Goal: Transaction & Acquisition: Purchase product/service

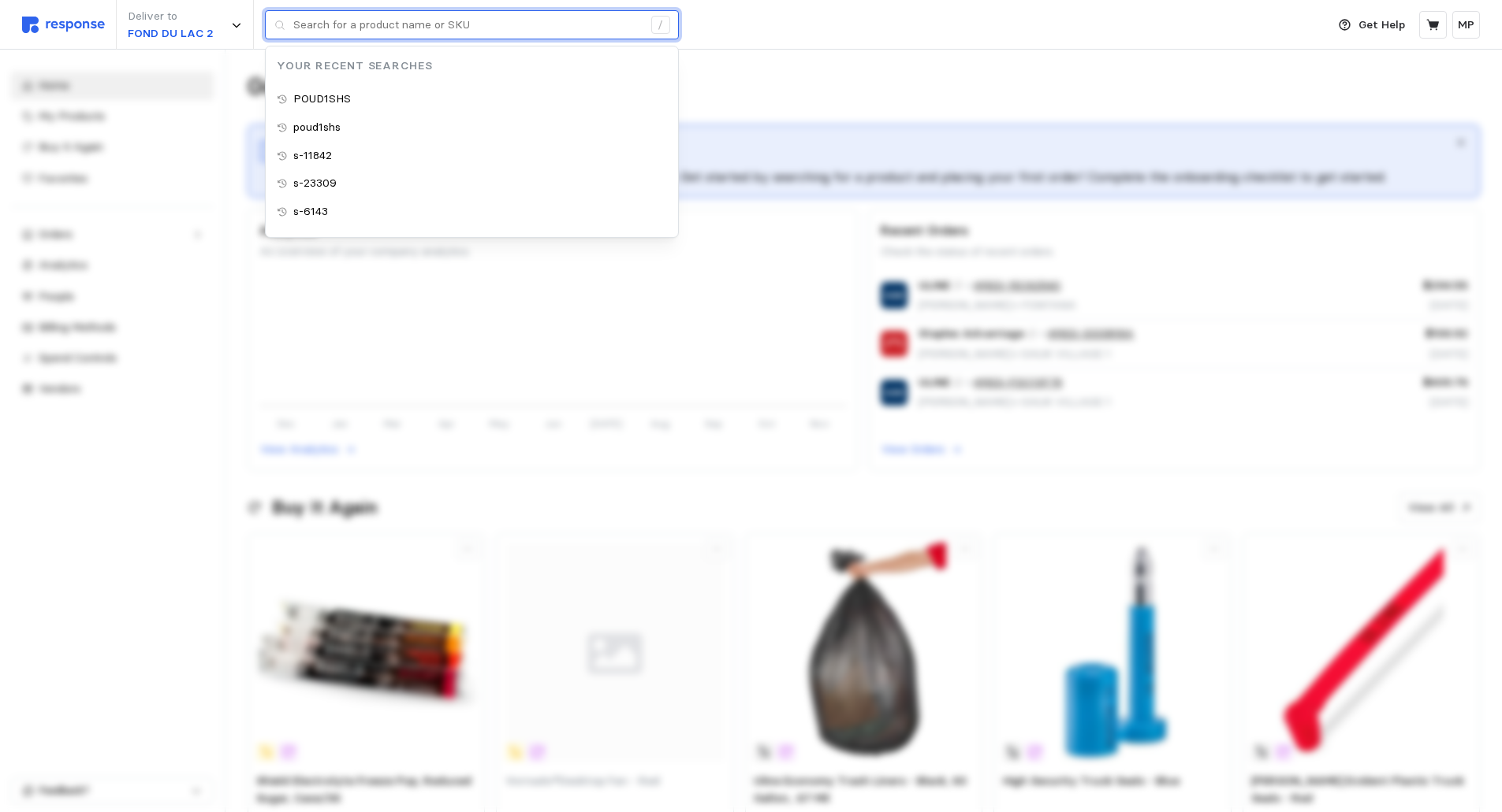
click at [301, 23] on input "text" at bounding box center [467, 26] width 350 height 29
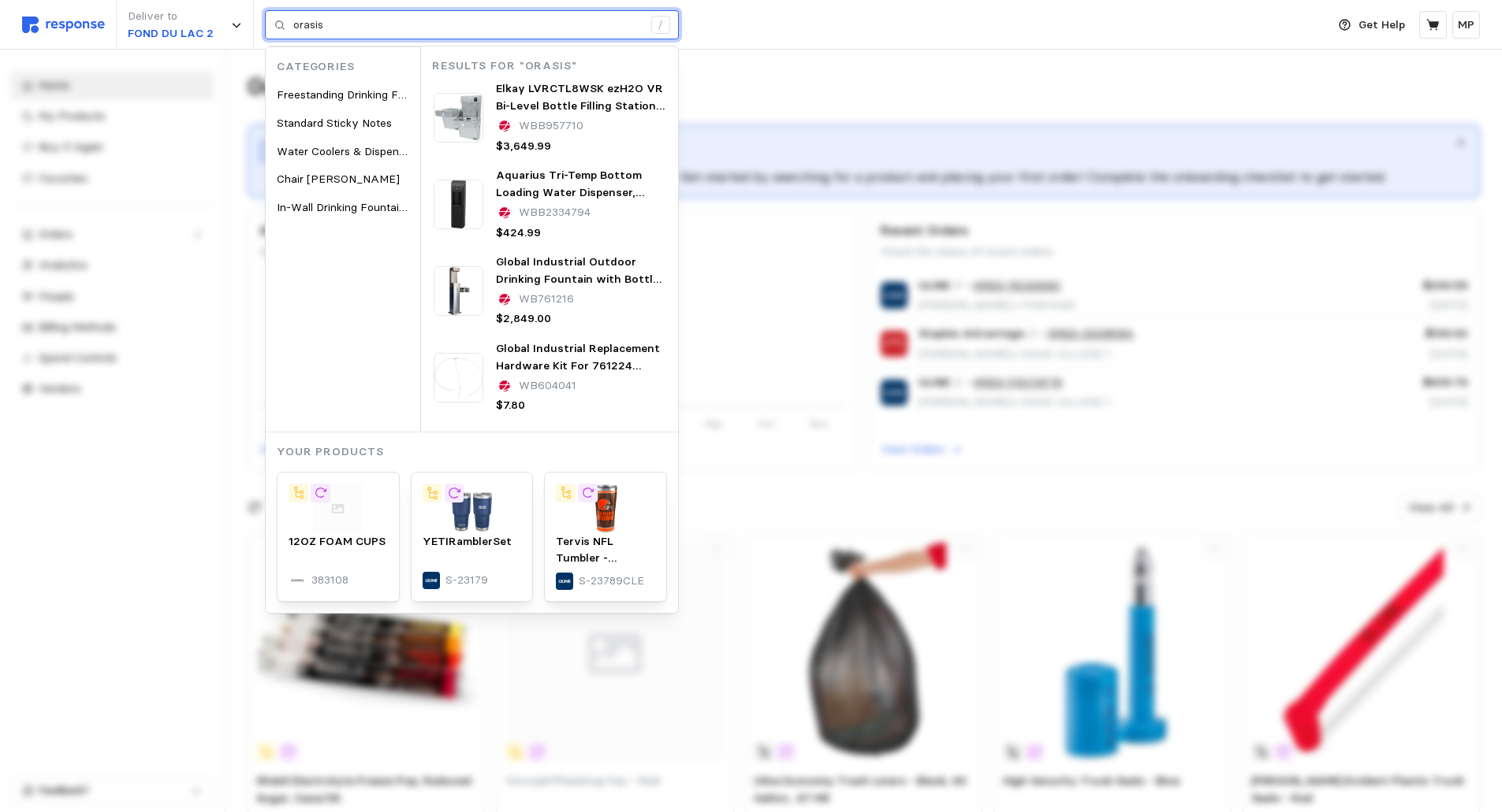
click at [353, 25] on input "orasis" at bounding box center [467, 26] width 350 height 29
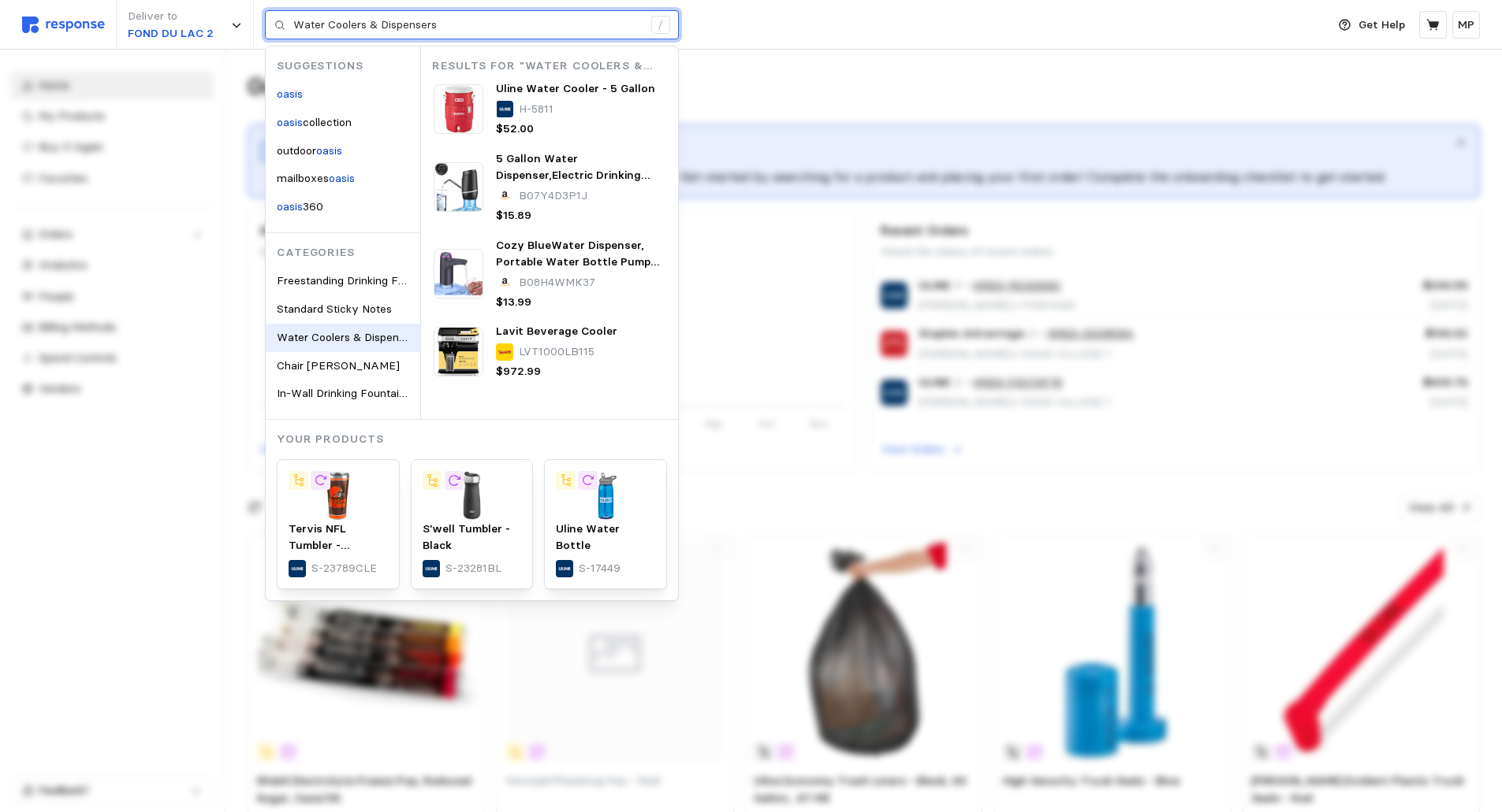
click at [341, 333] on span "Water Coolers & Dispensers" at bounding box center [349, 337] width 144 height 14
type input "oasis"
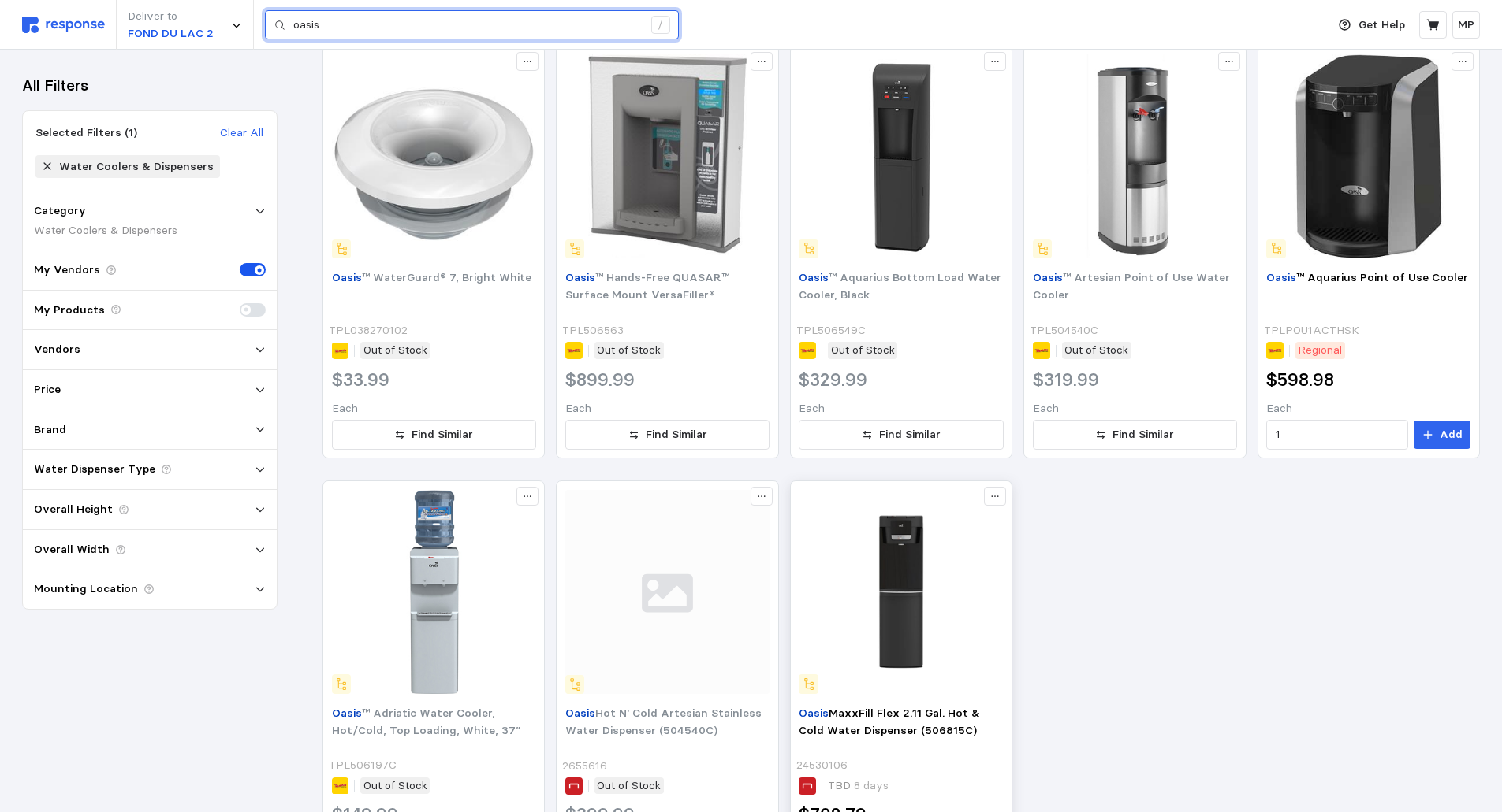
scroll to position [648, 0]
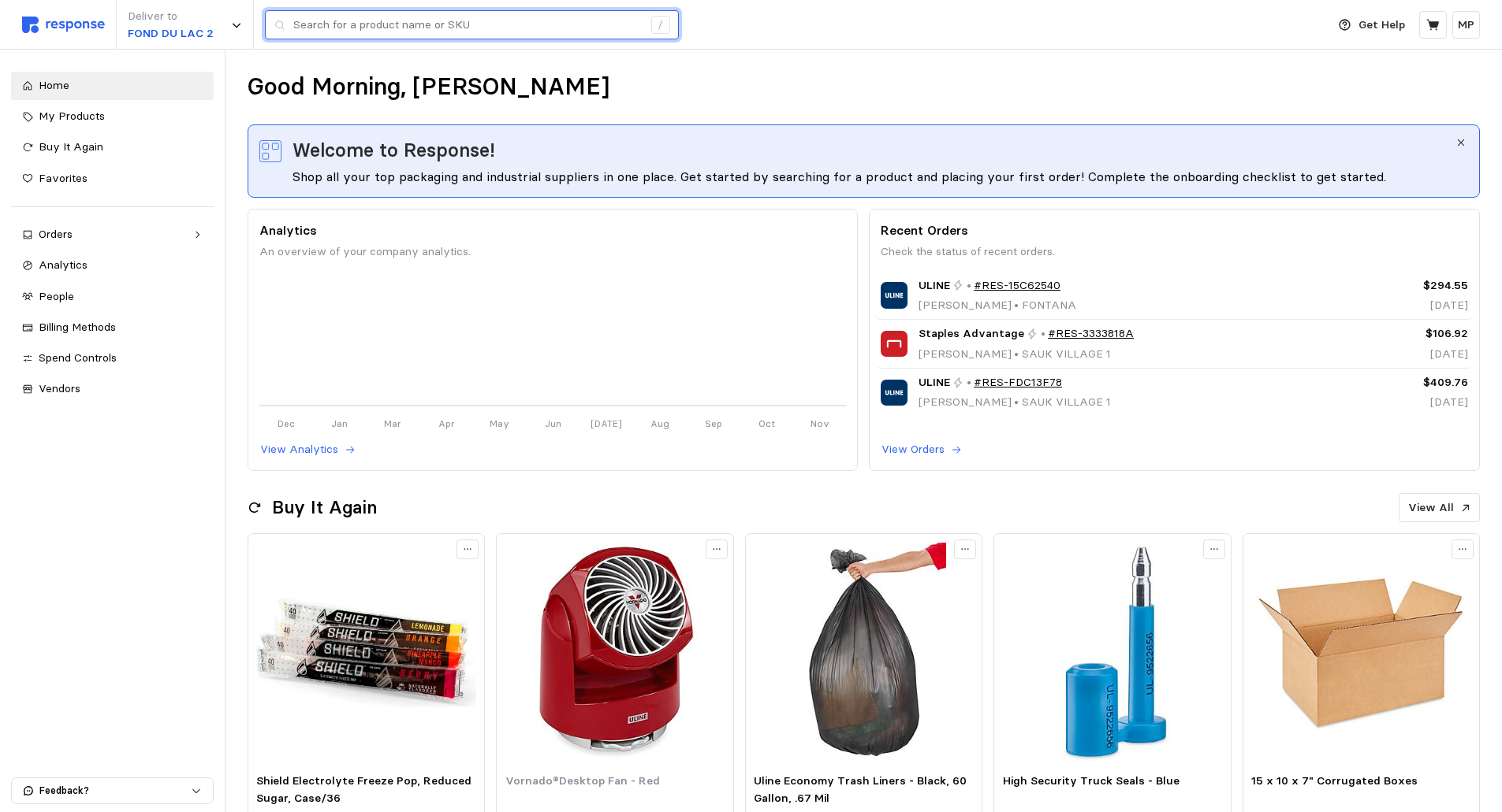
click at [330, 31] on input "text" at bounding box center [467, 26] width 350 height 29
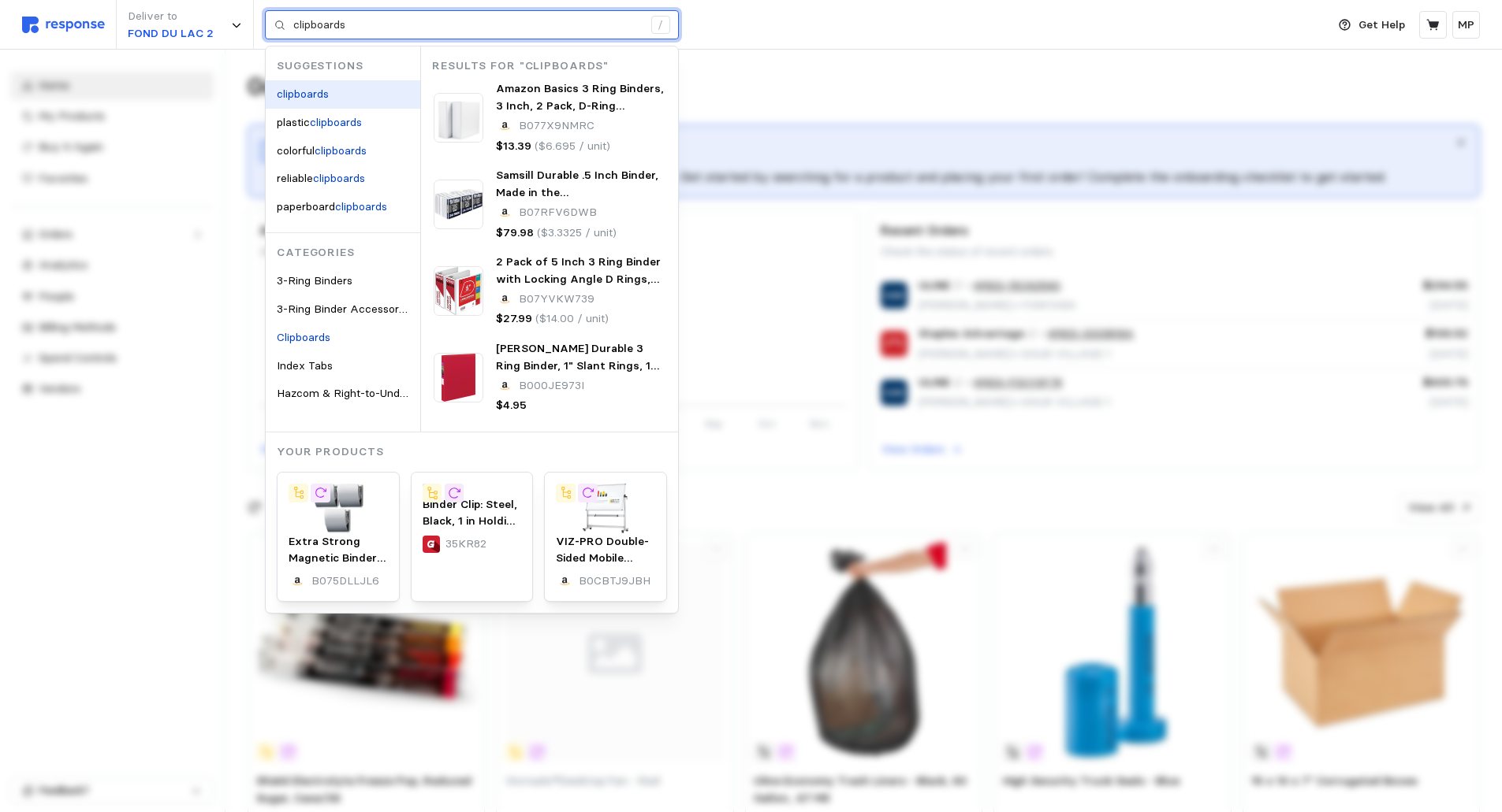
click at [301, 87] on mark "clipboards" at bounding box center [303, 94] width 52 height 14
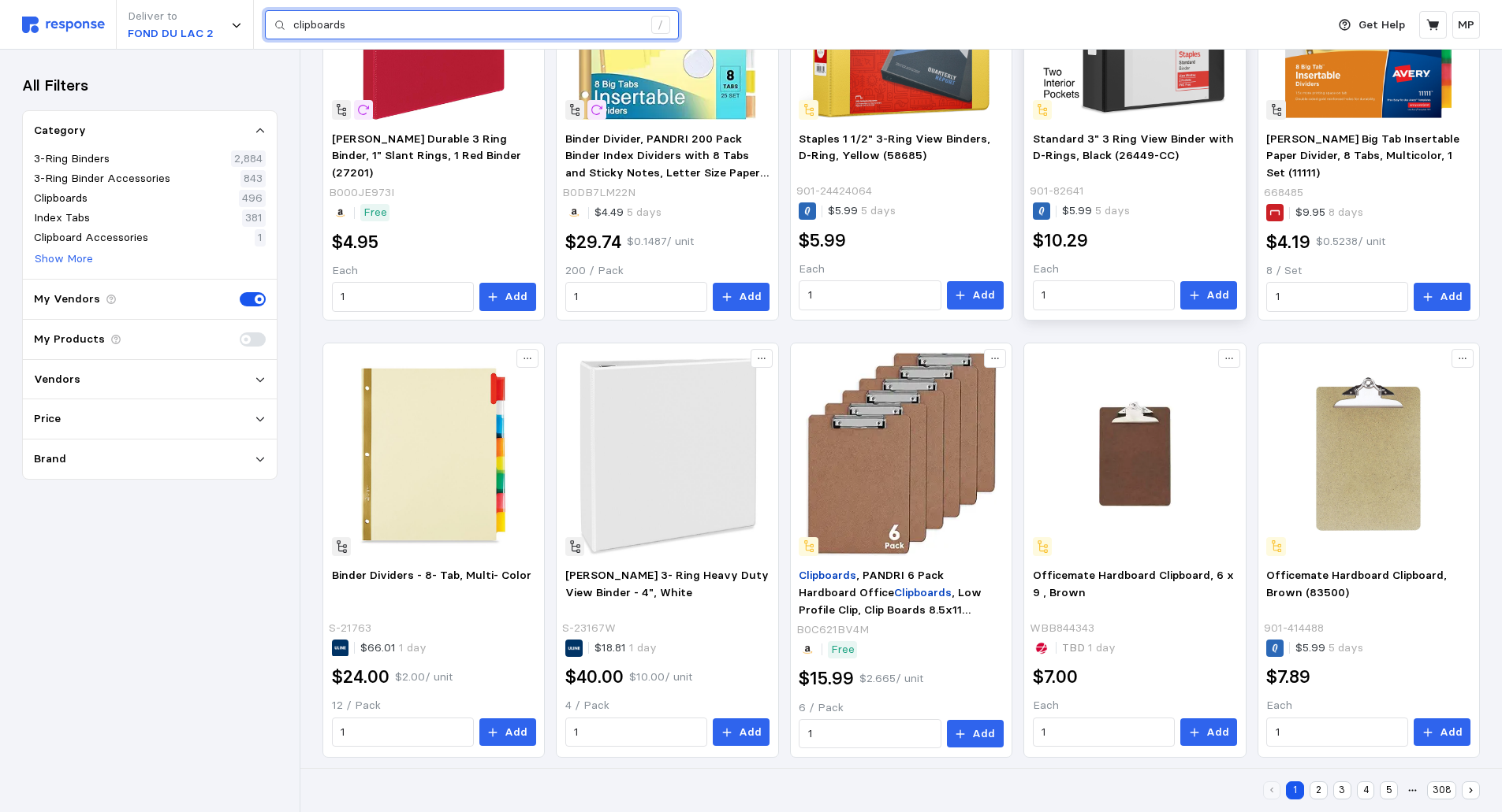
scroll to position [804, 0]
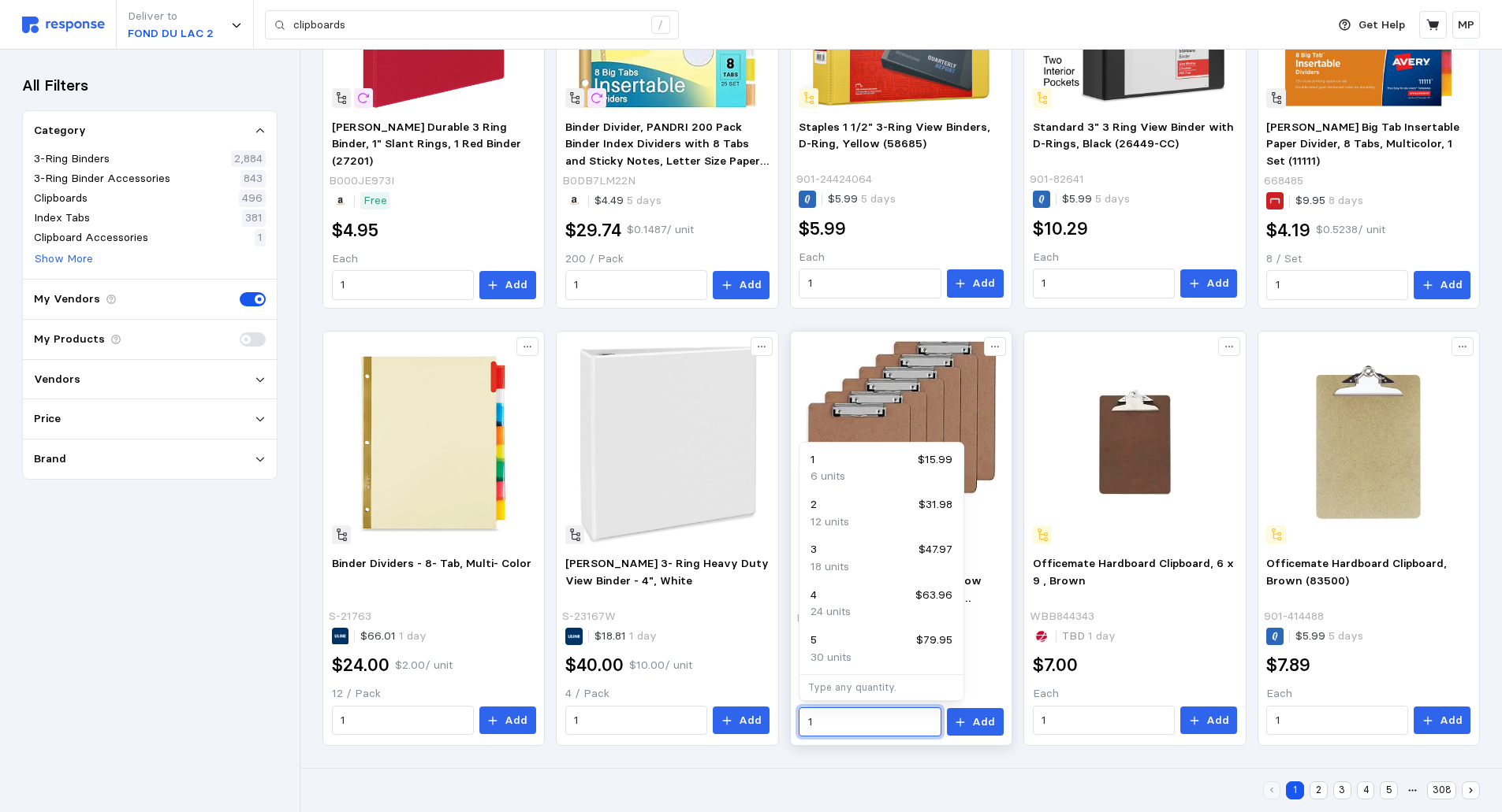
click at [824, 726] on input "1" at bounding box center [869, 723] width 124 height 29
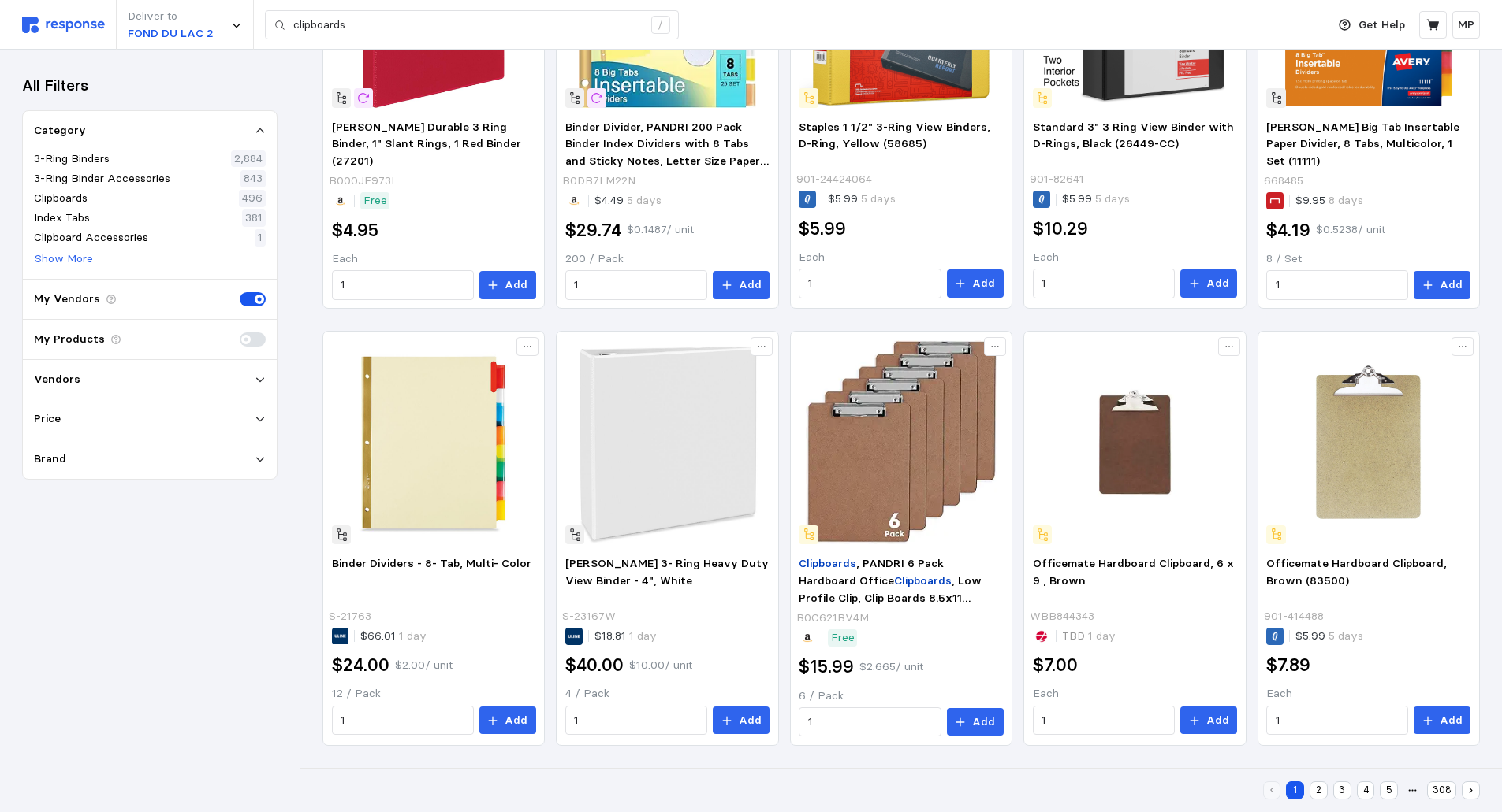
click at [1003, 772] on div "1 2 3 4 5 308" at bounding box center [901, 790] width 1201 height 44
click at [1320, 786] on button "2" at bounding box center [1318, 790] width 18 height 18
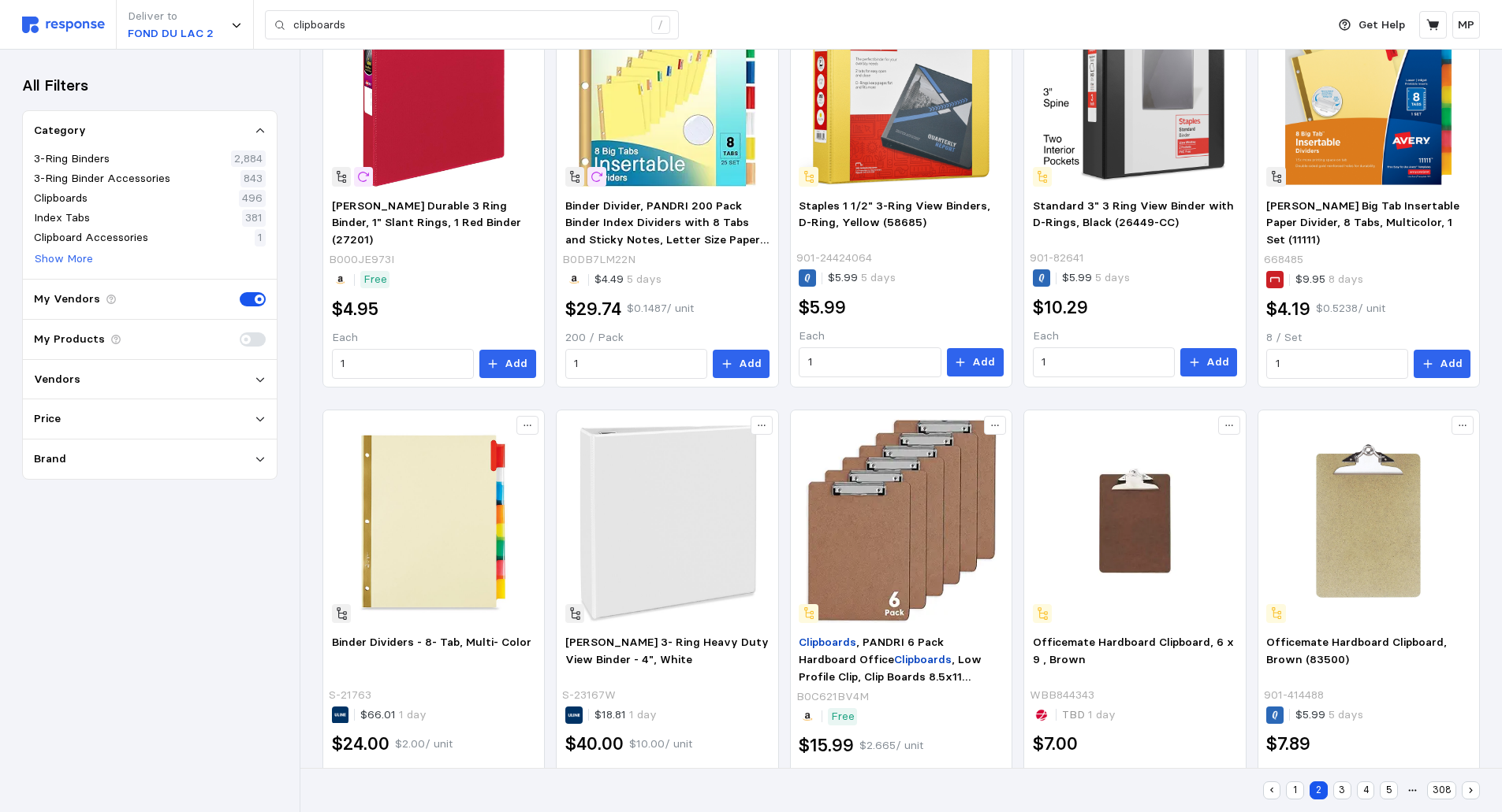
scroll to position [198, 0]
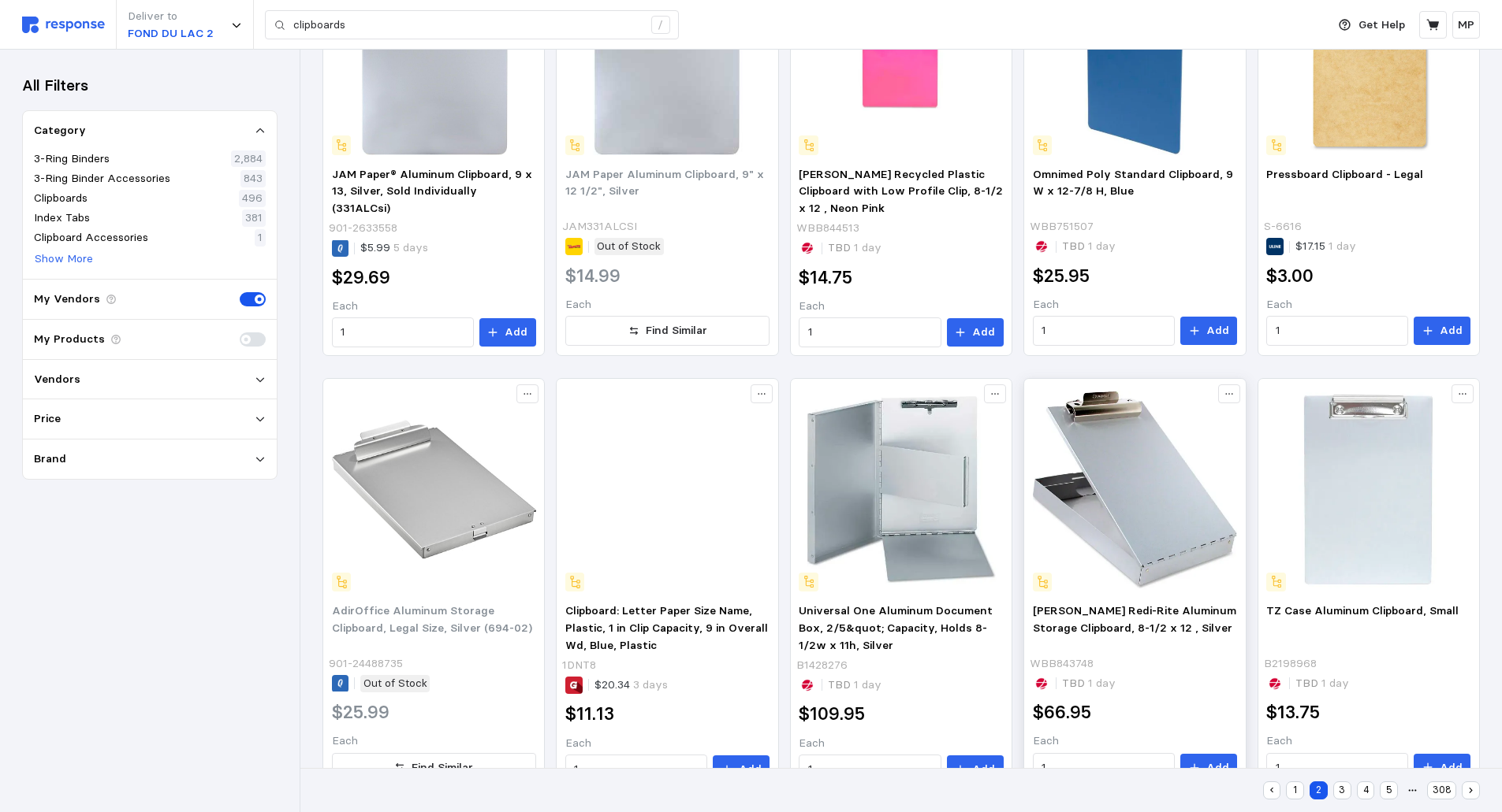
scroll to position [804, 0]
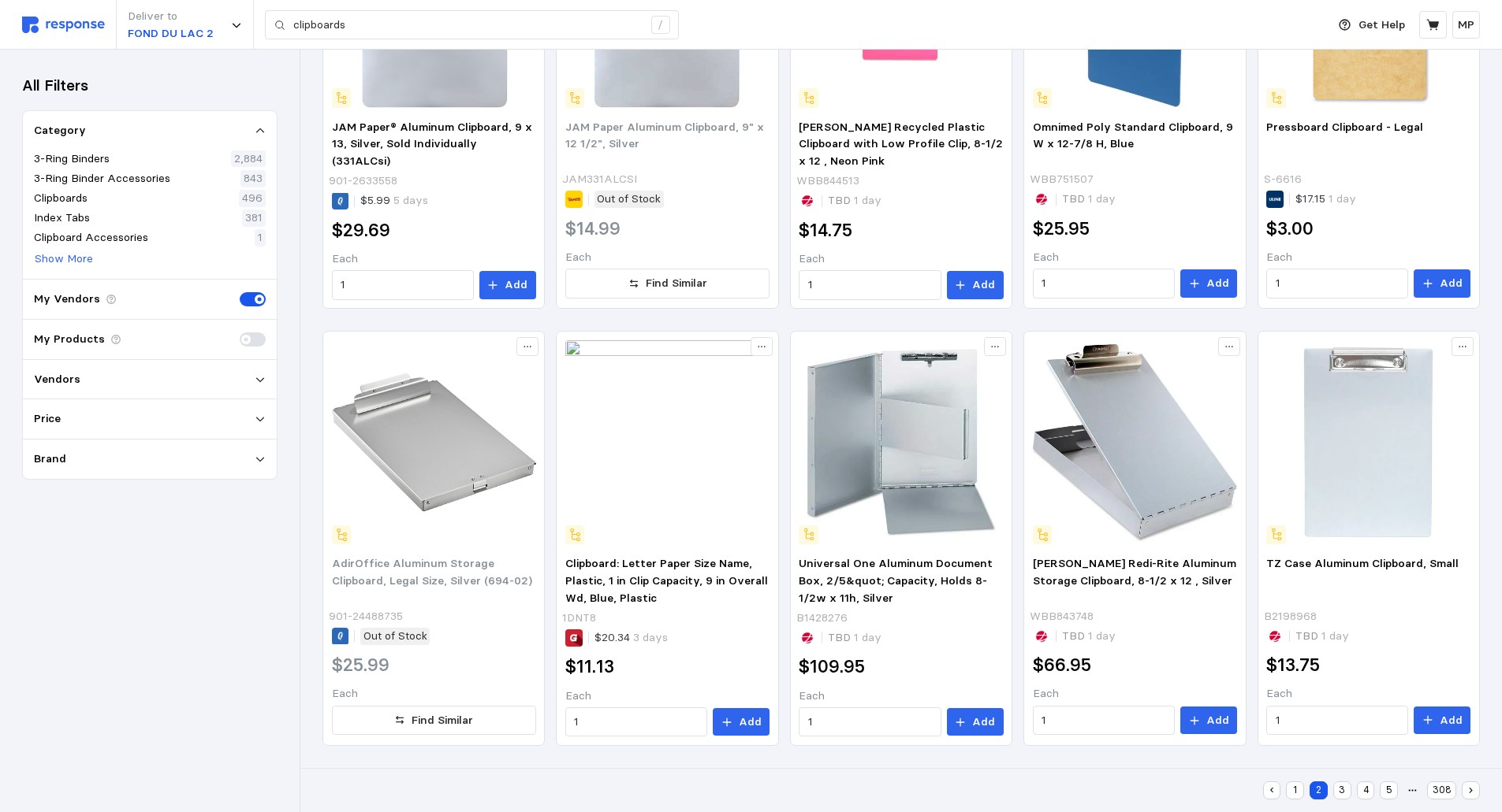
click at [1342, 789] on button "3" at bounding box center [1342, 790] width 18 height 18
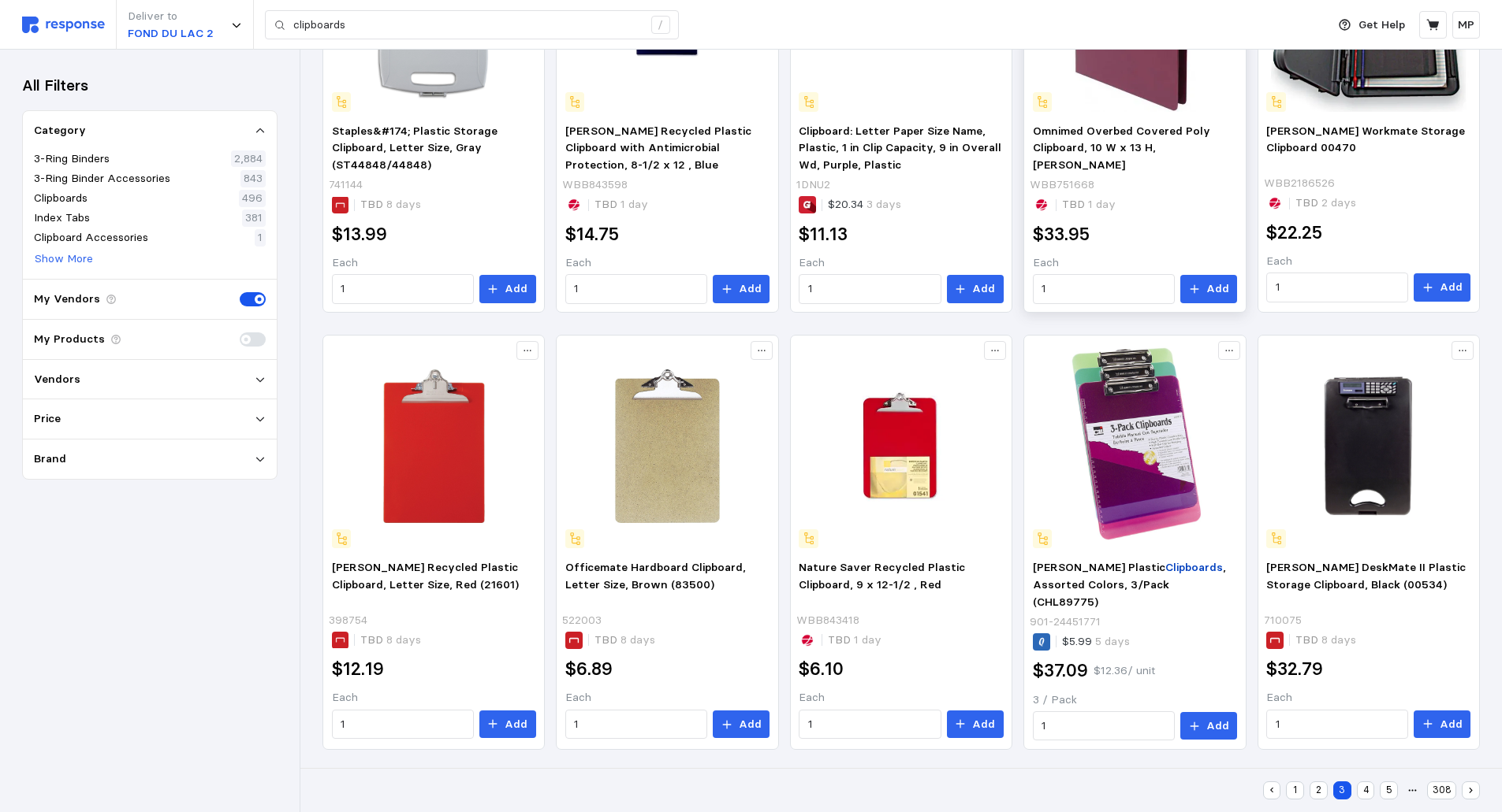
scroll to position [803, 0]
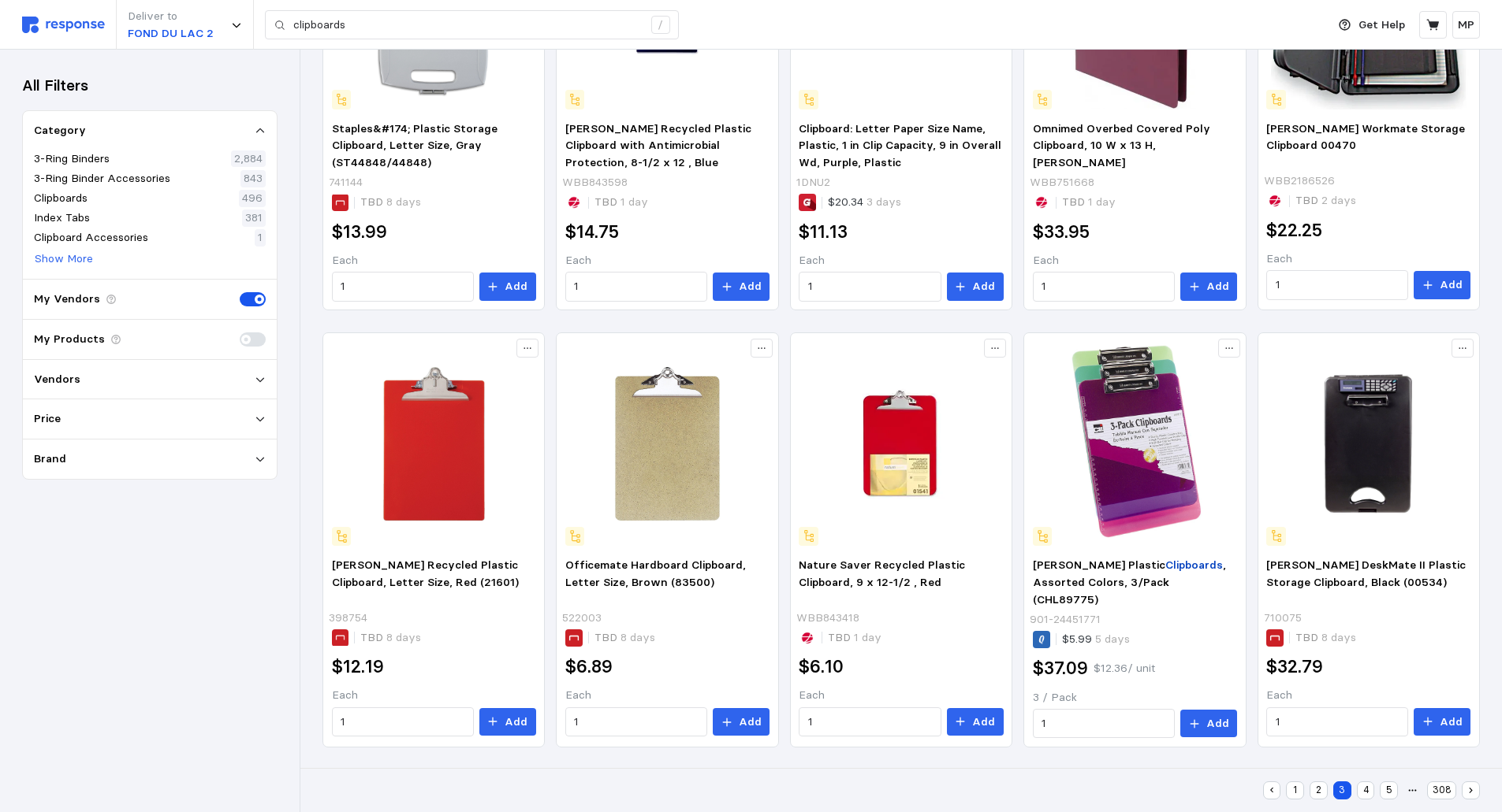
click at [1364, 788] on button "4" at bounding box center [1365, 790] width 18 height 18
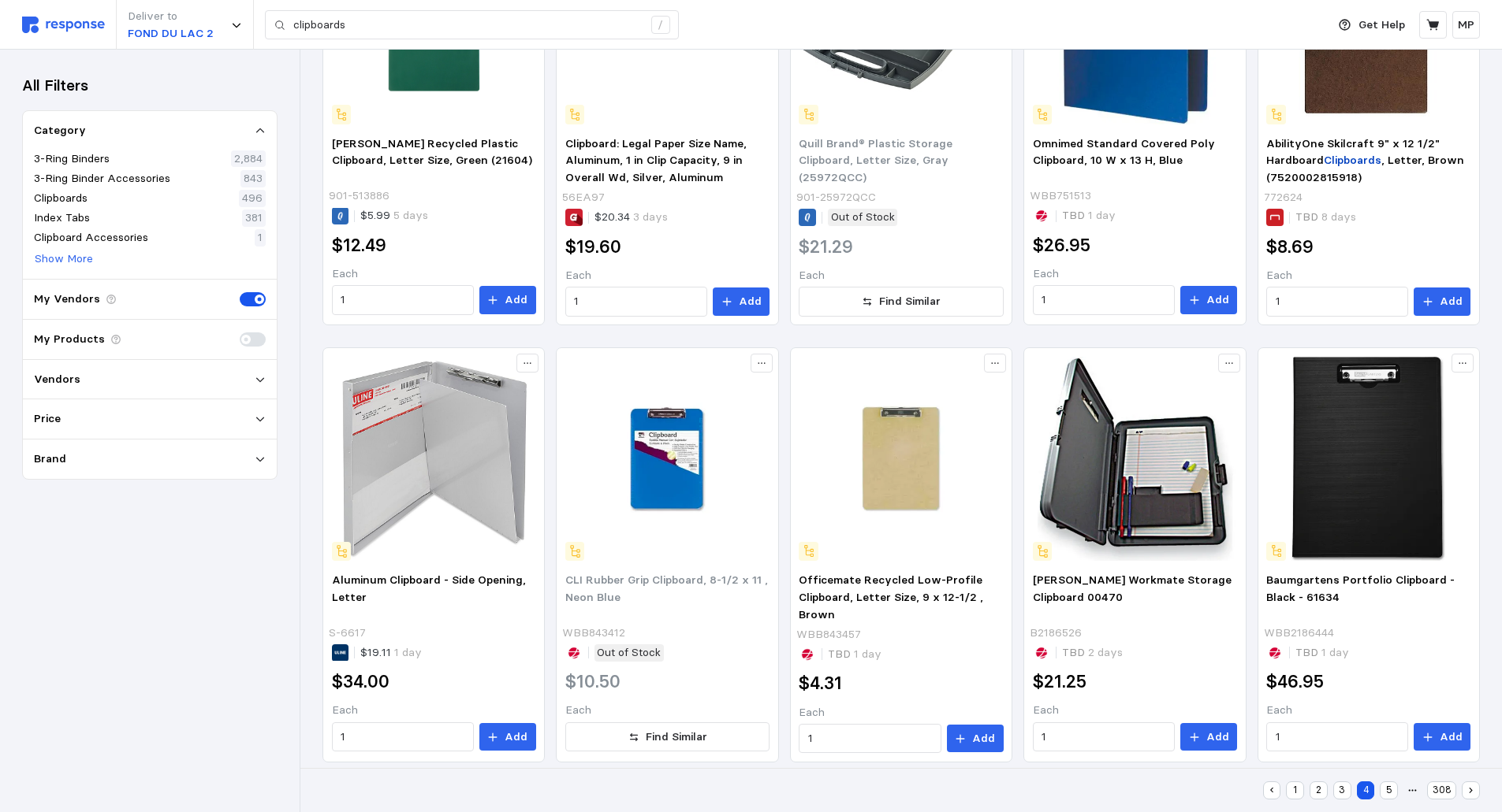
scroll to position [804, 0]
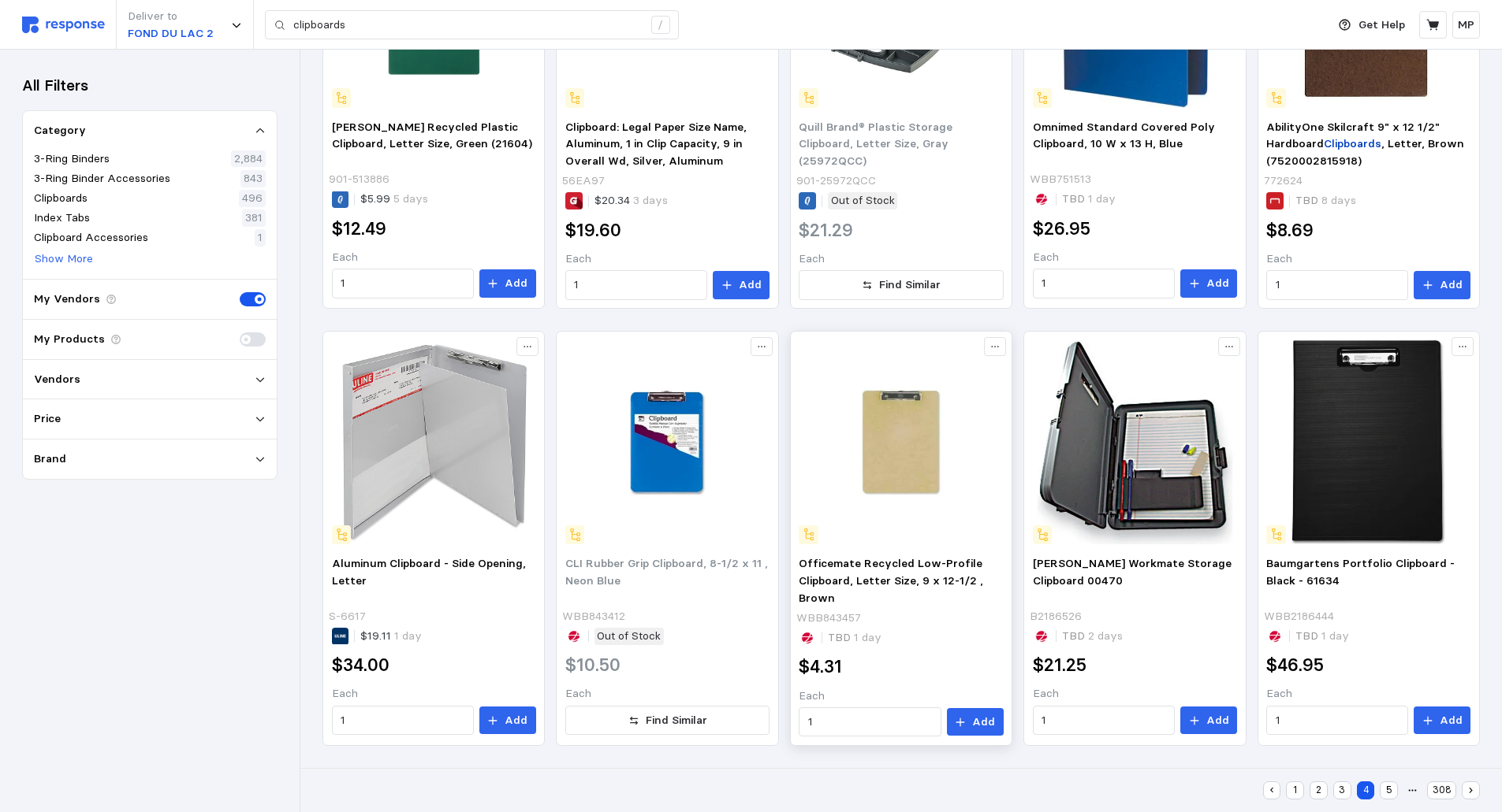
click at [895, 477] on img at bounding box center [900, 442] width 204 height 204
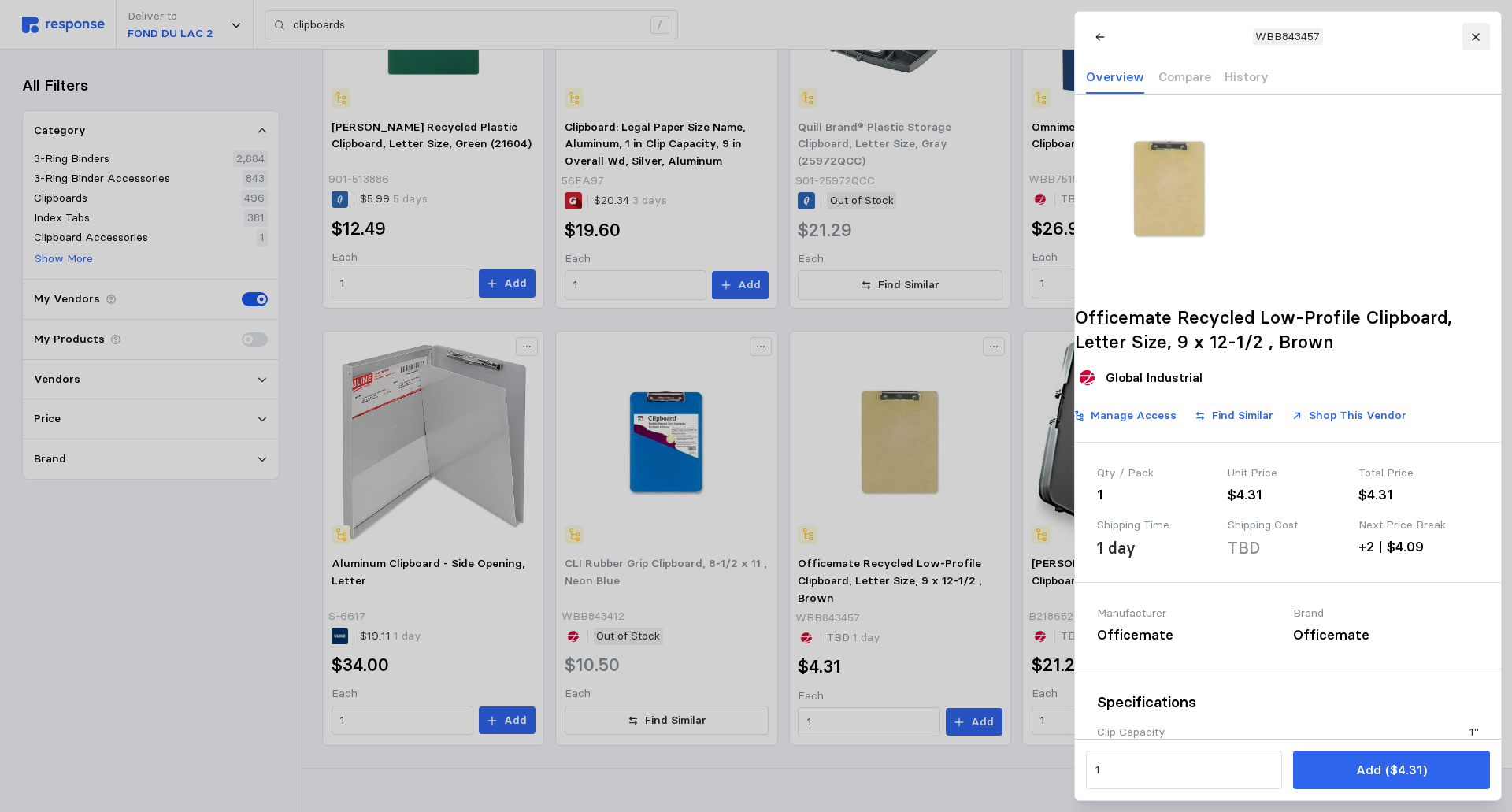
click at [1470, 34] on icon at bounding box center [1476, 37] width 11 height 11
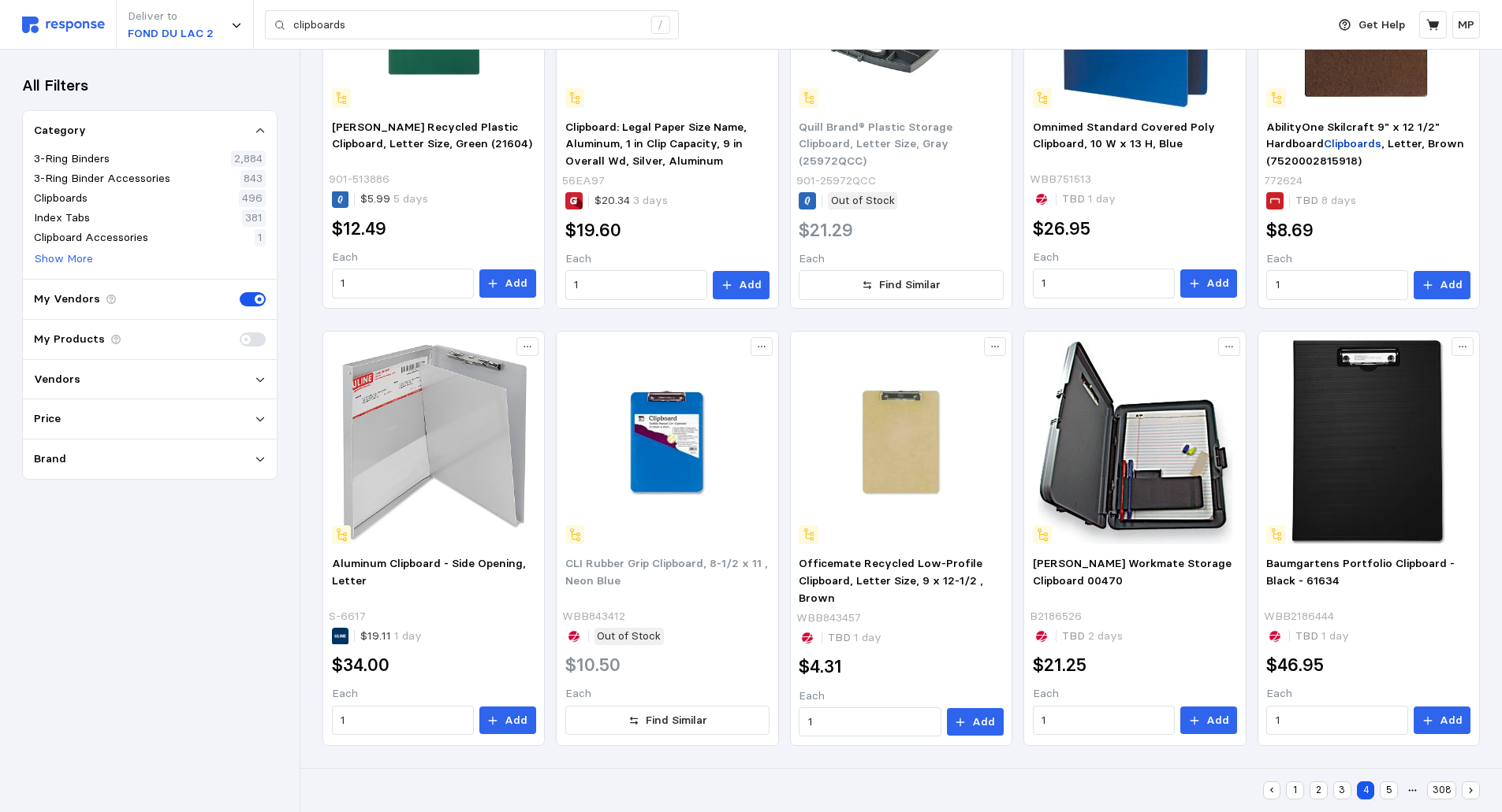
click at [1388, 790] on button "5" at bounding box center [1388, 790] width 18 height 18
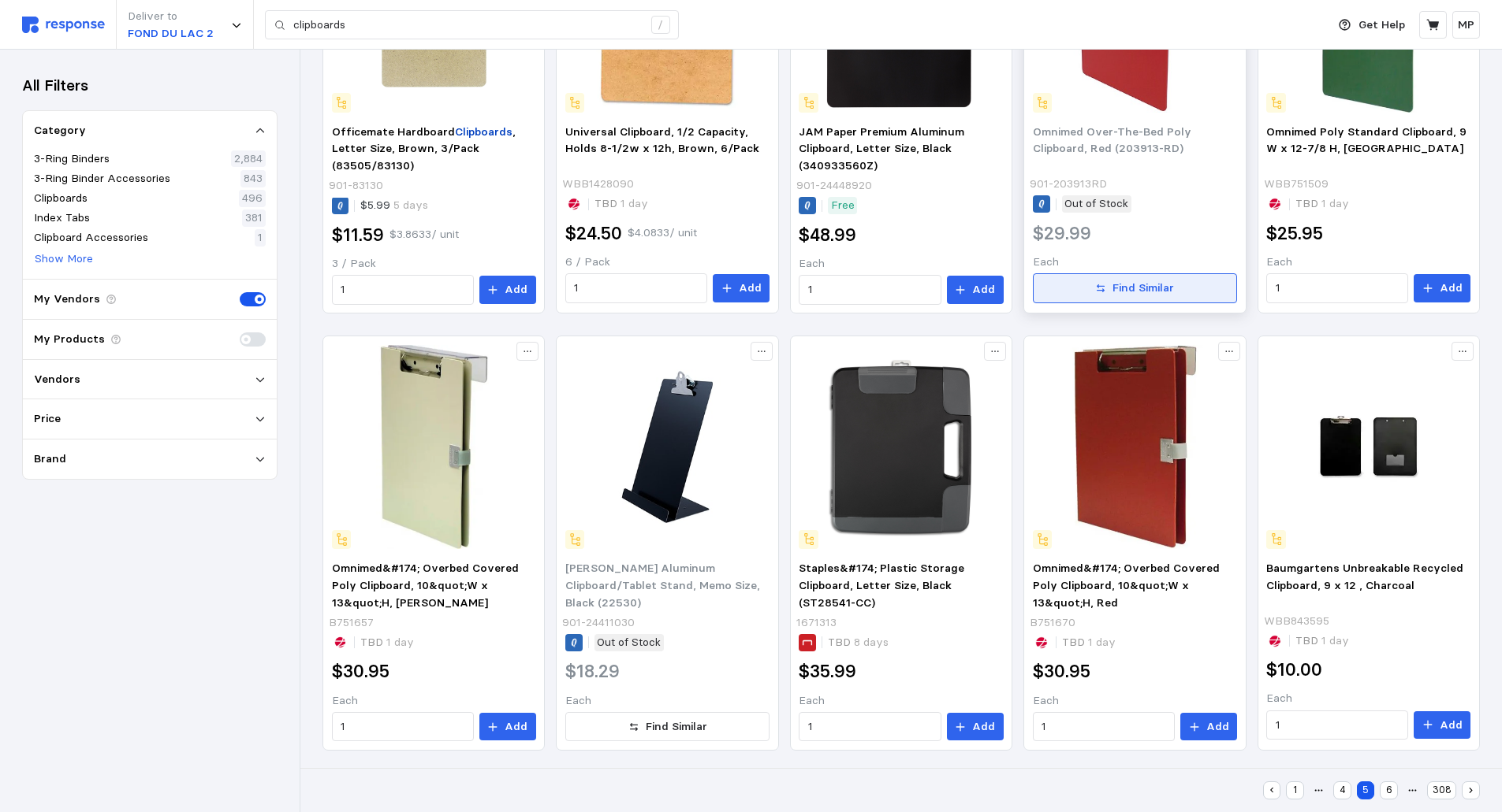
scroll to position [804, 0]
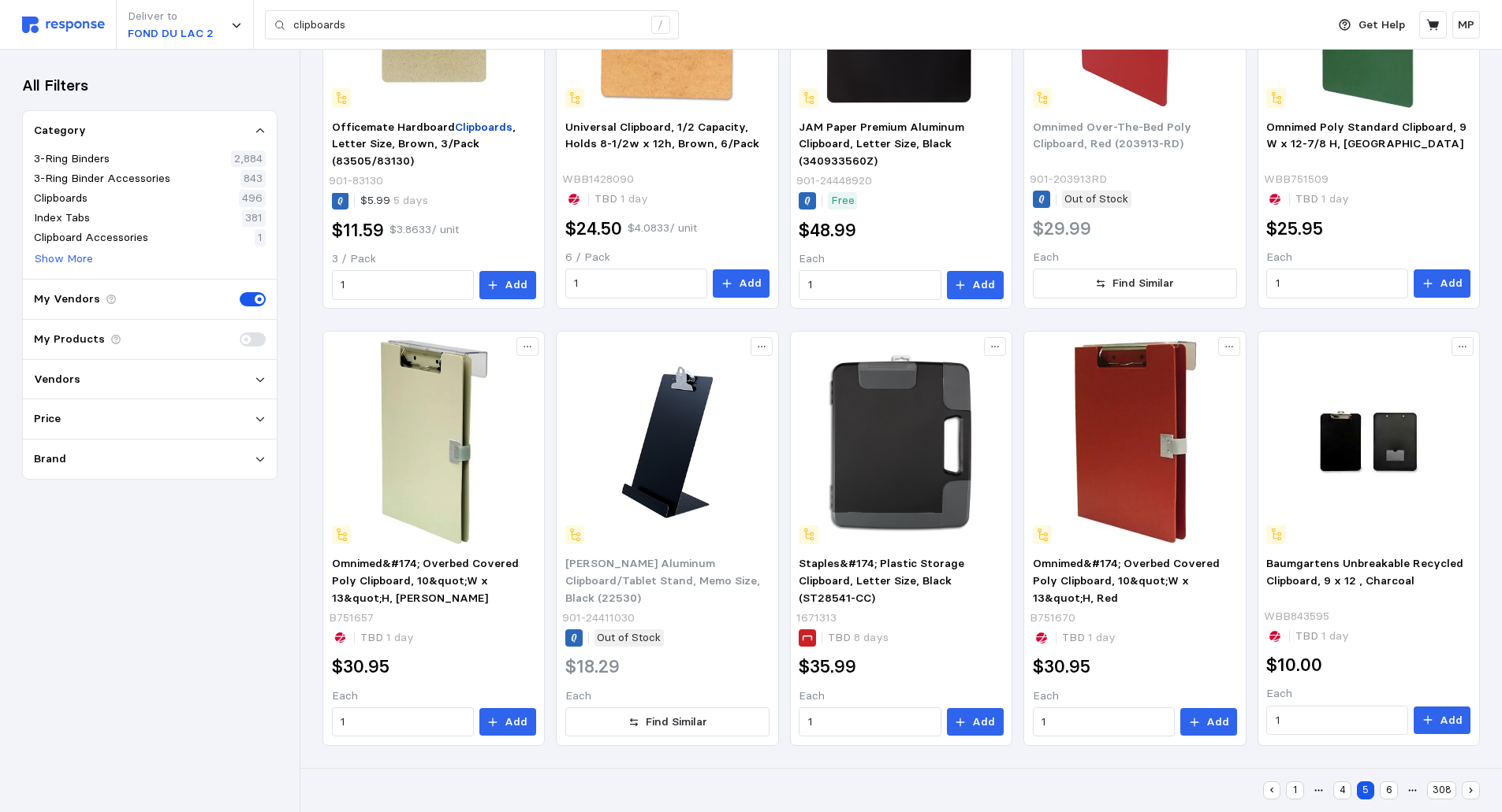
click at [1385, 790] on button "6" at bounding box center [1388, 790] width 18 height 18
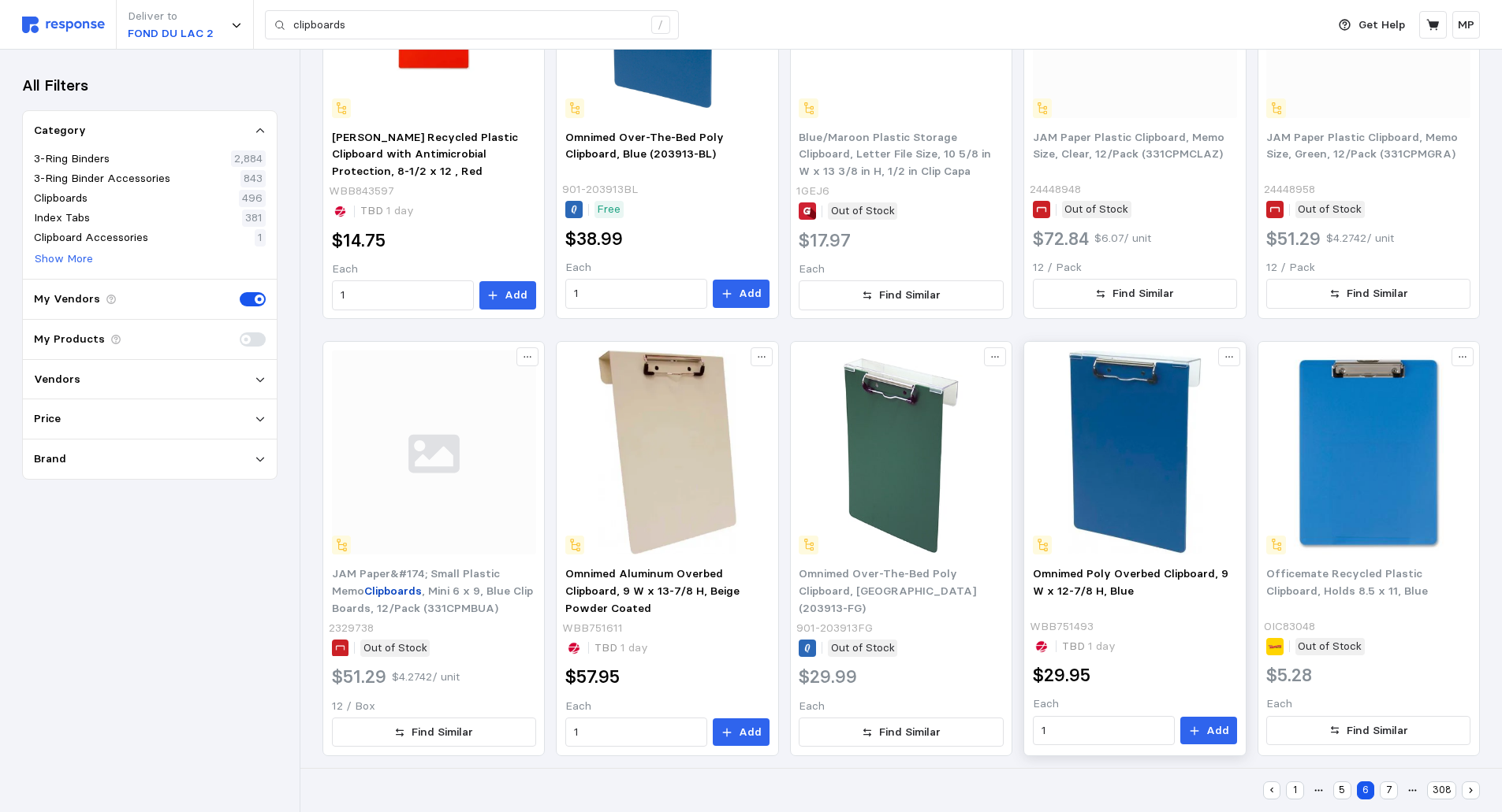
scroll to position [804, 0]
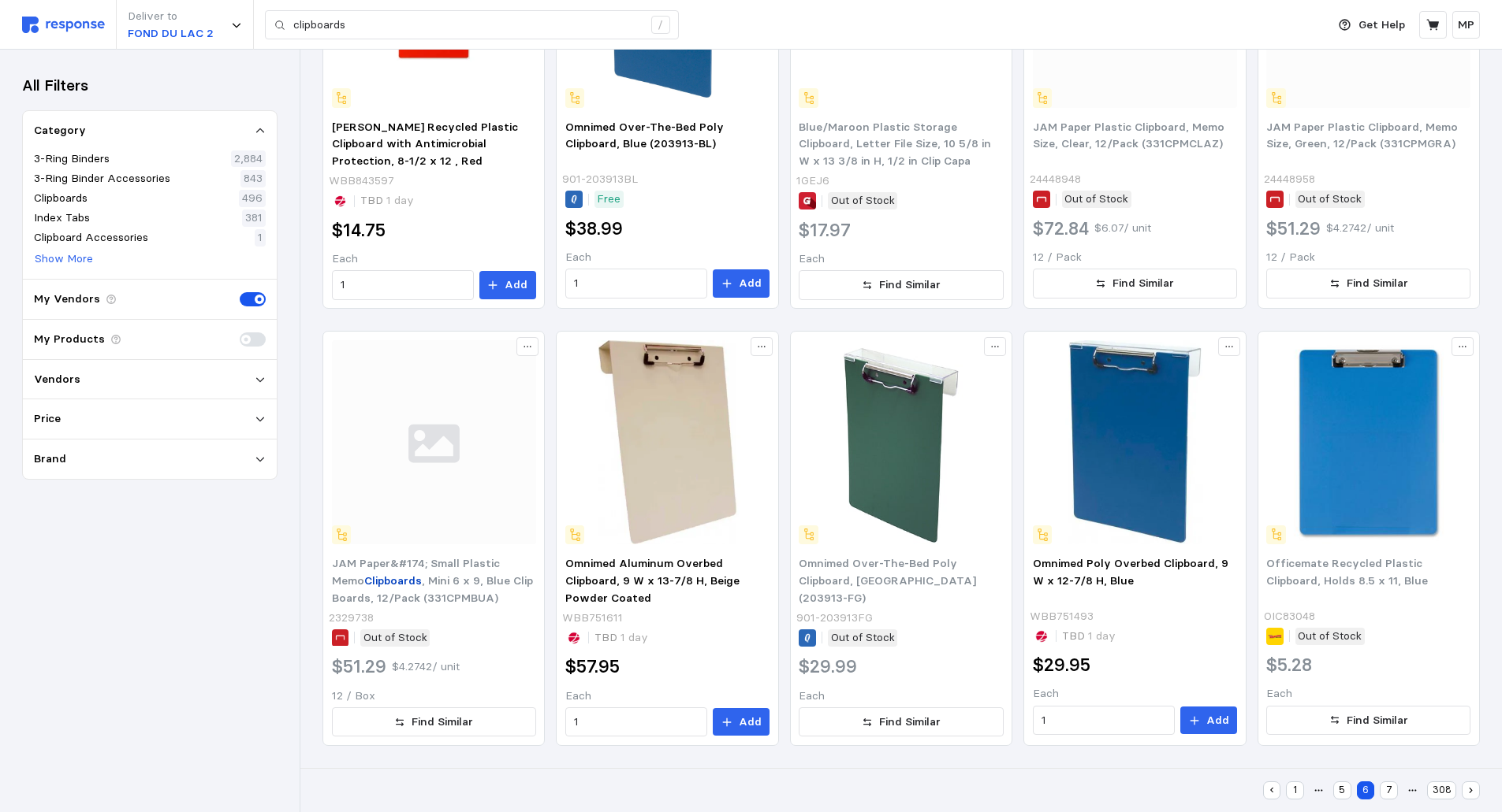
click at [1388, 788] on button "7" at bounding box center [1388, 790] width 18 height 18
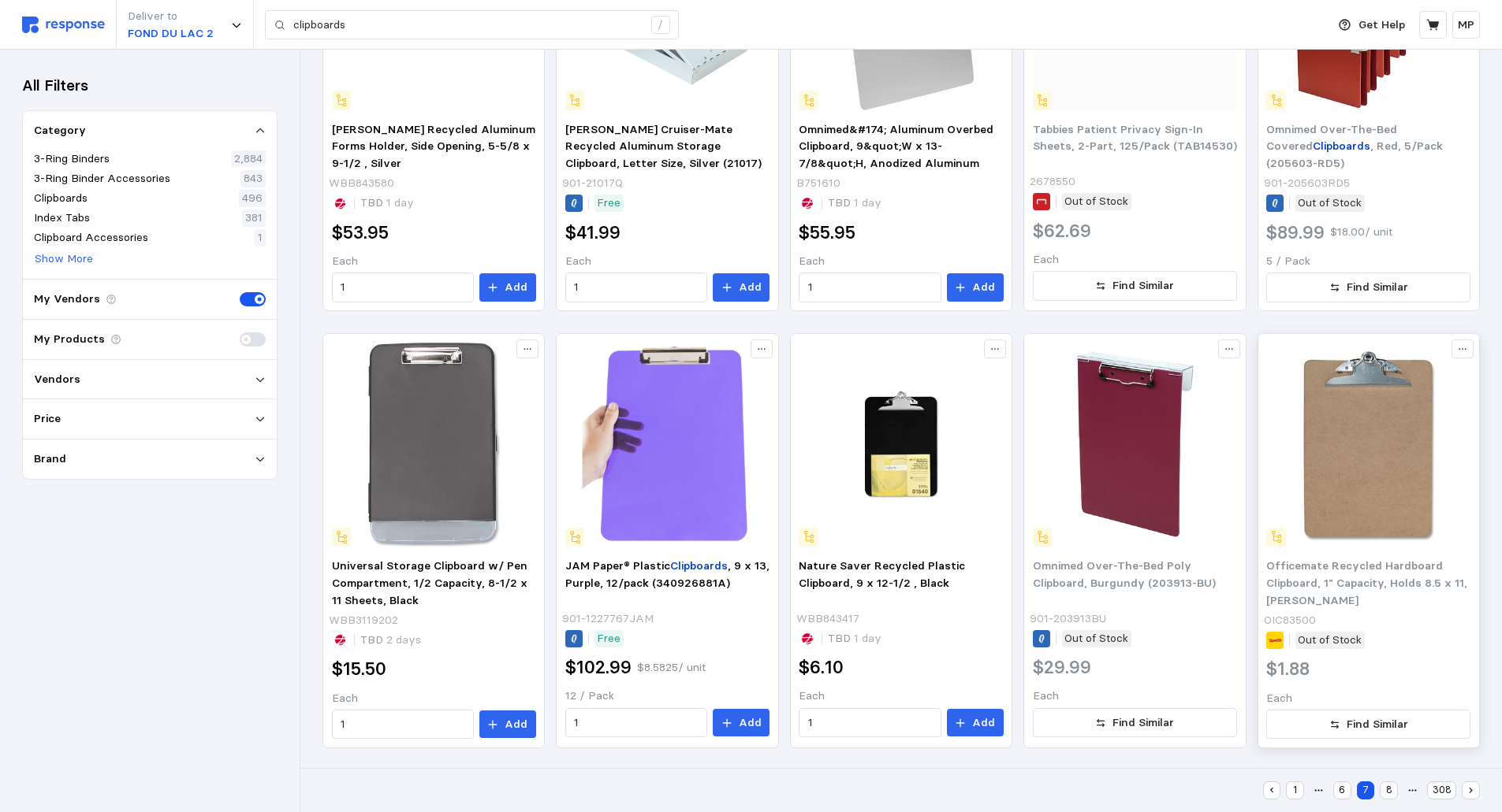
scroll to position [804, 0]
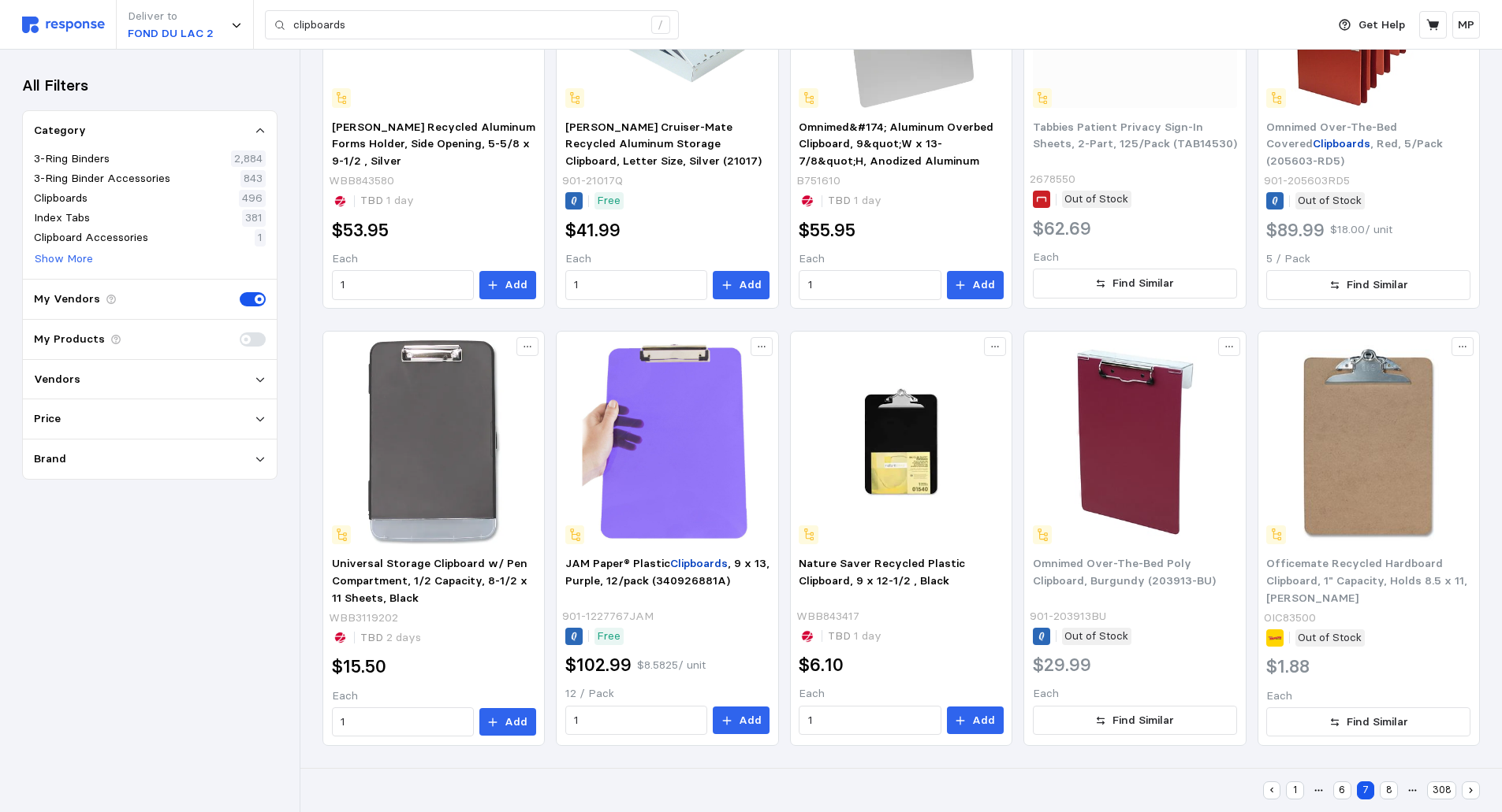
click at [1384, 788] on button "8" at bounding box center [1388, 790] width 18 height 18
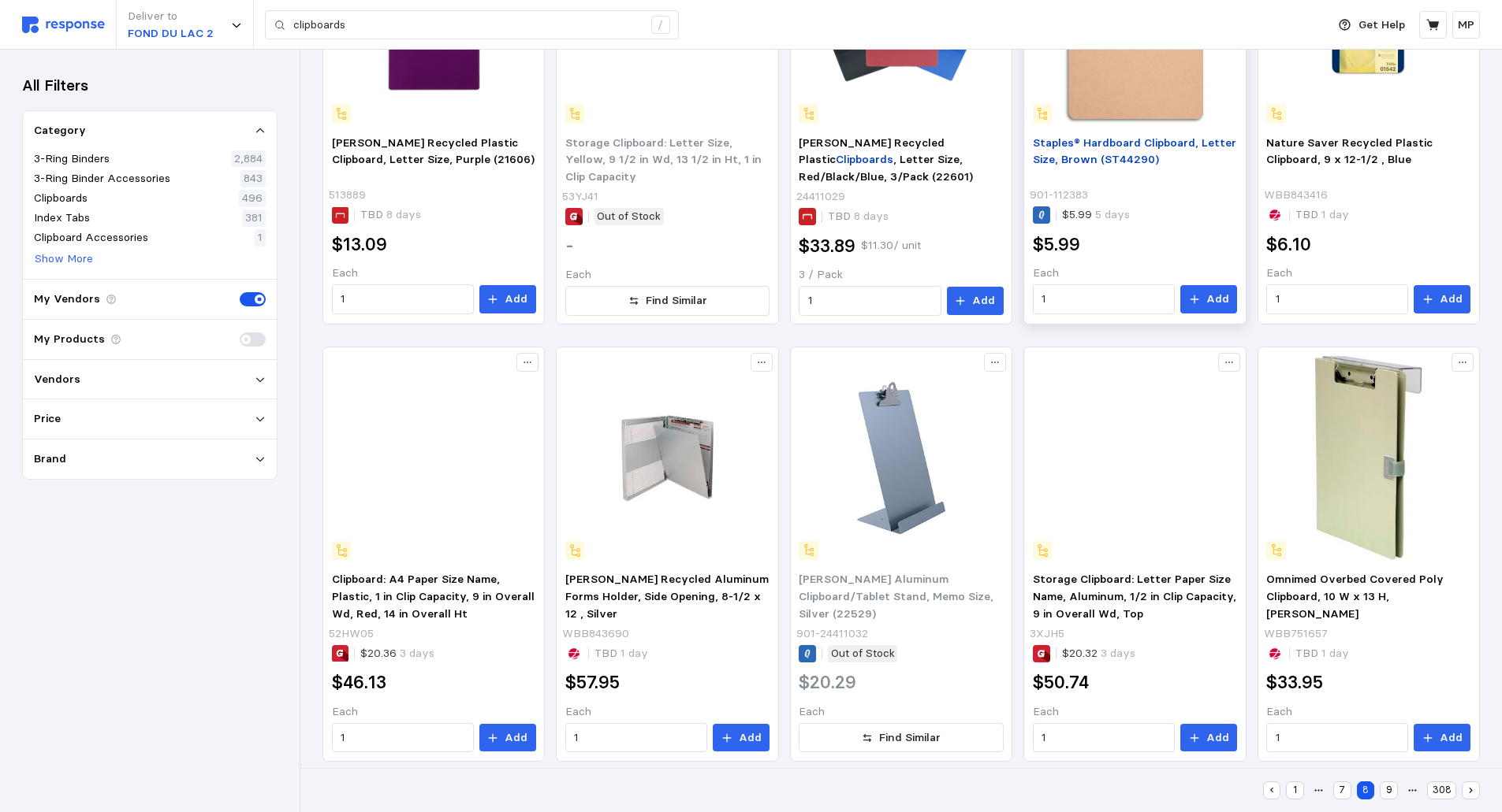
scroll to position [804, 0]
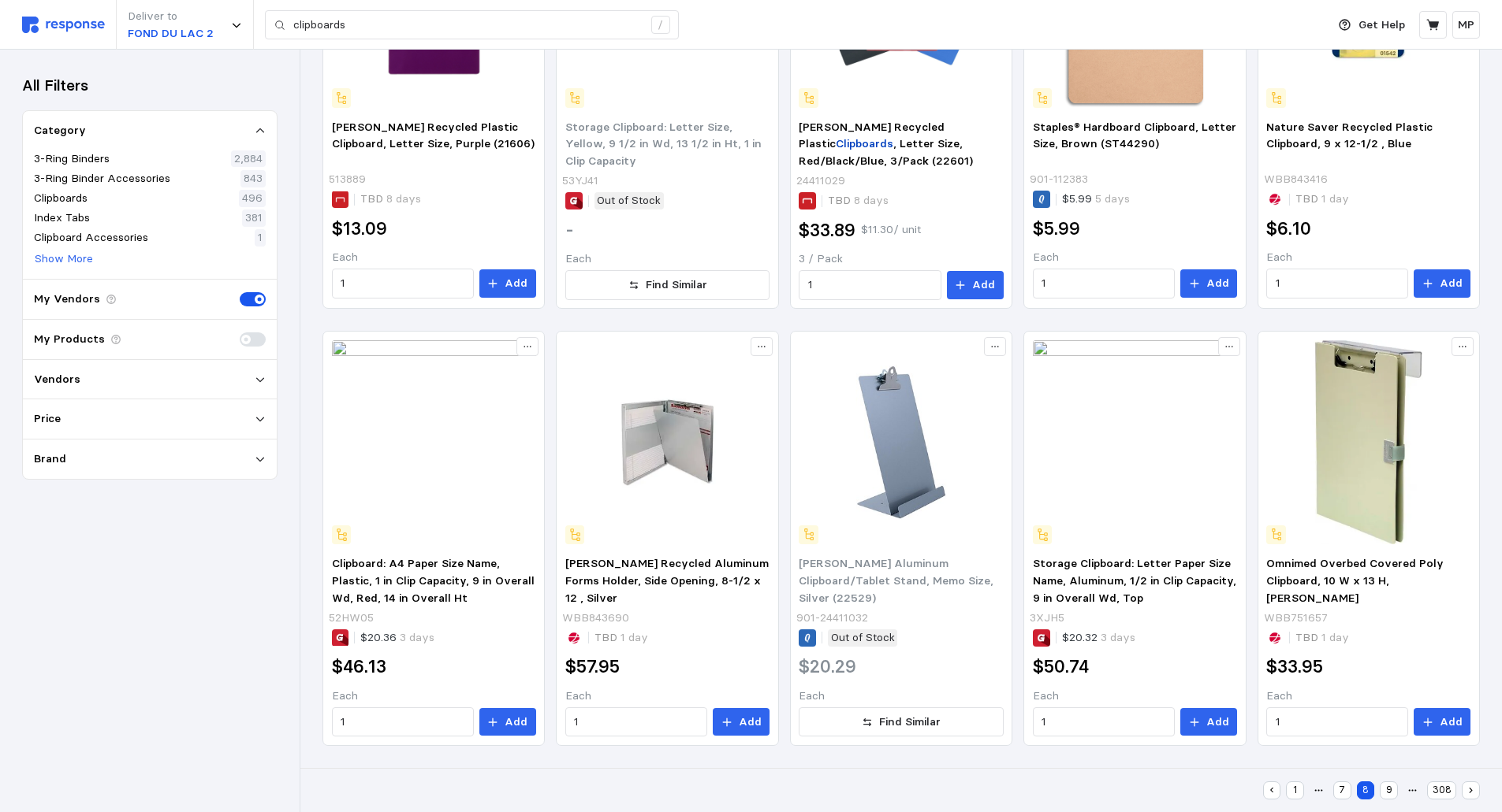
click at [1387, 786] on button "9" at bounding box center [1388, 790] width 18 height 18
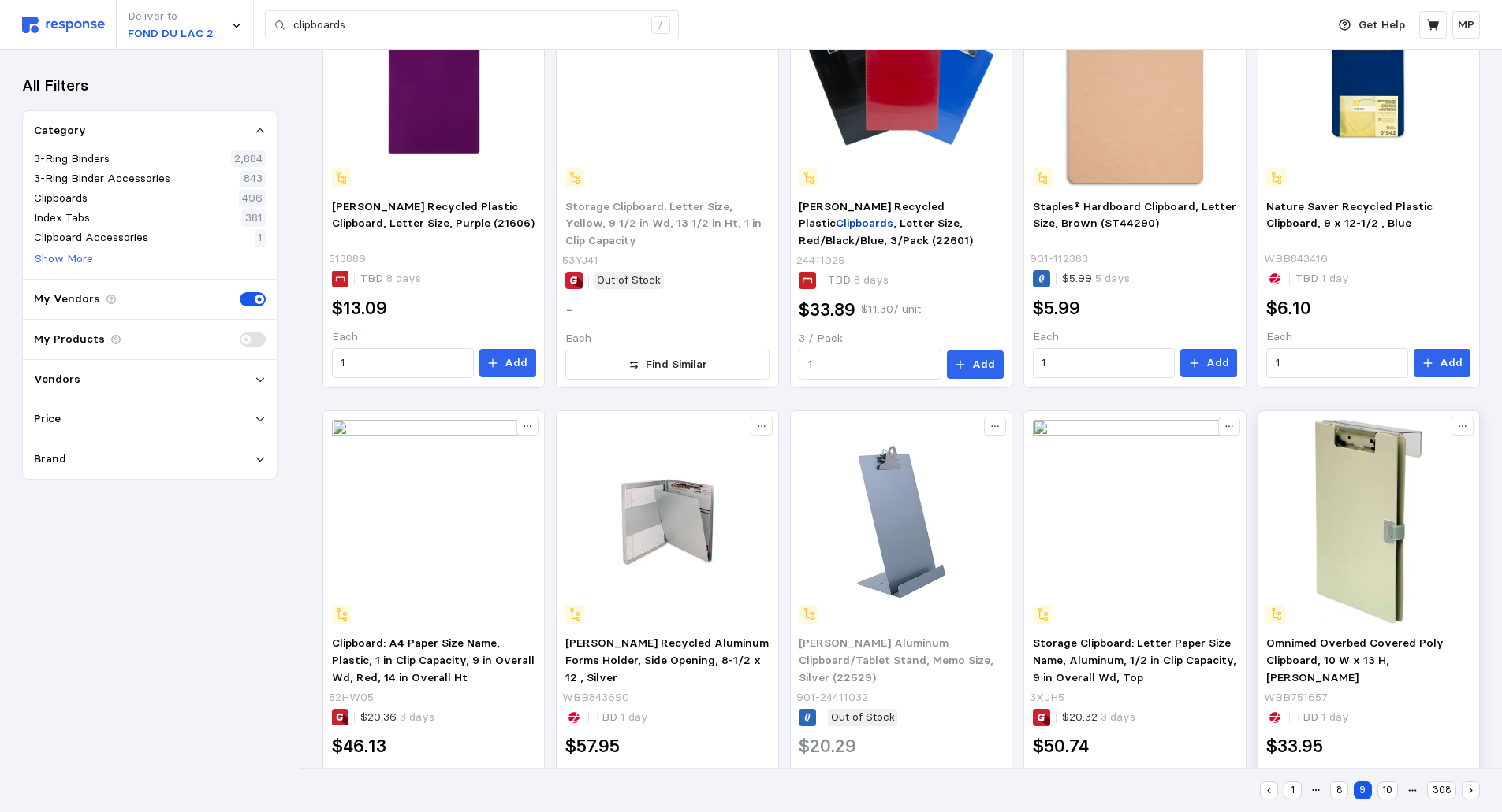
scroll to position [0, 0]
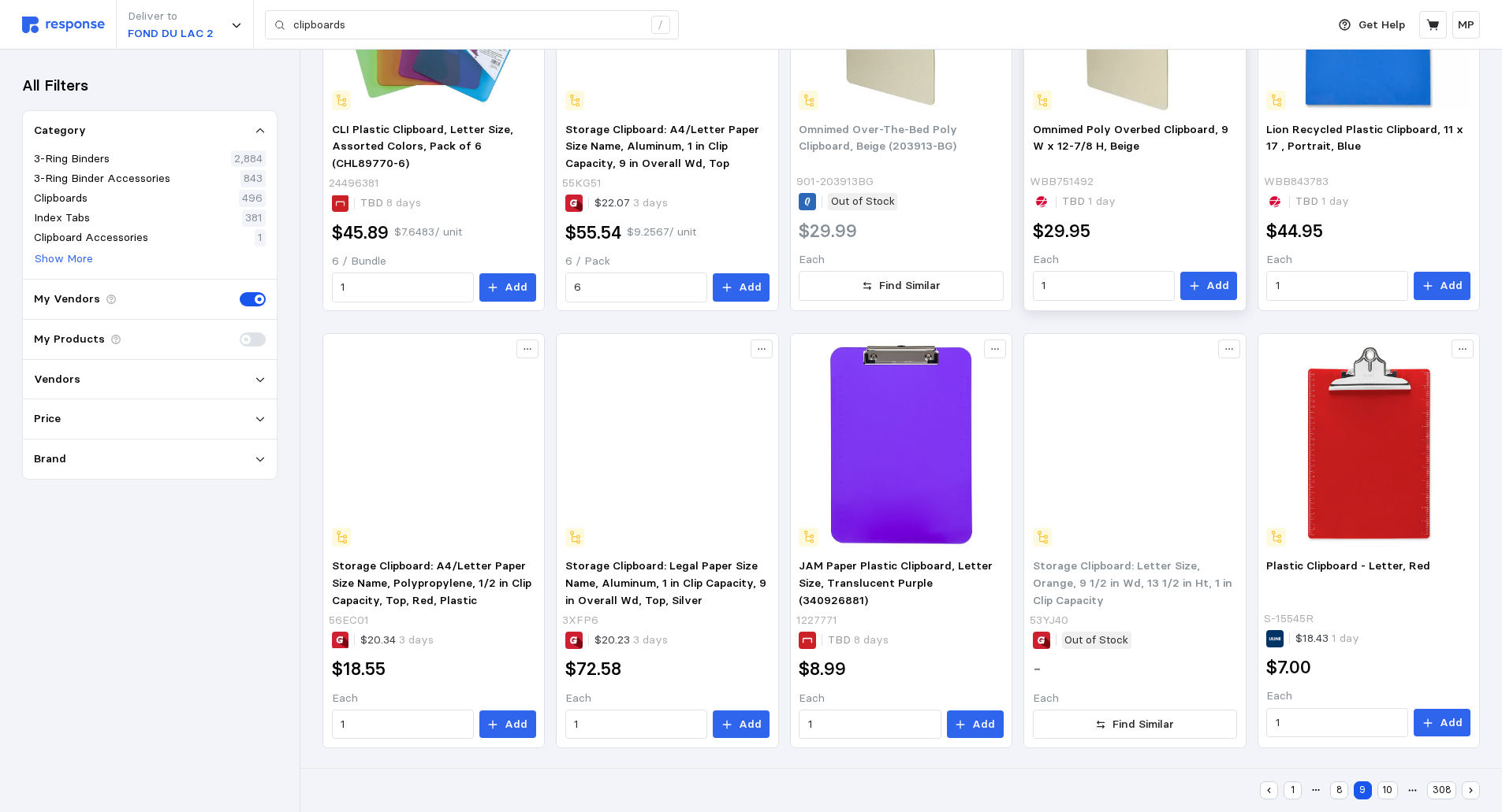
scroll to position [804, 0]
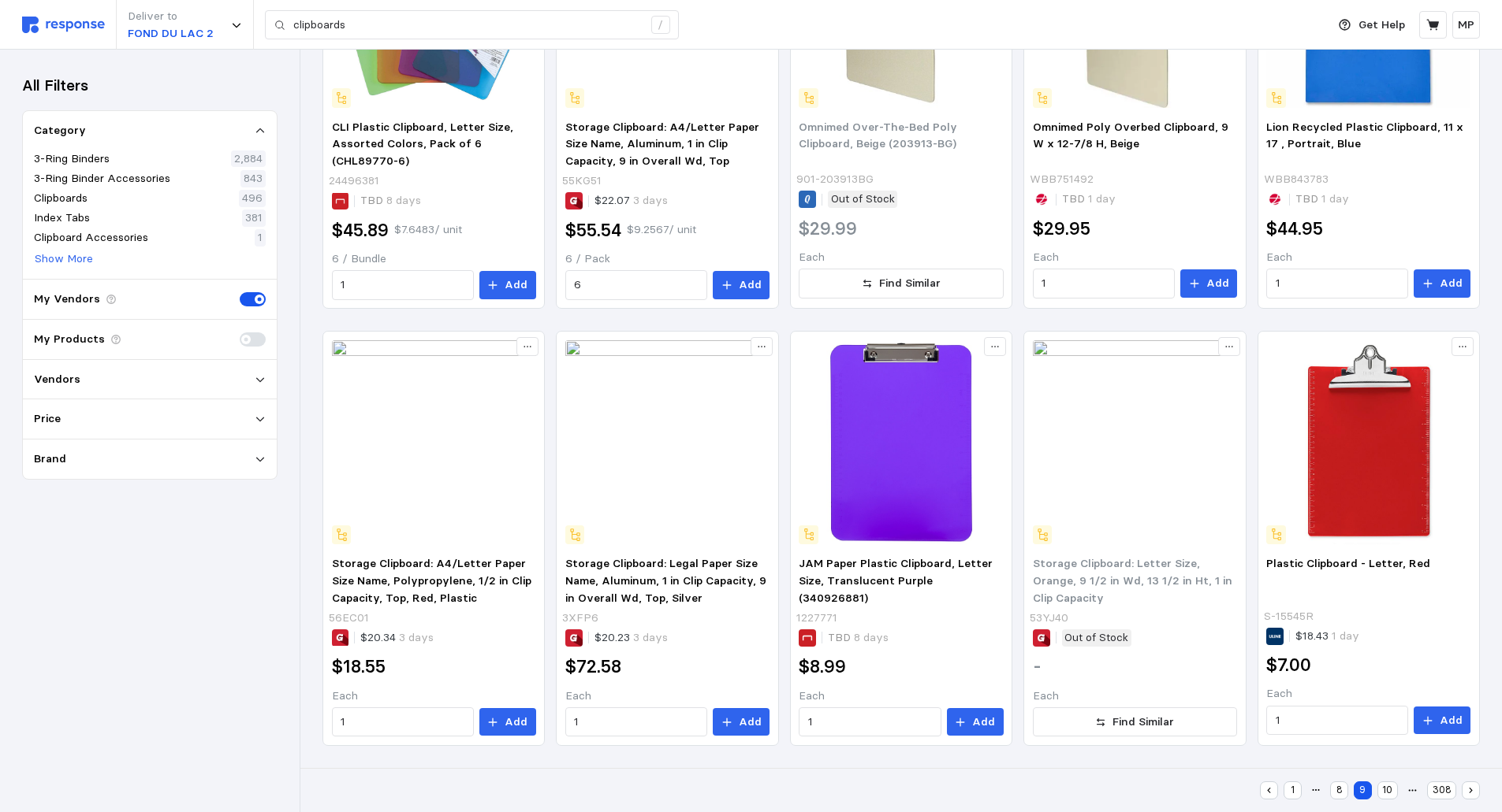
click at [1387, 786] on button "10" at bounding box center [1387, 790] width 20 height 18
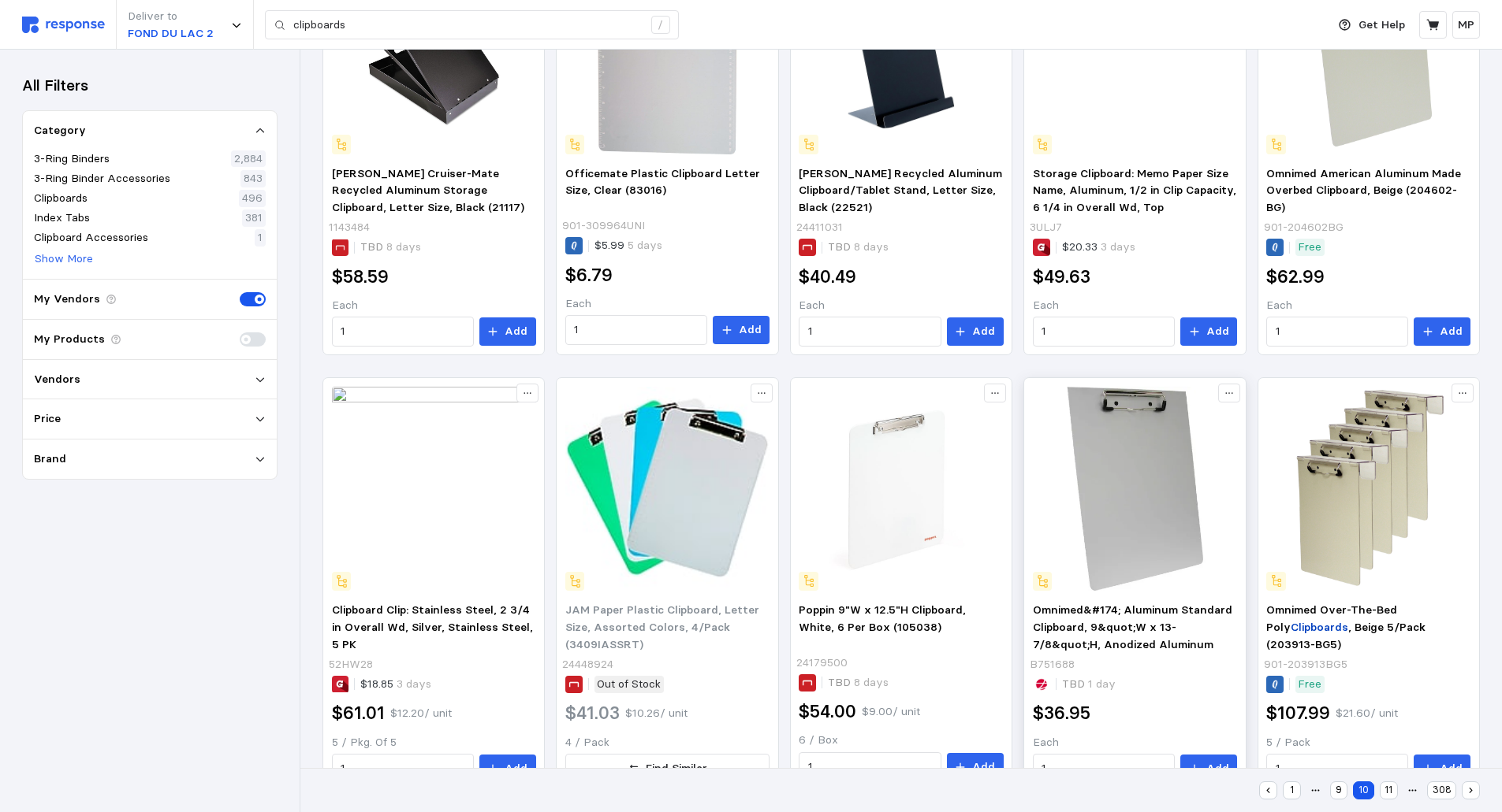
scroll to position [804, 0]
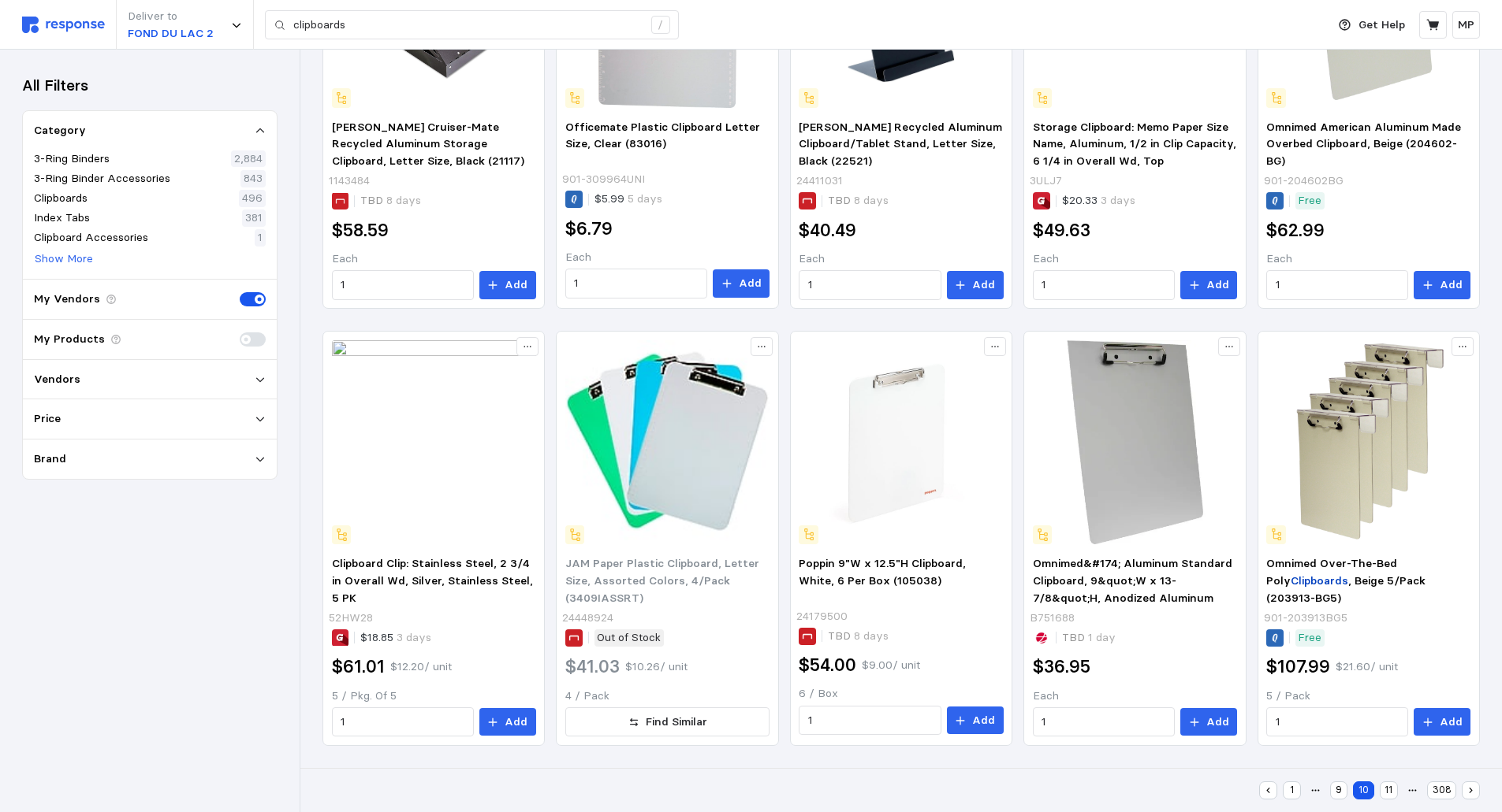
click at [1297, 788] on button "1" at bounding box center [1291, 790] width 18 height 18
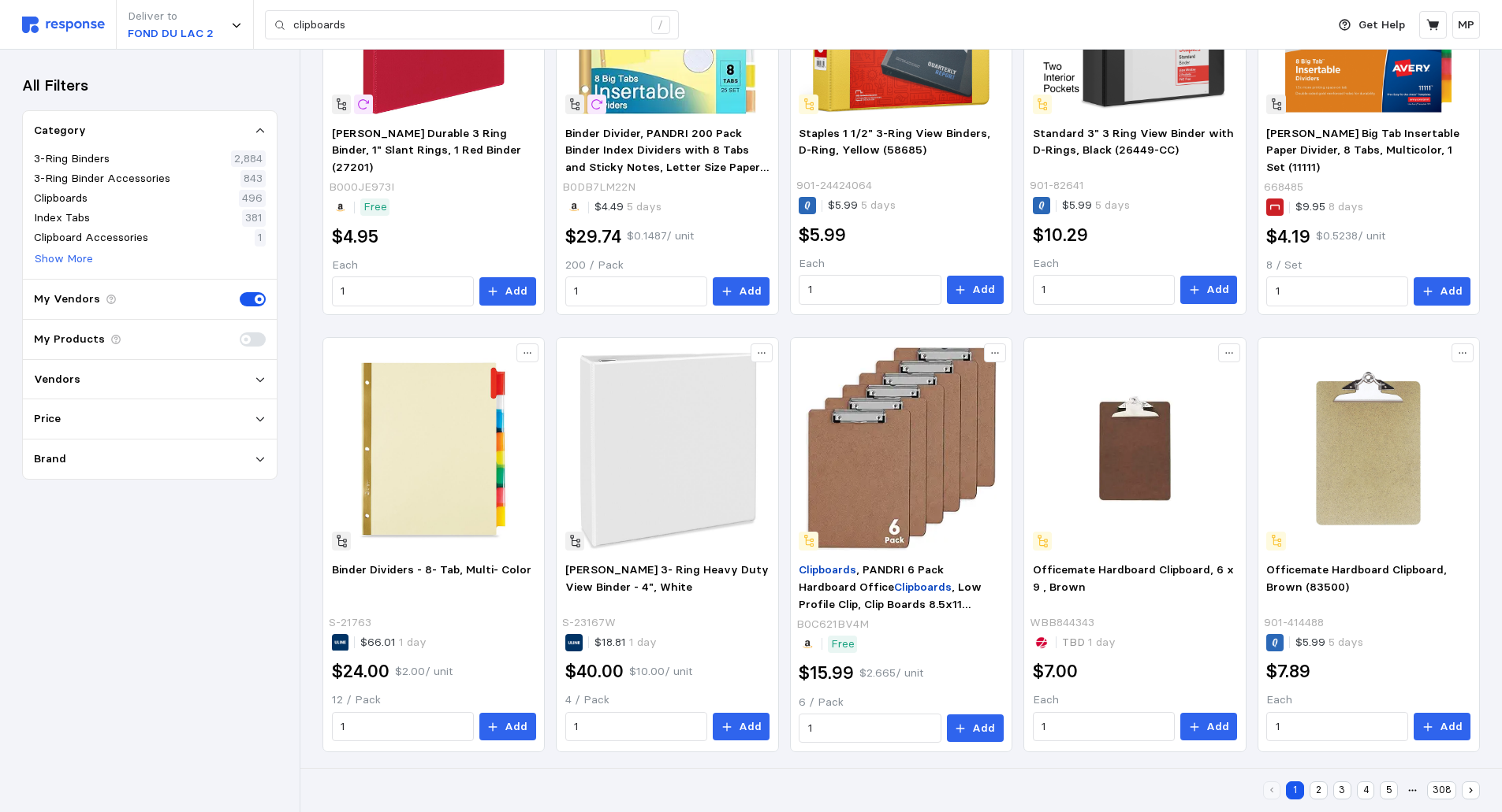
scroll to position [804, 0]
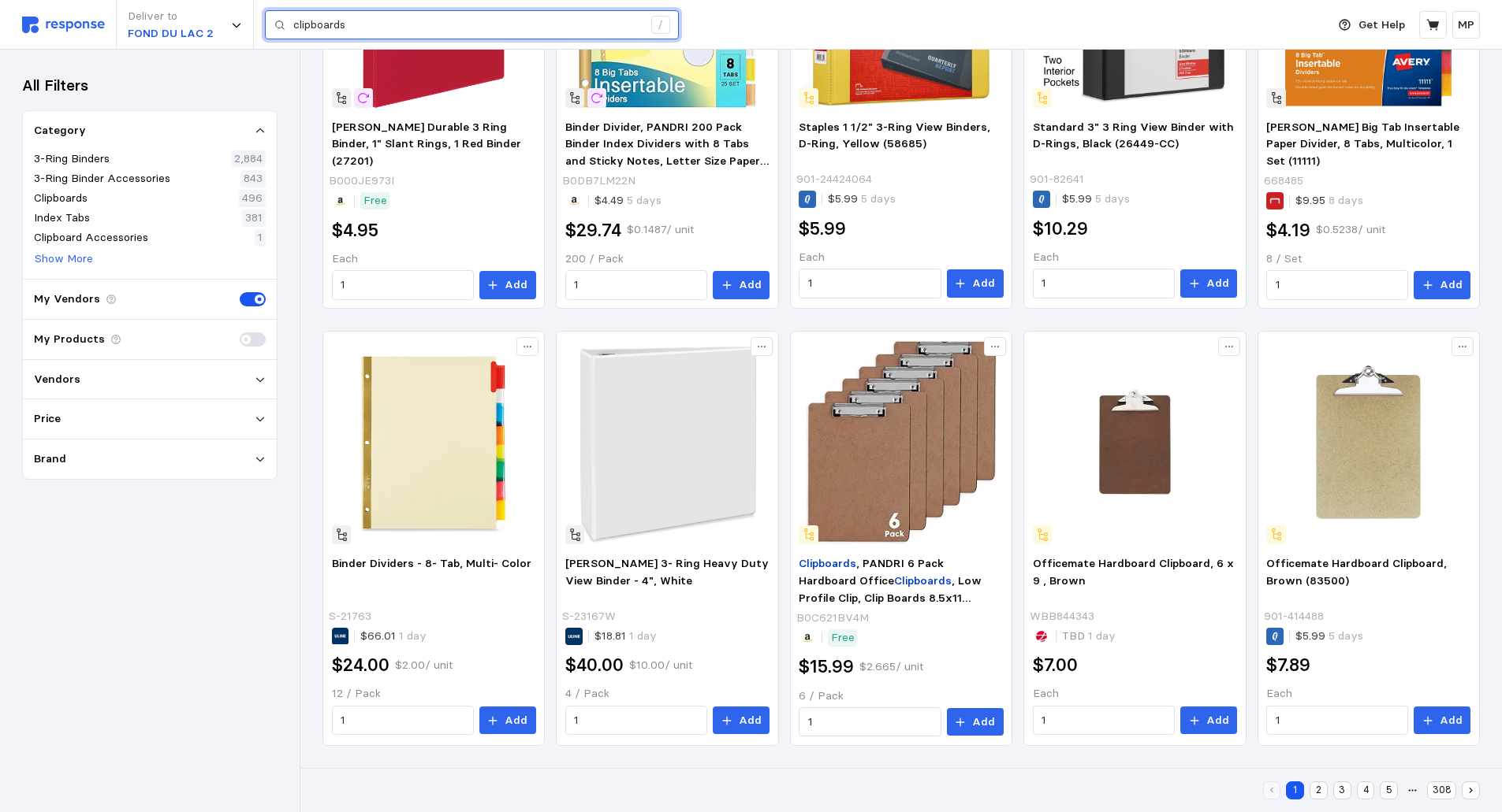
click at [391, 31] on input "clipboards" at bounding box center [467, 26] width 350 height 29
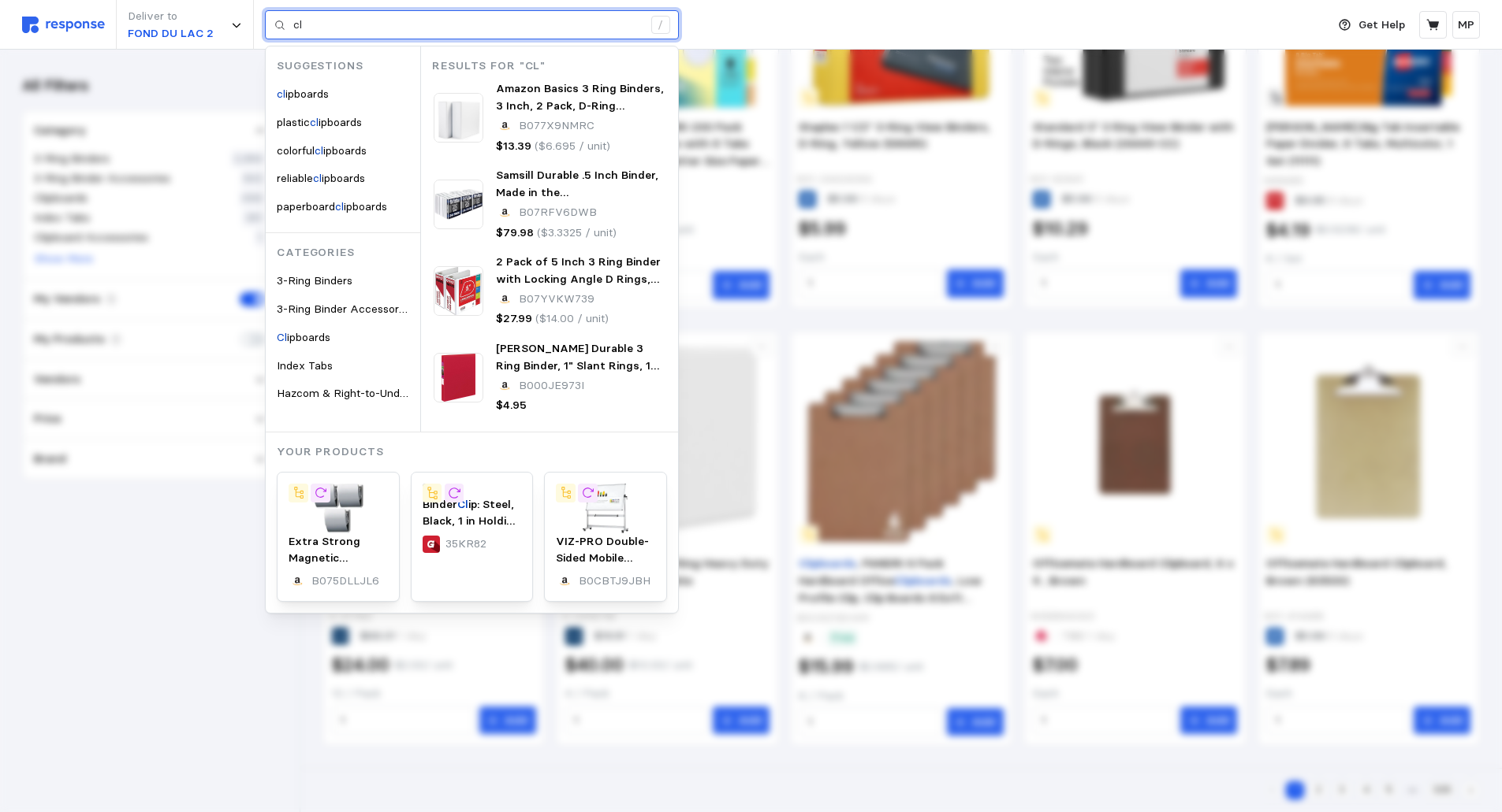
type input "c"
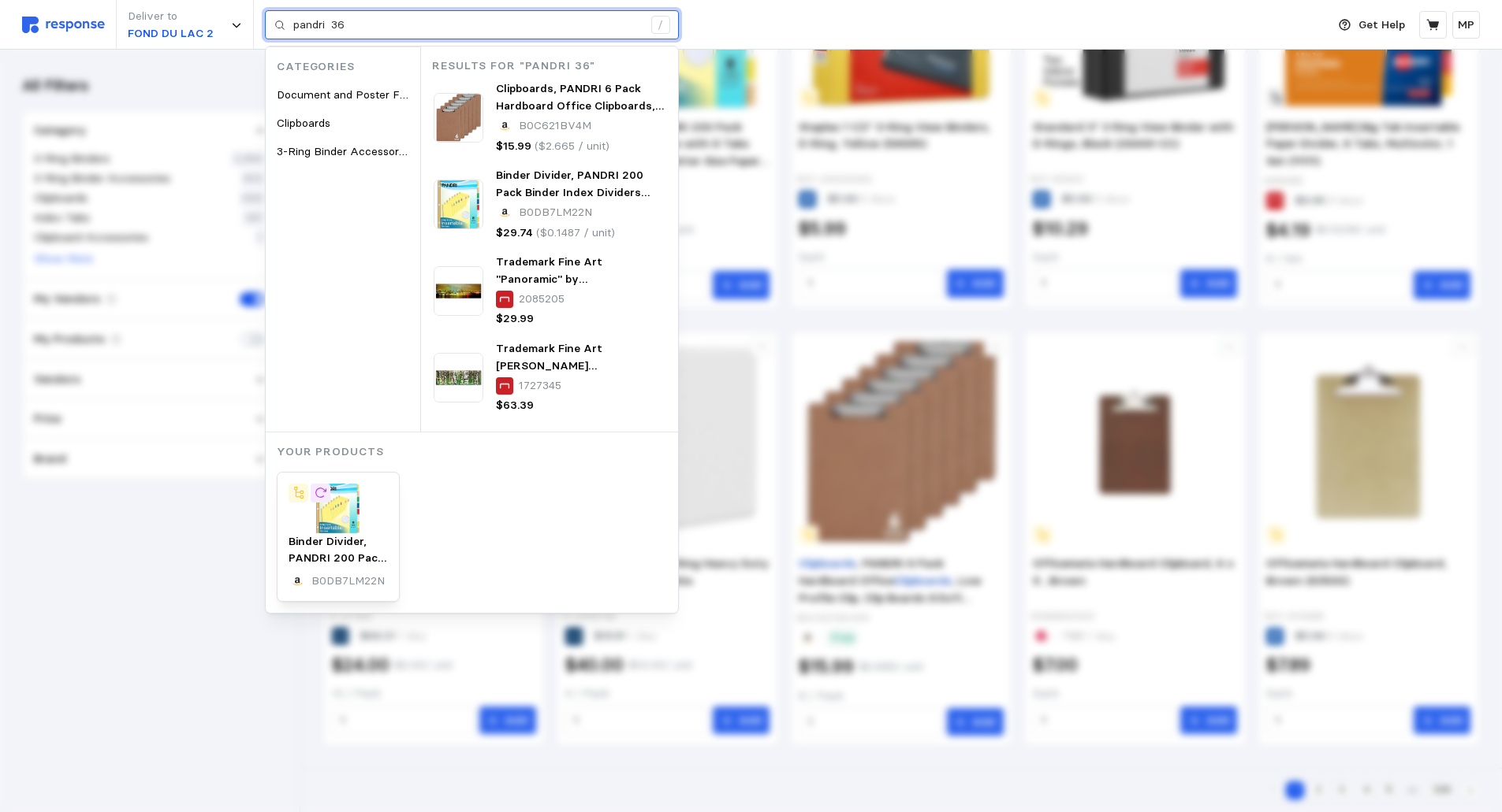
click at [499, 27] on input "pandri 36" at bounding box center [467, 26] width 350 height 29
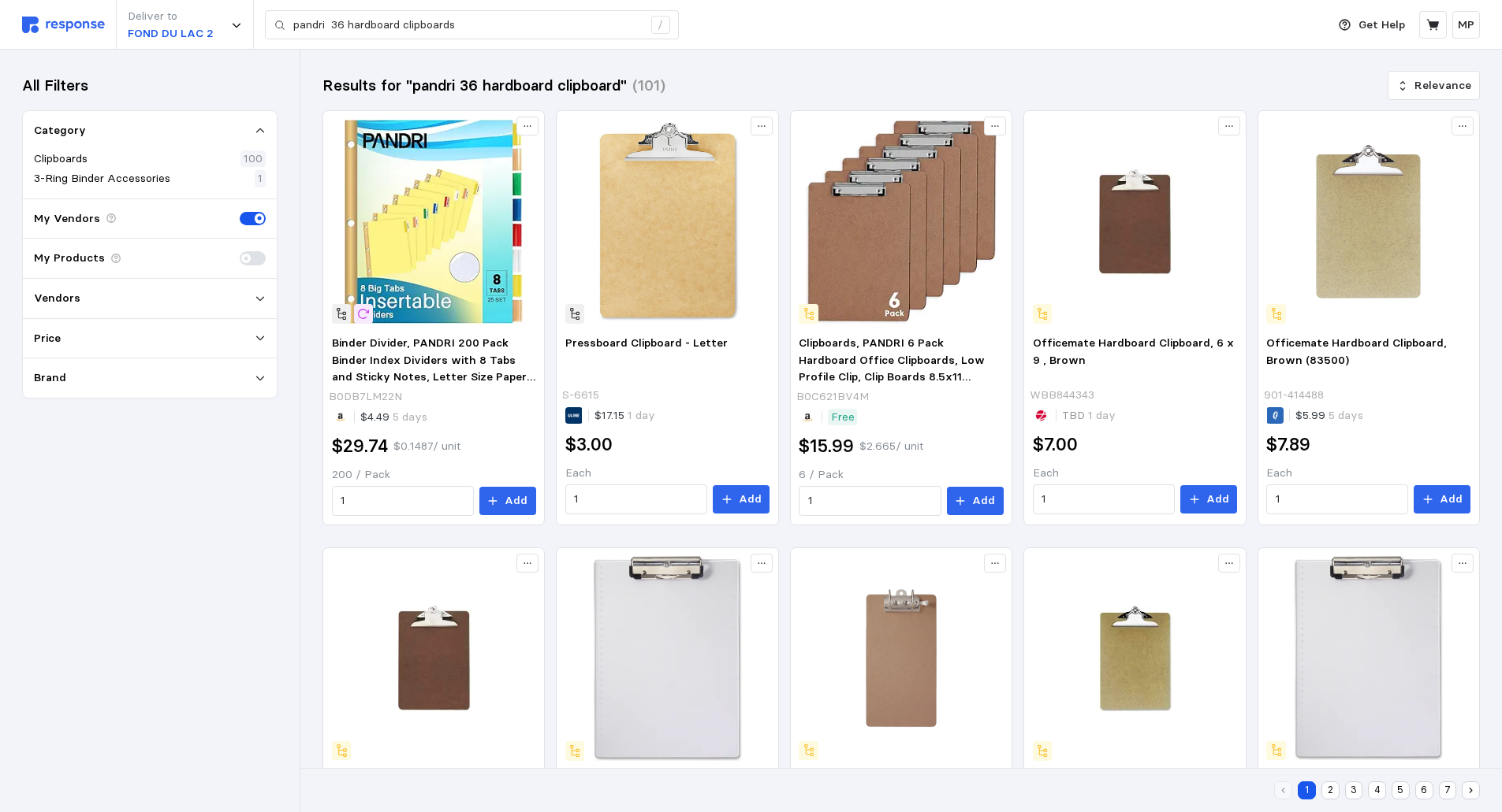
scroll to position [368, 0]
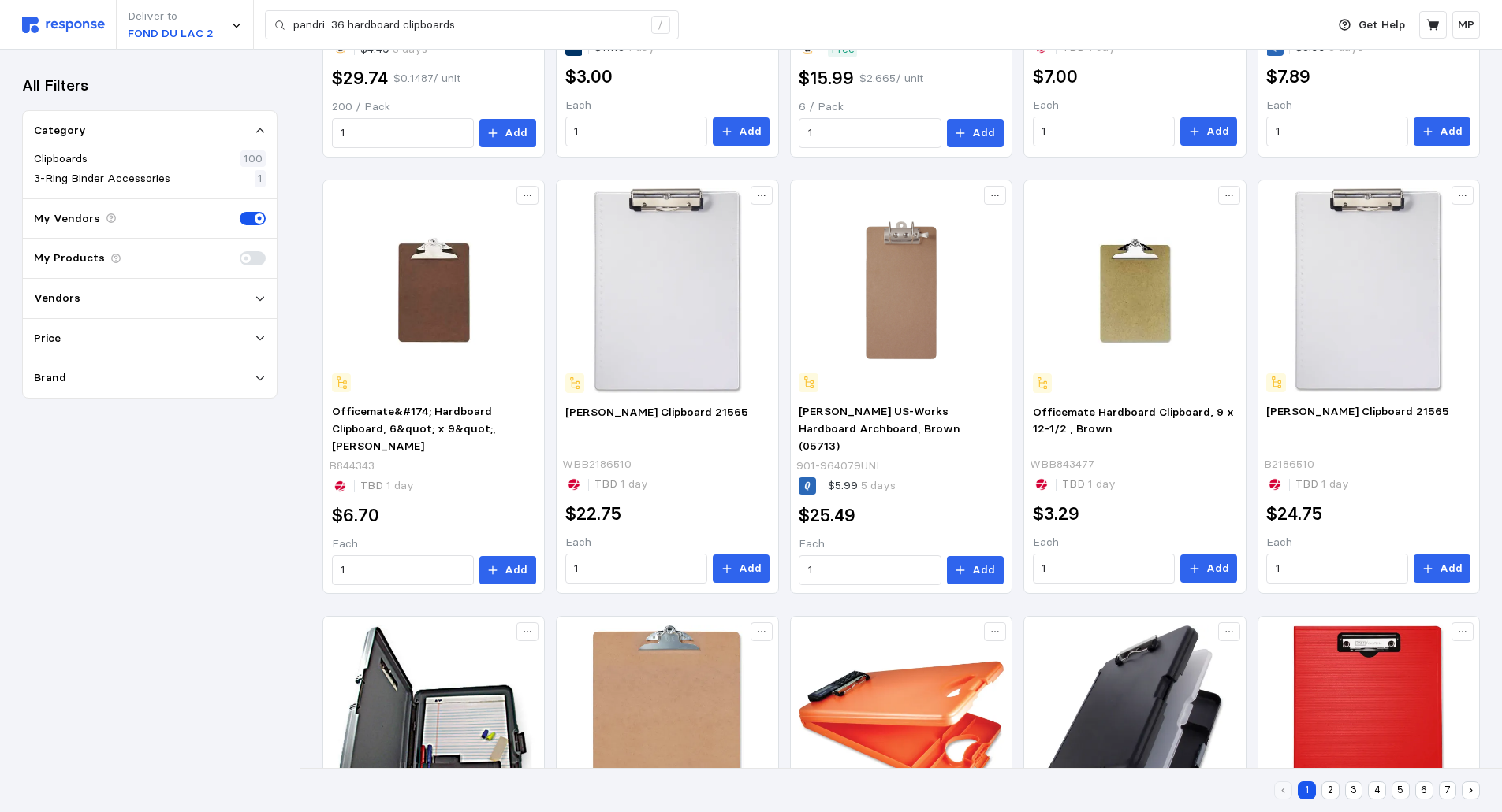
type input "clipboards"
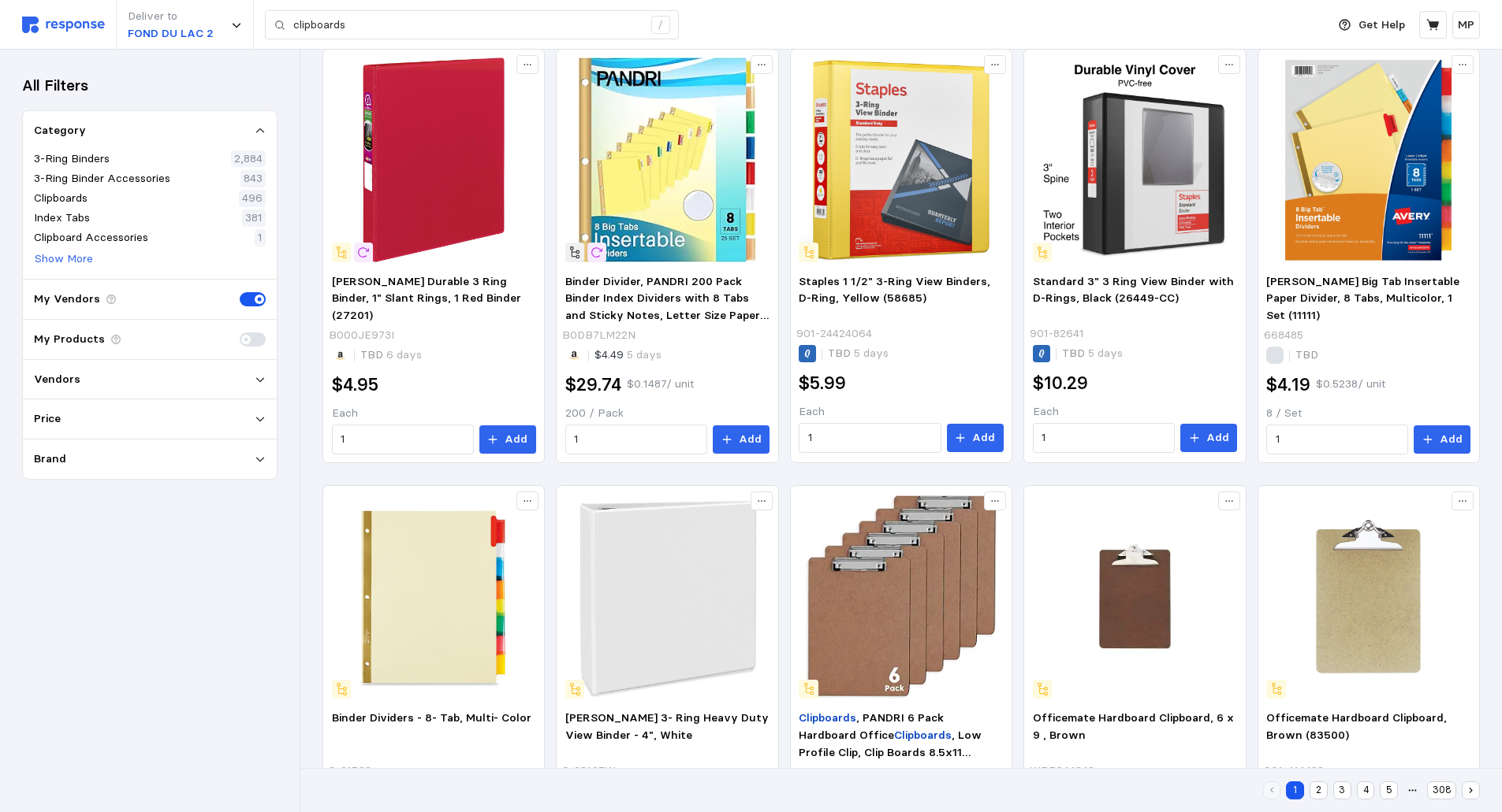
scroll to position [801, 0]
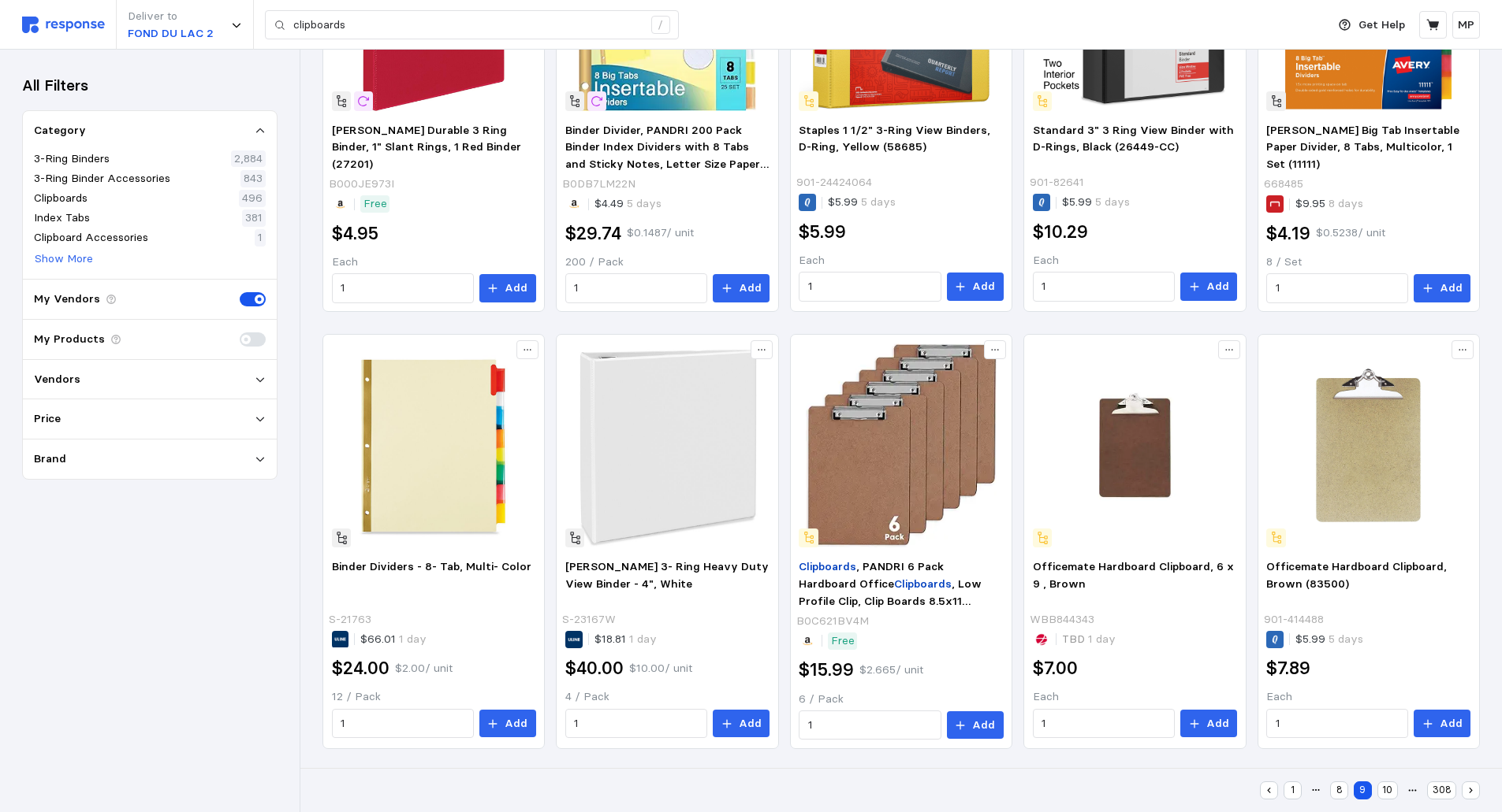
scroll to position [234, 0]
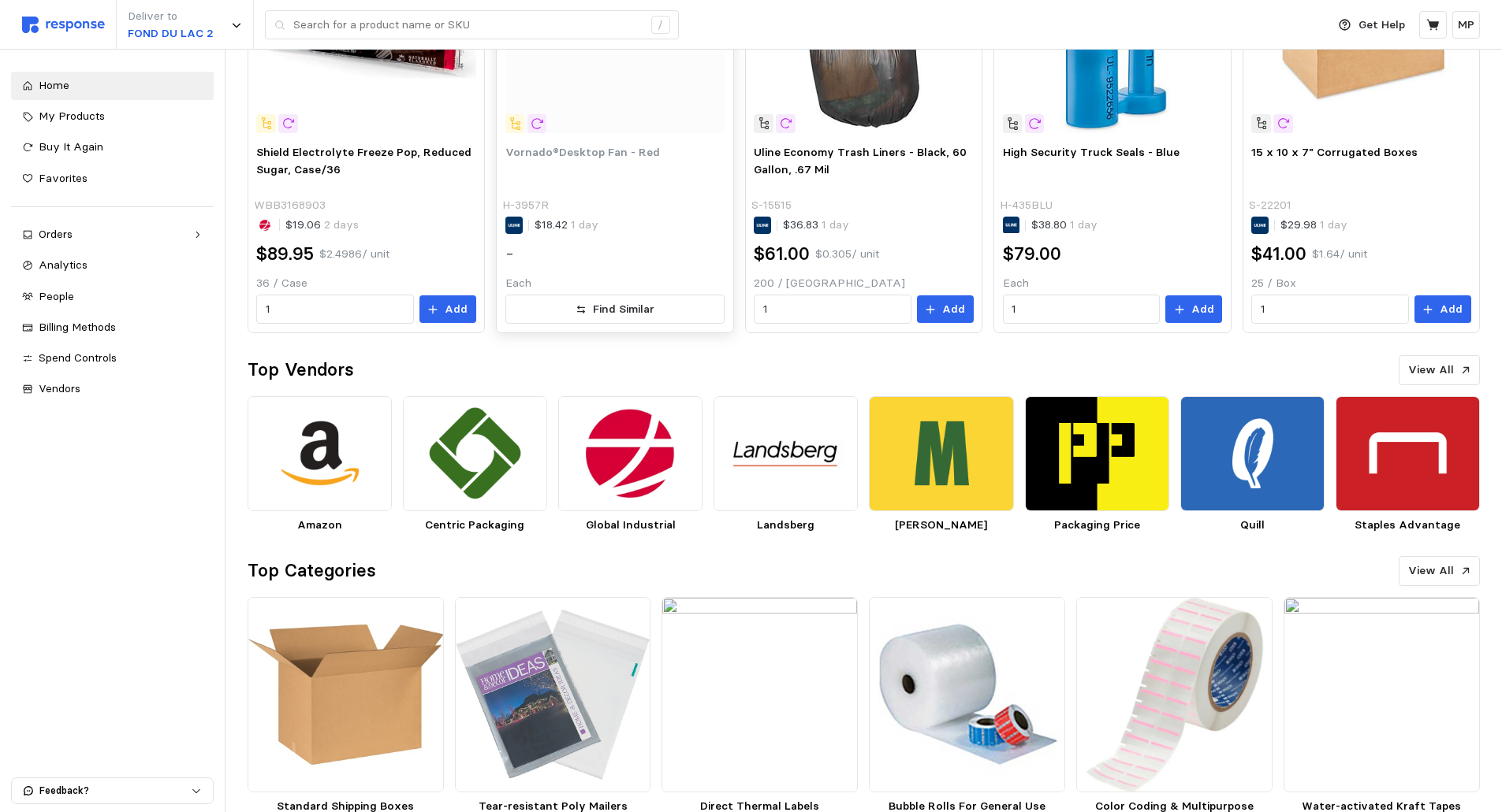
scroll to position [630, 0]
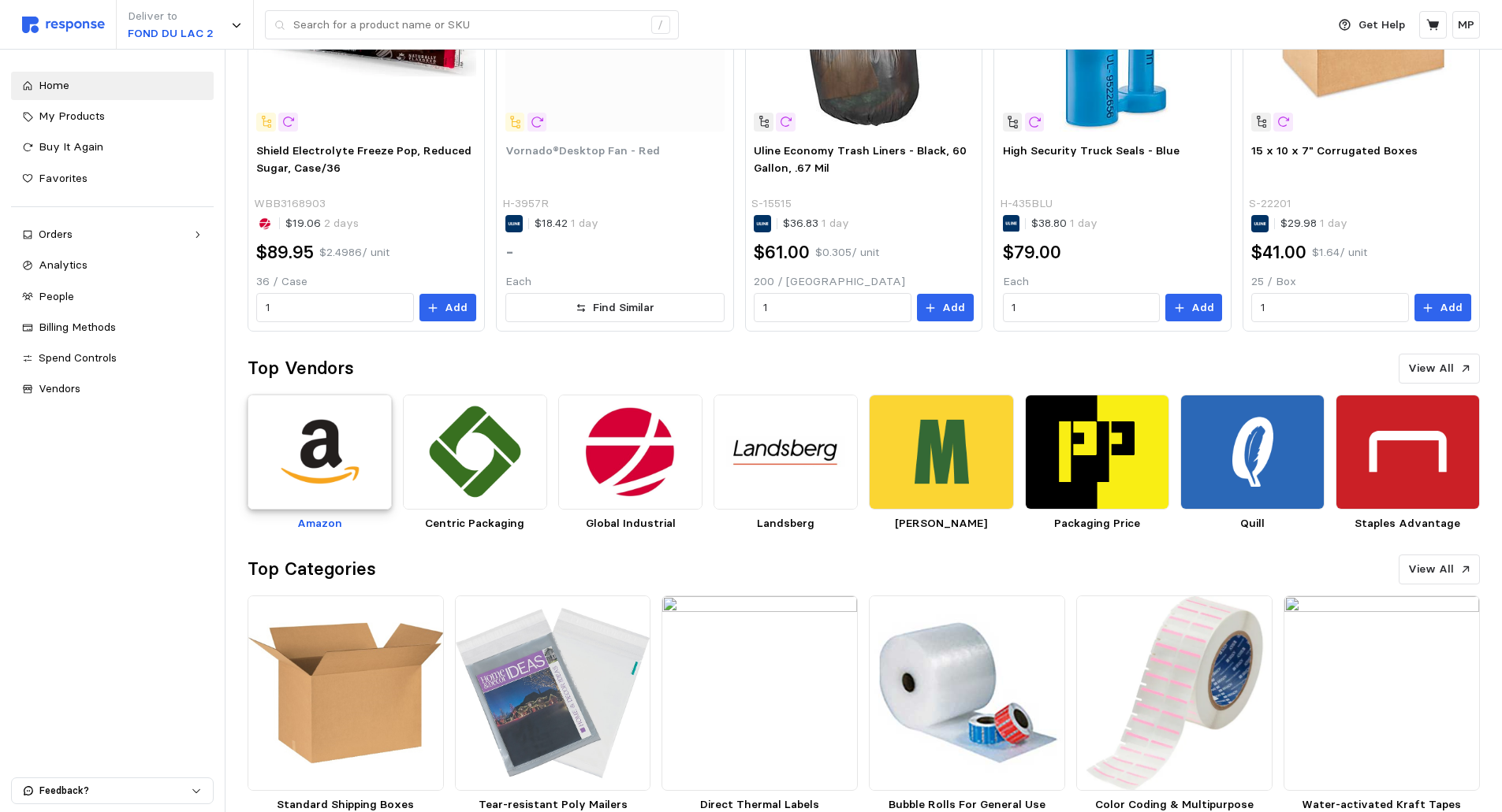
click at [310, 456] on img at bounding box center [319, 452] width 145 height 116
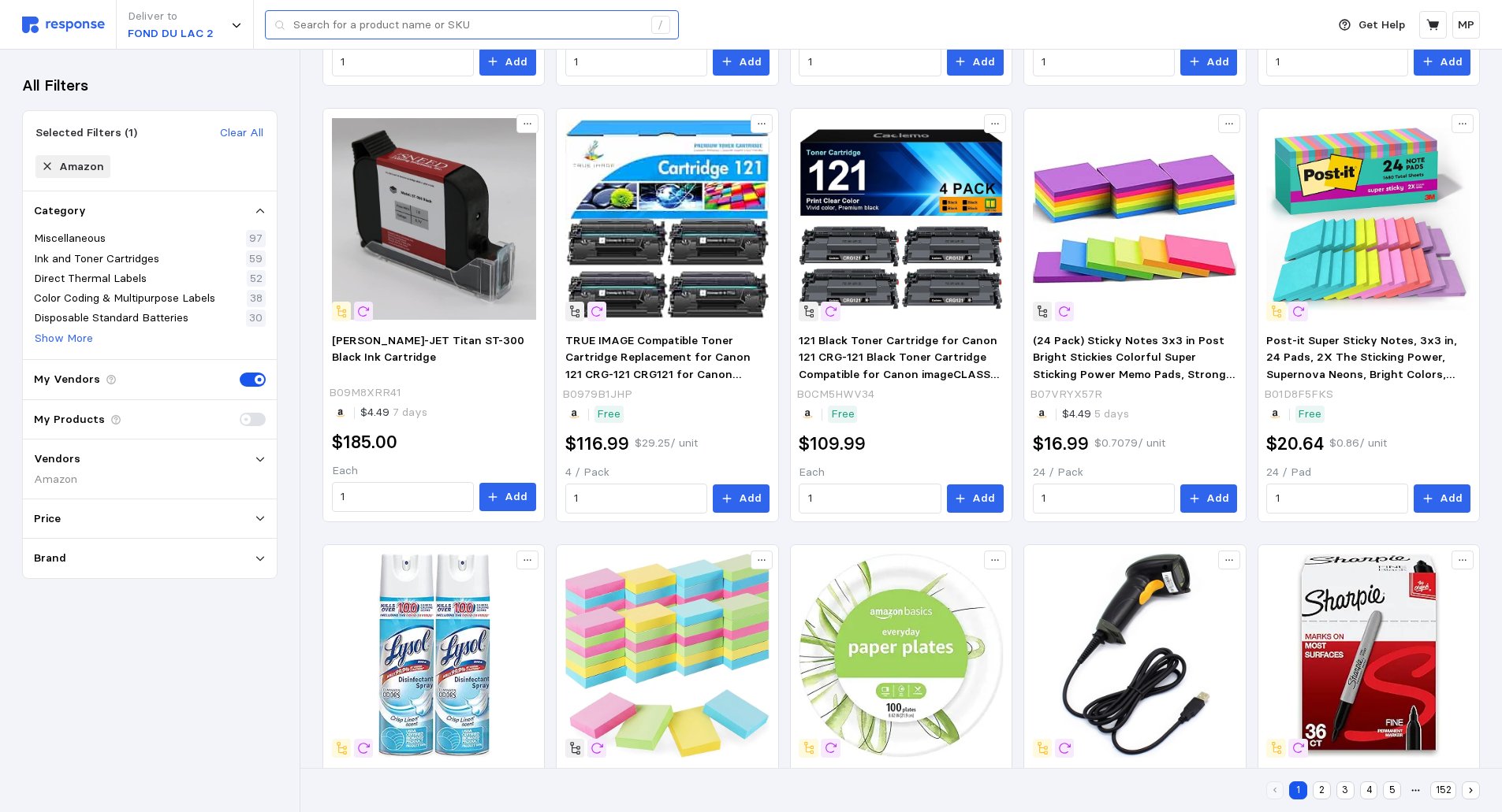
click at [291, 26] on div "/" at bounding box center [472, 25] width 414 height 30
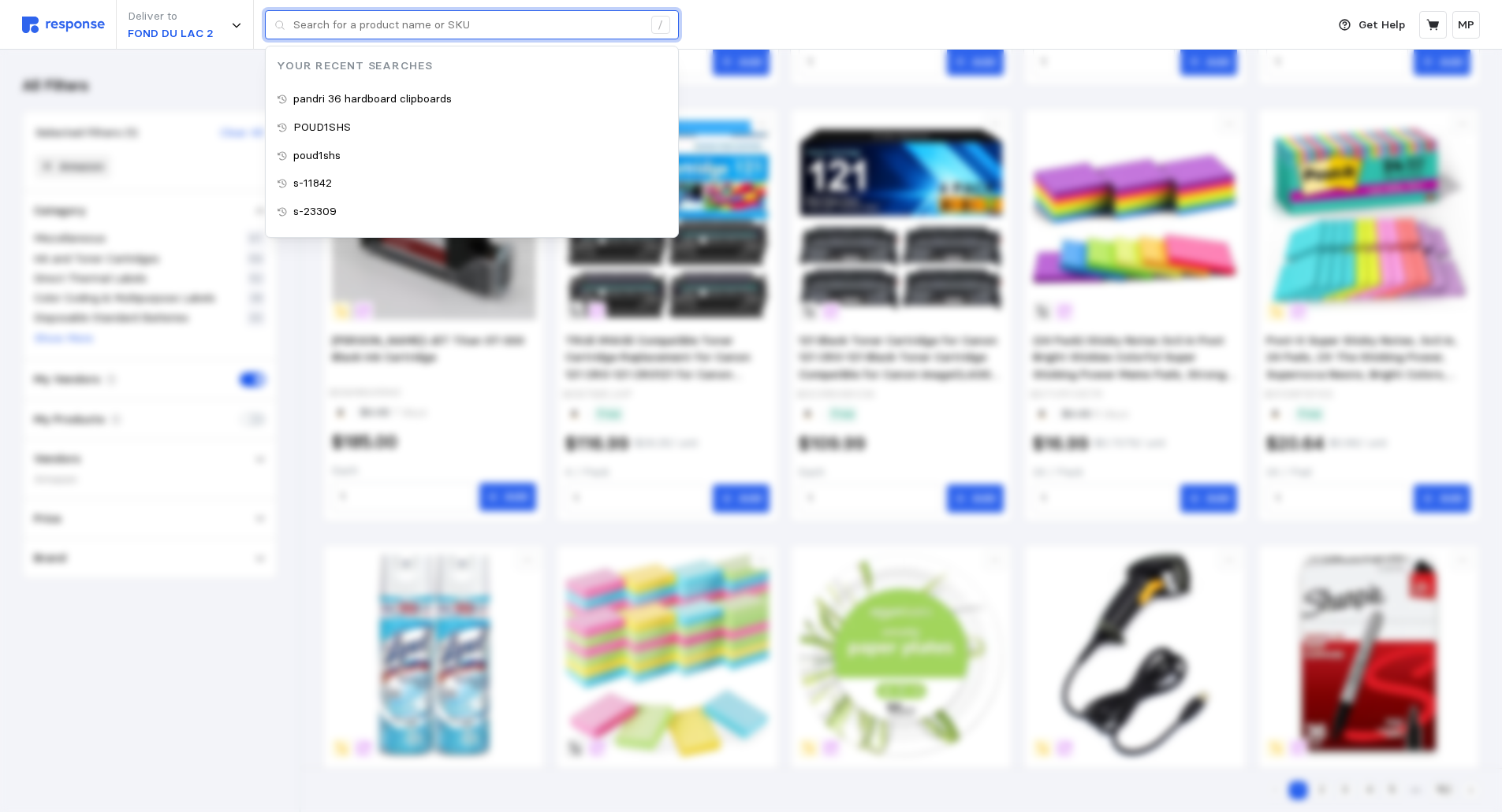
type input "l"
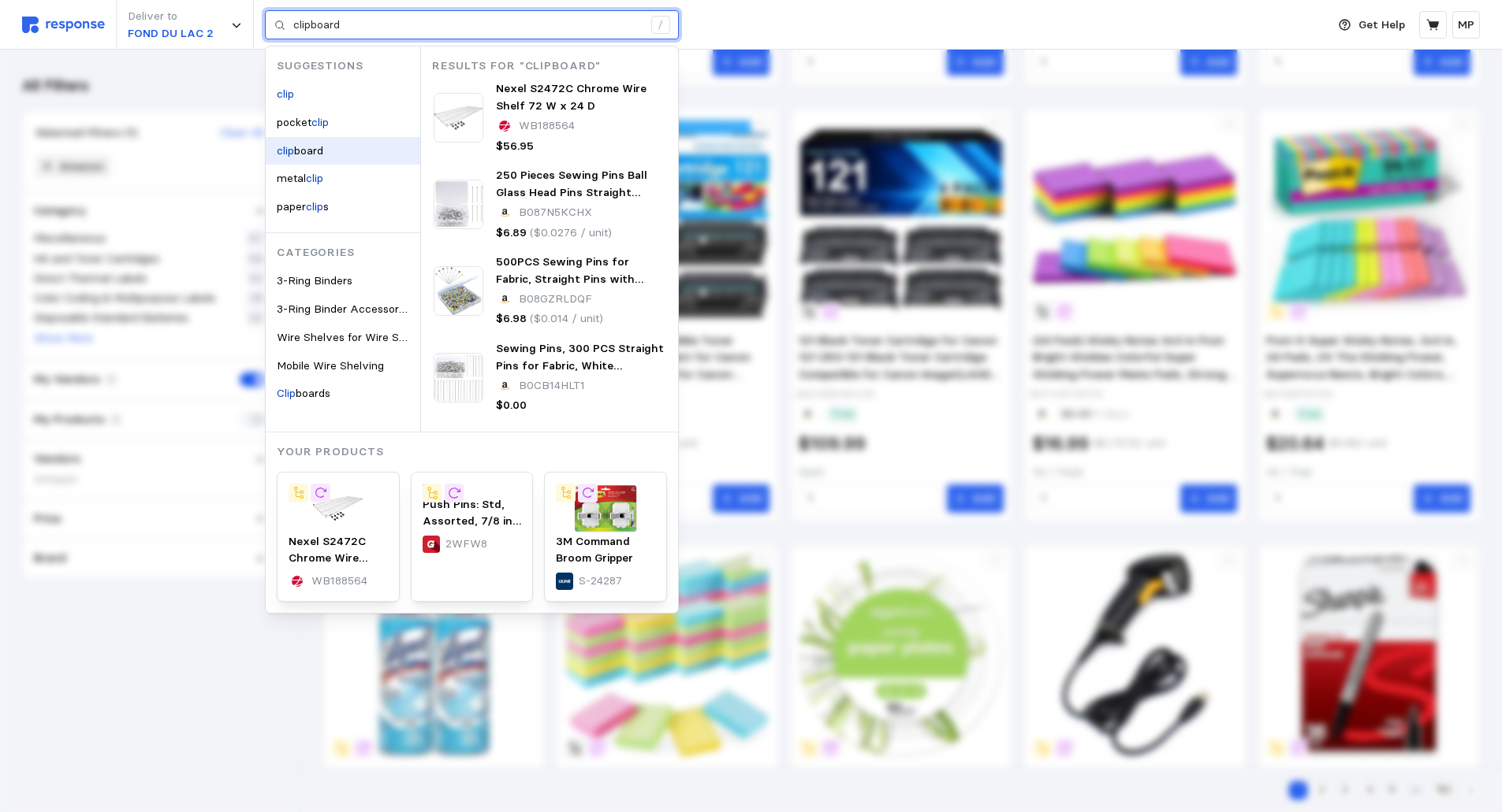
click at [316, 147] on span "board" at bounding box center [308, 150] width 29 height 14
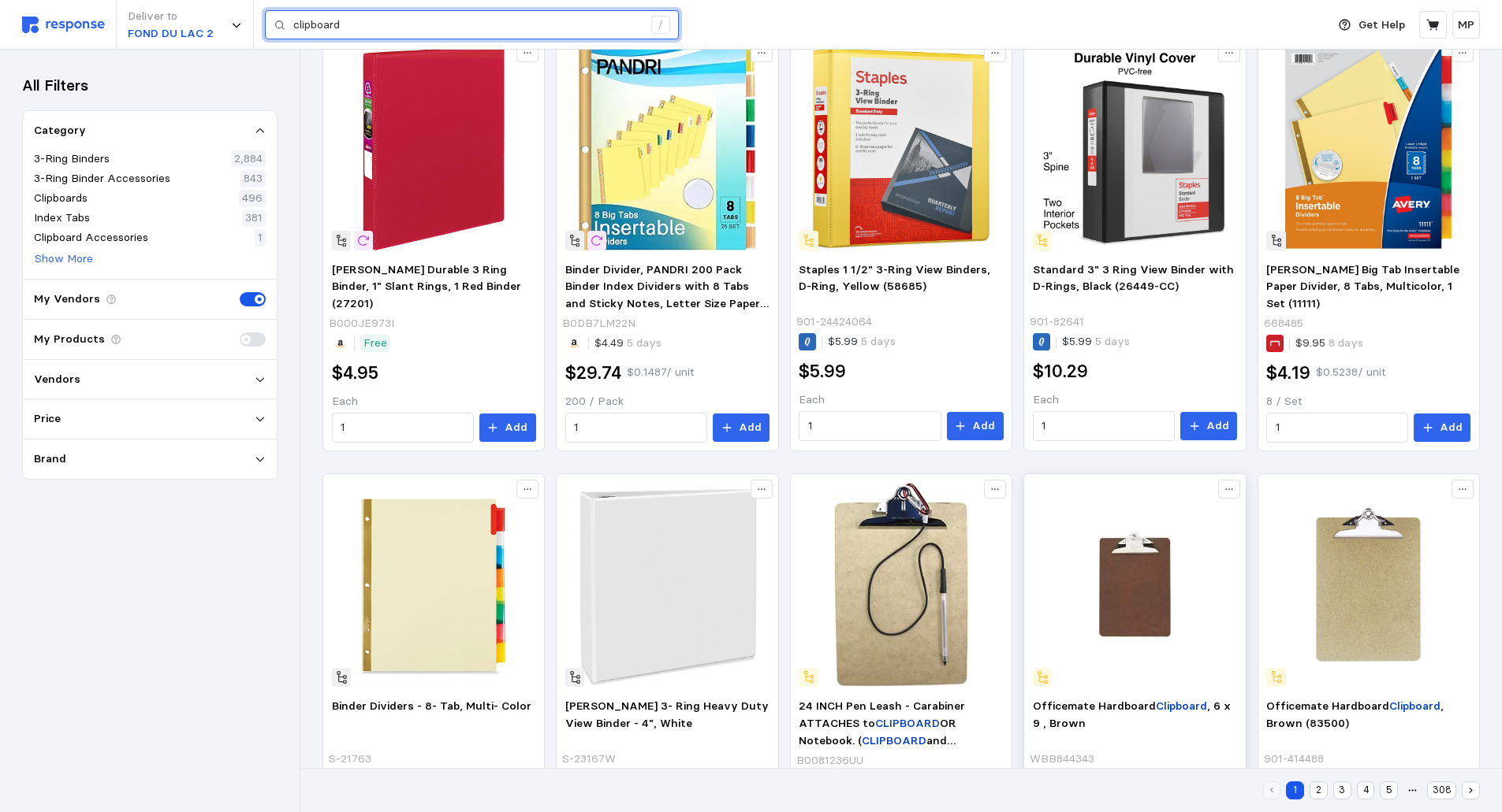
scroll to position [844, 0]
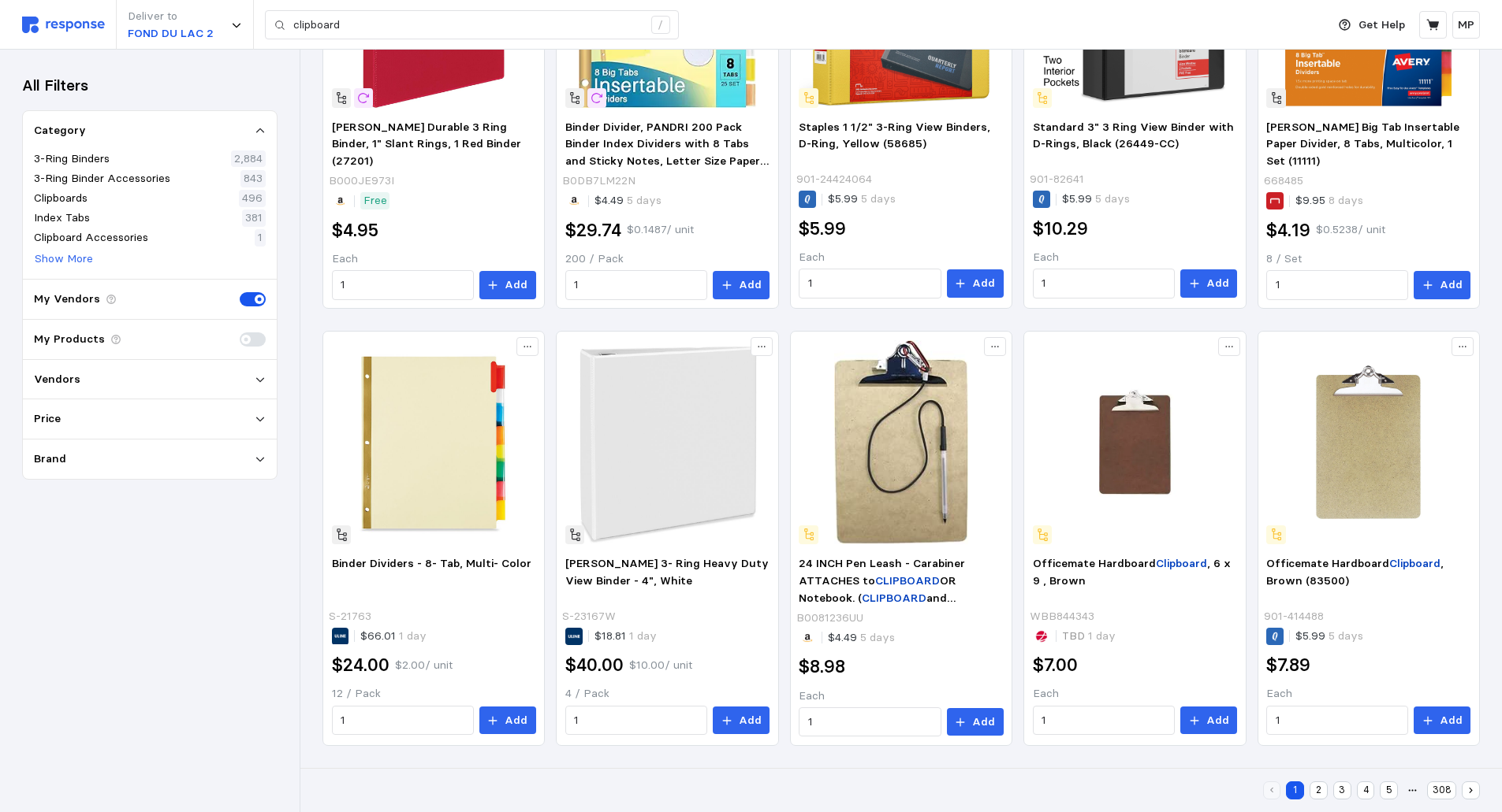
click at [1321, 789] on button "2" at bounding box center [1318, 790] width 18 height 18
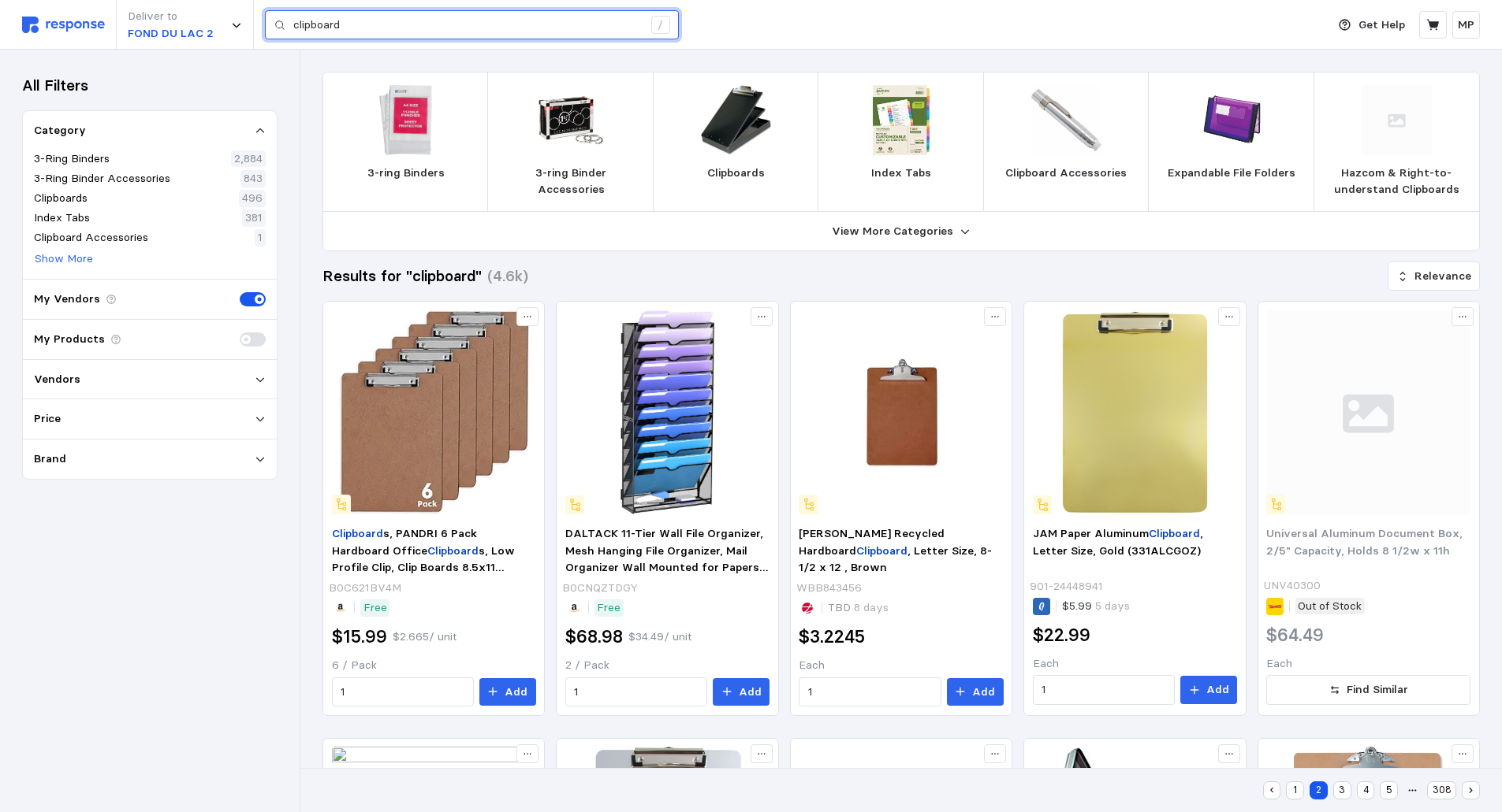
click at [358, 25] on input "clipboard" at bounding box center [467, 26] width 350 height 29
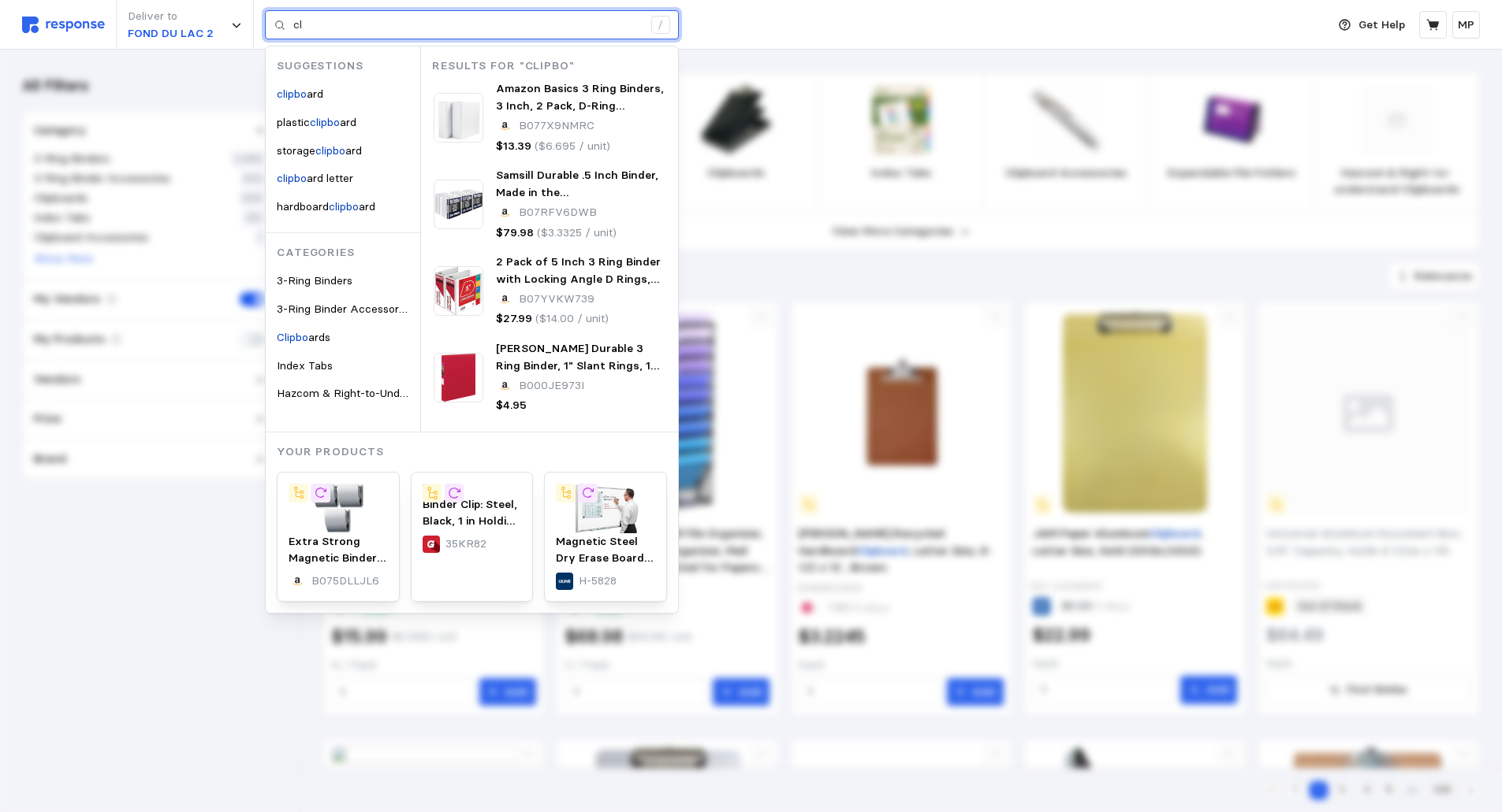
type input "c"
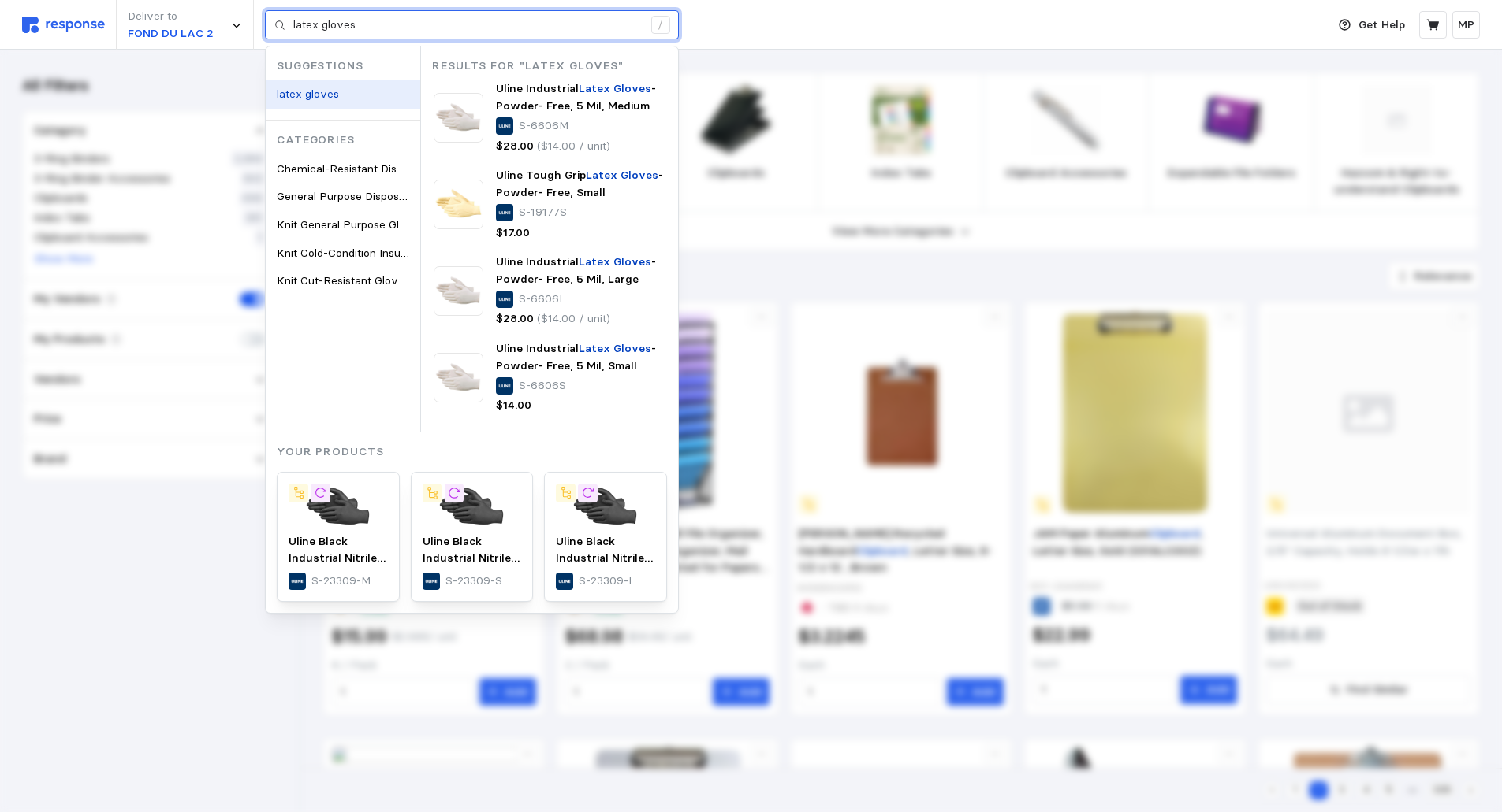
click at [350, 95] on div "latex gloves" at bounding box center [342, 95] width 154 height 29
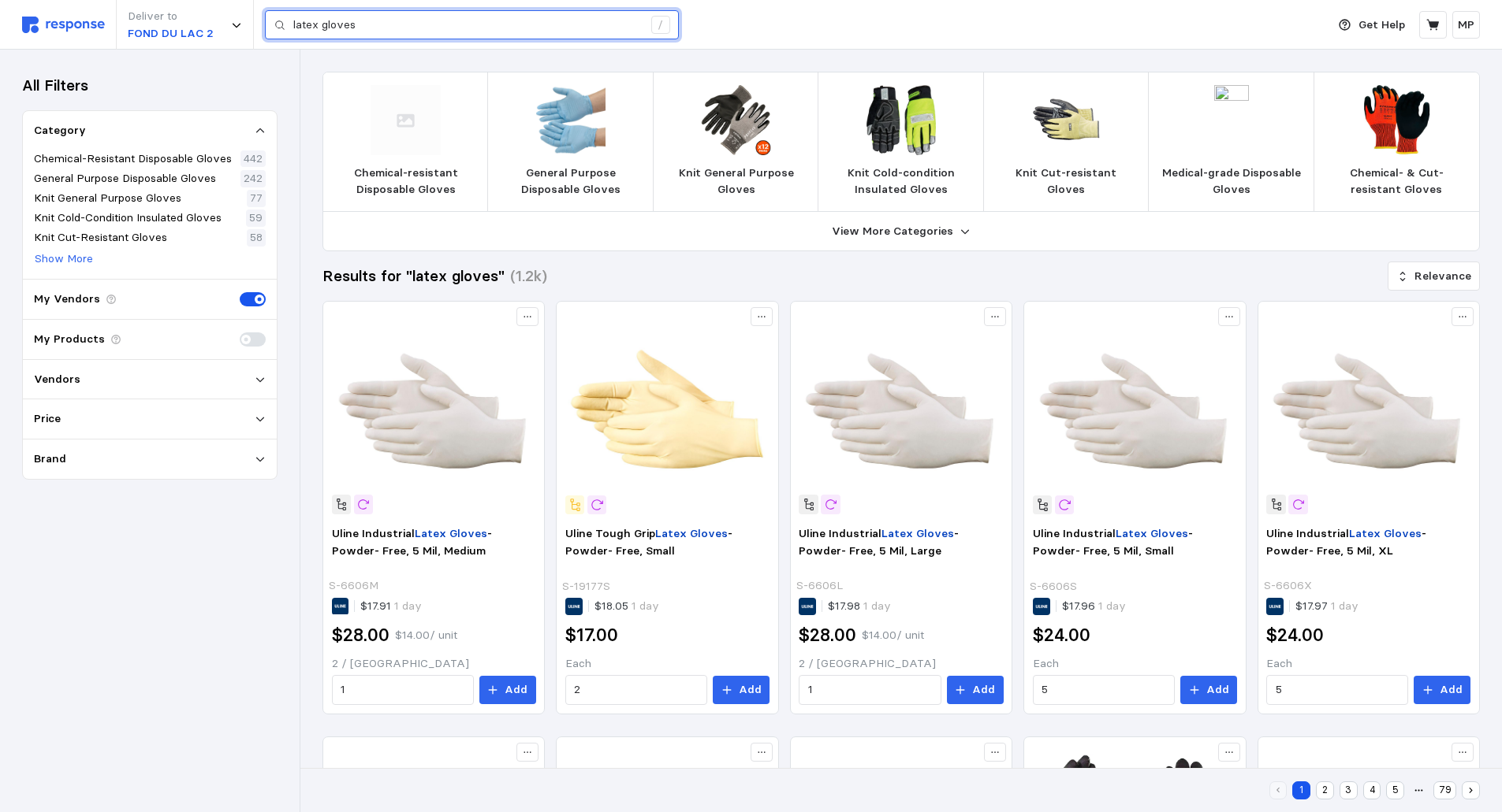
type input "clipboard"
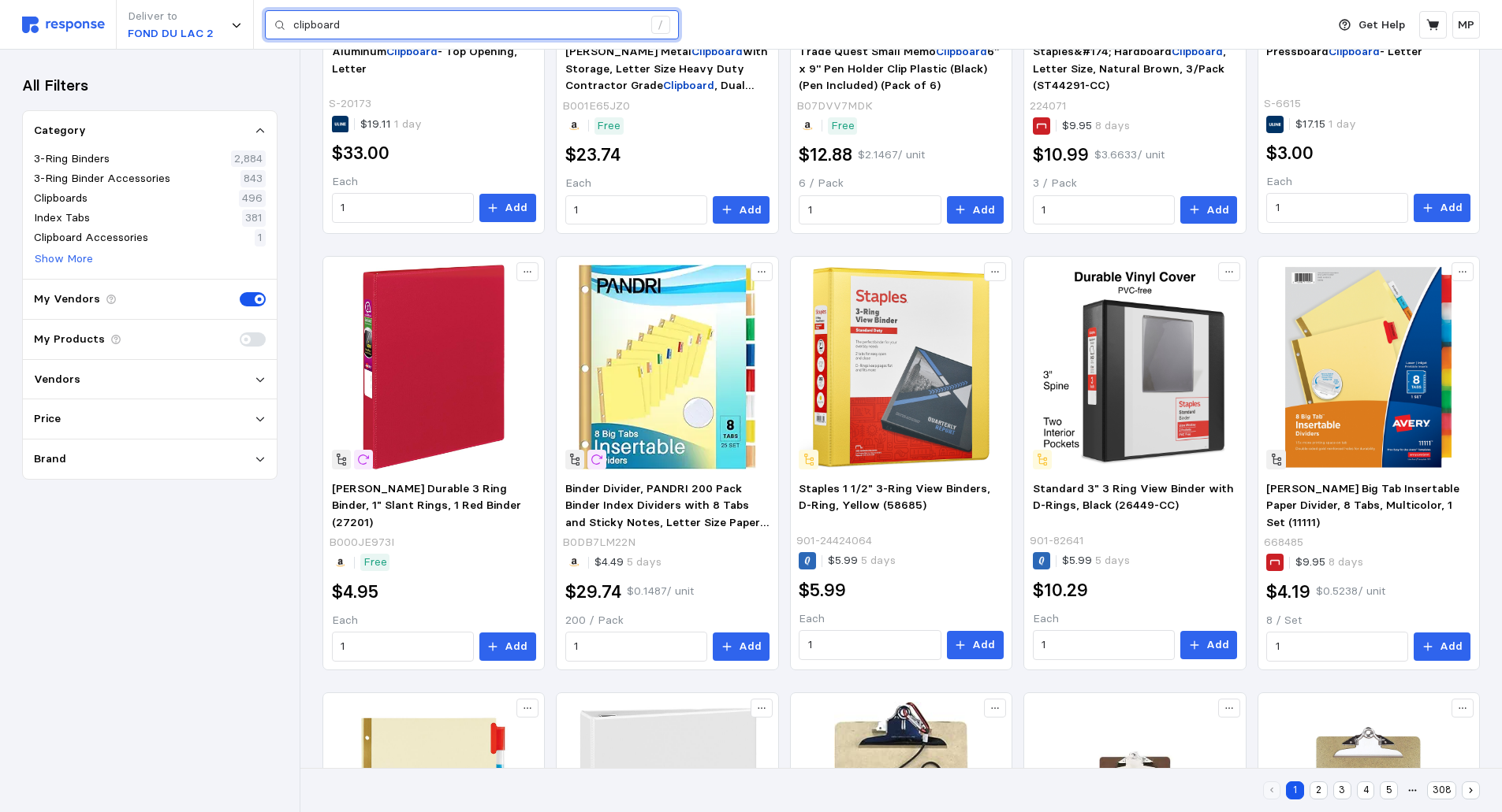
scroll to position [630, 0]
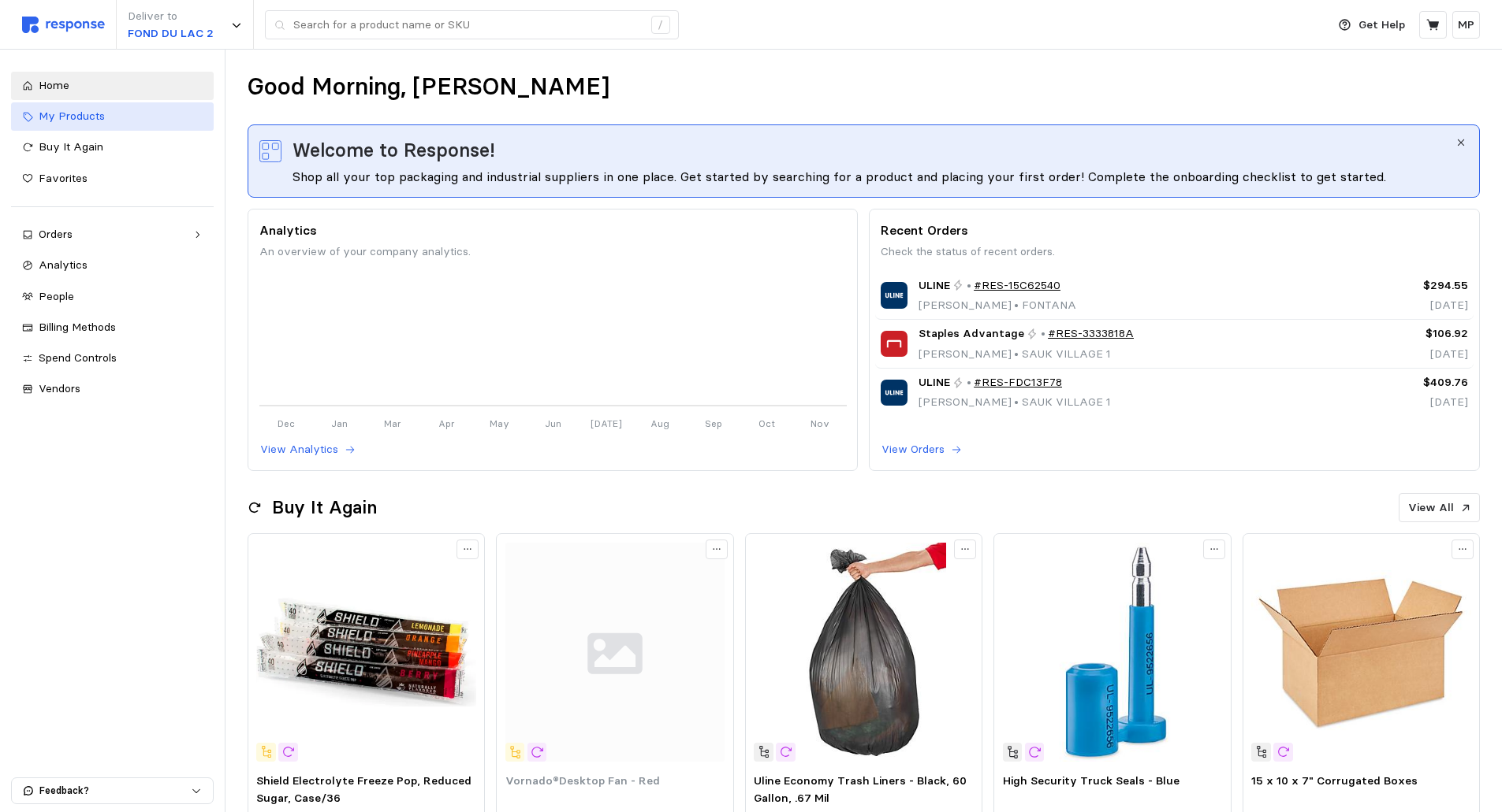
click at [98, 117] on span "My Products" at bounding box center [71, 116] width 66 height 14
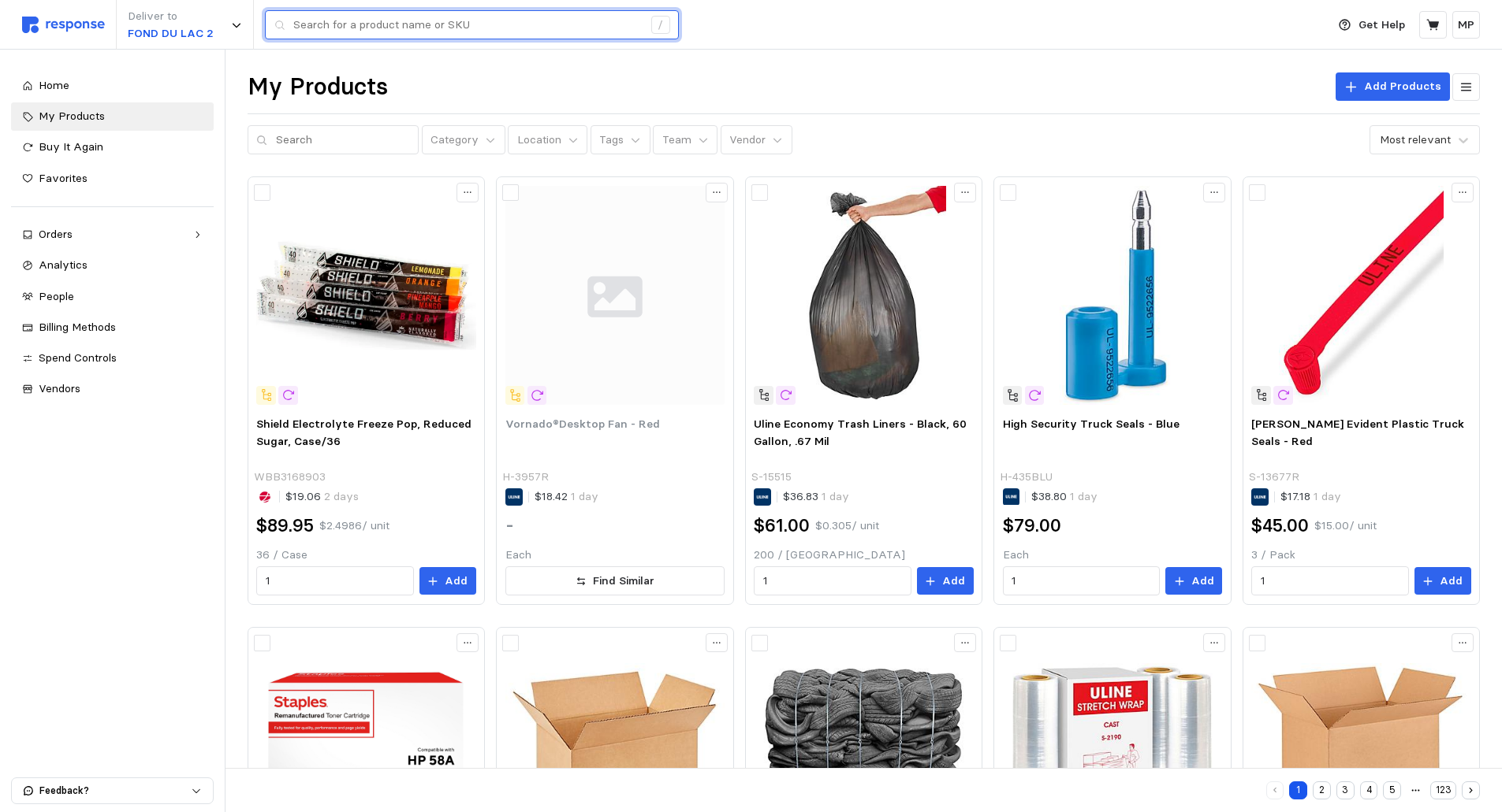
click at [323, 22] on input "text" at bounding box center [467, 26] width 350 height 29
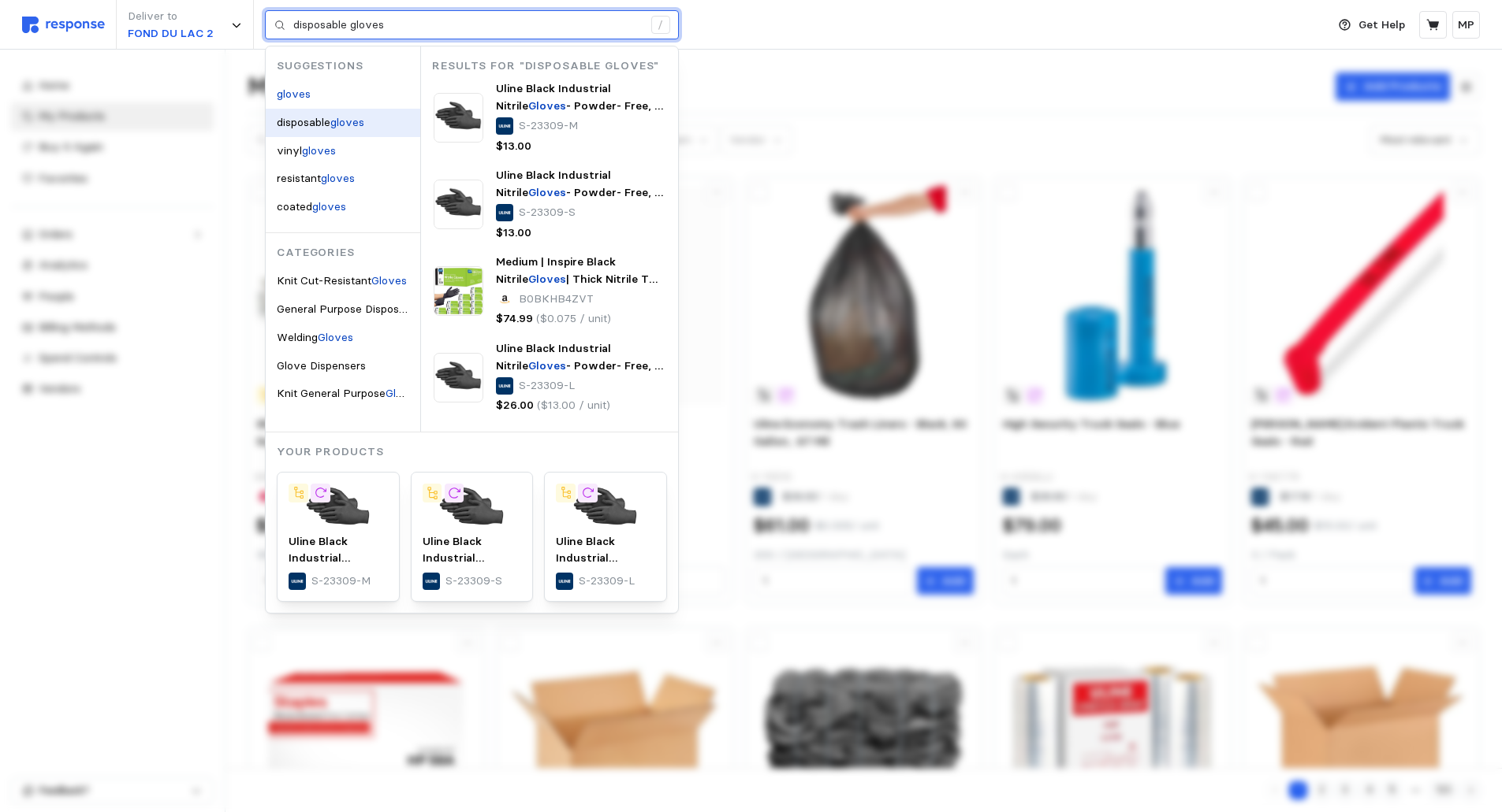
click at [336, 124] on mark "gloves" at bounding box center [347, 122] width 34 height 14
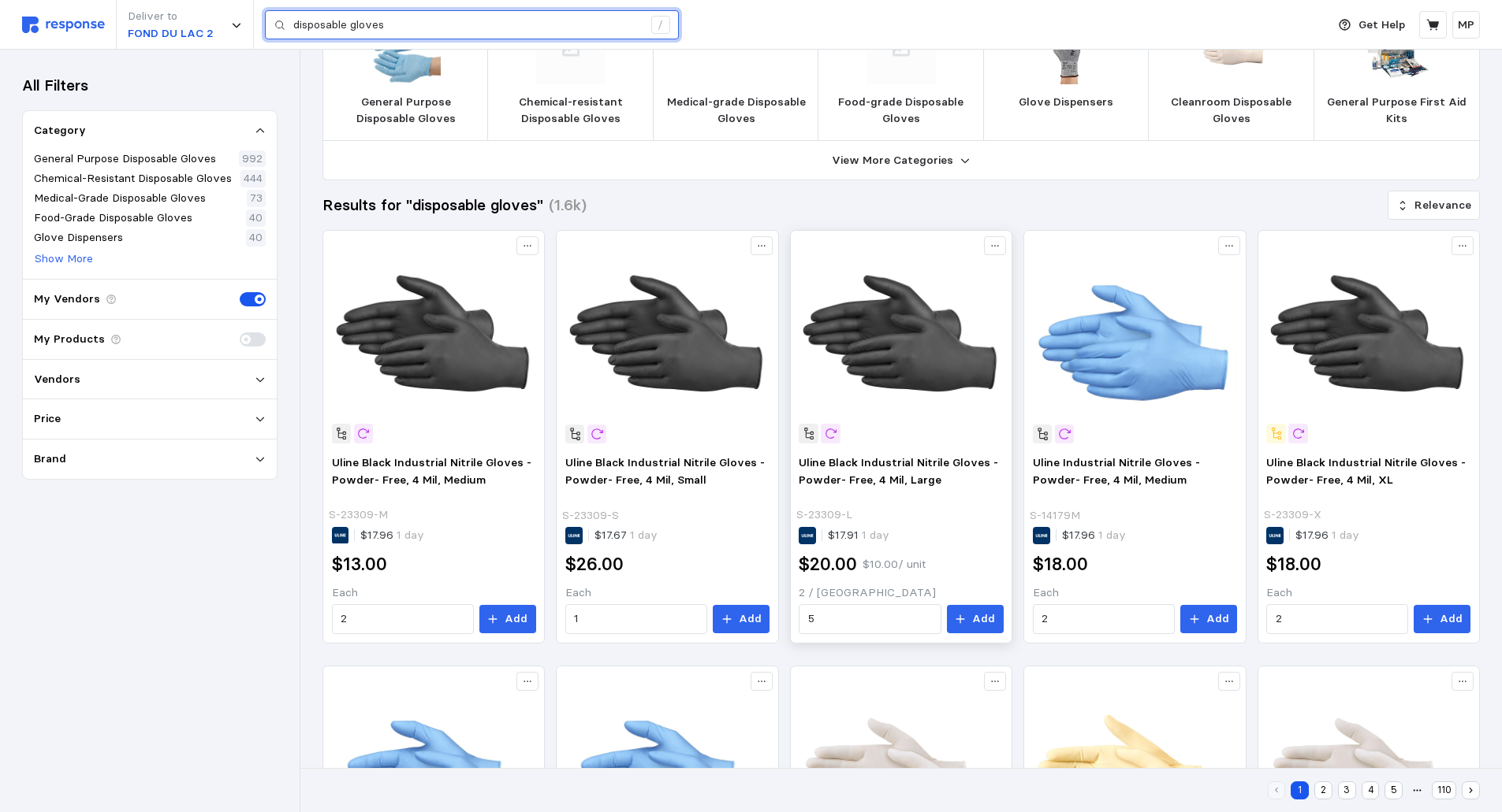
scroll to position [158, 0]
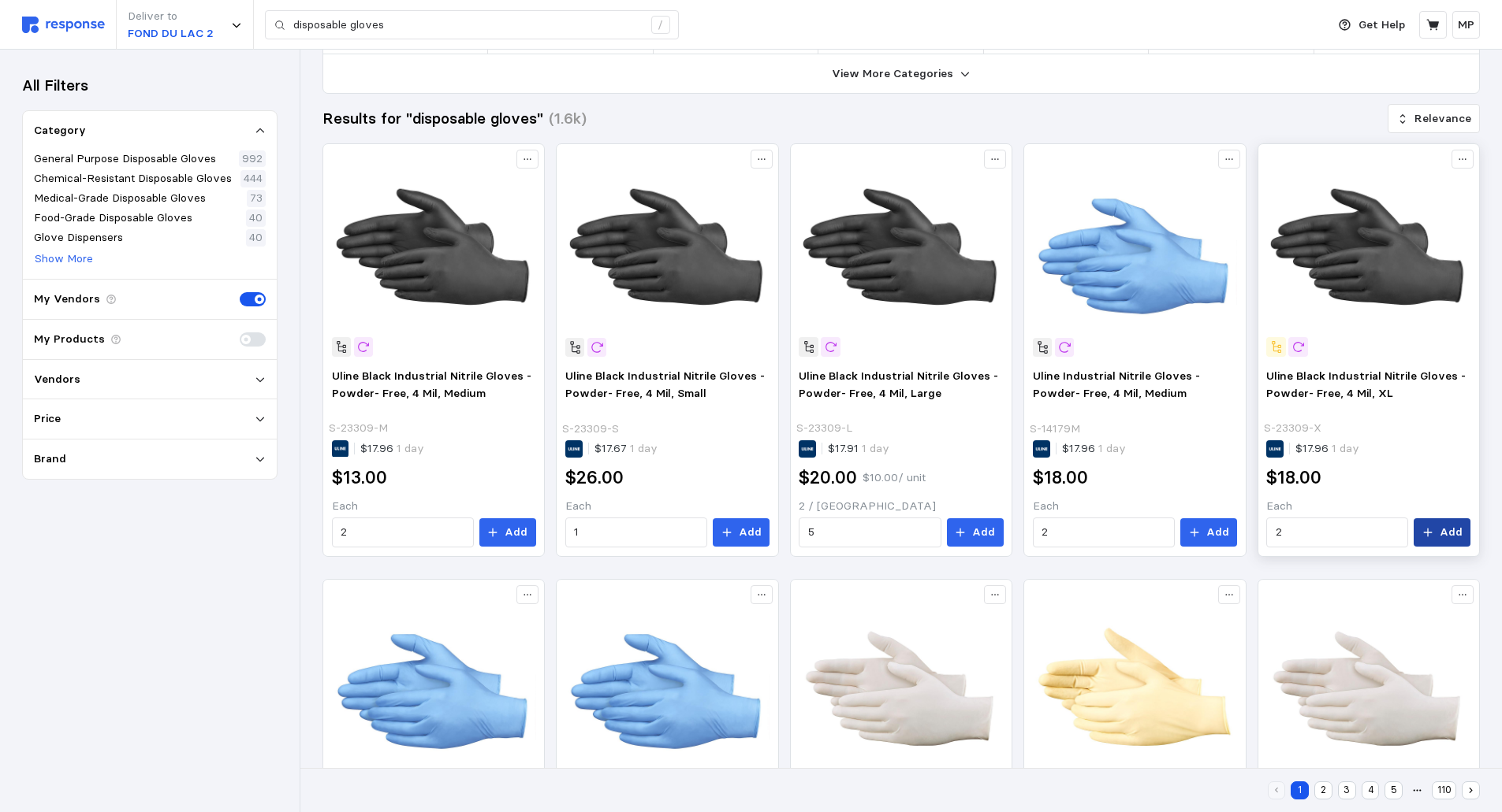
click at [1440, 528] on button "Add" at bounding box center [1442, 532] width 57 height 29
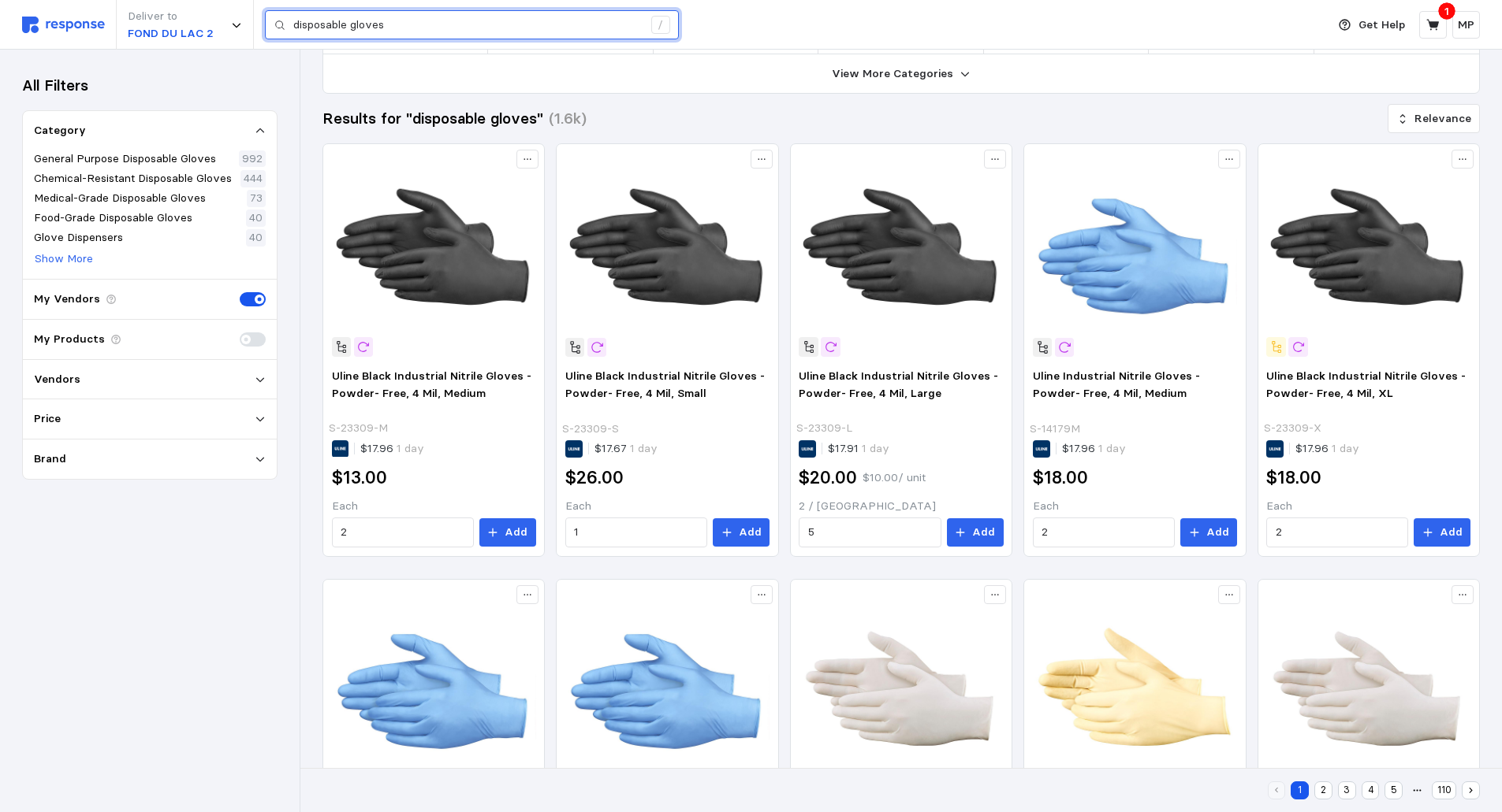
click at [411, 30] on input "disposable gloves" at bounding box center [467, 26] width 350 height 29
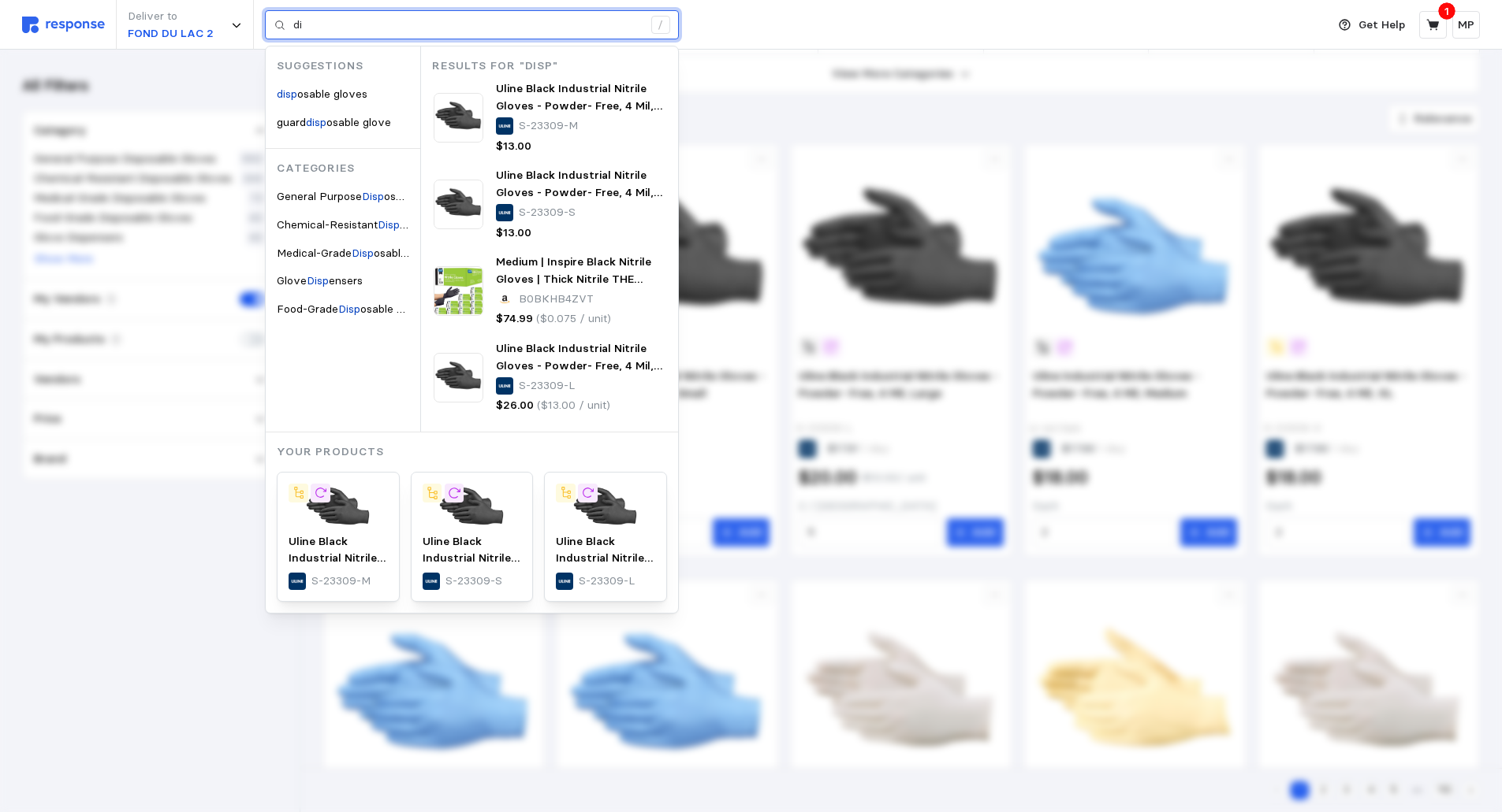
type input "d"
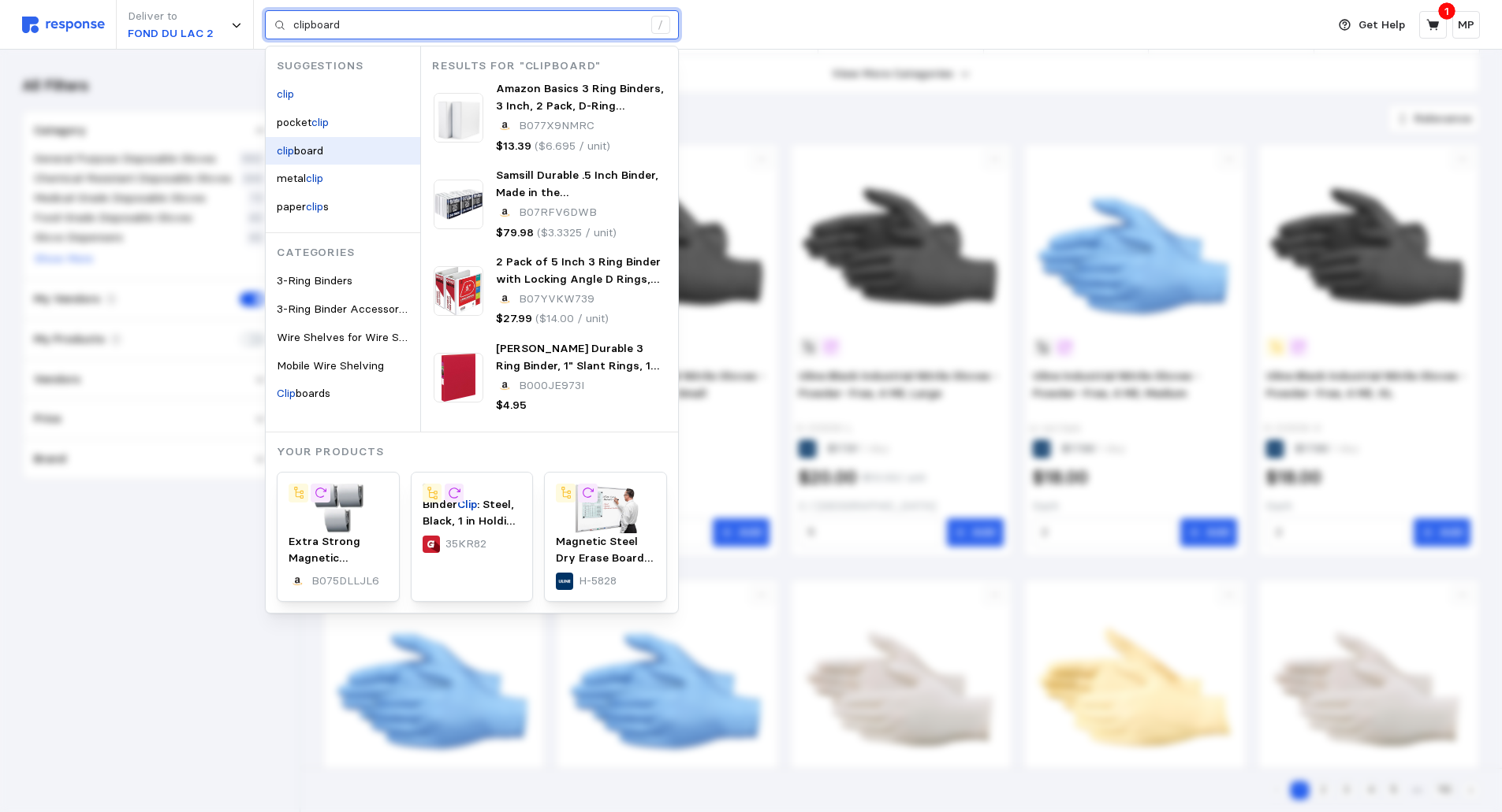
click at [306, 147] on span "board" at bounding box center [308, 150] width 29 height 14
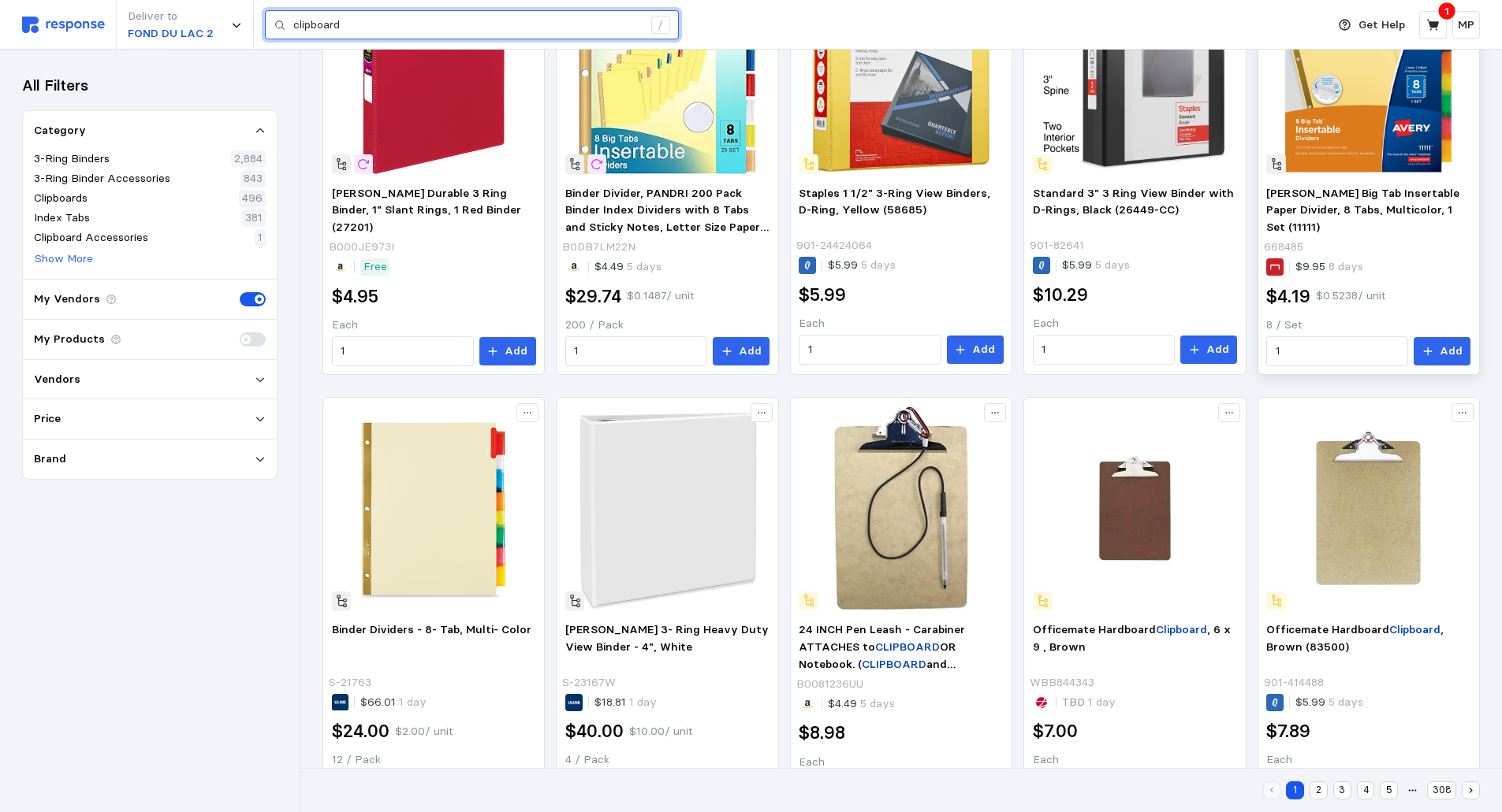
scroll to position [844, 0]
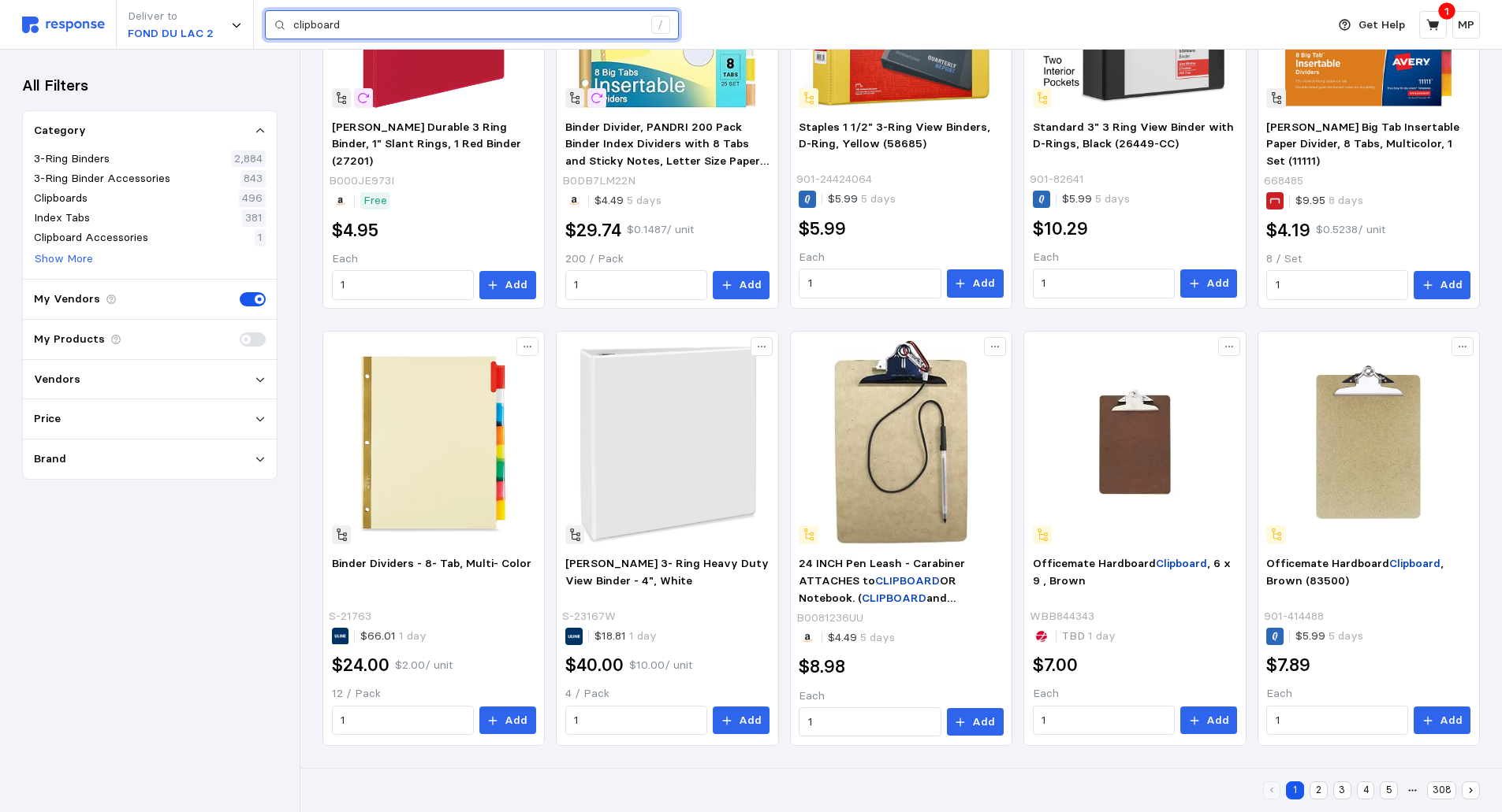
type input "clipboard"
click at [1320, 785] on button "2" at bounding box center [1318, 790] width 18 height 18
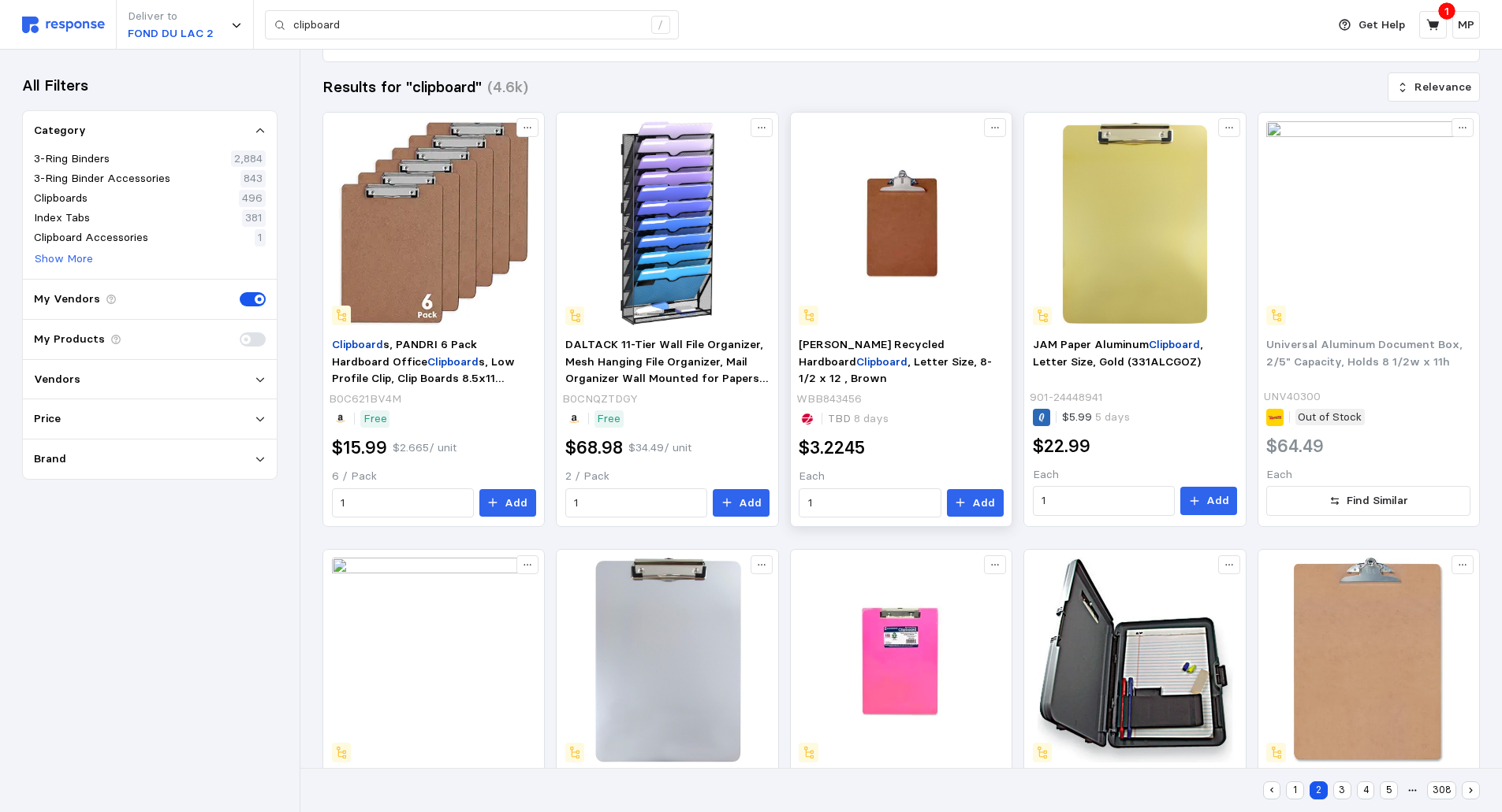
scroll to position [237, 0]
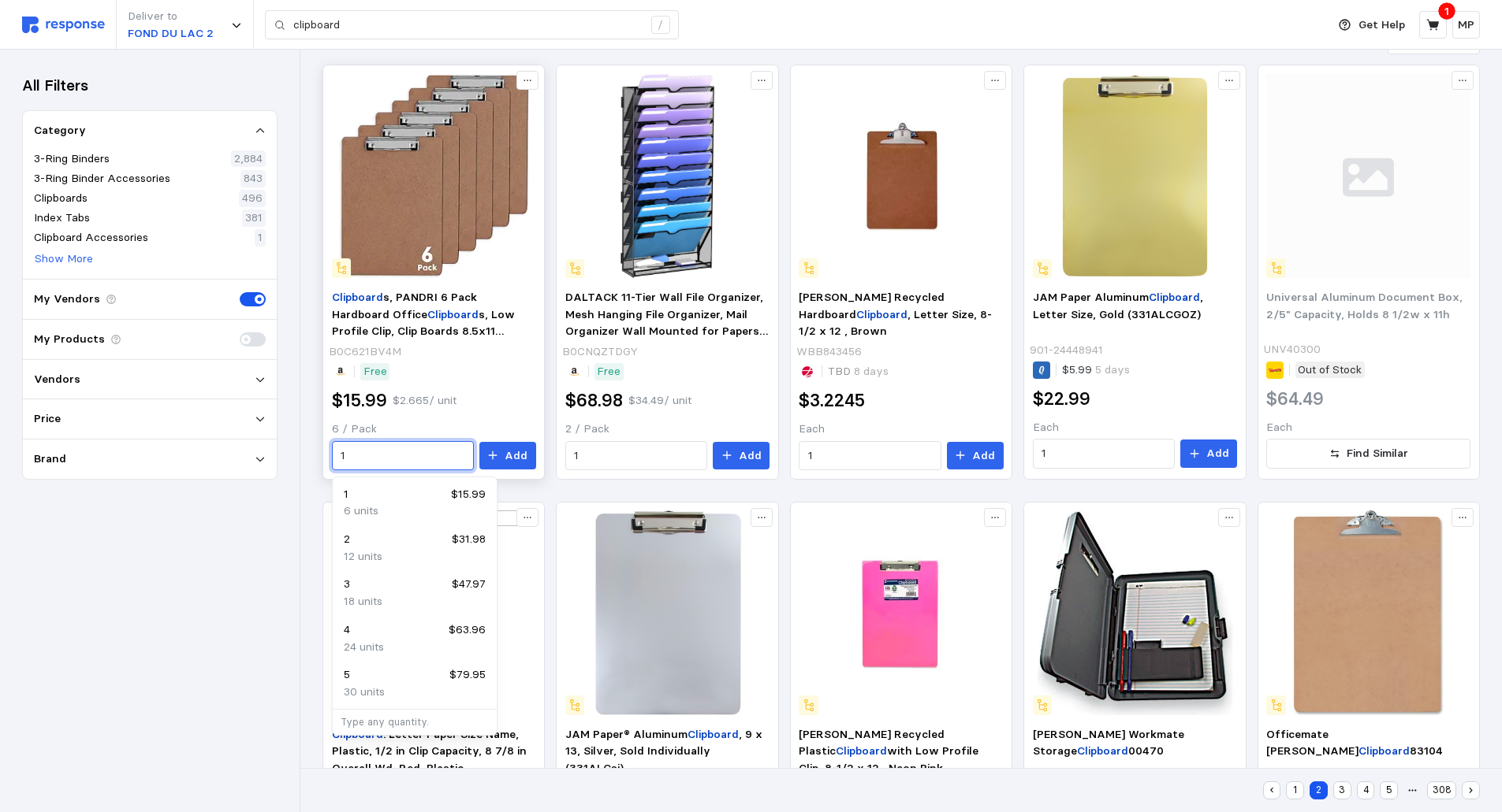
click at [356, 459] on input "1" at bounding box center [402, 457] width 124 height 29
type input "3"
click at [517, 449] on p "Add" at bounding box center [516, 456] width 23 height 17
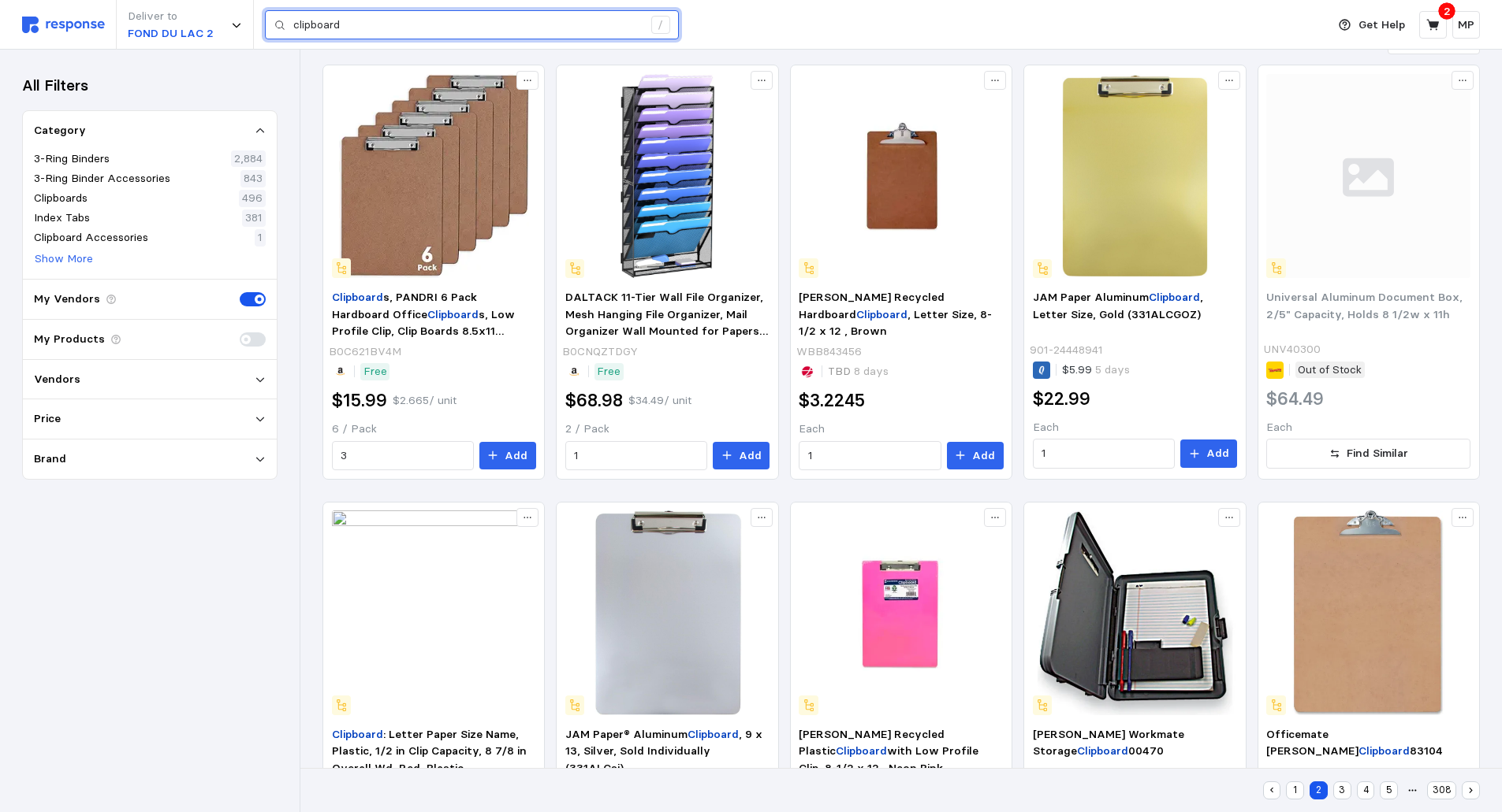
click at [355, 25] on input "clipboard" at bounding box center [467, 26] width 350 height 29
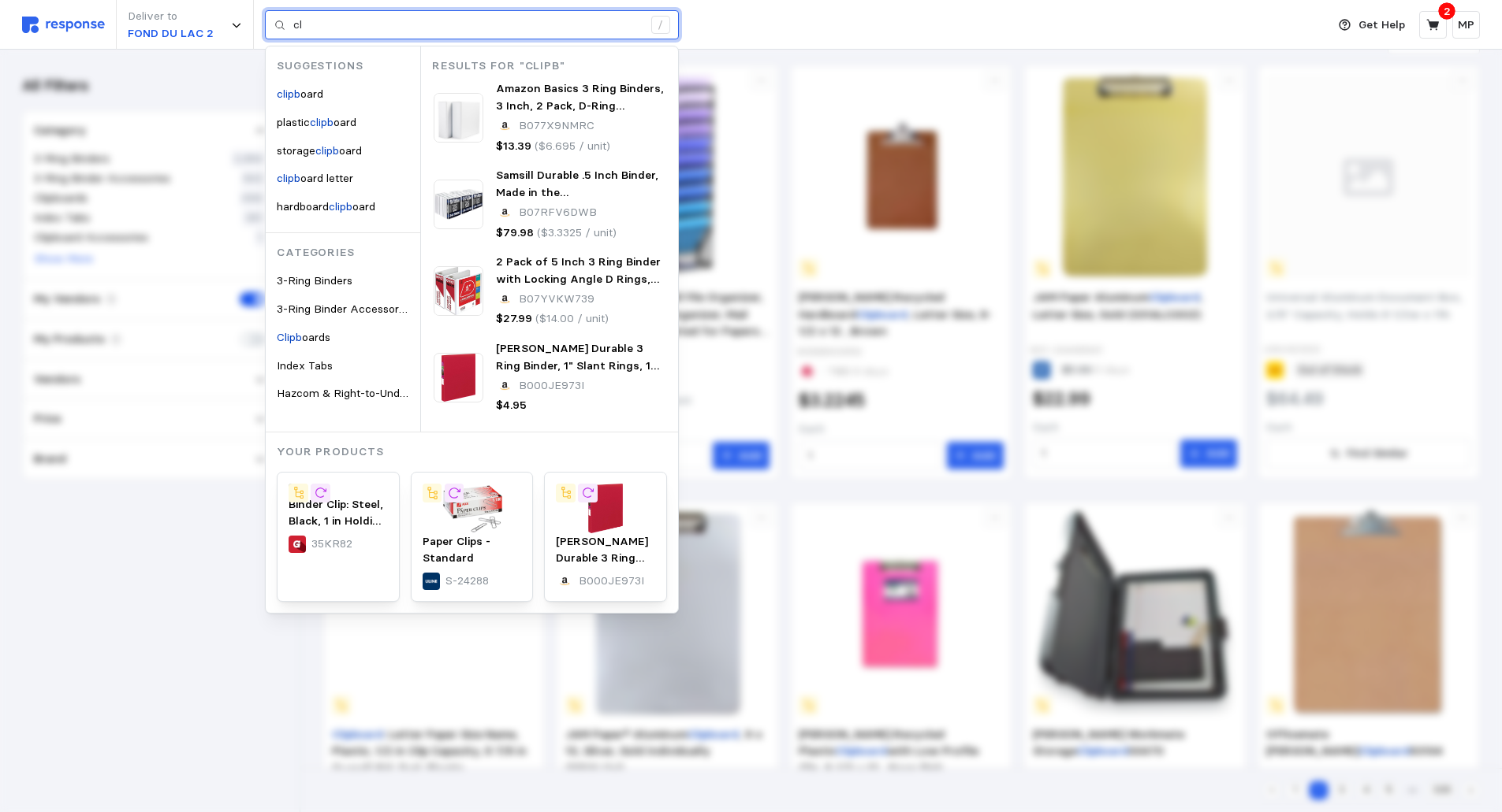
type input "c"
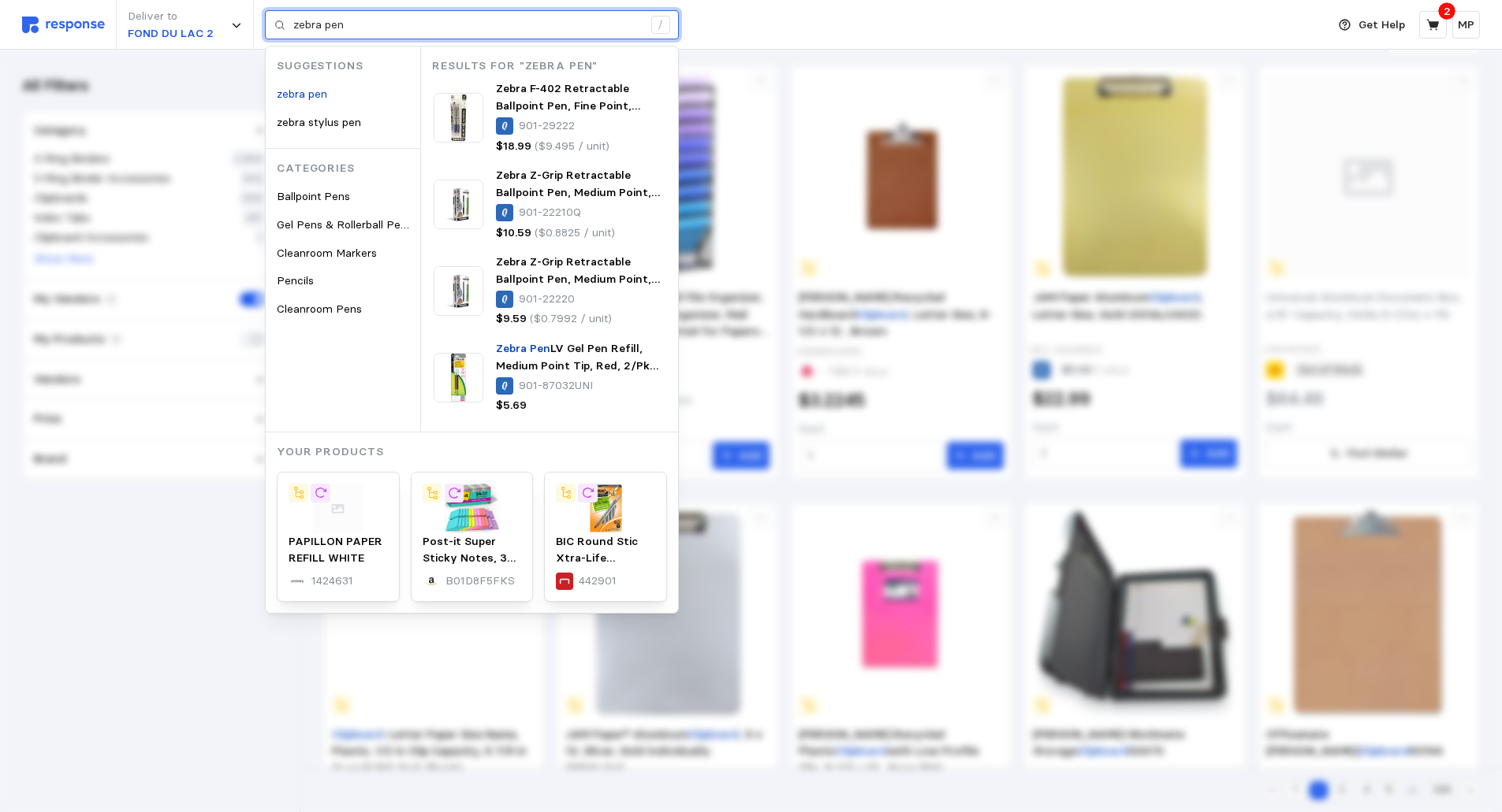
click at [372, 29] on input "zebra pen" at bounding box center [467, 26] width 350 height 29
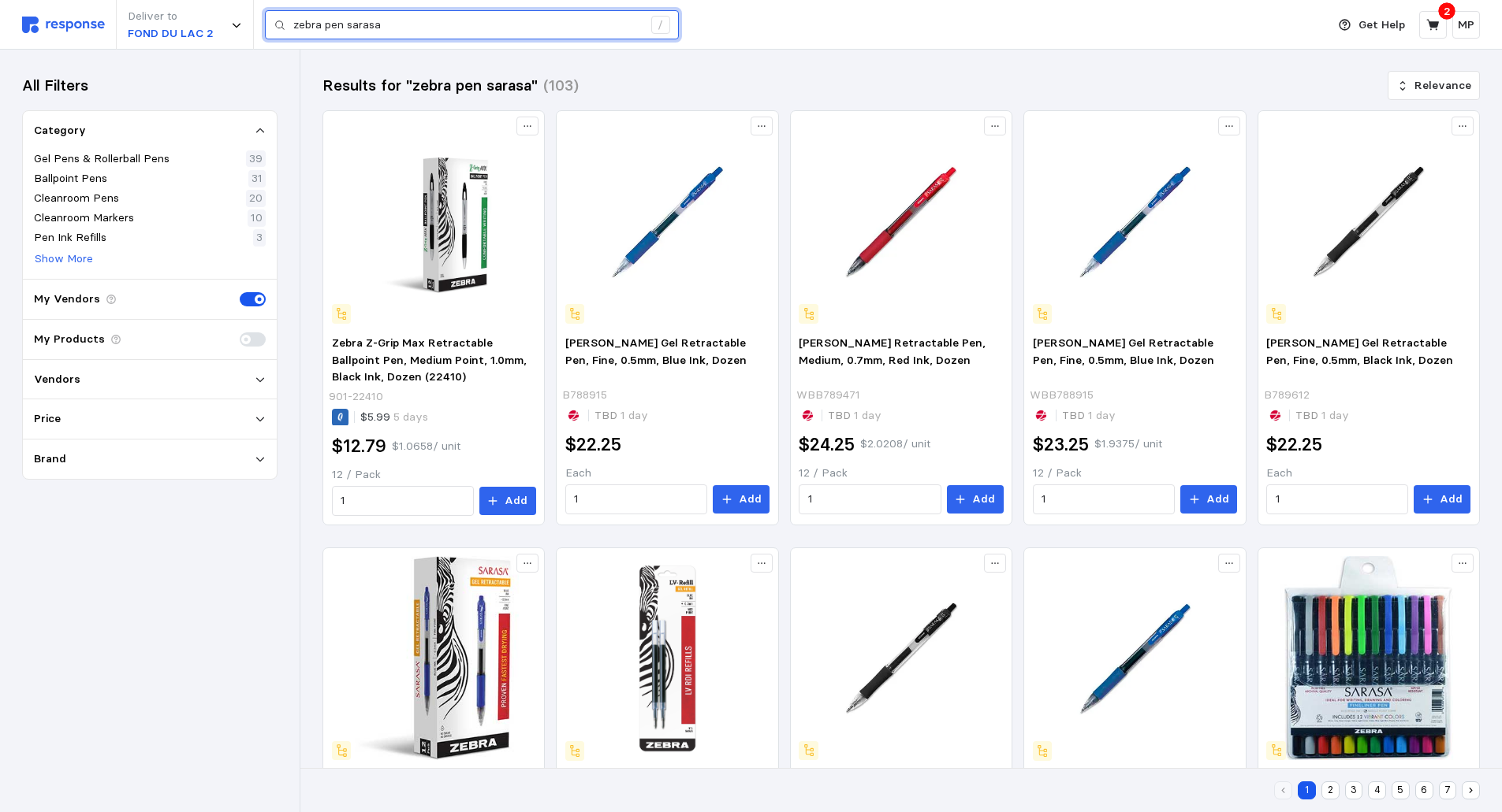
click at [412, 32] on input "zebra pen sarasa" at bounding box center [467, 26] width 350 height 29
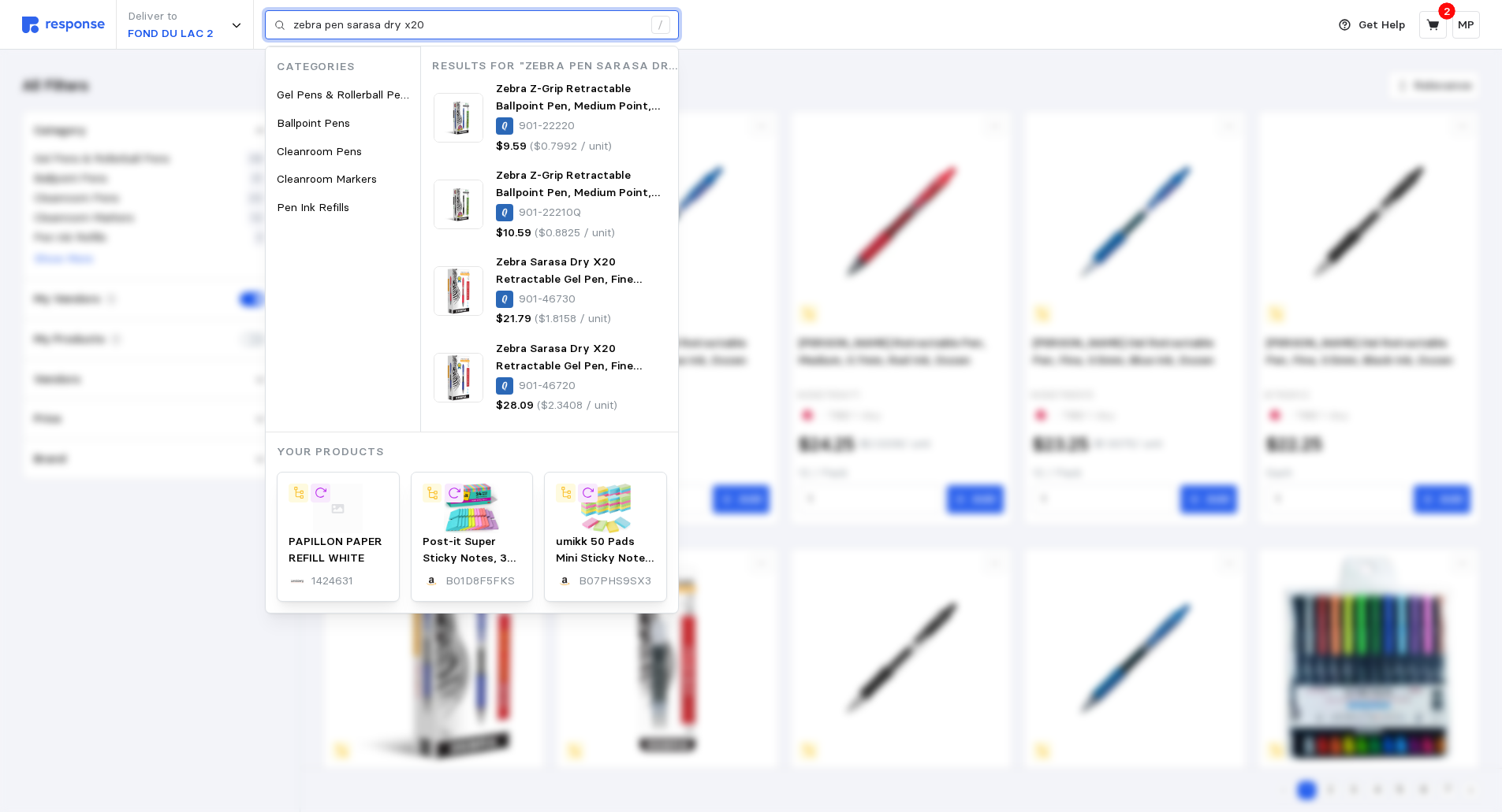
type input "zebra pen sarasa dry x20"
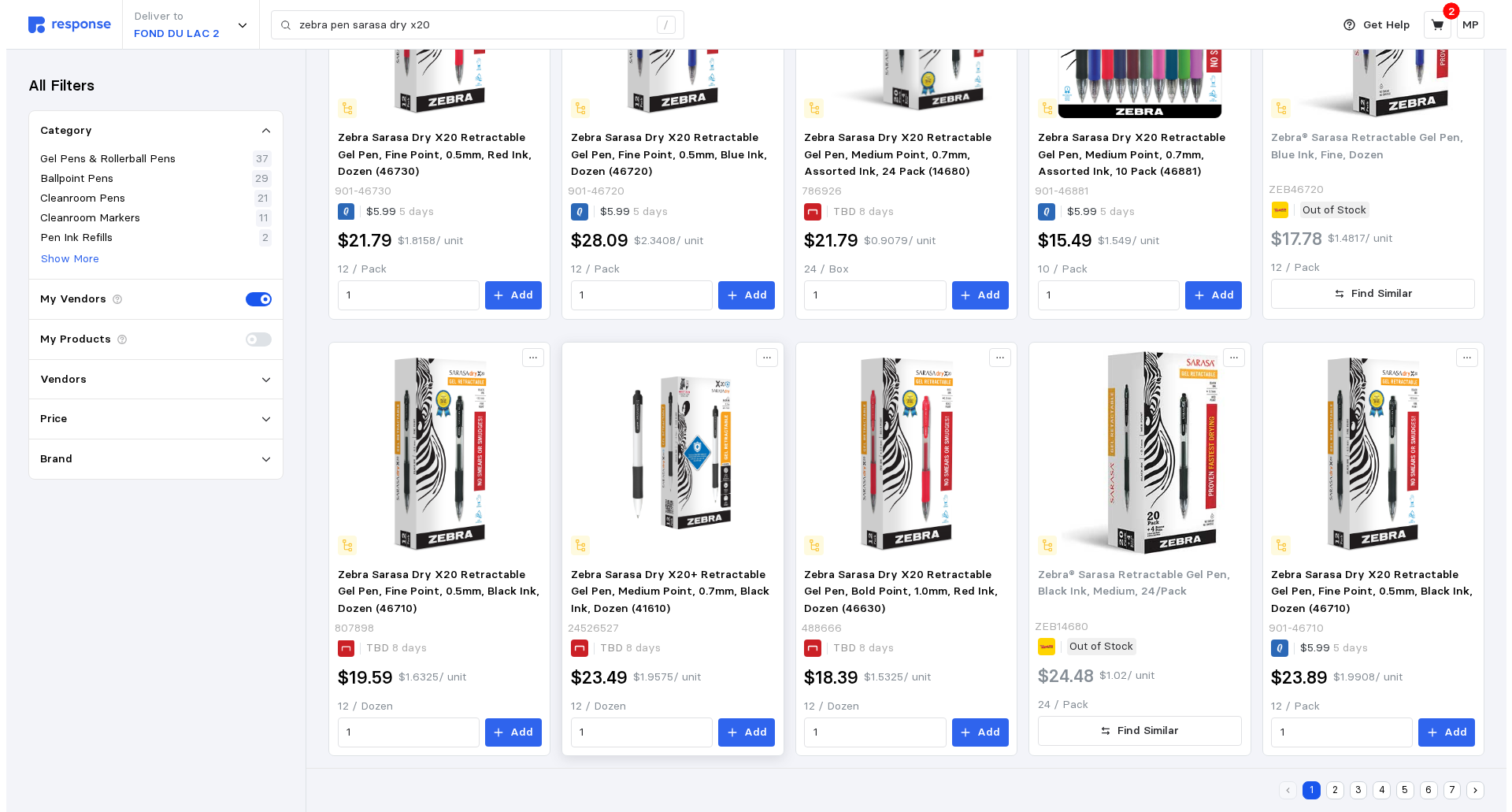
scroll to position [473, 0]
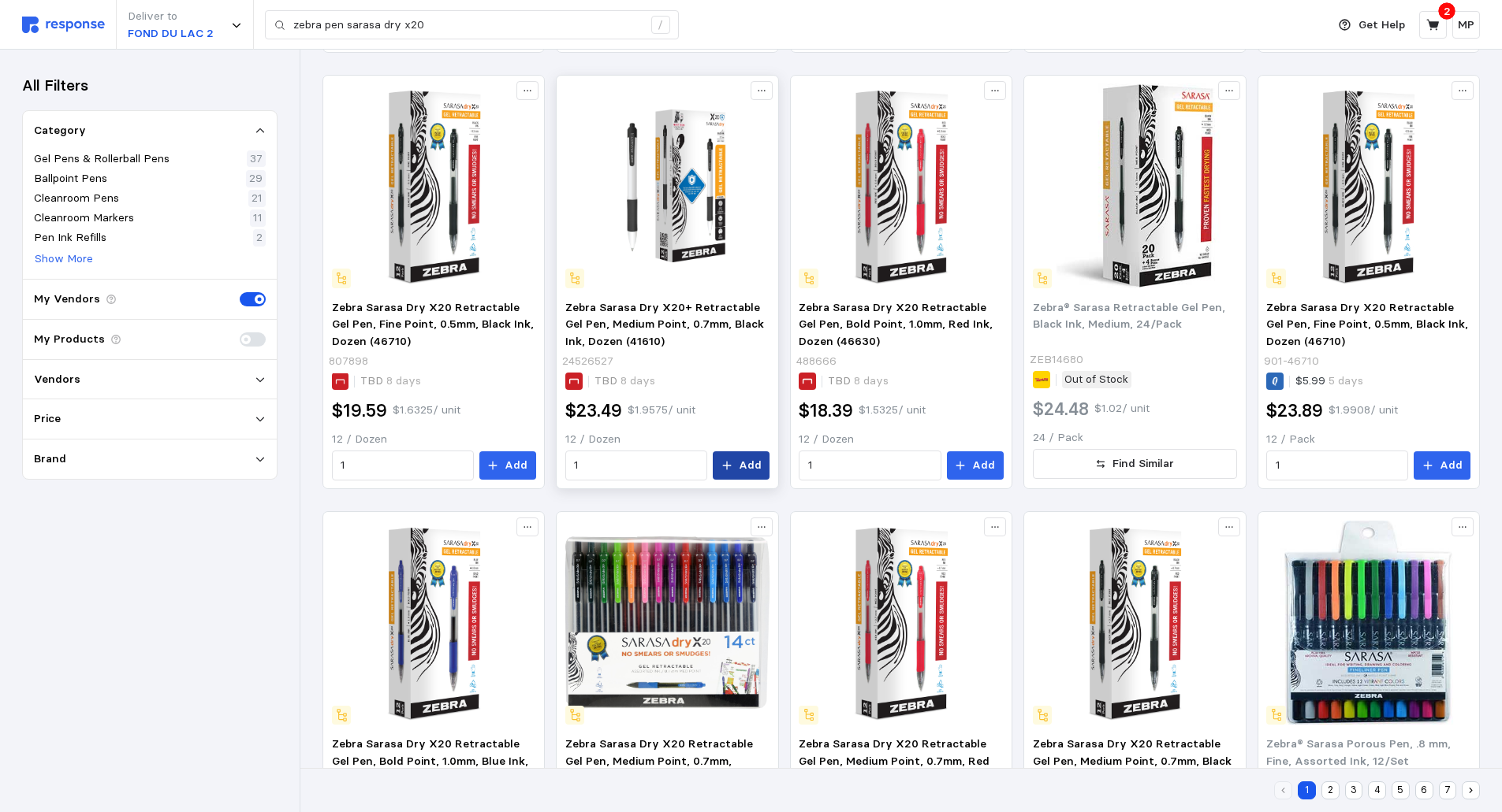
click at [738, 463] on button "Add" at bounding box center [740, 466] width 57 height 29
click at [732, 463] on icon at bounding box center [727, 466] width 11 height 11
click at [1431, 20] on icon at bounding box center [1433, 25] width 14 height 14
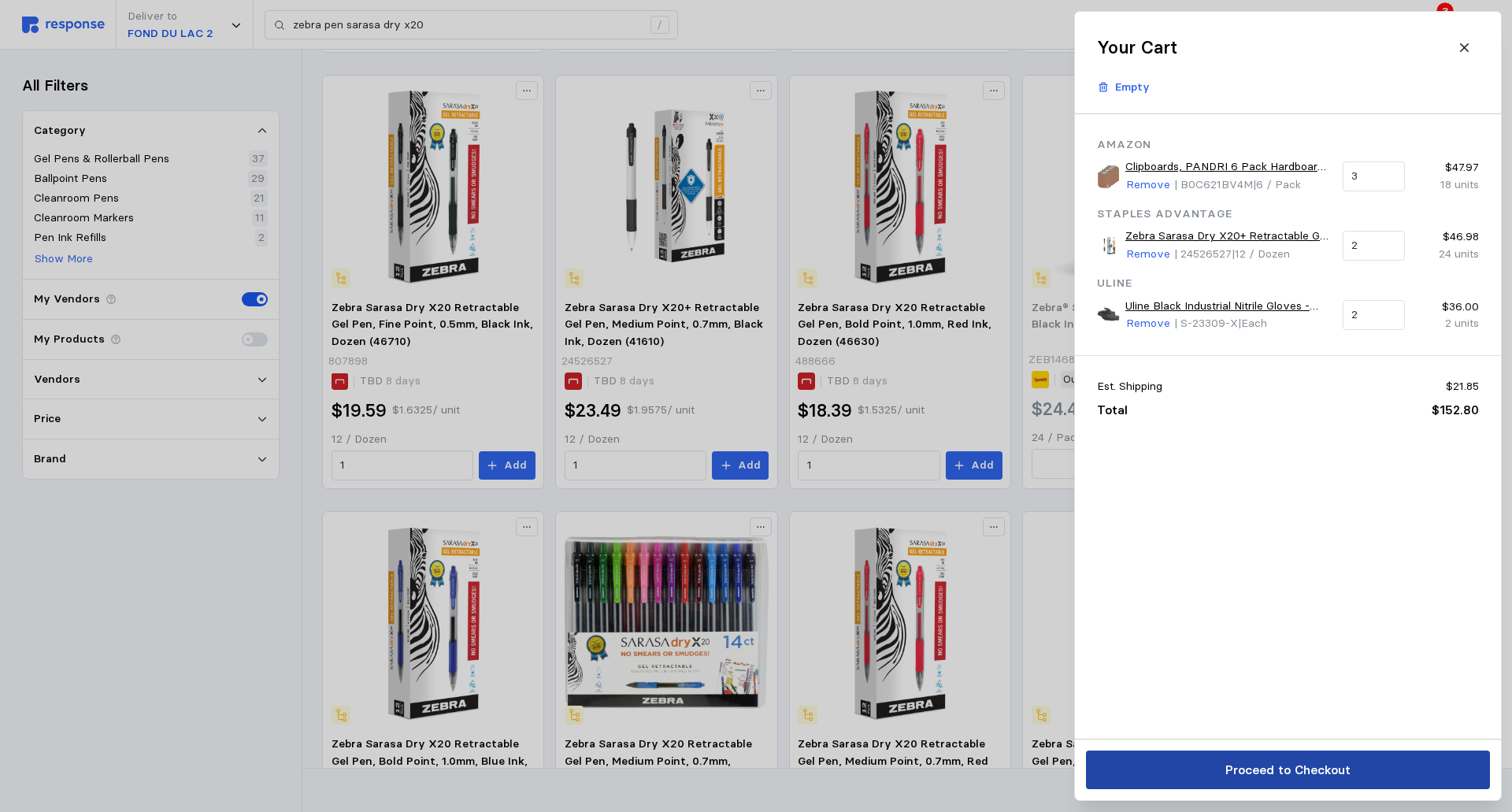
click at [1301, 768] on p "Proceed to Checkout" at bounding box center [1287, 770] width 125 height 20
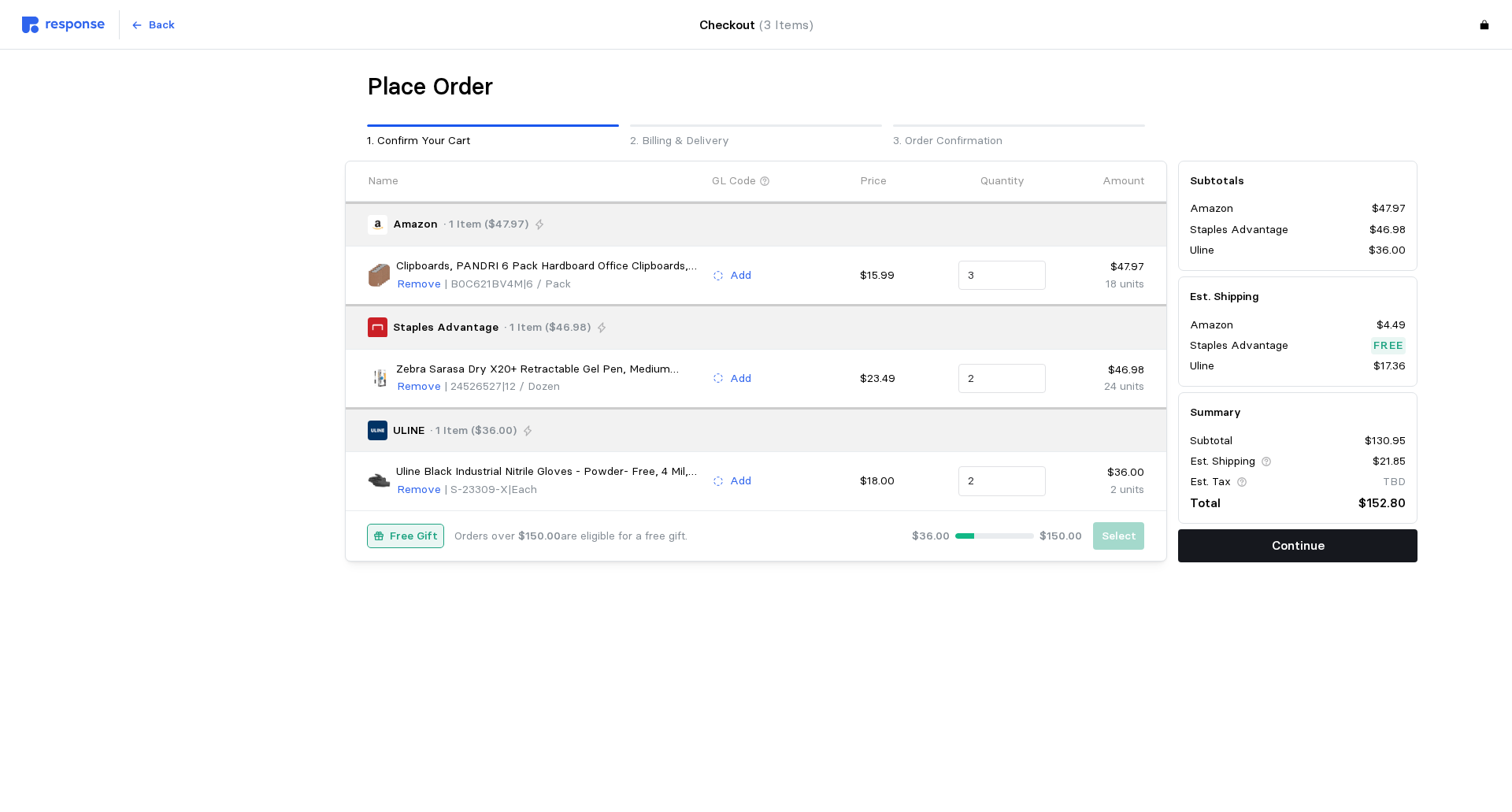
click at [1301, 541] on p "Continue" at bounding box center [1298, 546] width 53 height 20
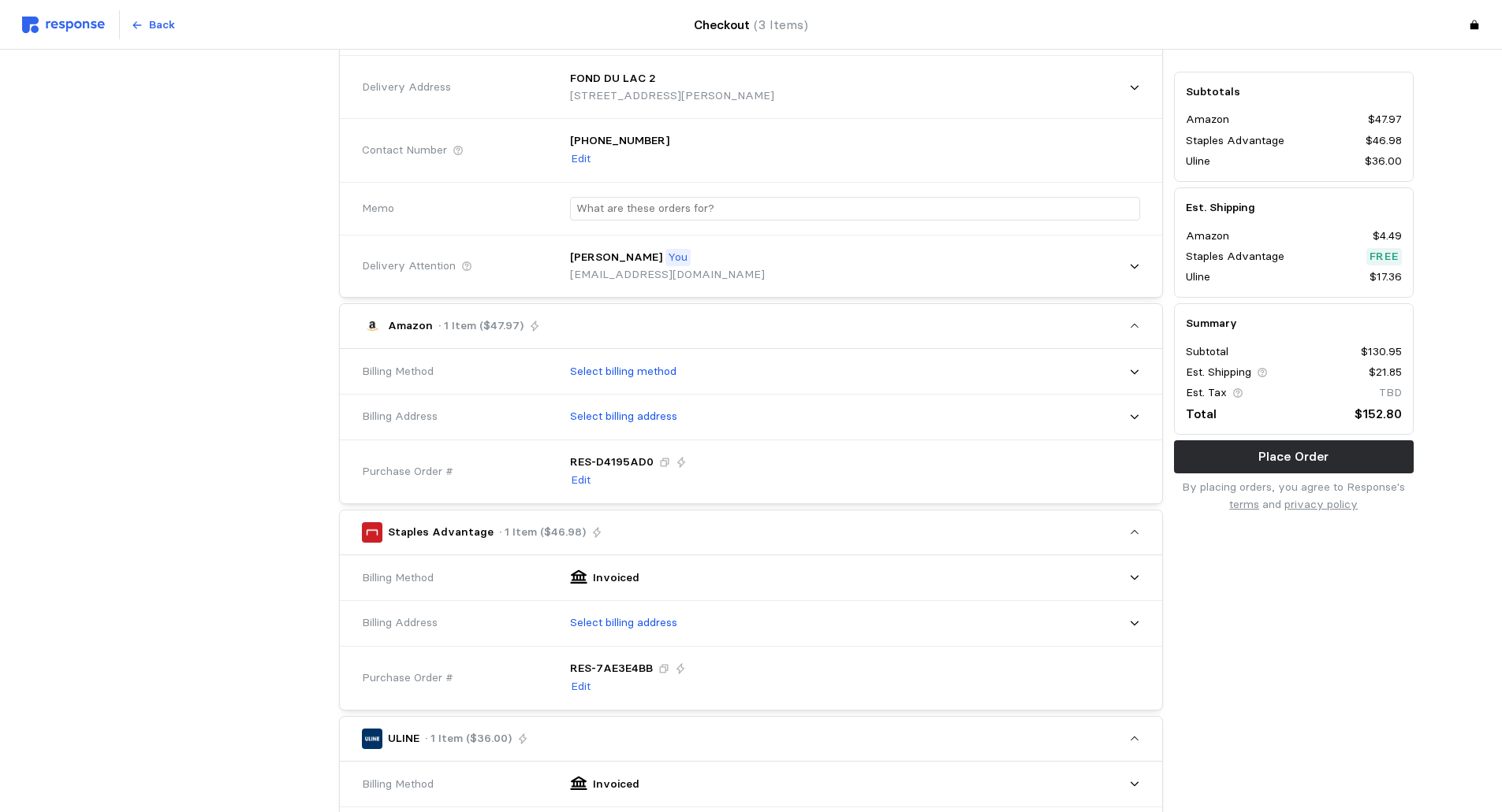
scroll to position [158, 0]
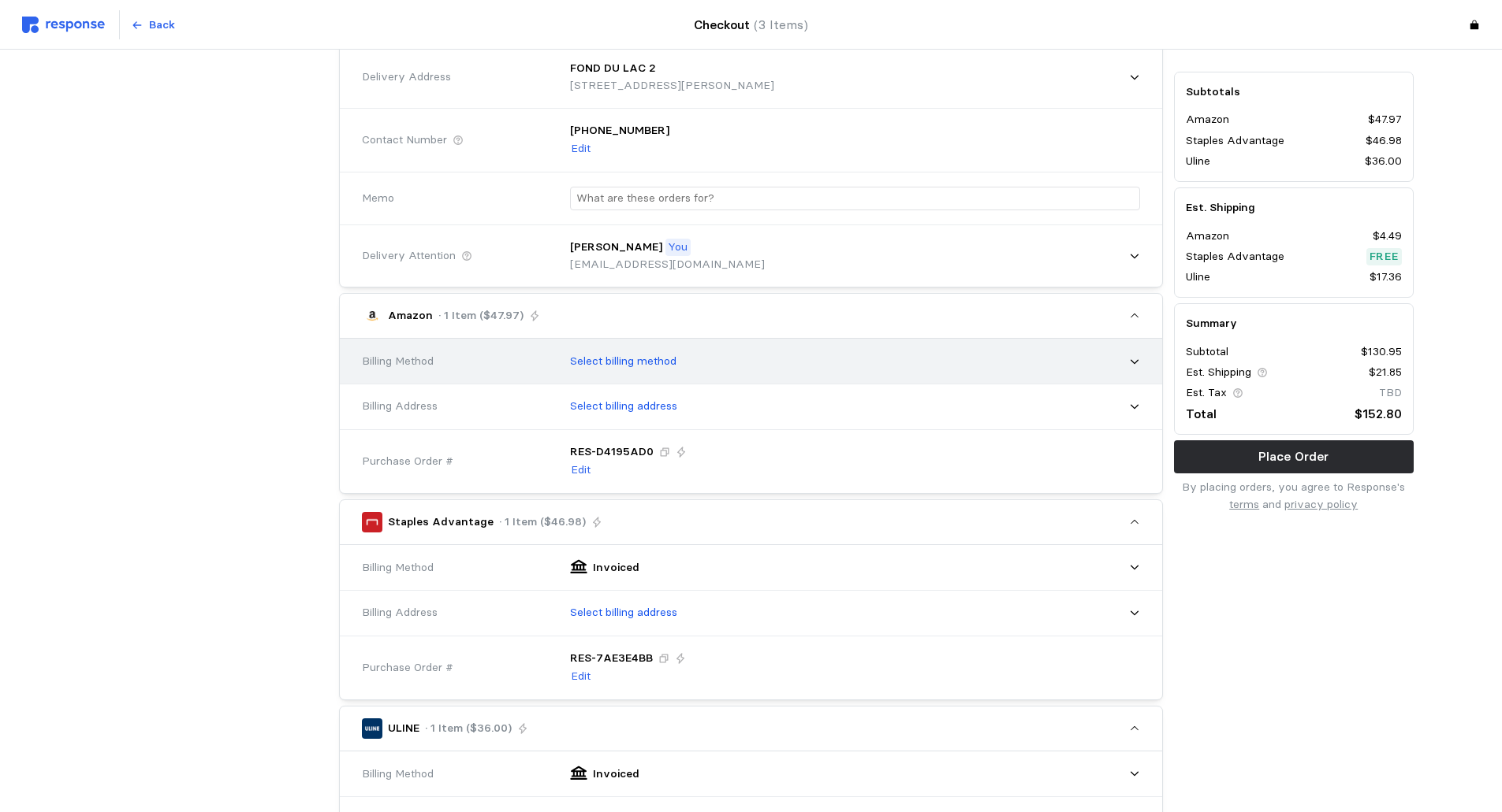
click at [1127, 358] on div "Select billing method" at bounding box center [849, 361] width 580 height 39
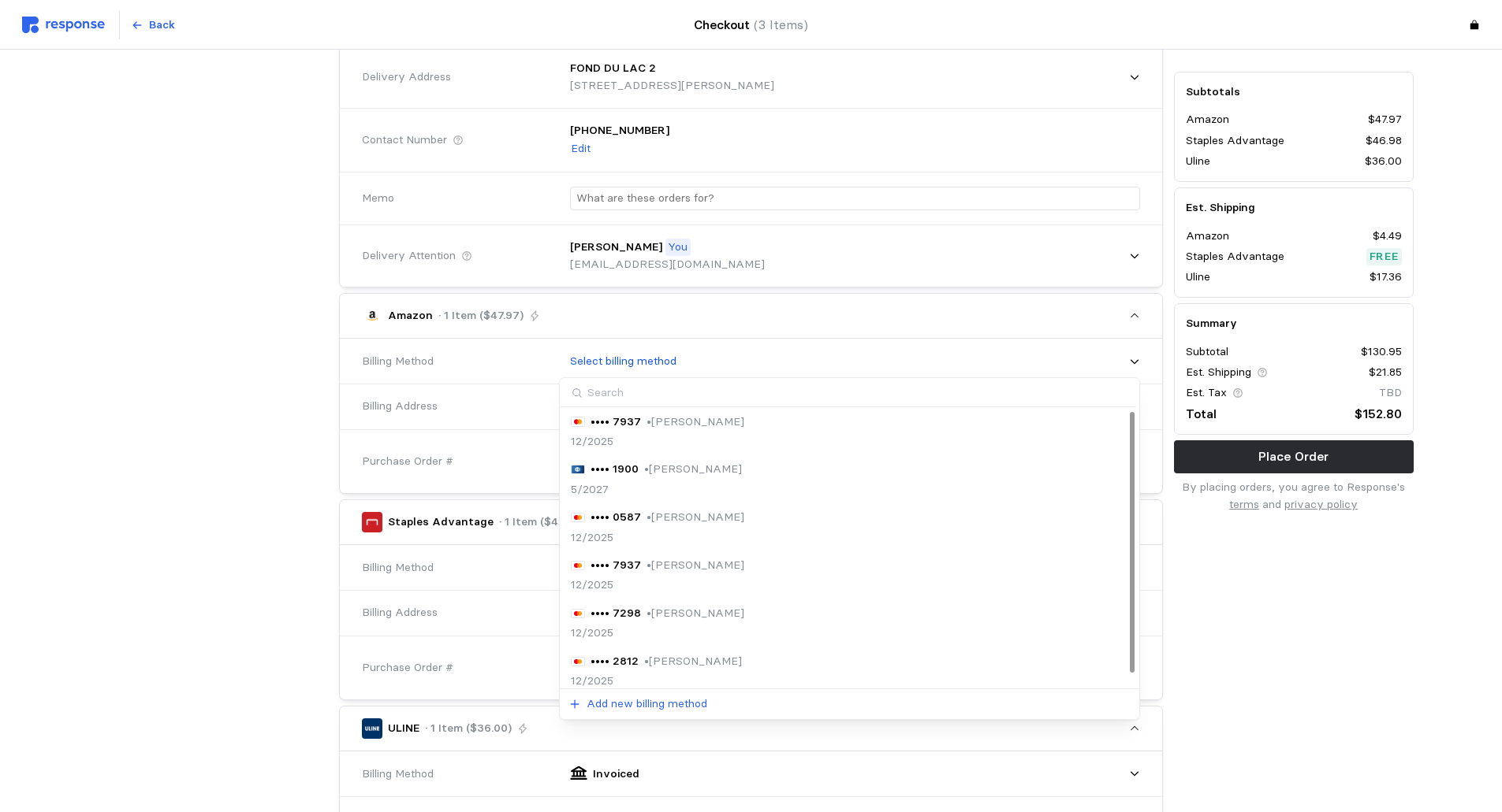
scroll to position [0, 0]
click at [1337, 630] on div "Subtotals Amazon $47.97 Staples Advantage $46.98 Uline $36.00 Est. Shipping Ama…" at bounding box center [1294, 780] width 251 height 1565
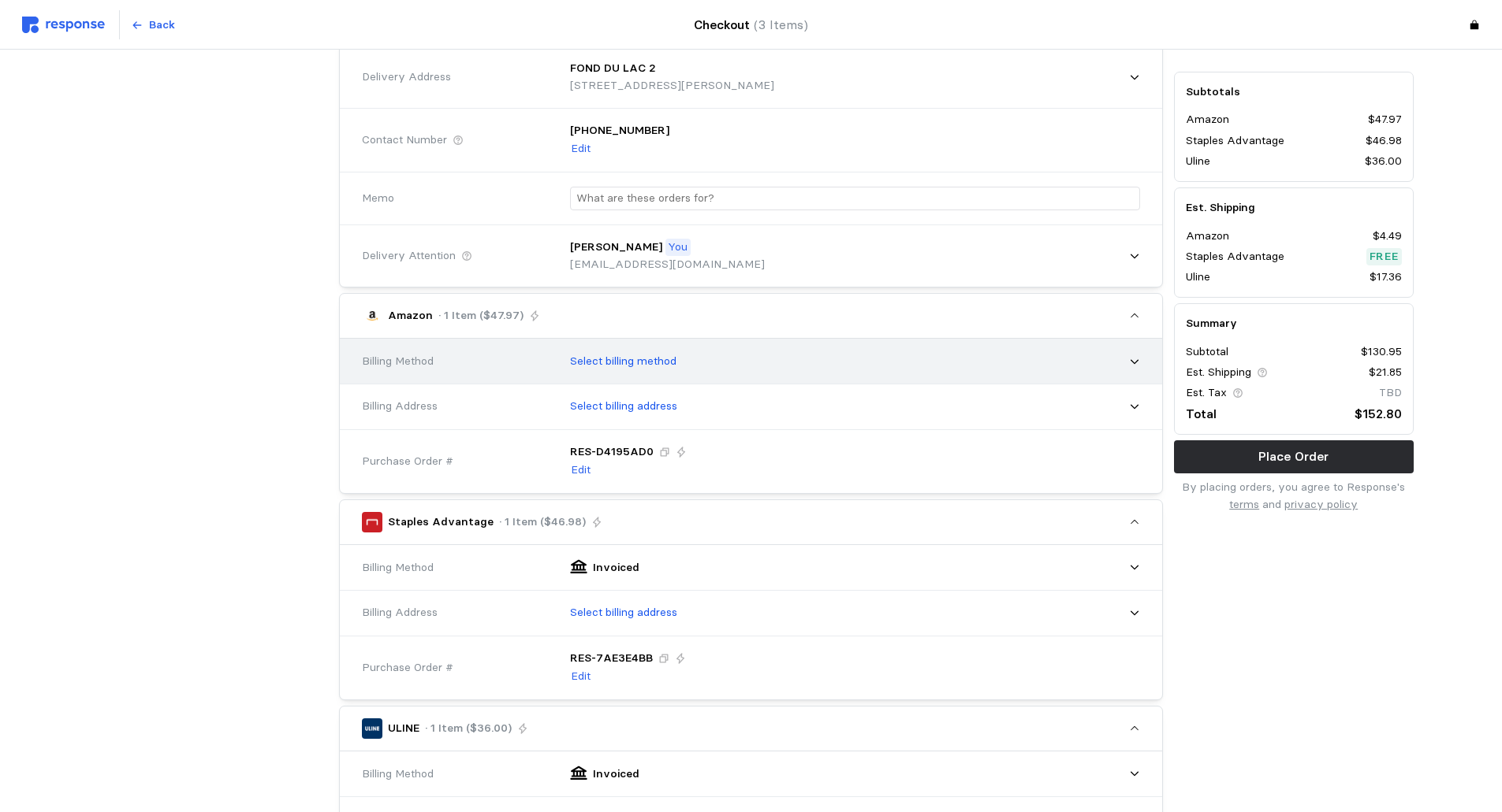
click at [1135, 358] on icon at bounding box center [1134, 362] width 11 height 11
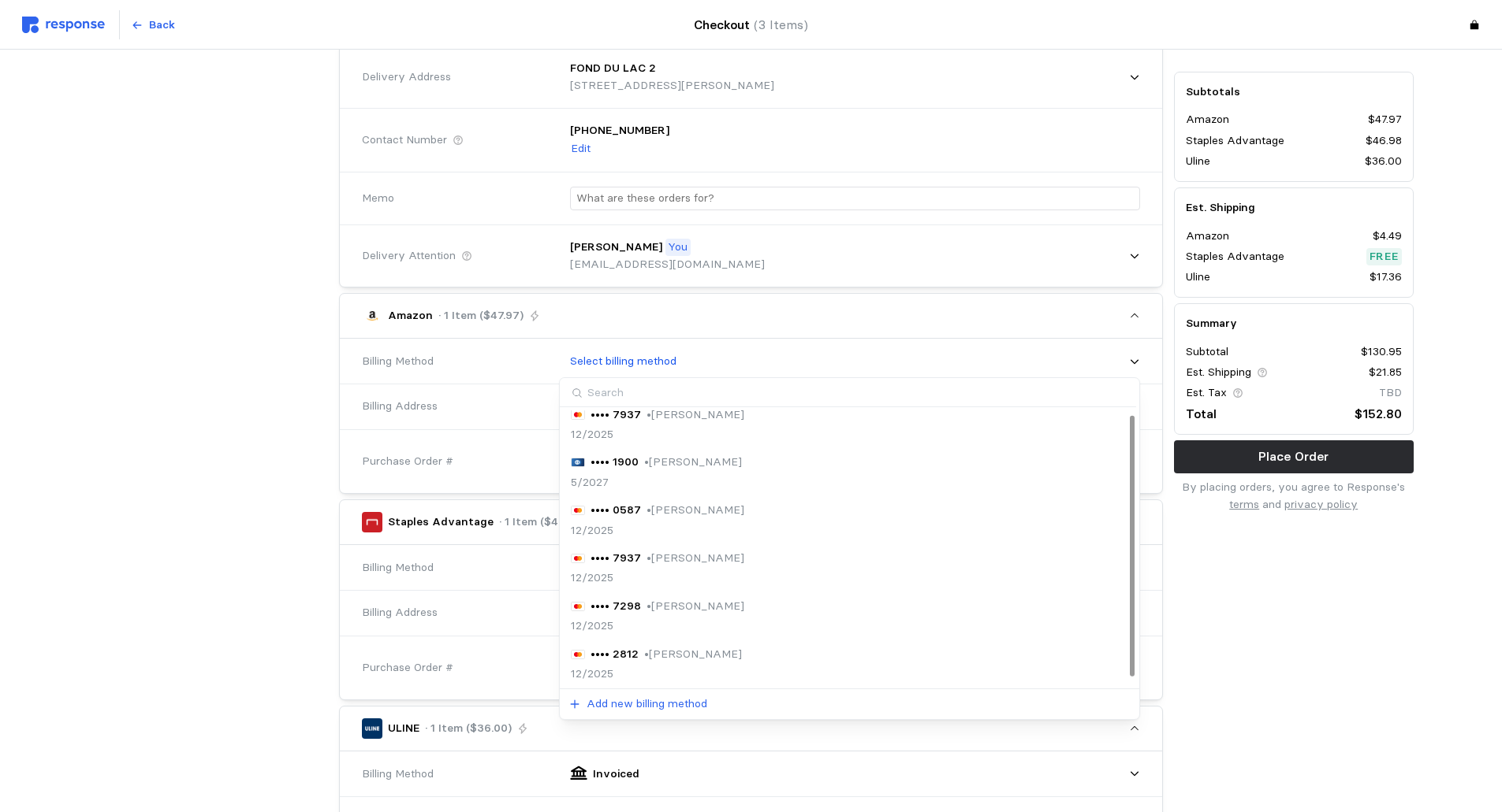
scroll to position [11, 0]
click at [655, 702] on p "Add new billing method" at bounding box center [647, 705] width 121 height 17
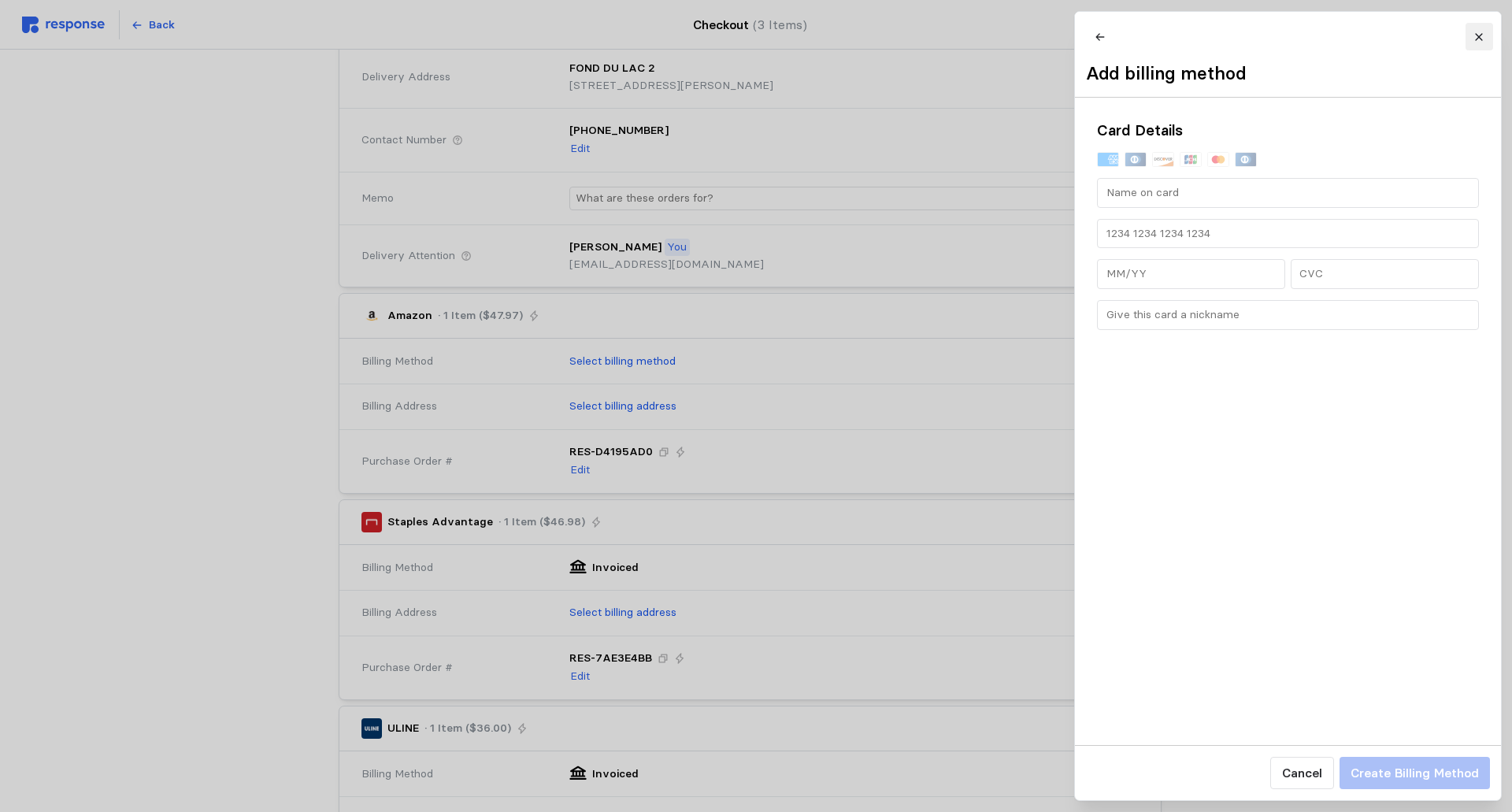
click at [1484, 29] on button at bounding box center [1479, 36] width 28 height 28
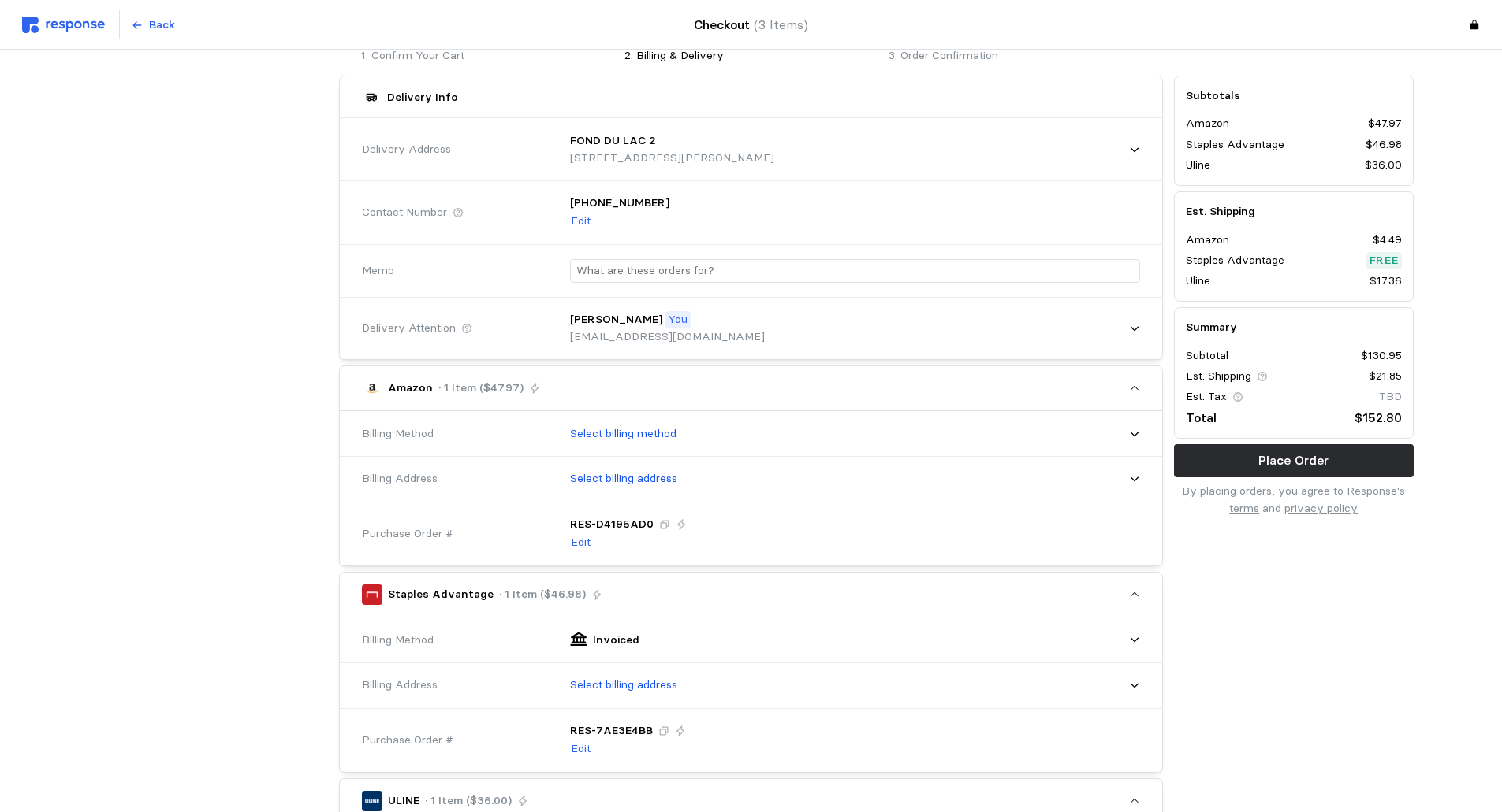
scroll to position [0, 0]
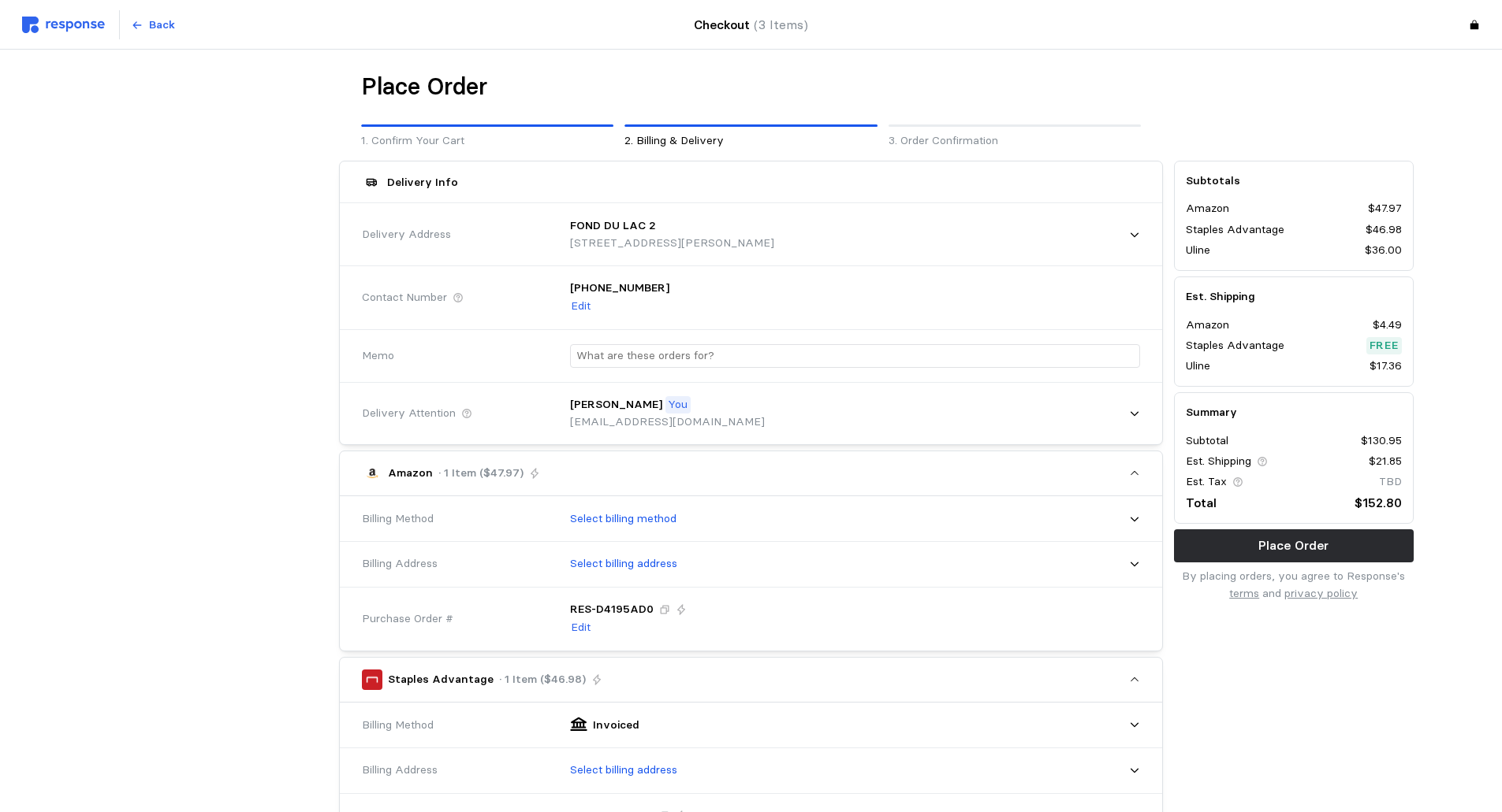
click at [412, 142] on p "1. Confirm Your Cart" at bounding box center [487, 141] width 252 height 17
click at [659, 134] on p "2. Billing & Delivery" at bounding box center [750, 141] width 252 height 17
click at [657, 145] on p "2. Billing & Delivery" at bounding box center [750, 141] width 252 height 17
click at [414, 139] on p "1. Confirm Your Cart" at bounding box center [487, 141] width 252 height 17
click at [149, 25] on p "Back" at bounding box center [162, 25] width 26 height 17
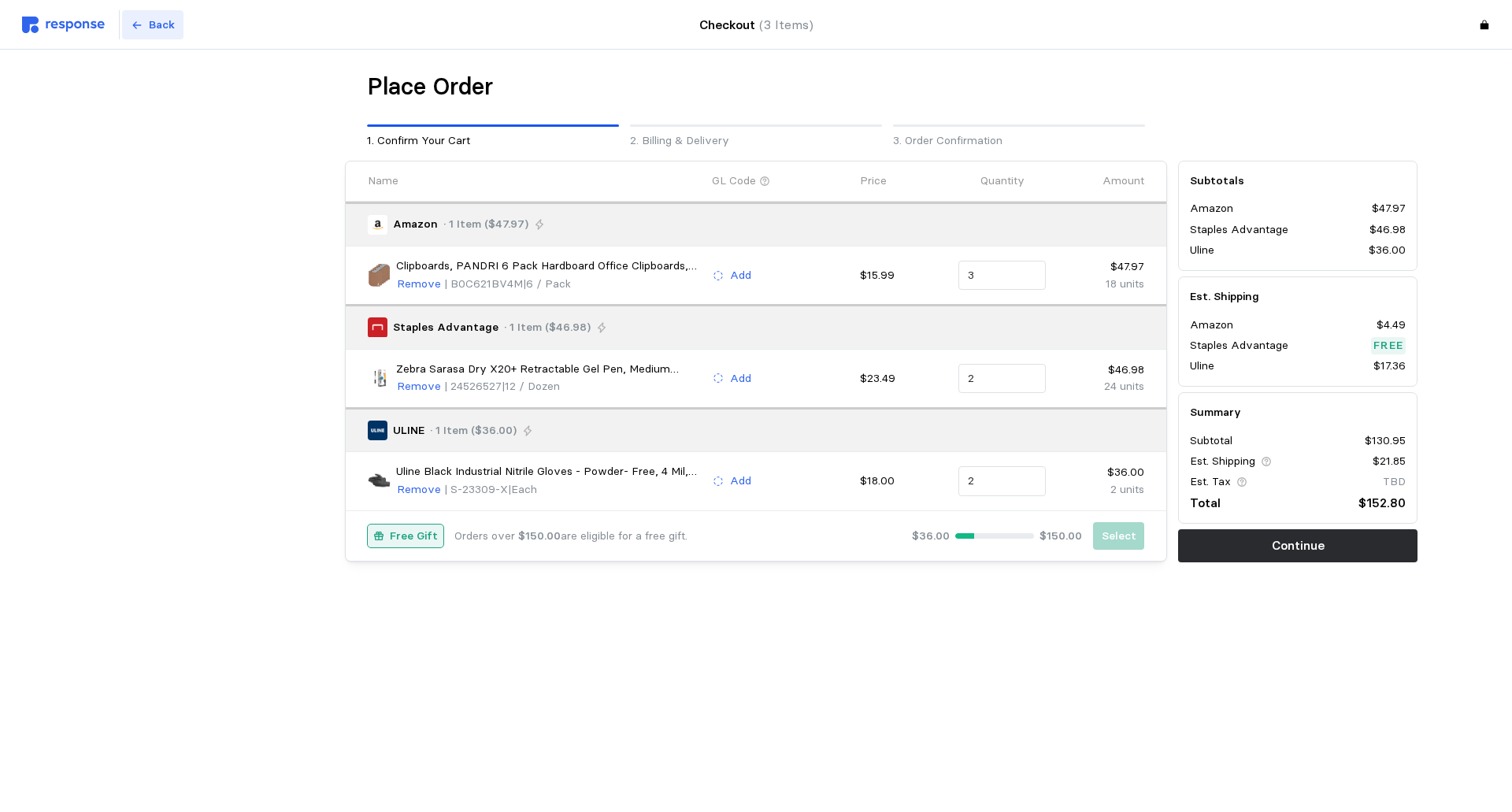
click at [149, 24] on p "Back" at bounding box center [162, 25] width 26 height 17
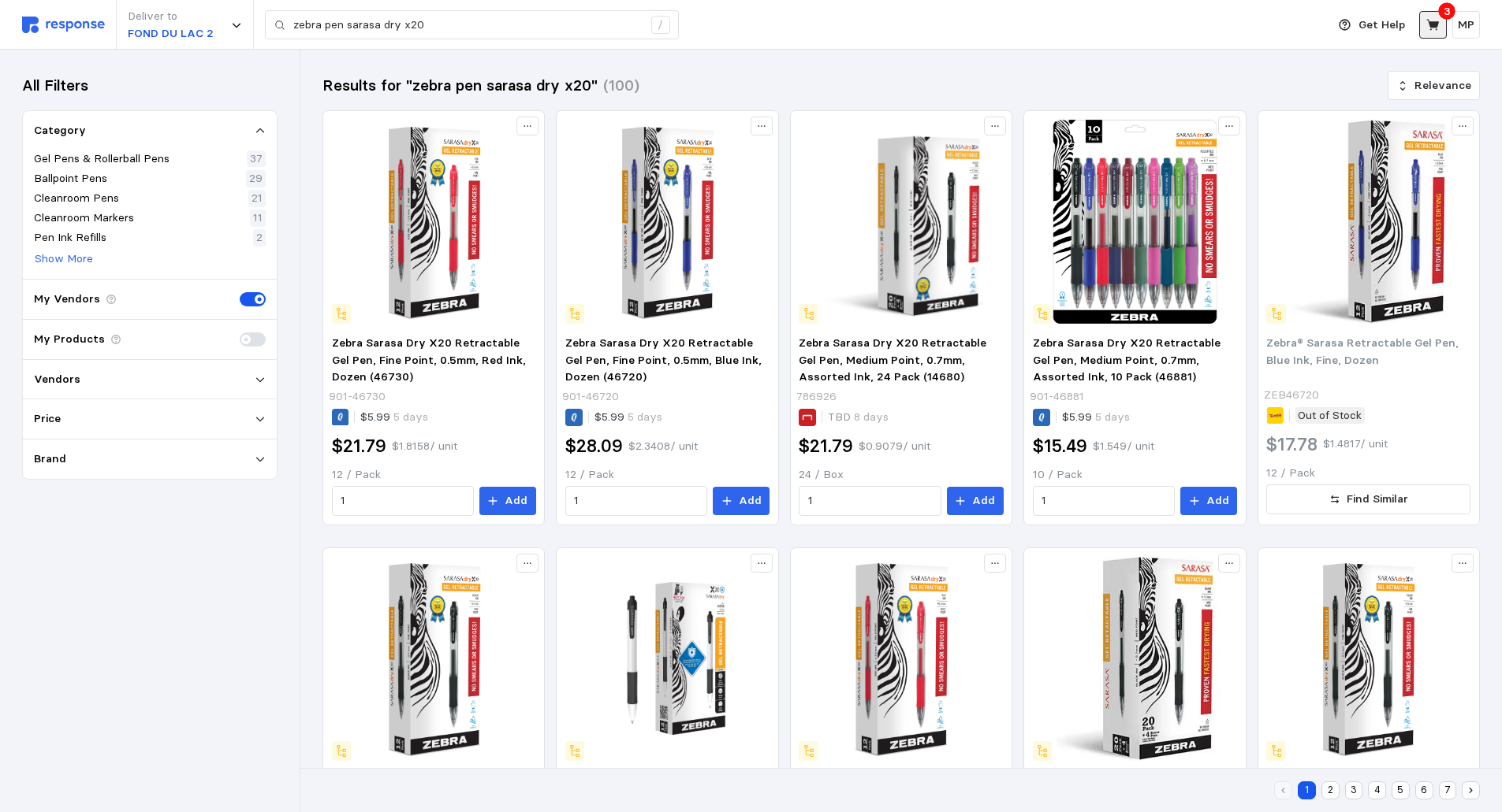
click at [1431, 24] on icon at bounding box center [1432, 25] width 12 height 11
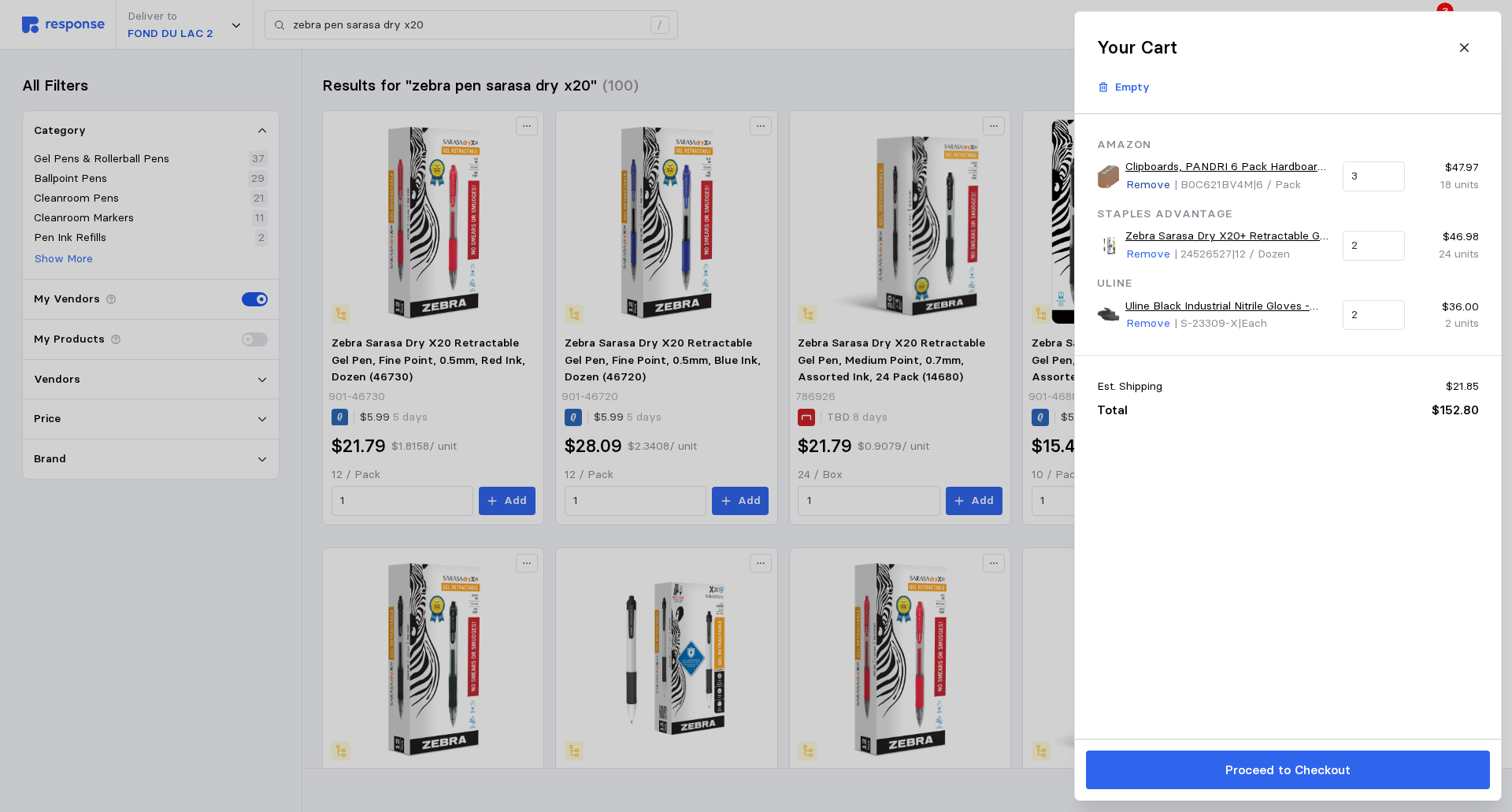
click at [1137, 182] on p "Remove" at bounding box center [1148, 185] width 44 height 17
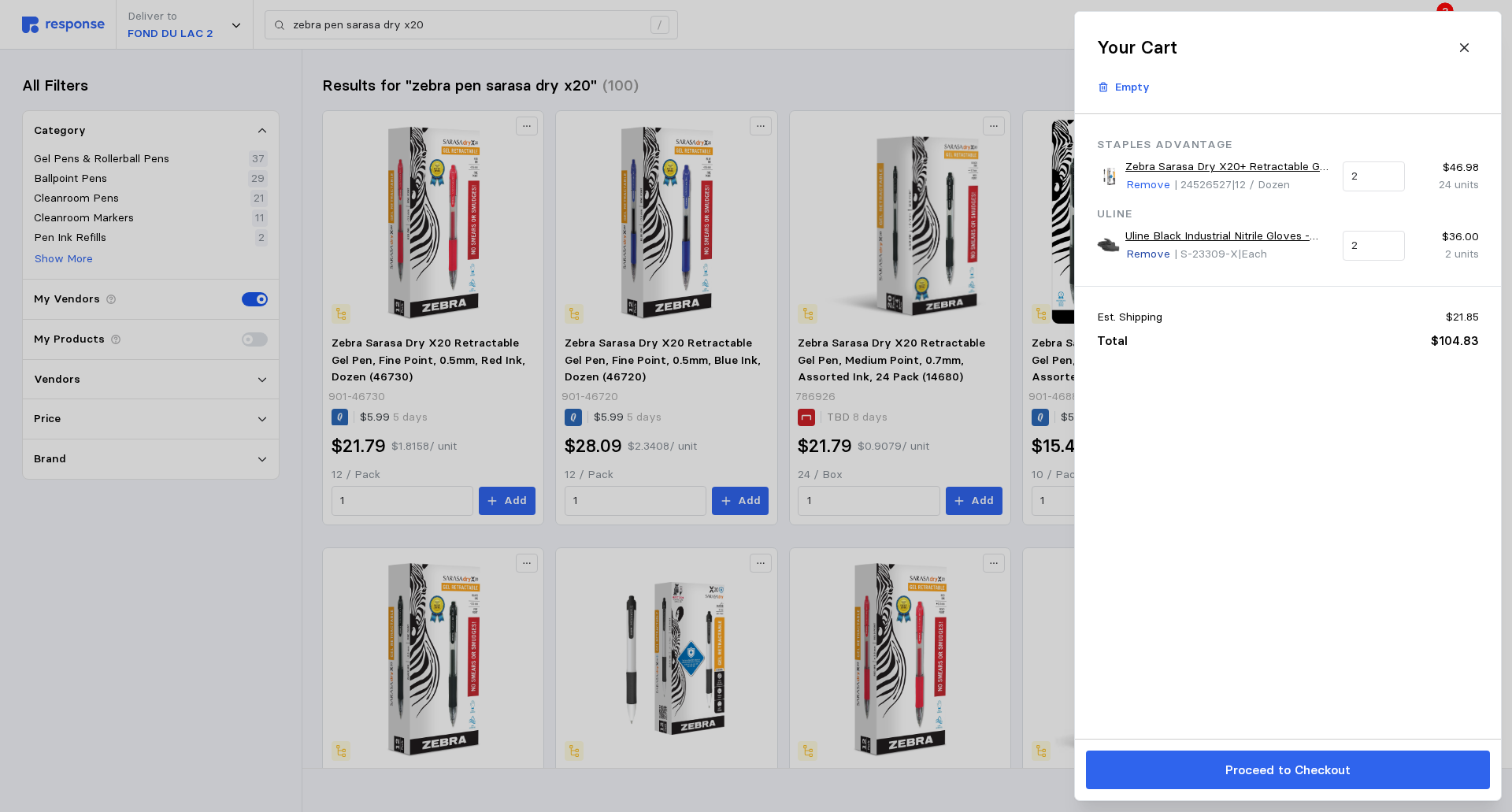
click at [1137, 246] on p "Remove" at bounding box center [1148, 255] width 44 height 17
click at [1141, 180] on p "Remove" at bounding box center [1148, 185] width 44 height 17
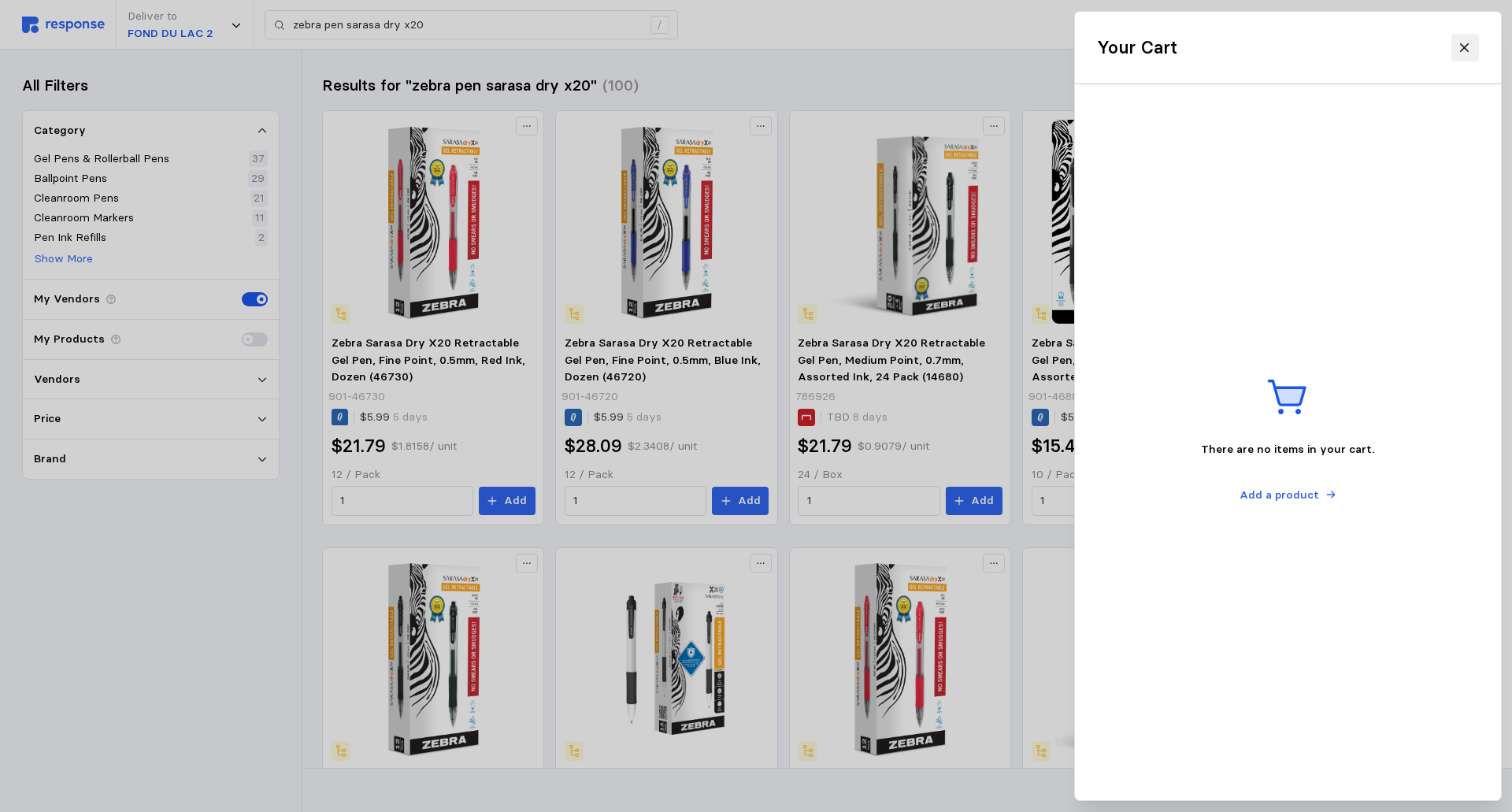
click at [1466, 41] on icon at bounding box center [1464, 48] width 14 height 14
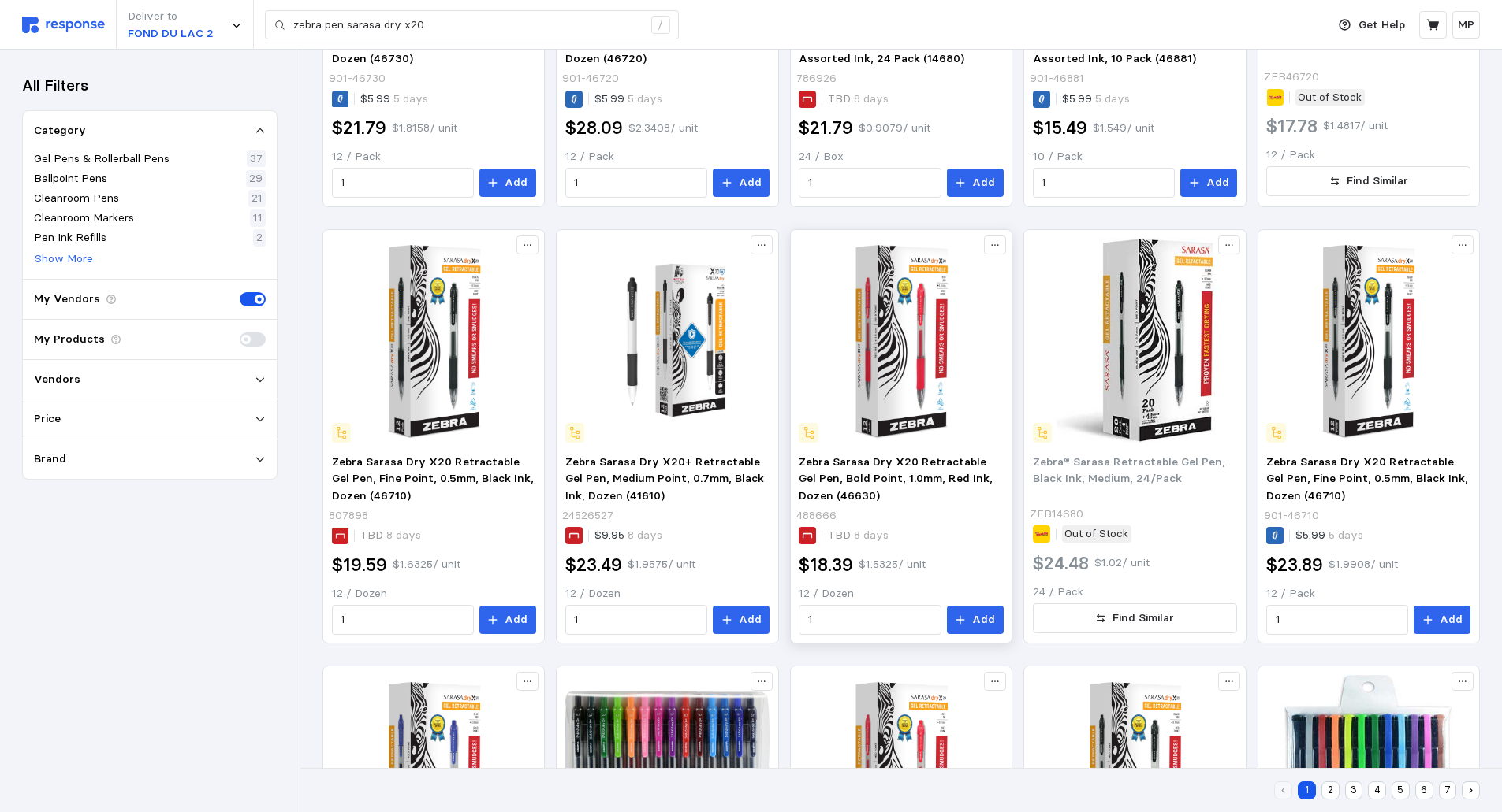
scroll to position [473, 0]
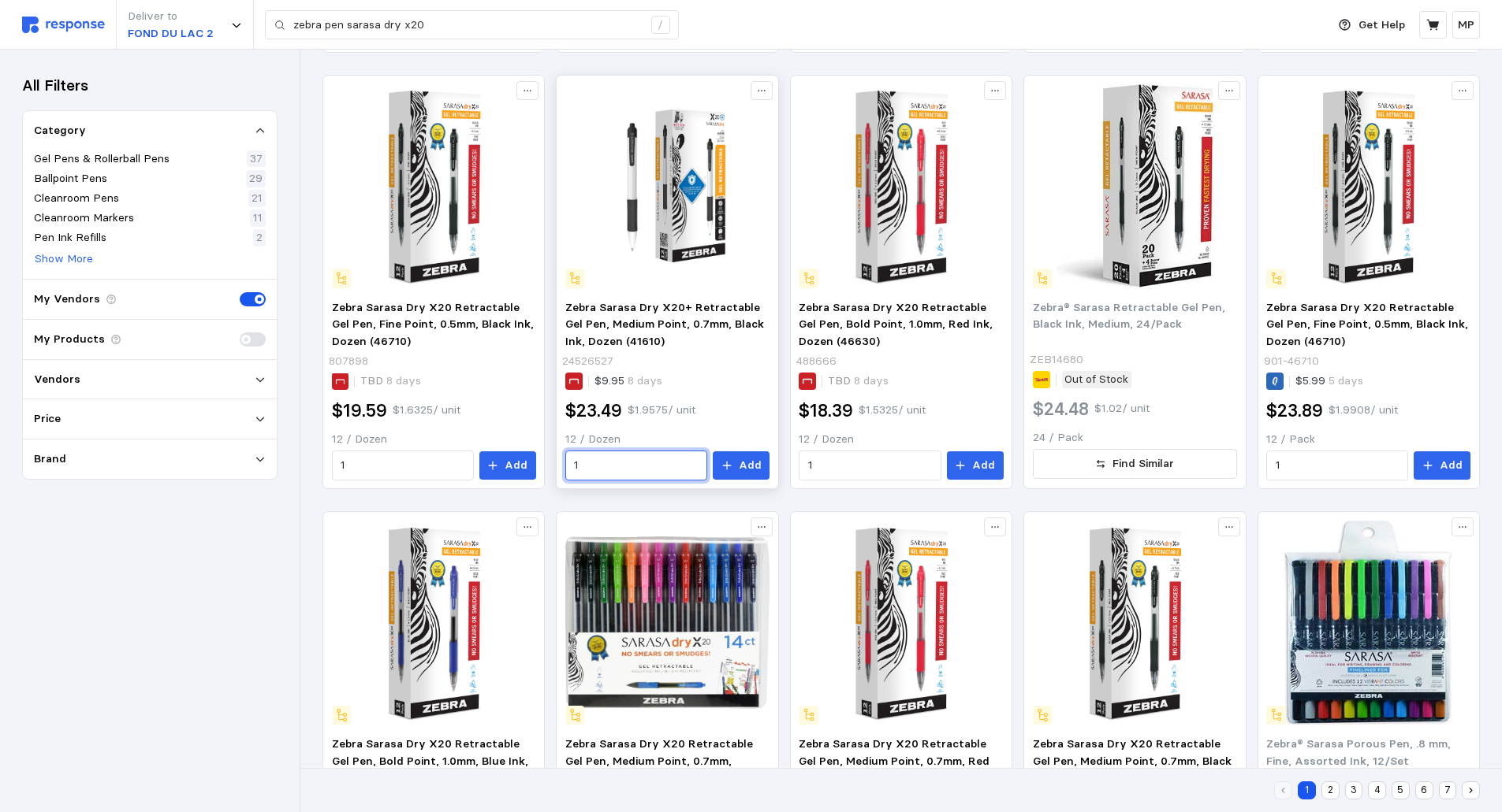
click at [611, 462] on input "1" at bounding box center [635, 466] width 124 height 29
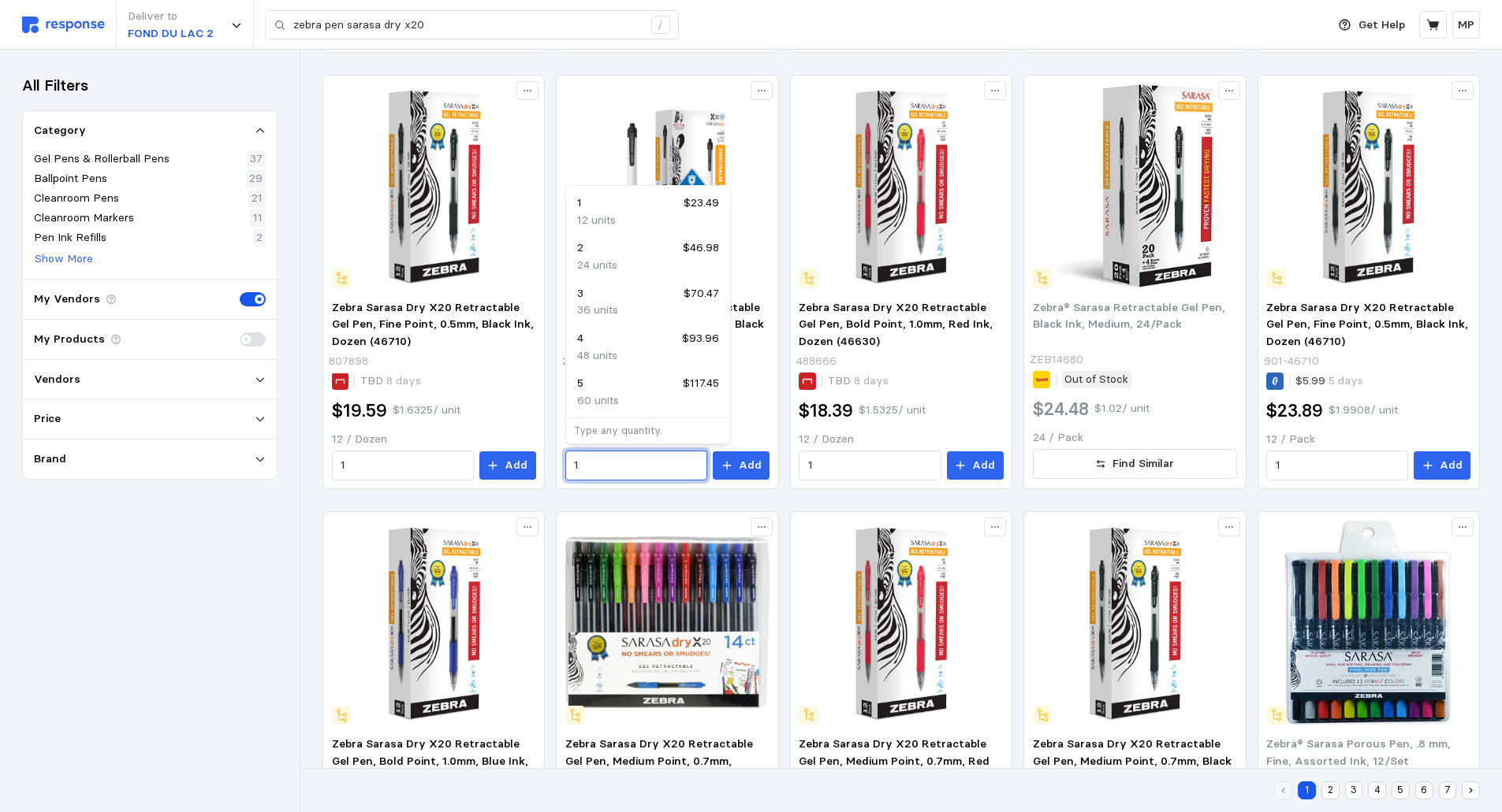
click at [577, 247] on p "2" at bounding box center [580, 248] width 7 height 17
type input "2"
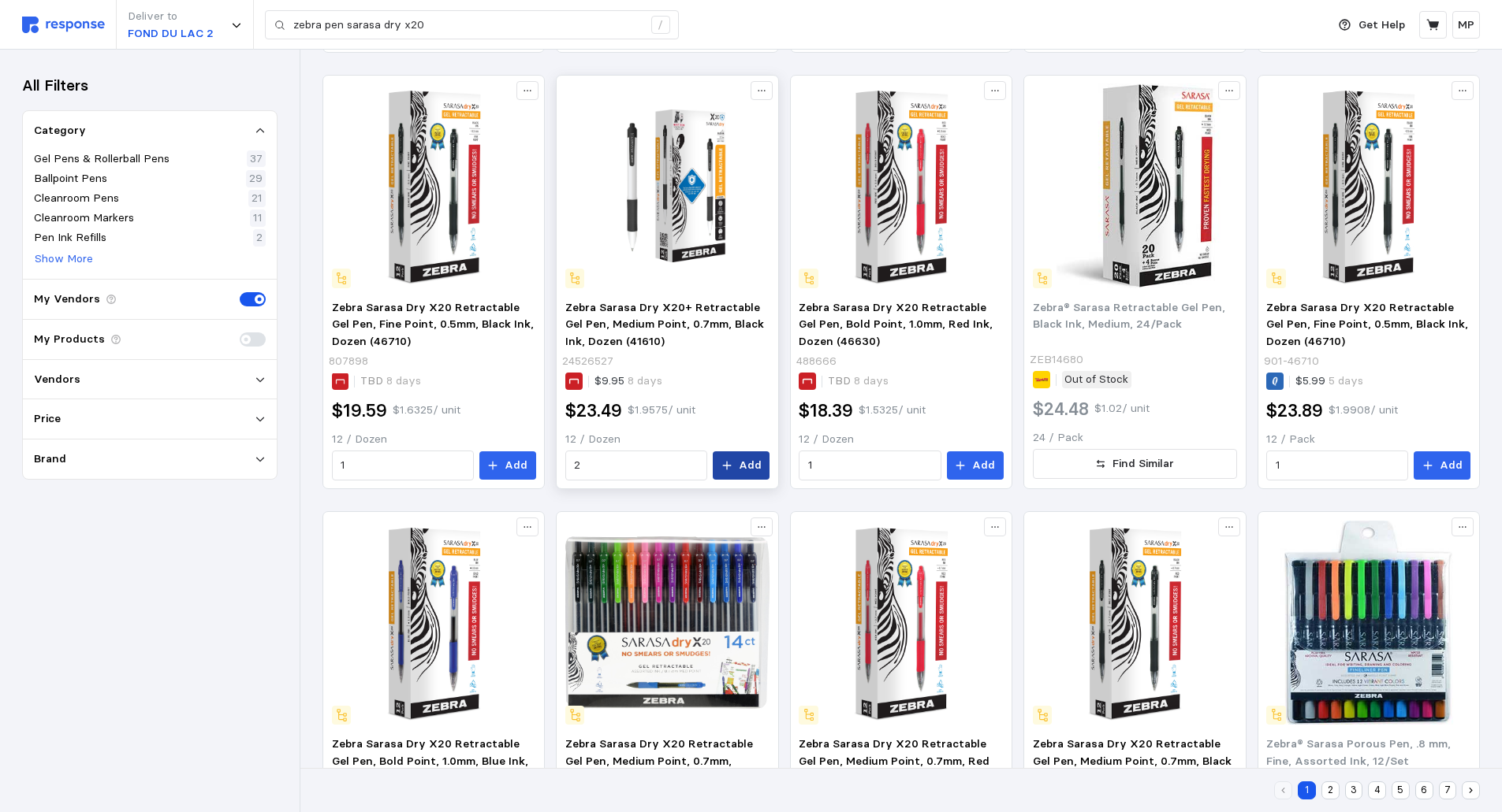
click at [745, 461] on p "Add" at bounding box center [750, 465] width 23 height 17
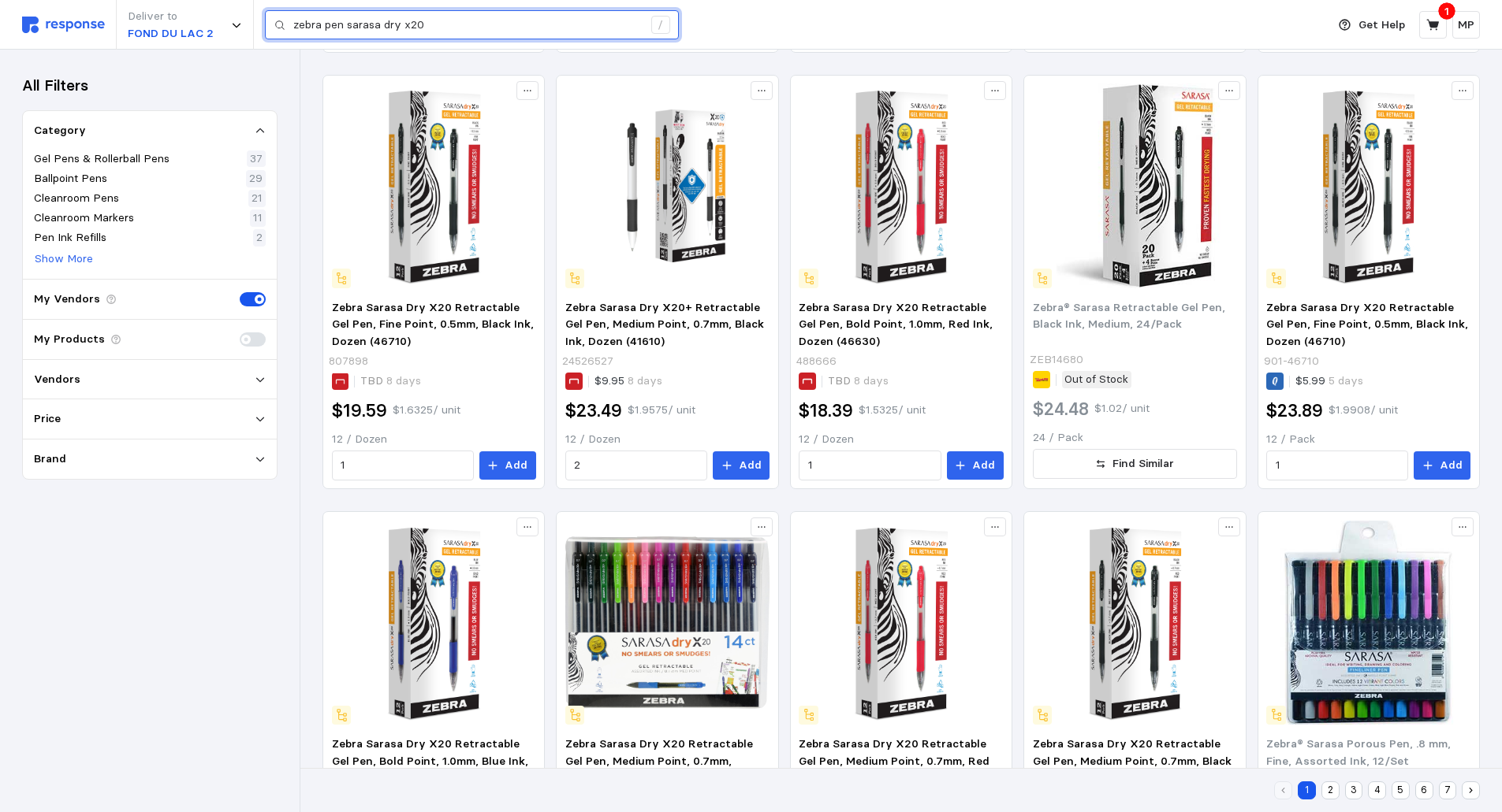
click at [452, 15] on input "zebra pen sarasa dry x20" at bounding box center [467, 26] width 350 height 29
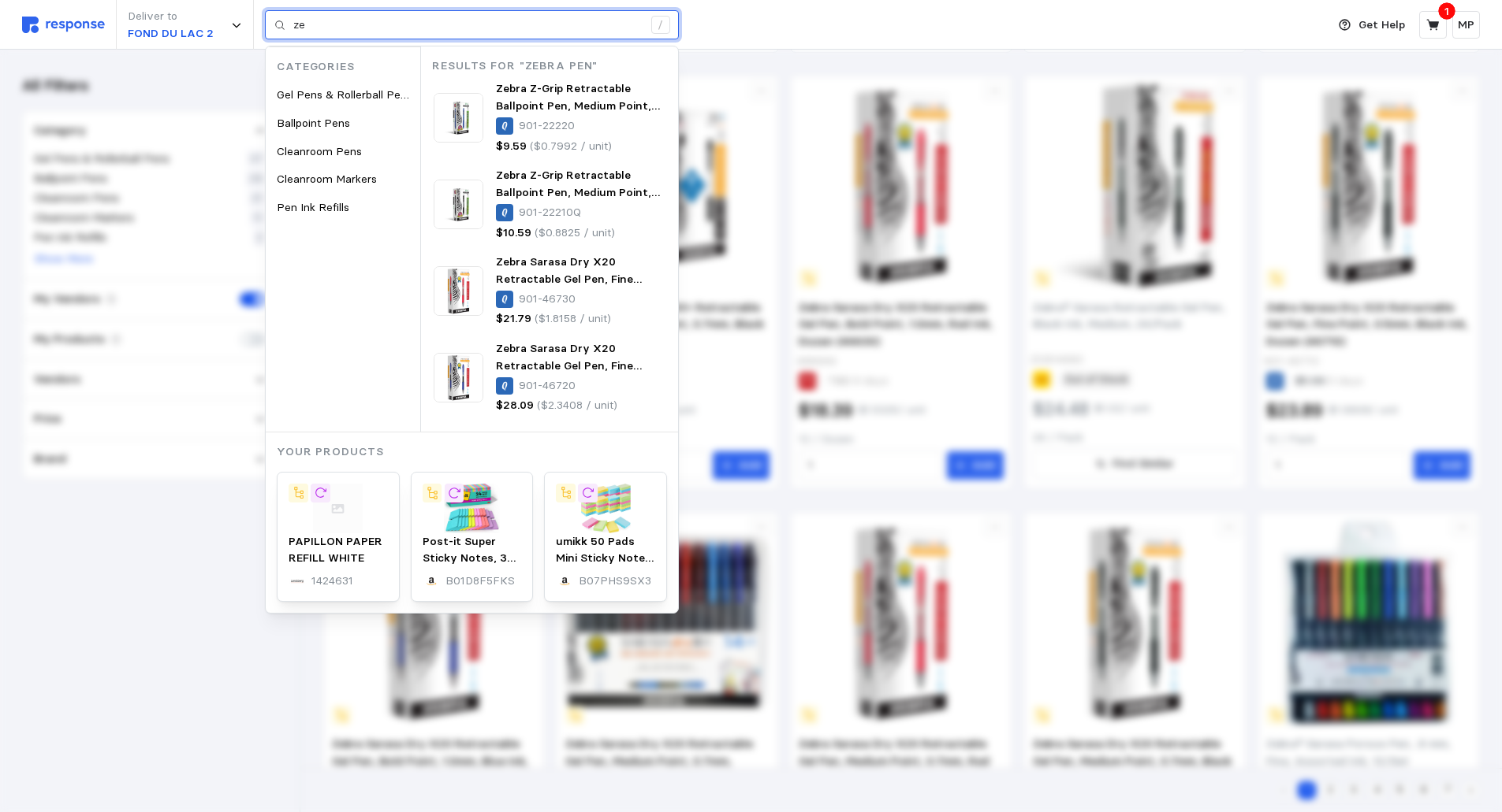
type input "z"
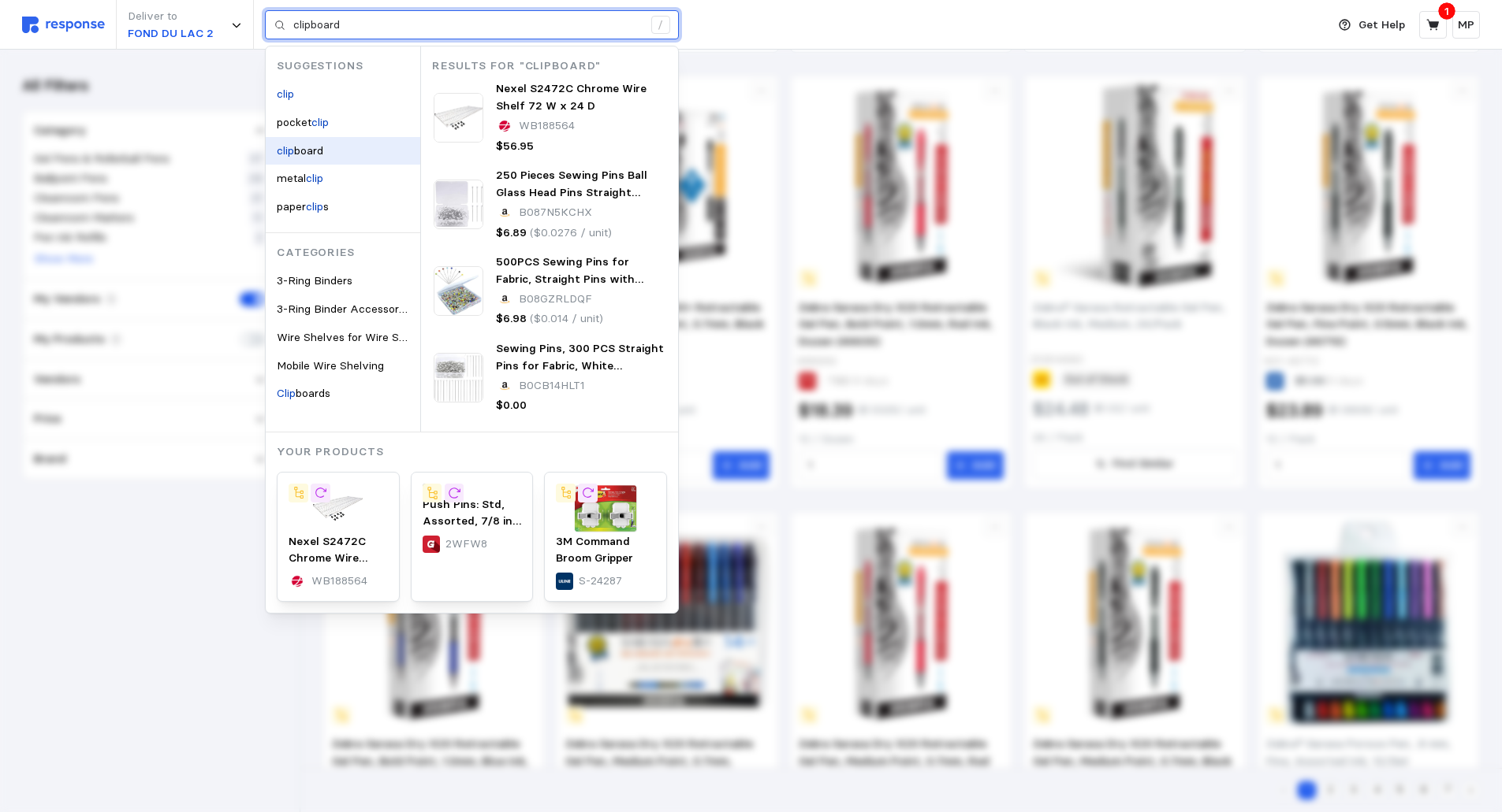
click at [341, 145] on div "clip board" at bounding box center [342, 151] width 154 height 29
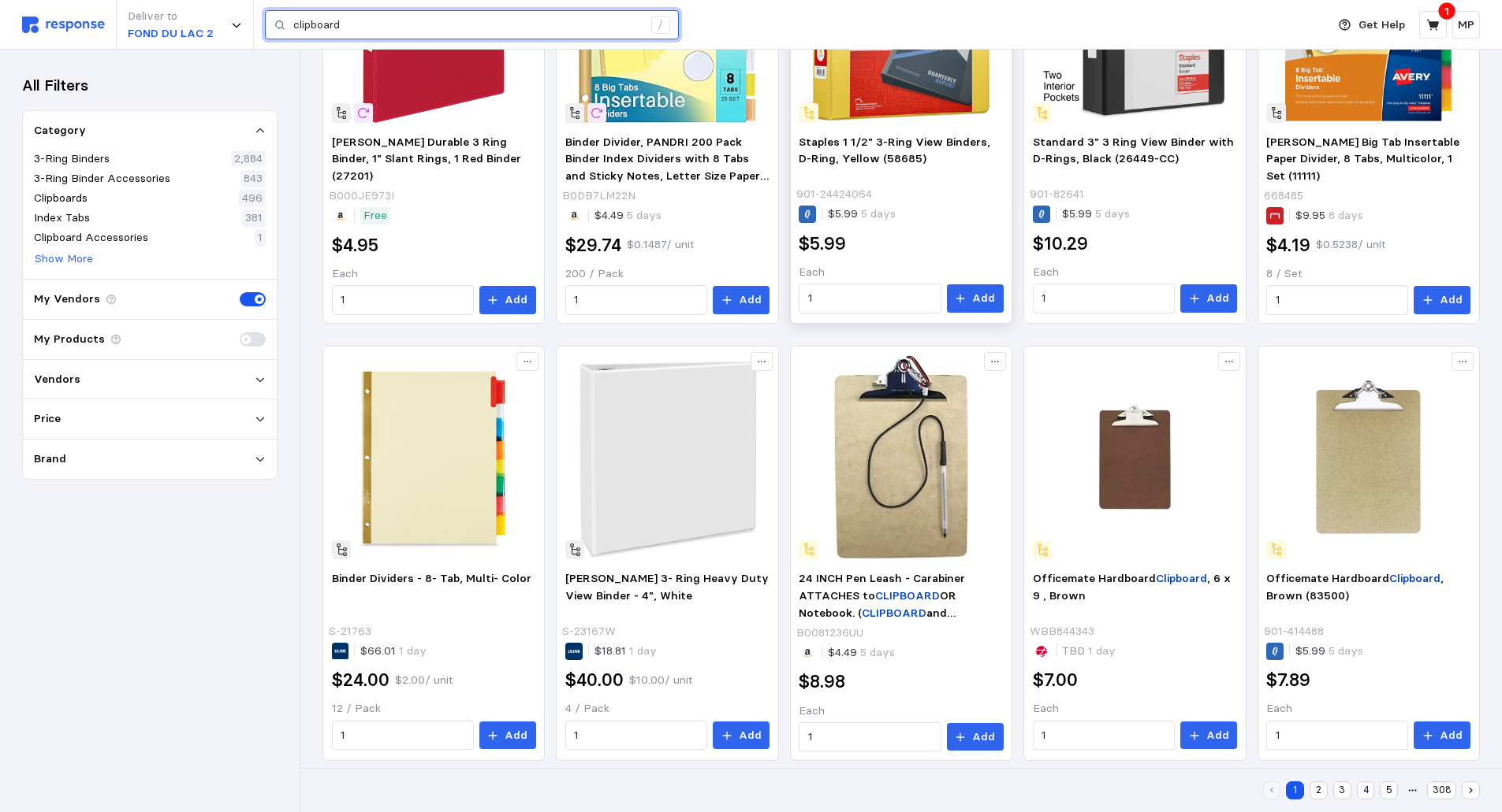
scroll to position [844, 0]
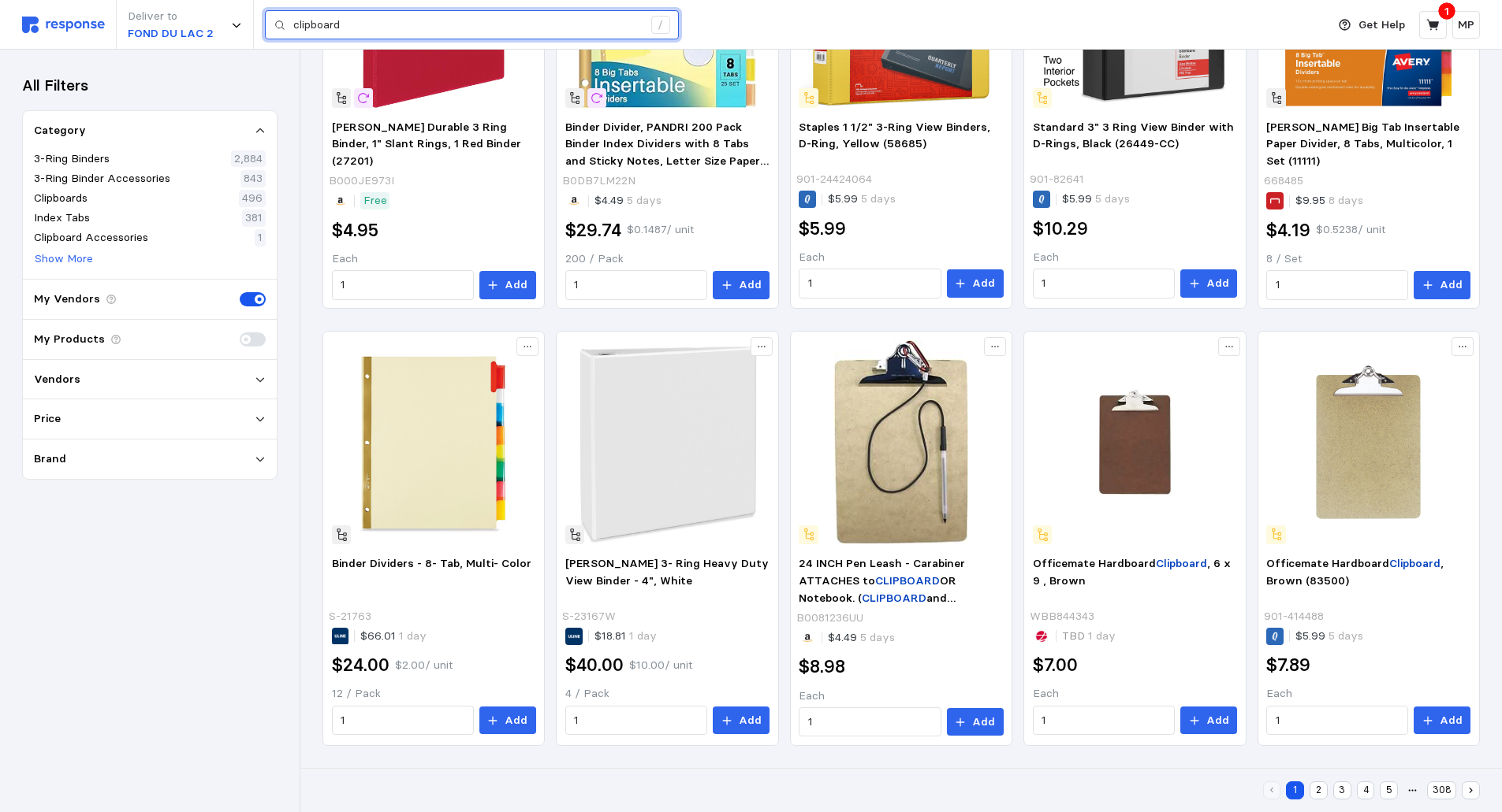
type input "clipboard"
click at [1320, 789] on button "2" at bounding box center [1318, 790] width 18 height 18
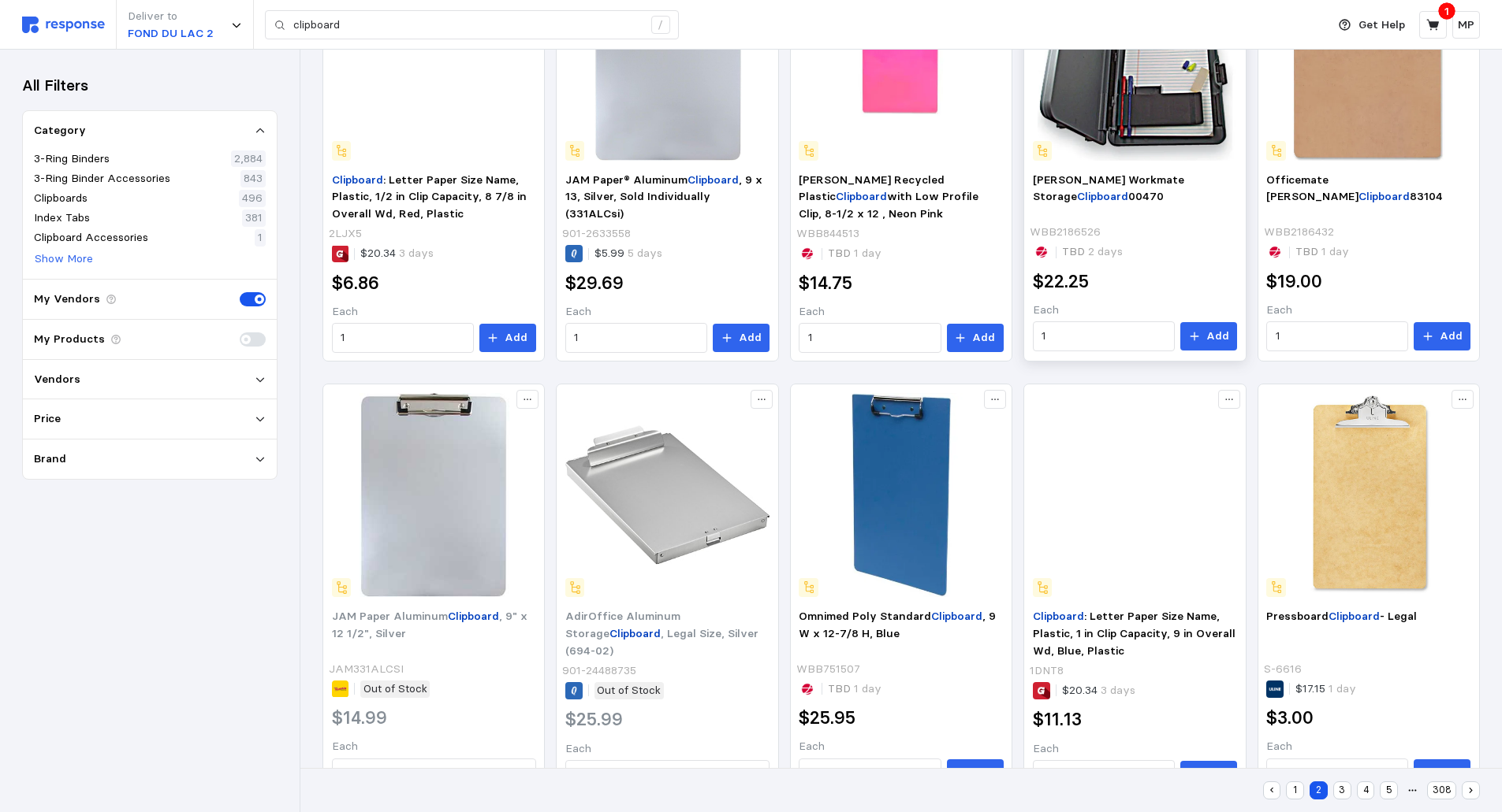
scroll to position [844, 0]
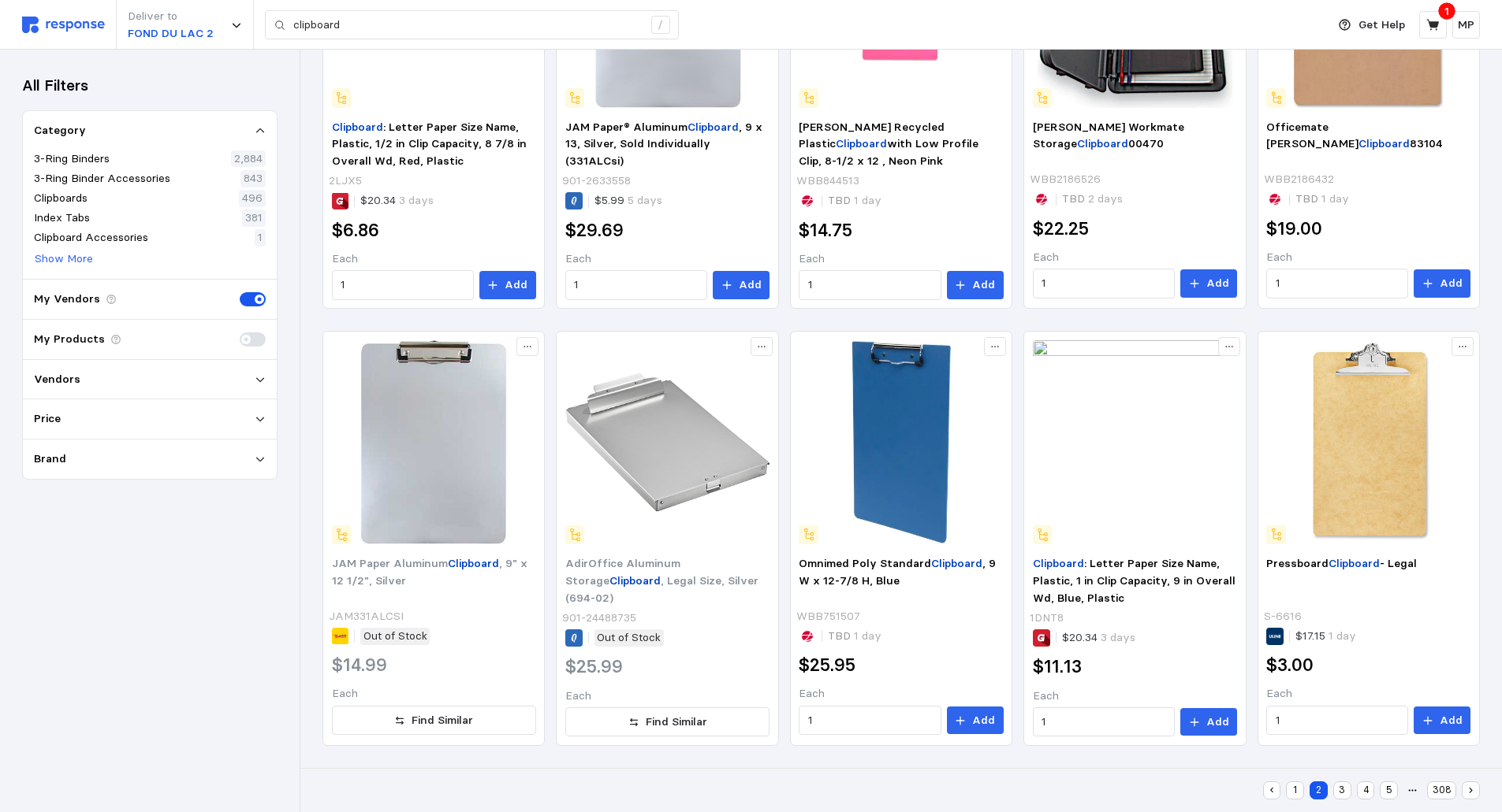
click at [1342, 788] on button "3" at bounding box center [1342, 790] width 18 height 18
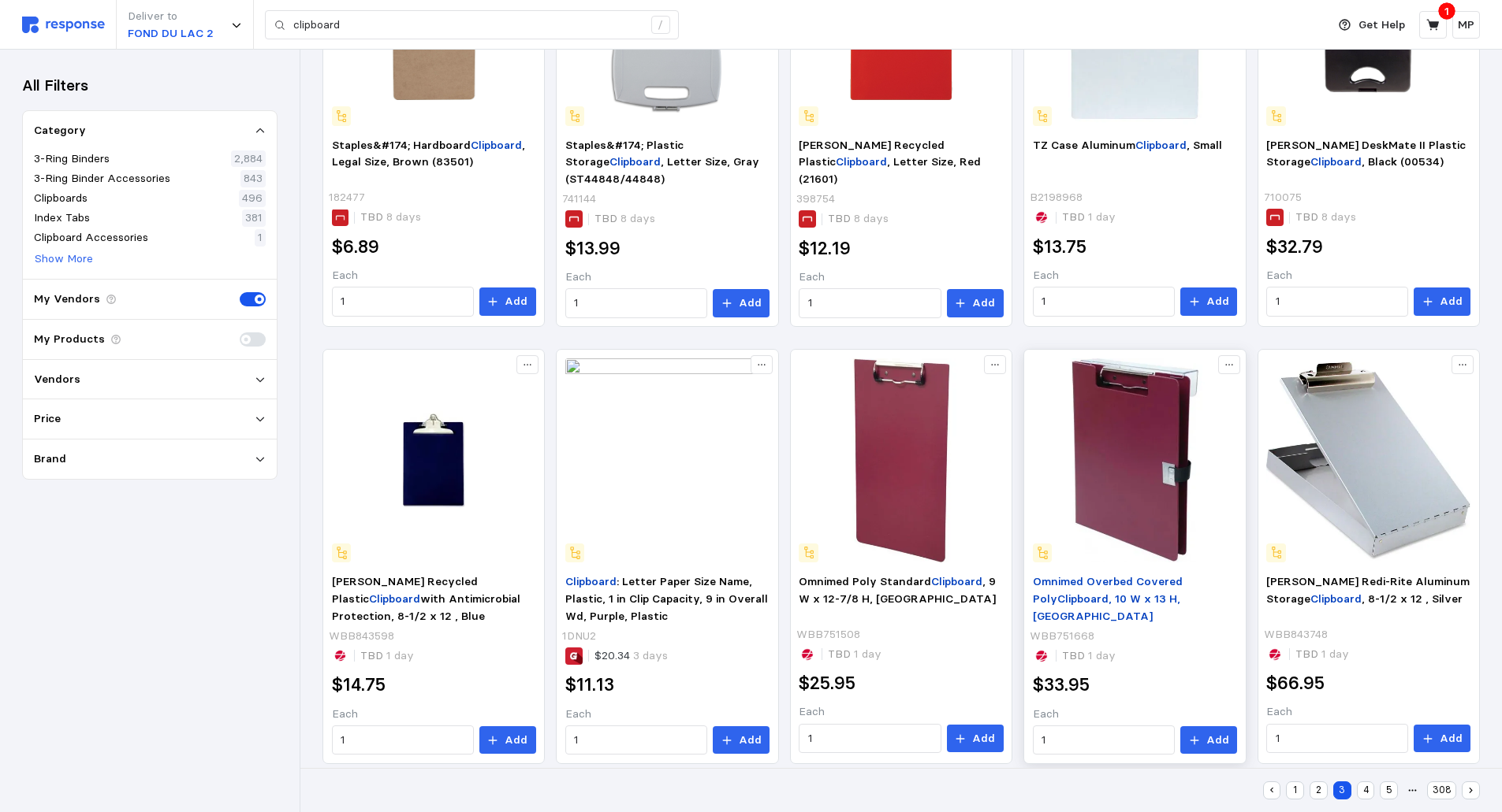
scroll to position [844, 0]
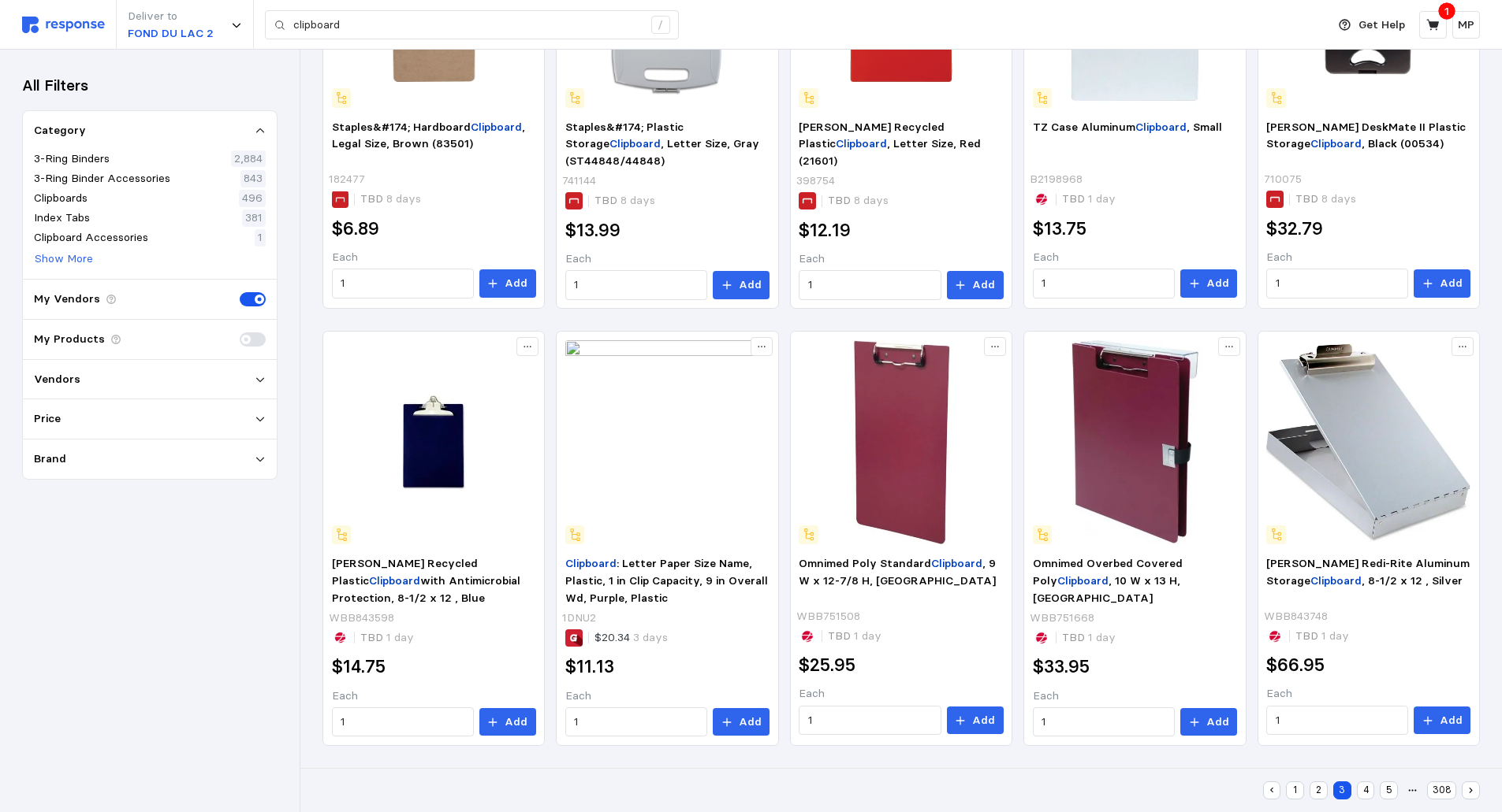
click at [1364, 785] on button "4" at bounding box center [1365, 790] width 18 height 18
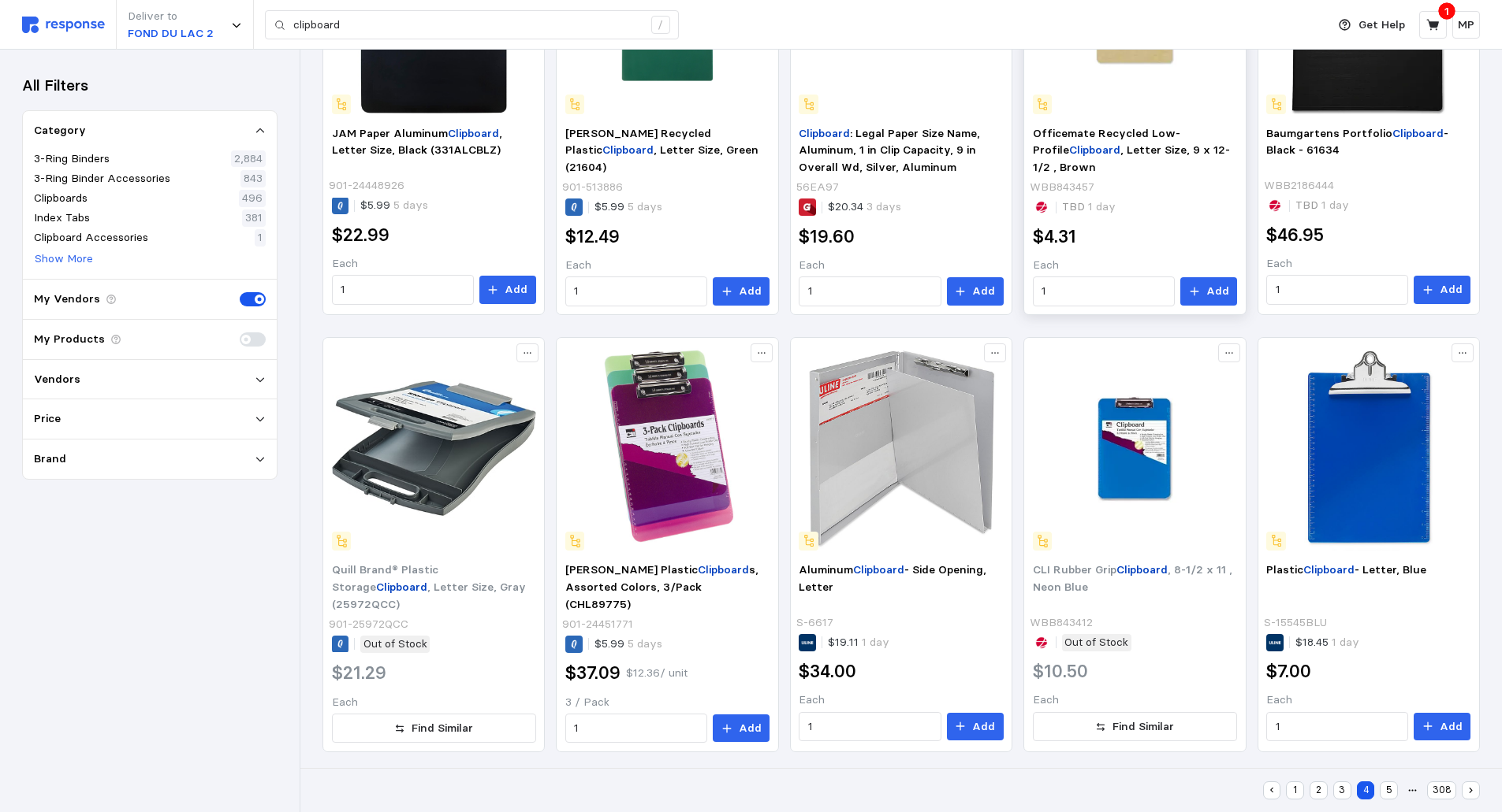
scroll to position [843, 0]
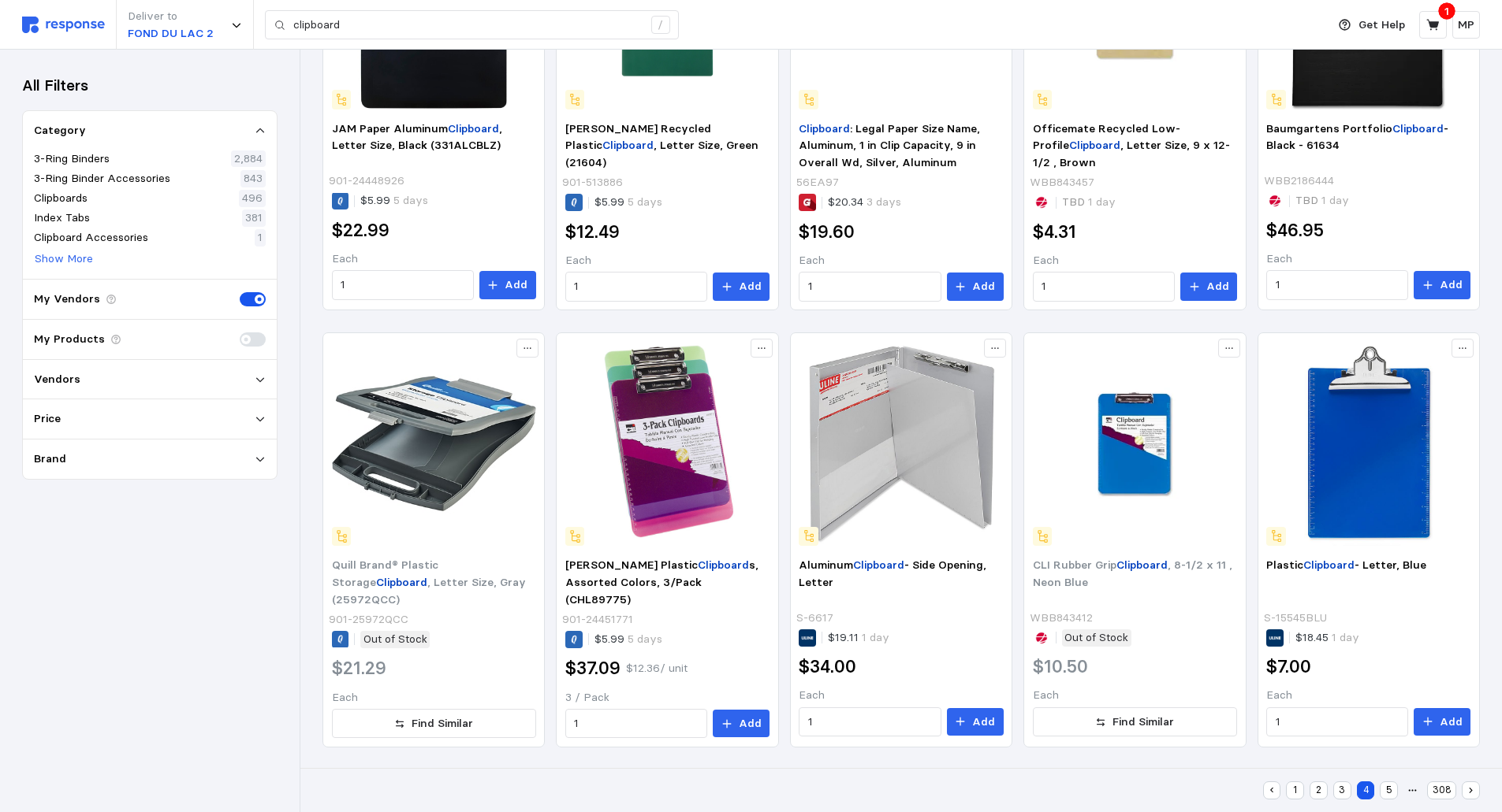
click at [1387, 788] on button "5" at bounding box center [1388, 790] width 18 height 18
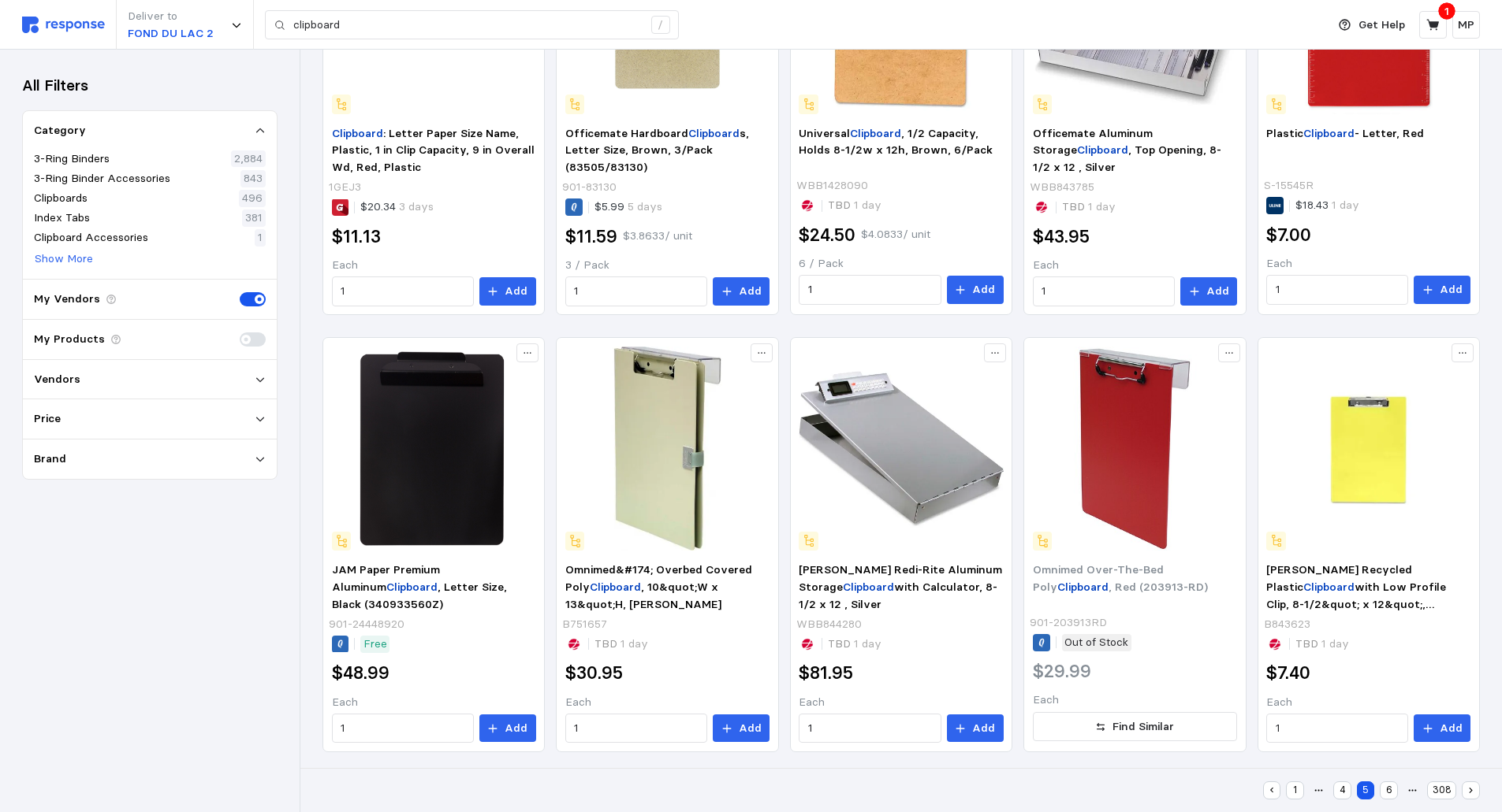
scroll to position [844, 0]
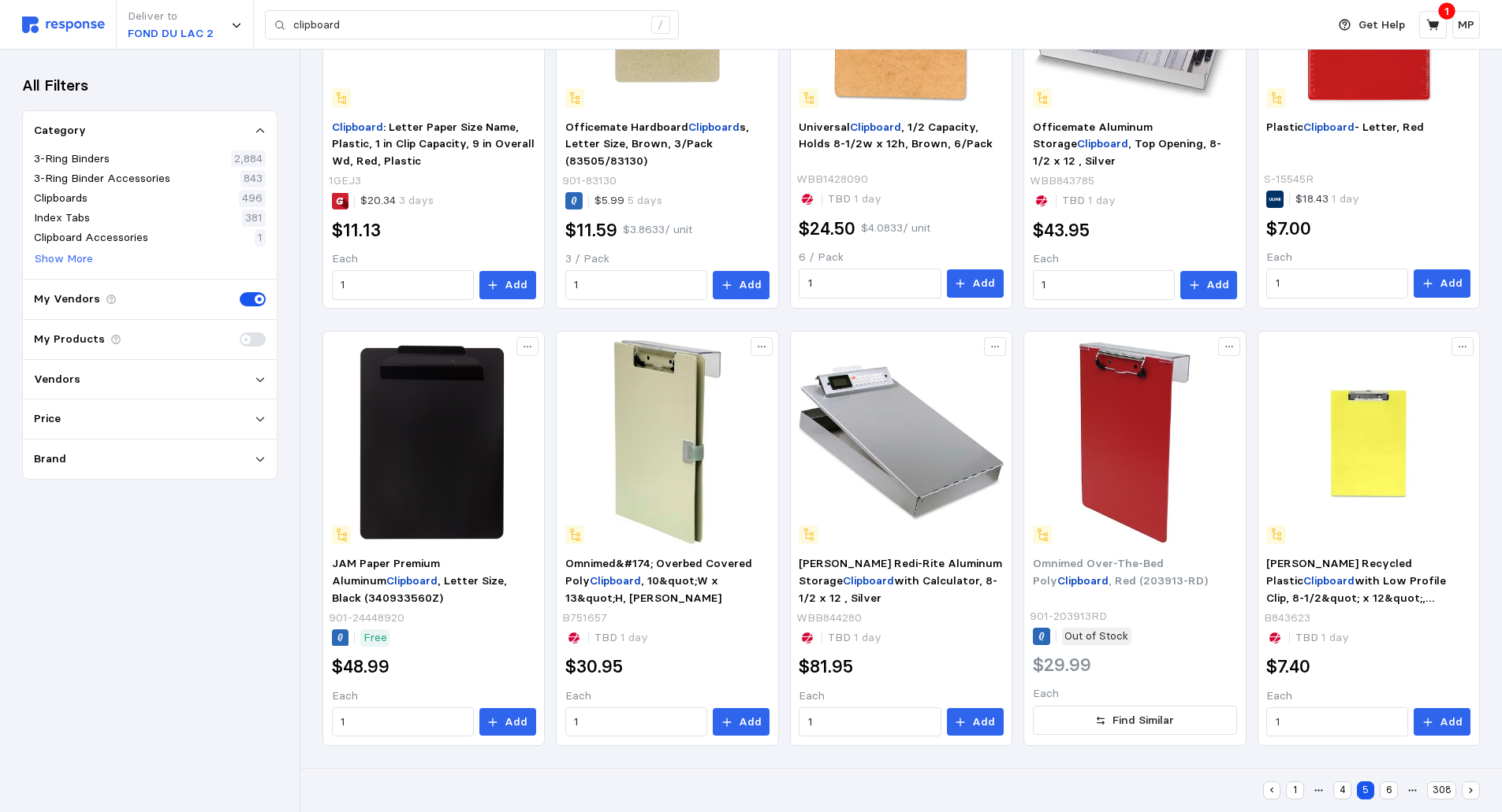
click at [1391, 790] on button "6" at bounding box center [1388, 790] width 18 height 18
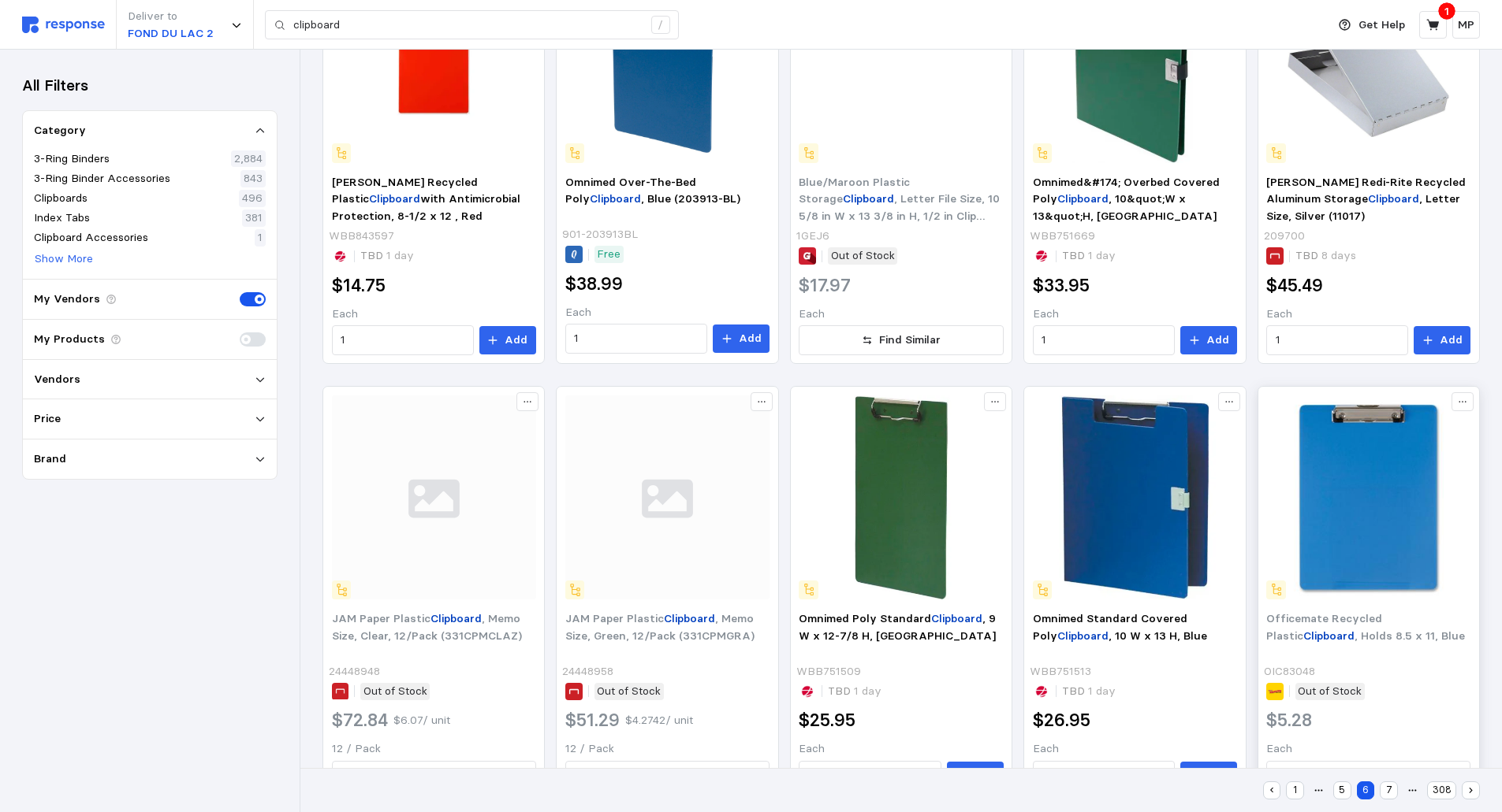
scroll to position [843, 0]
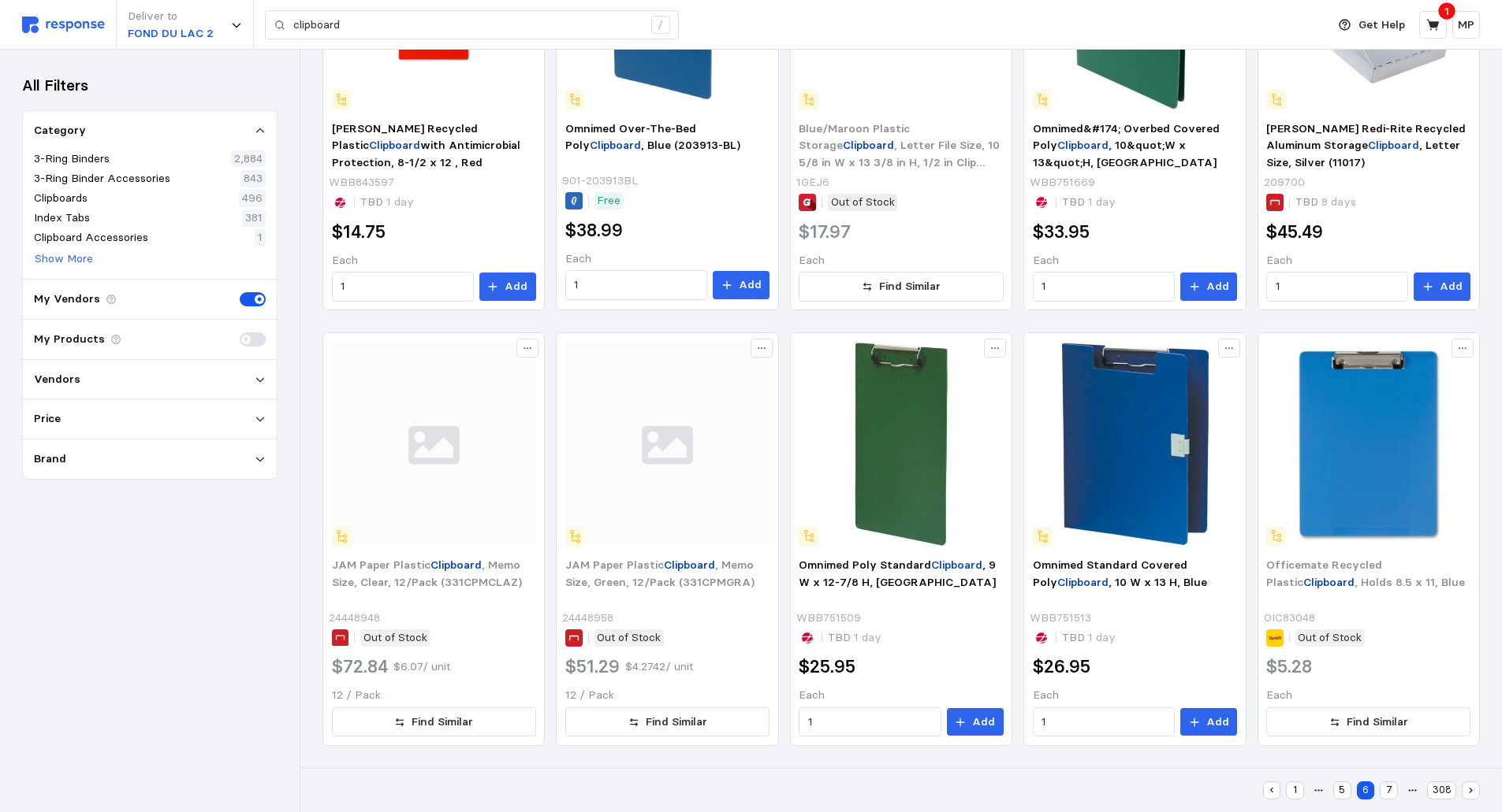
click at [1389, 789] on button "7" at bounding box center [1388, 790] width 18 height 18
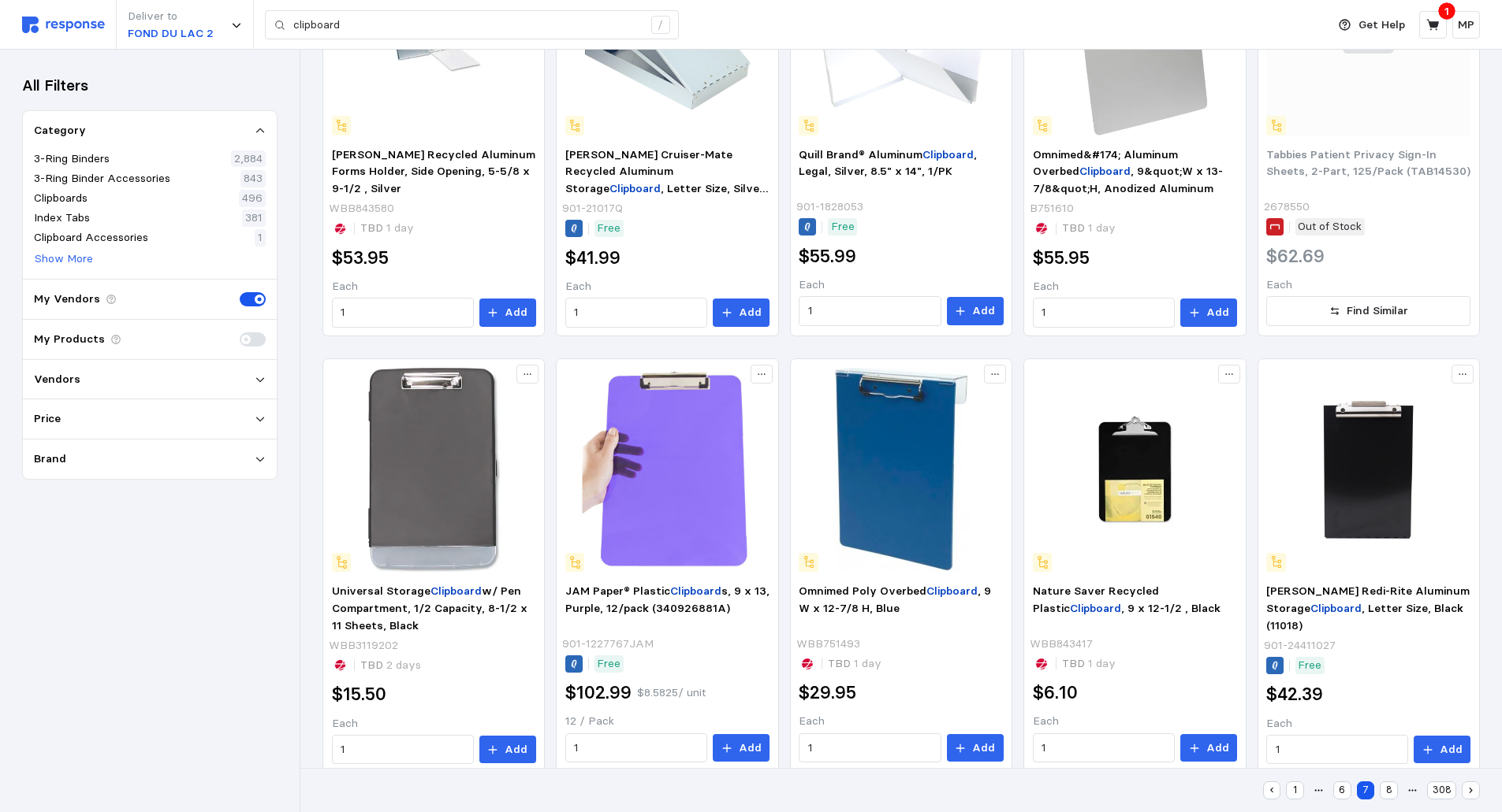
scroll to position [844, 0]
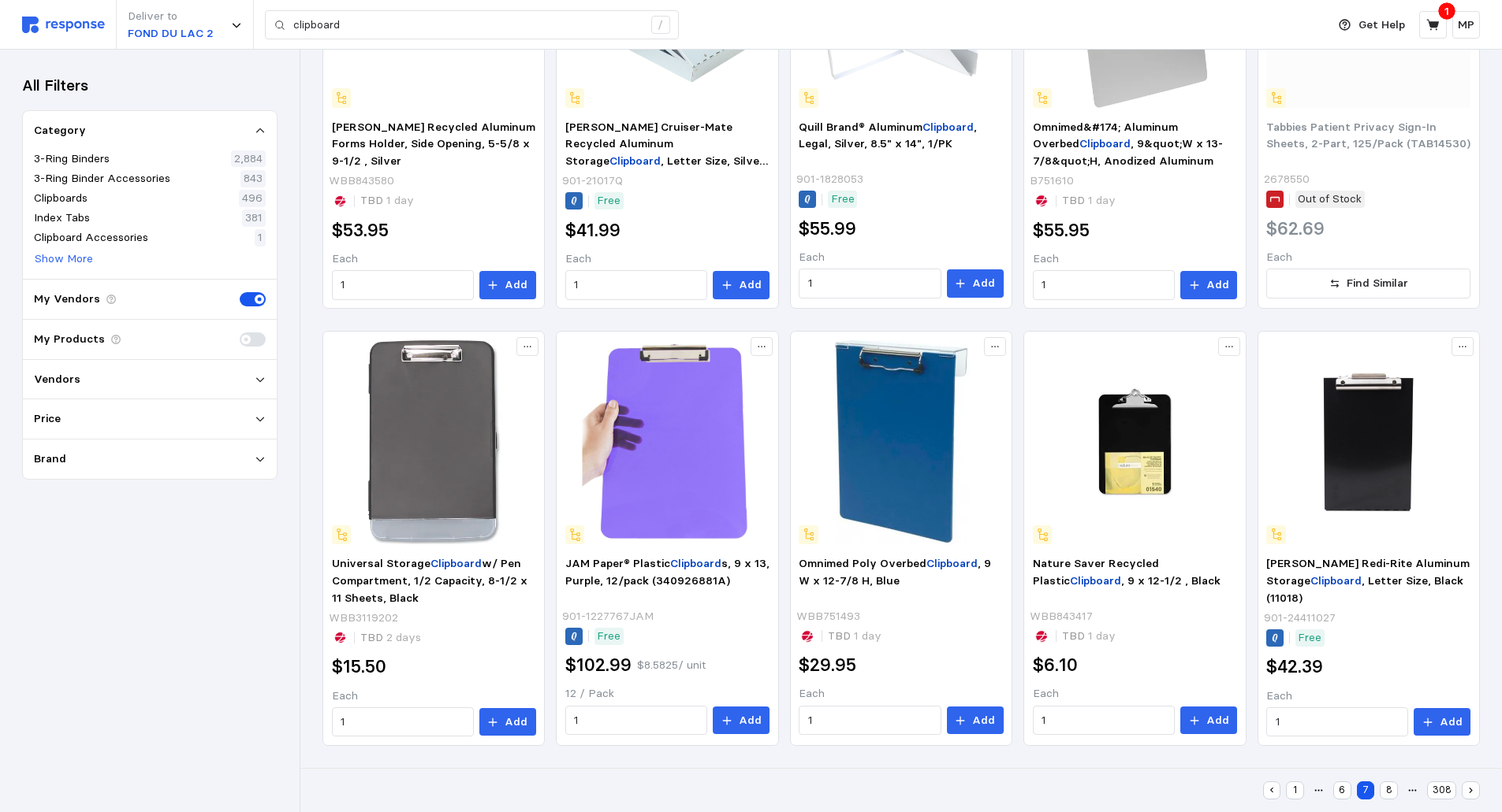
click at [1387, 785] on button "8" at bounding box center [1388, 790] width 18 height 18
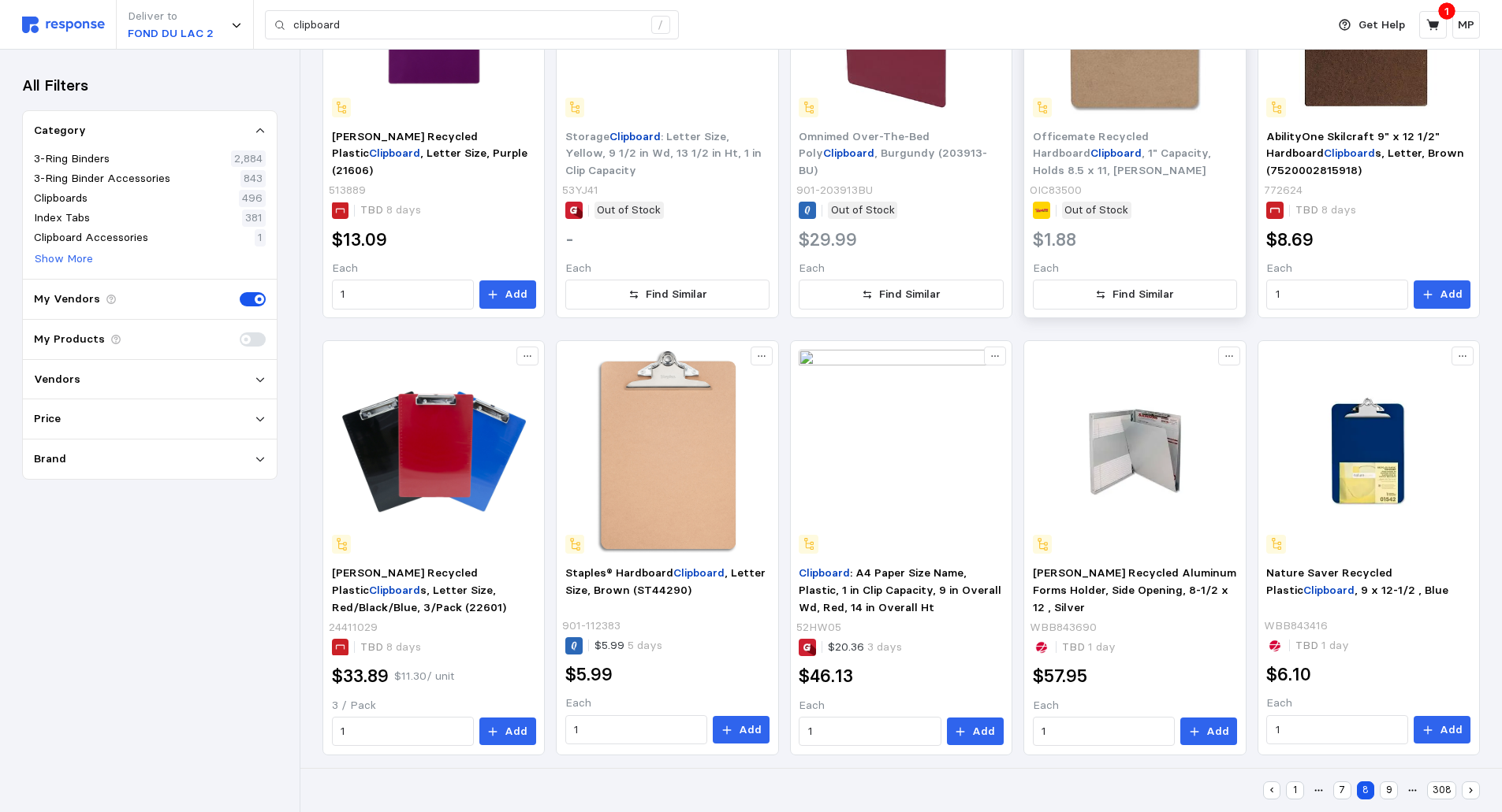
scroll to position [844, 0]
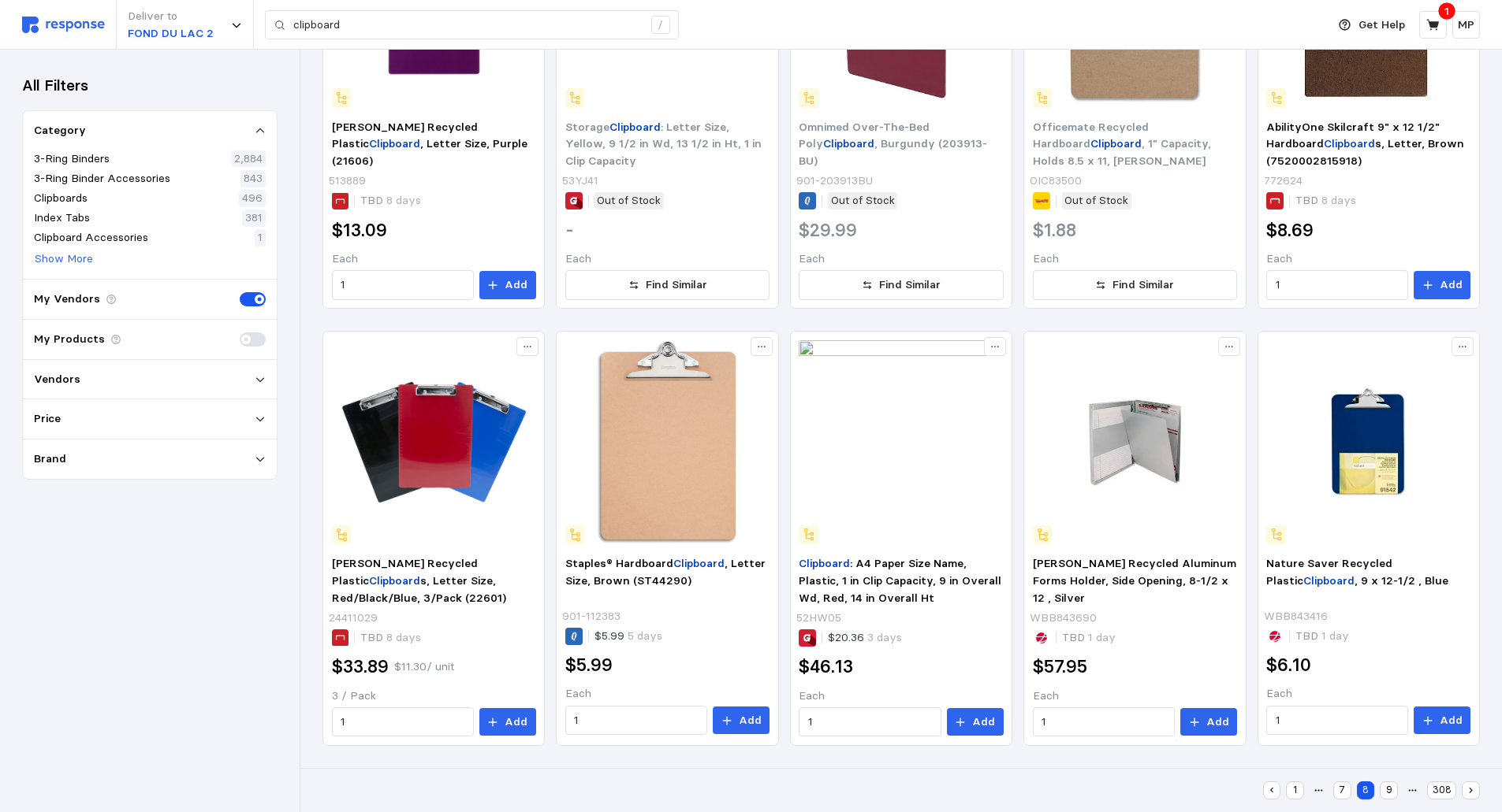
click at [1391, 787] on button "9" at bounding box center [1388, 790] width 18 height 18
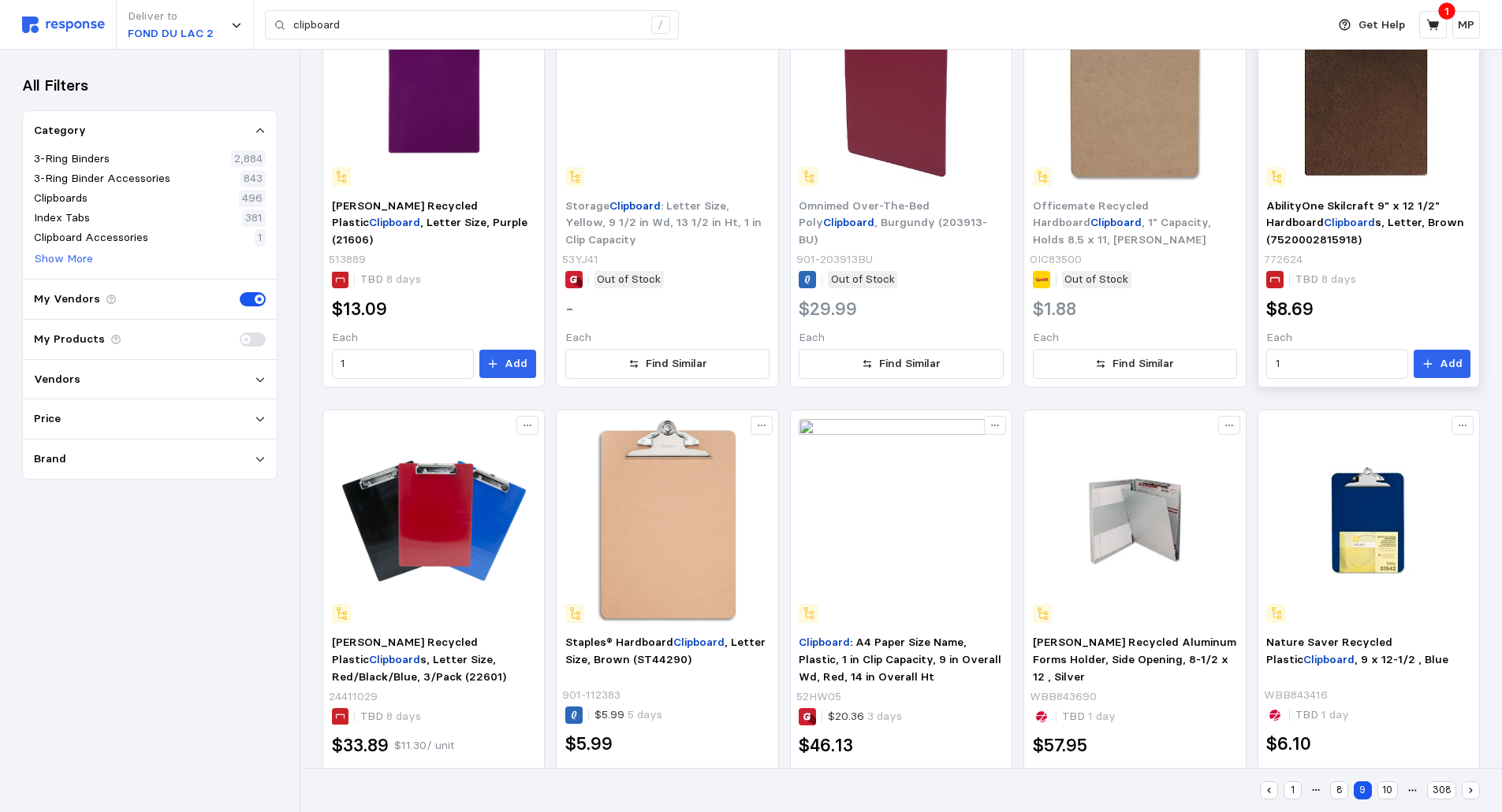
scroll to position [527, 0]
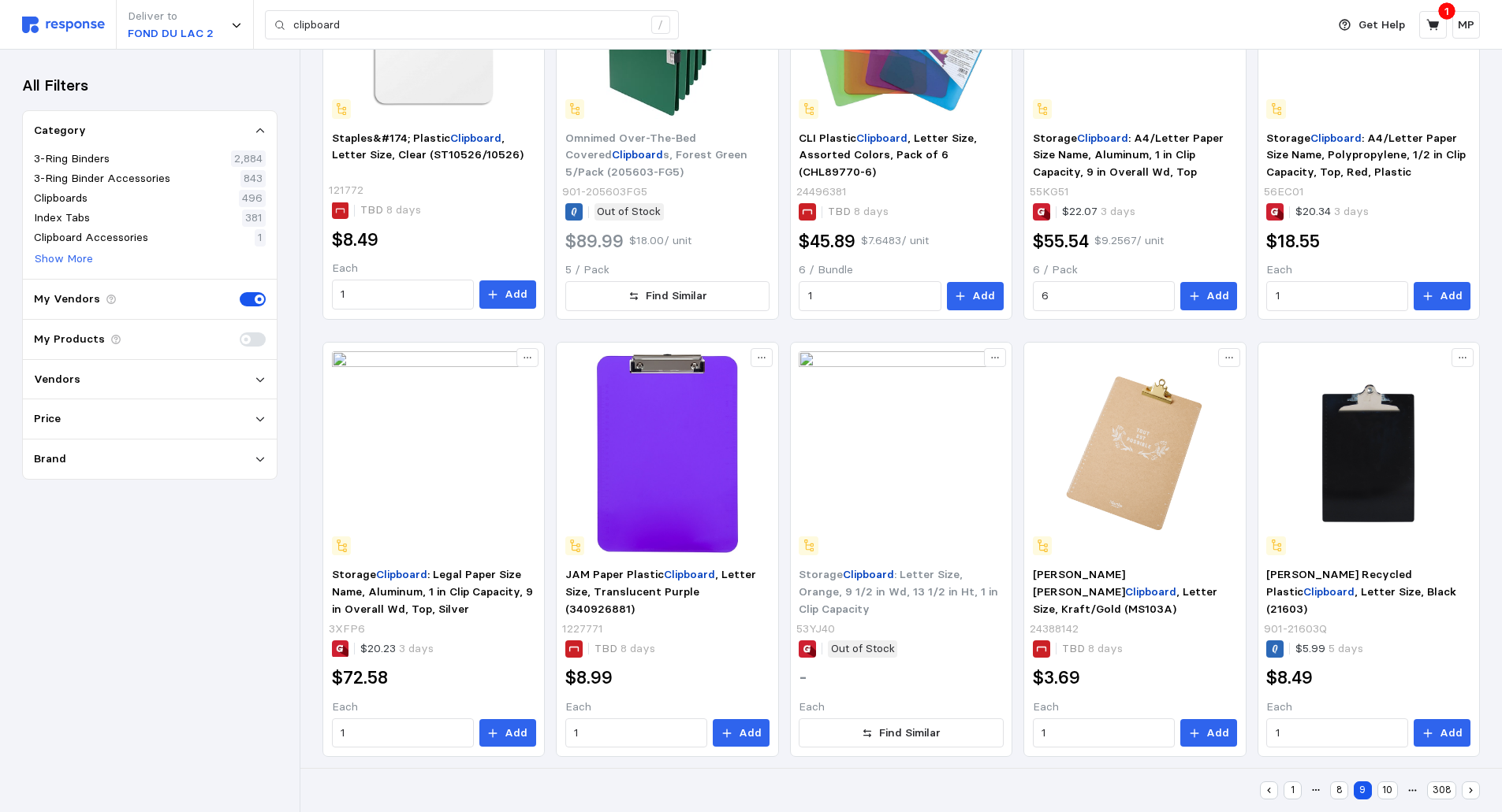
scroll to position [844, 0]
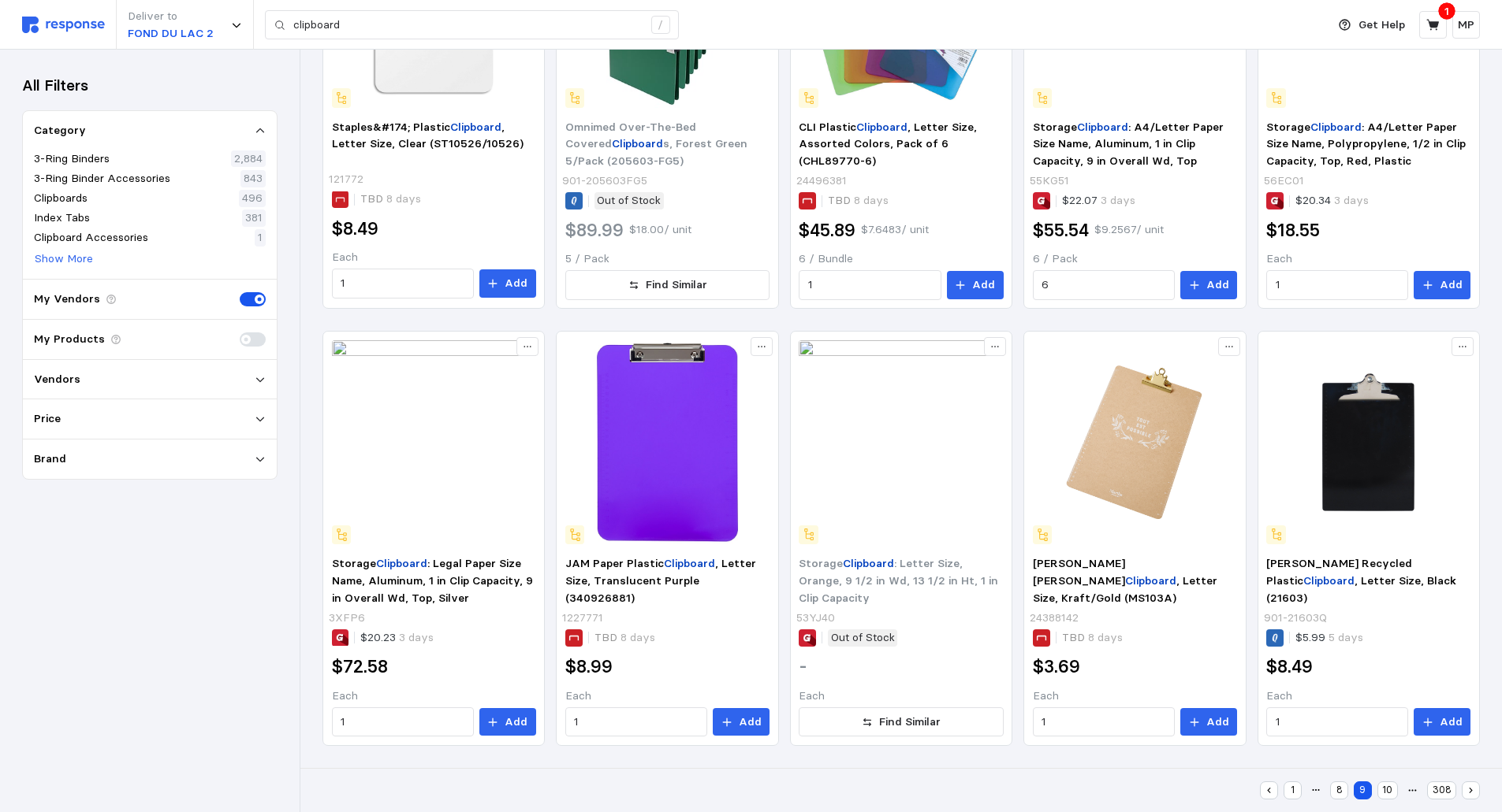
click at [1390, 788] on button "10" at bounding box center [1387, 790] width 20 height 18
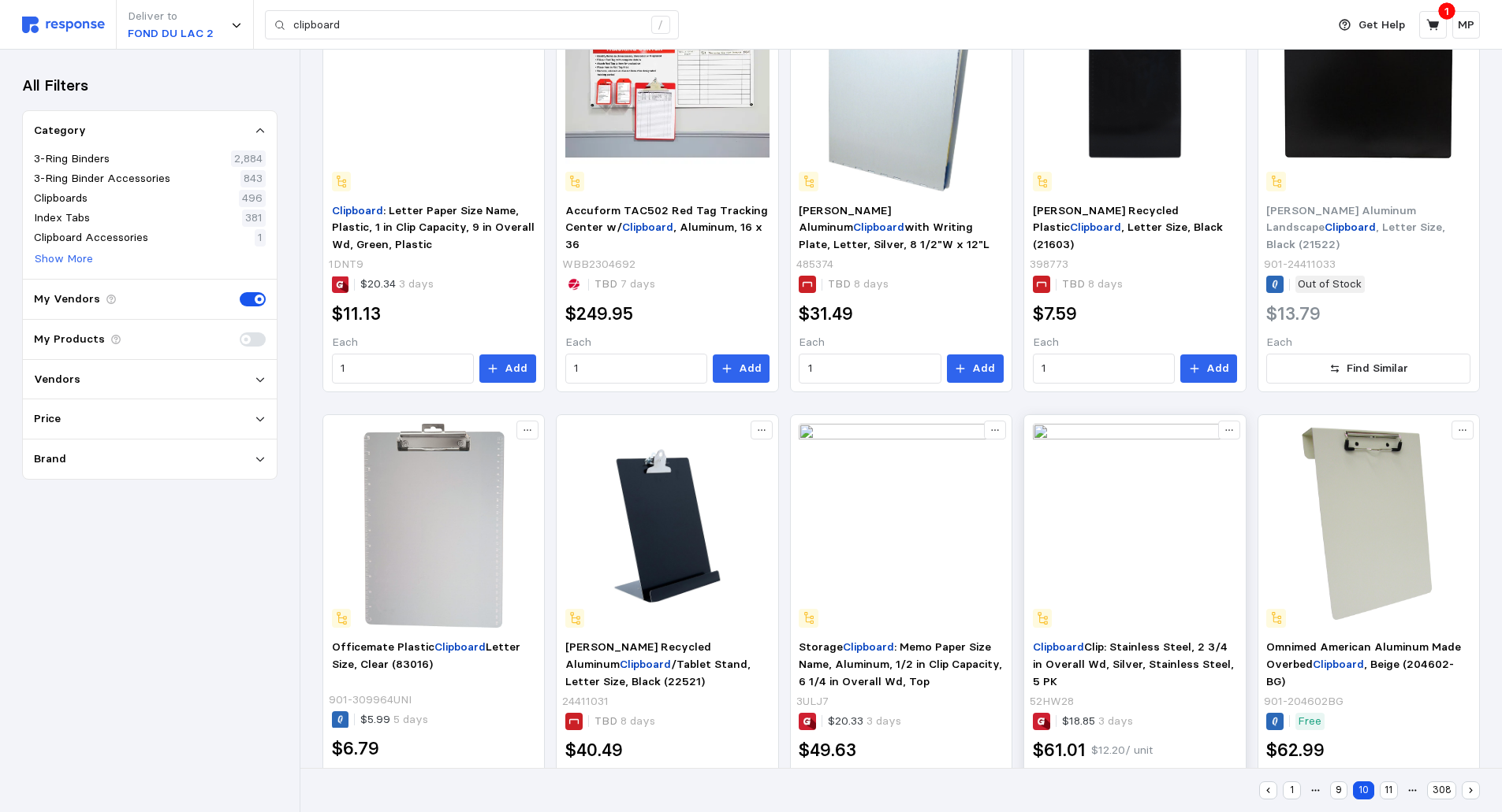
scroll to position [843, 0]
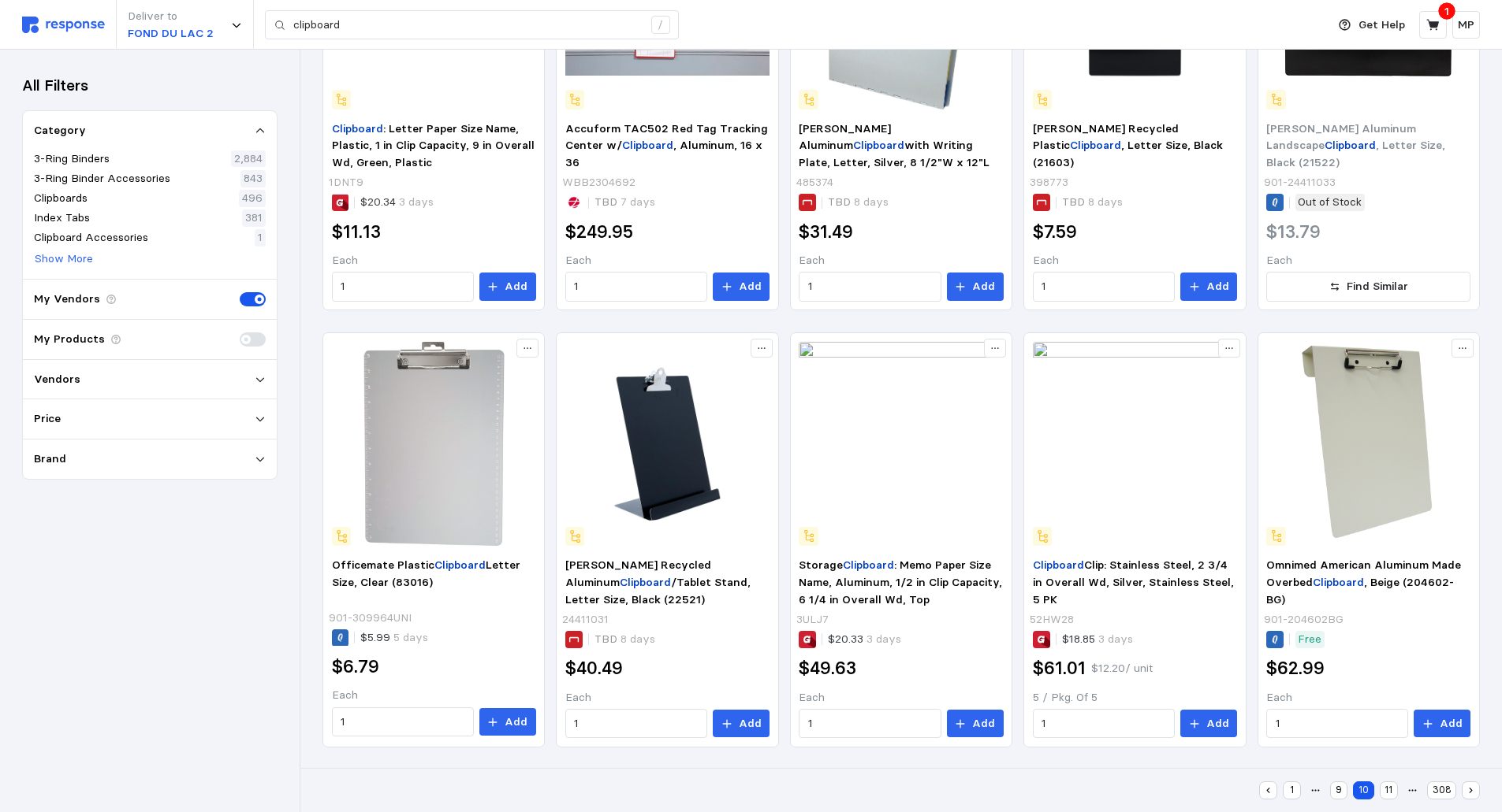
click at [1395, 788] on button "11" at bounding box center [1388, 790] width 18 height 18
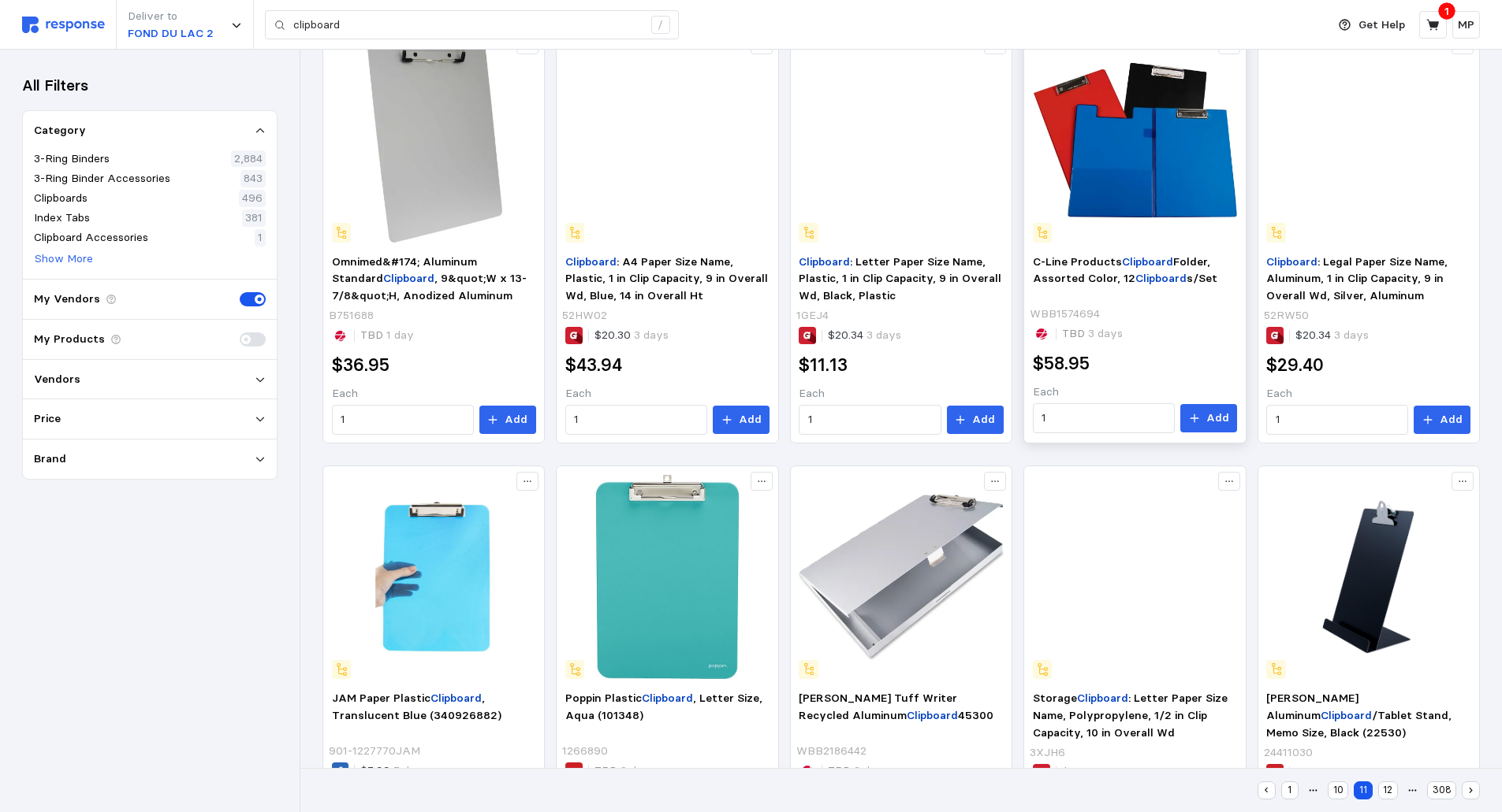
scroll to position [844, 0]
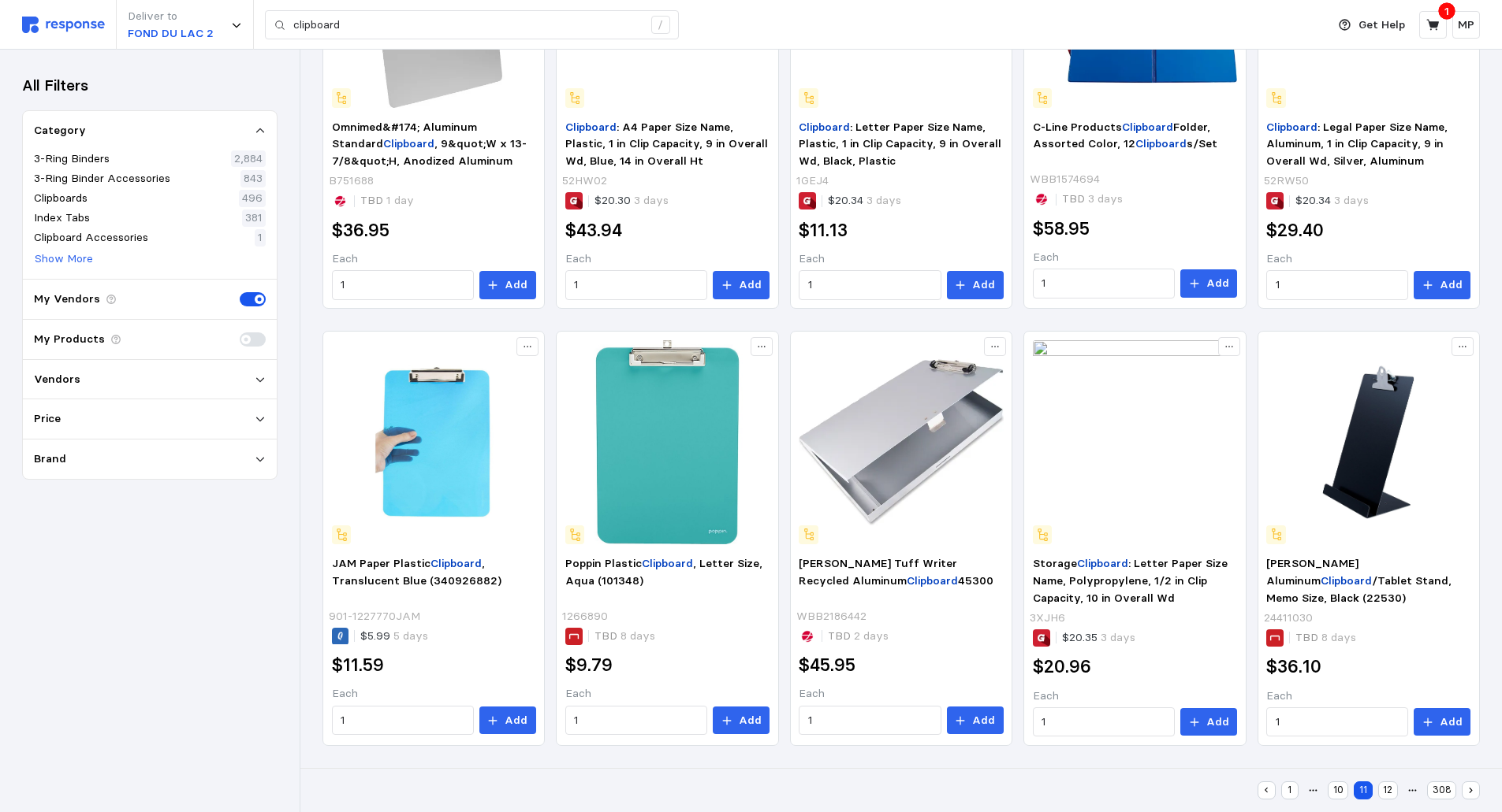
click at [1385, 784] on button "12" at bounding box center [1387, 790] width 20 height 18
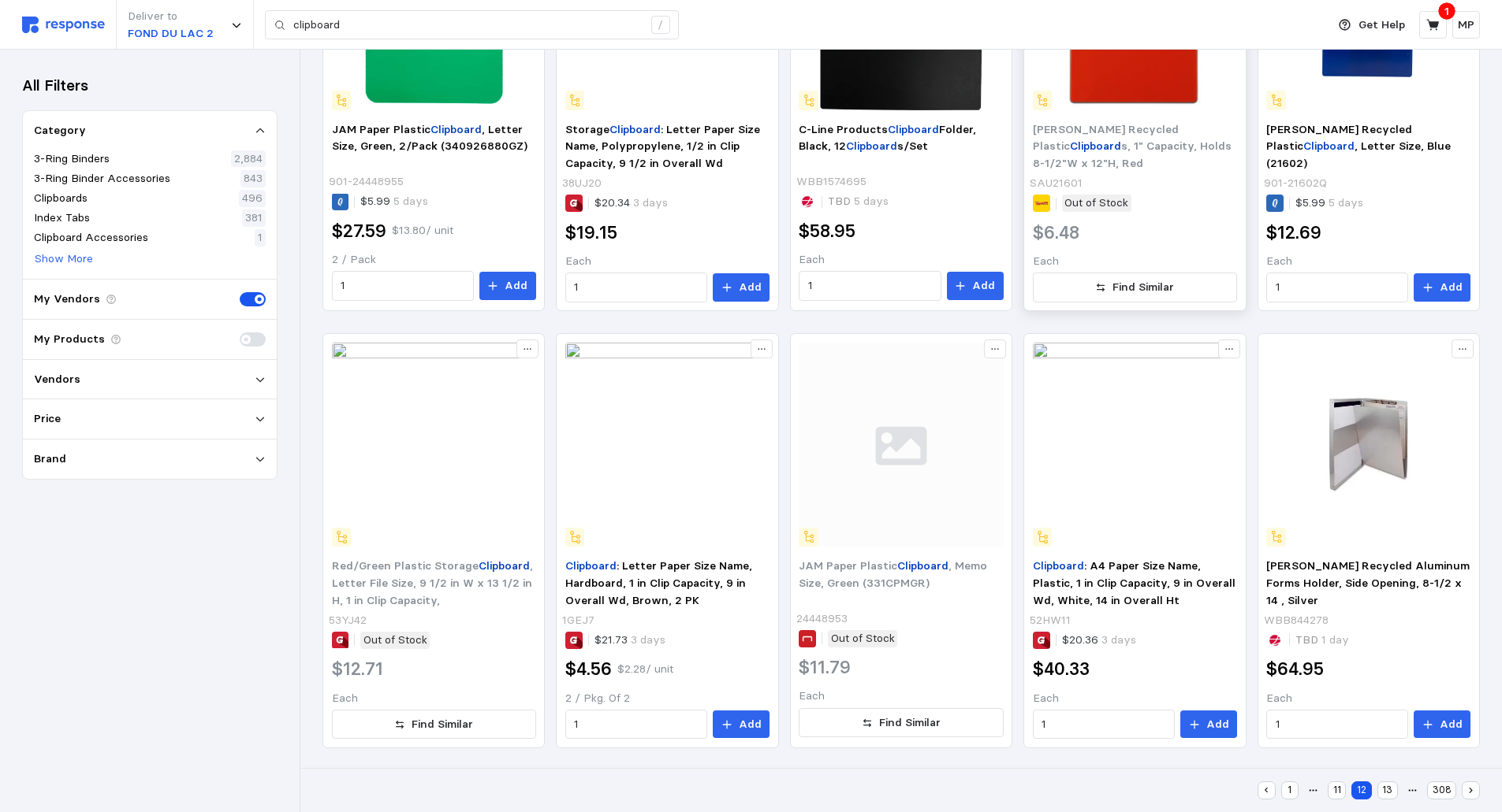
scroll to position [844, 0]
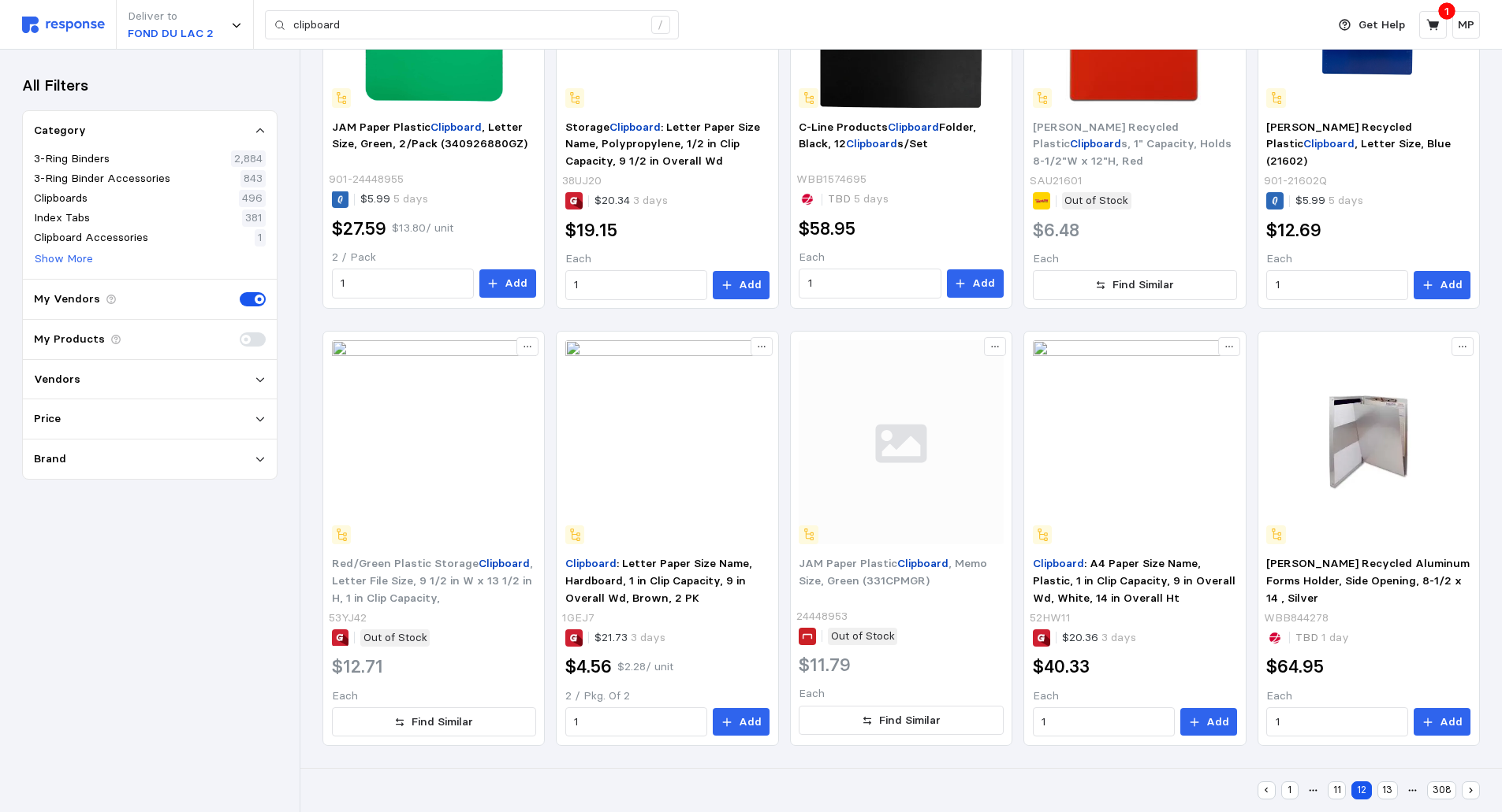
click at [1396, 790] on button "13" at bounding box center [1387, 790] width 20 height 18
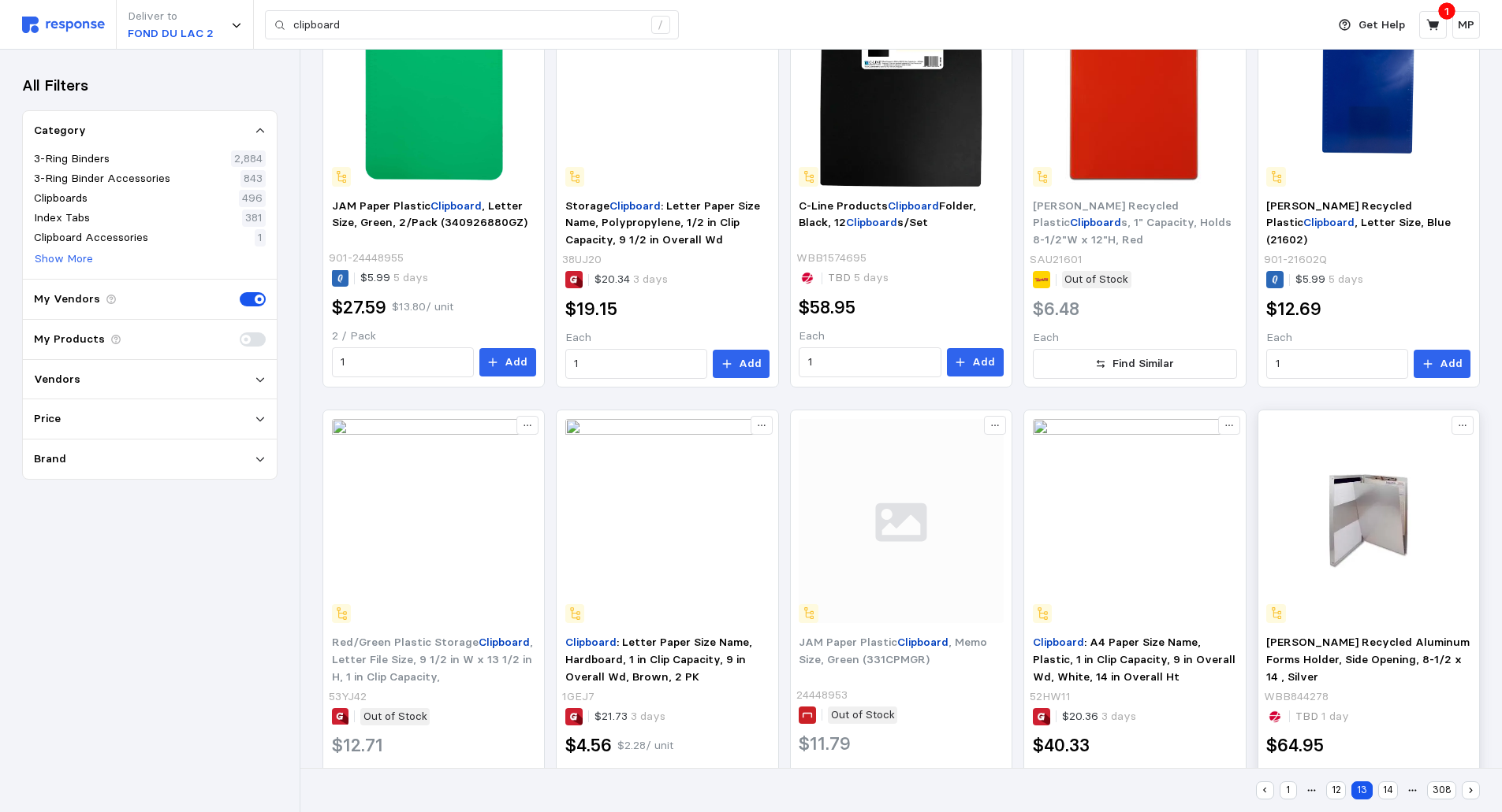
scroll to position [0, 0]
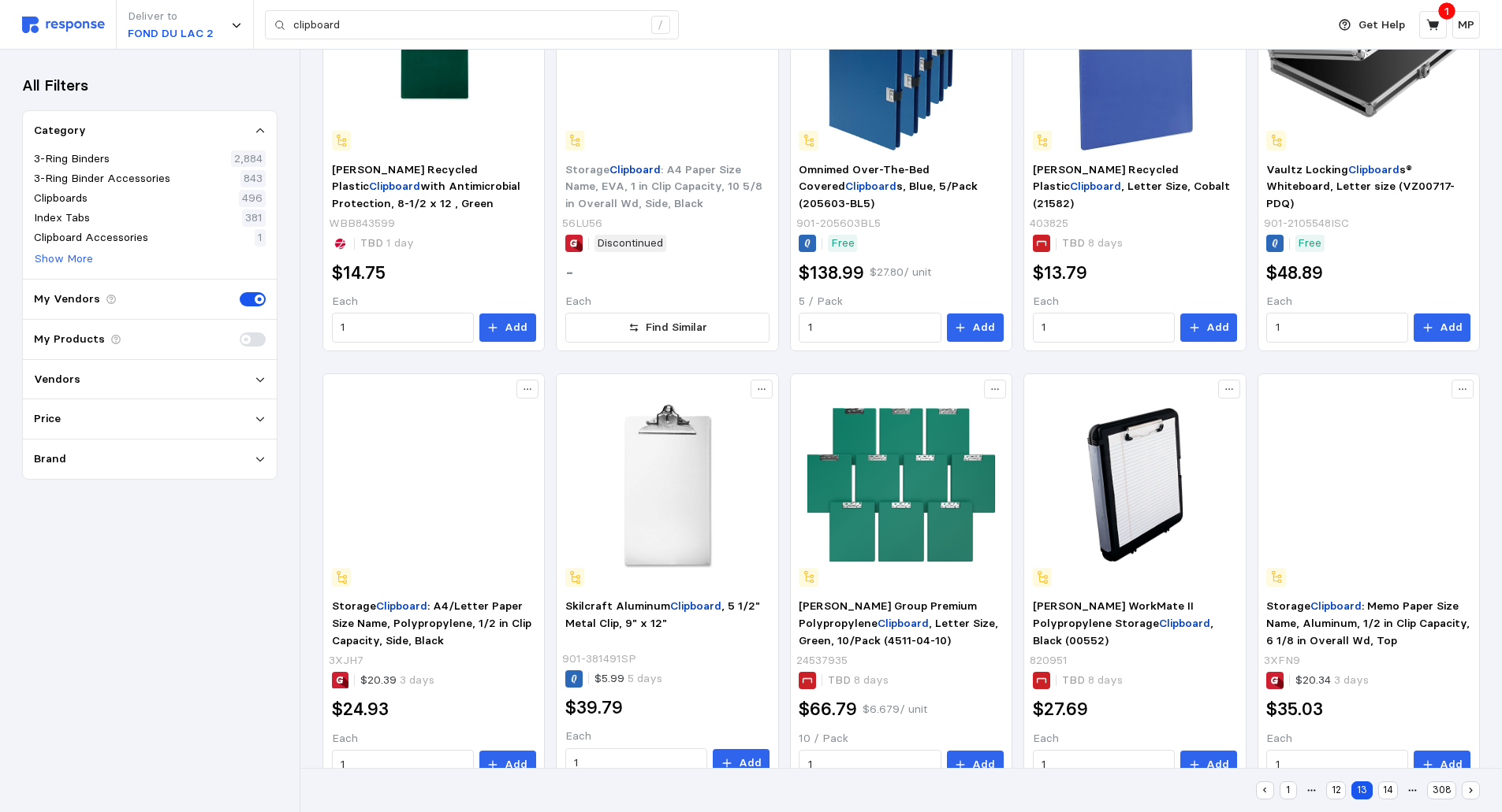
scroll to position [844, 0]
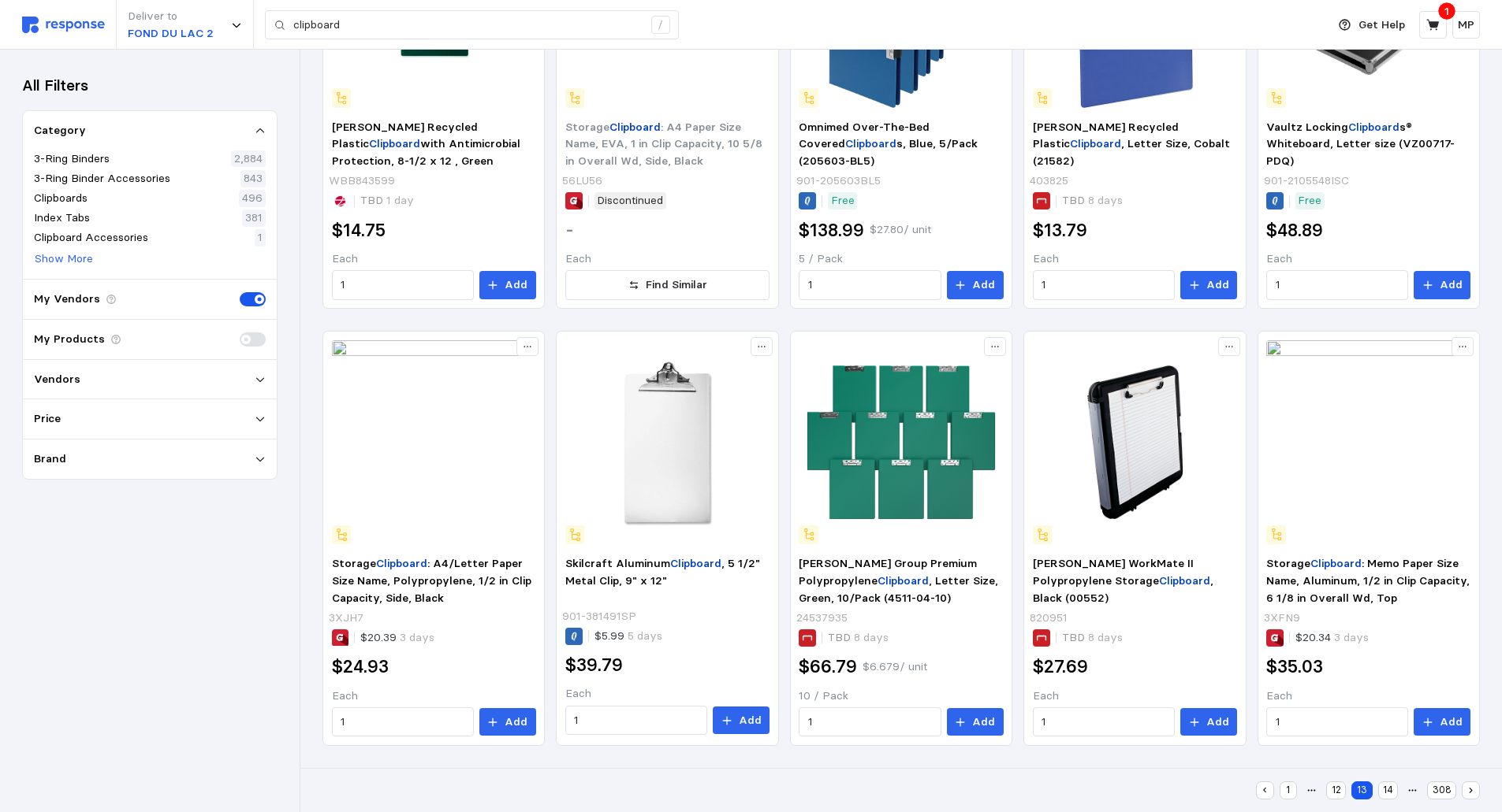
click at [1359, 785] on button "13" at bounding box center [1360, 790] width 20 height 18
click at [1384, 787] on button "14" at bounding box center [1387, 790] width 20 height 18
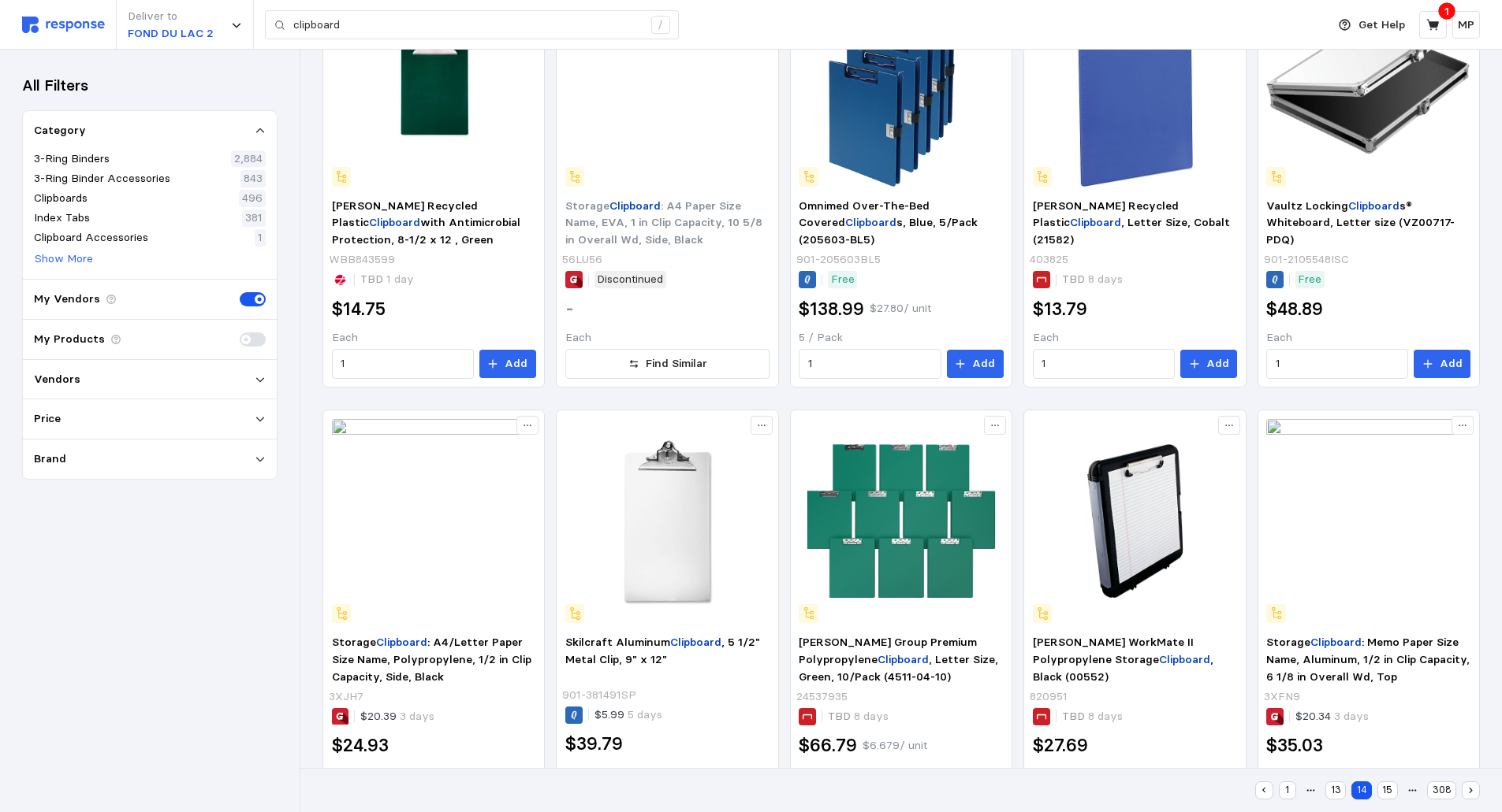
scroll to position [680, 0]
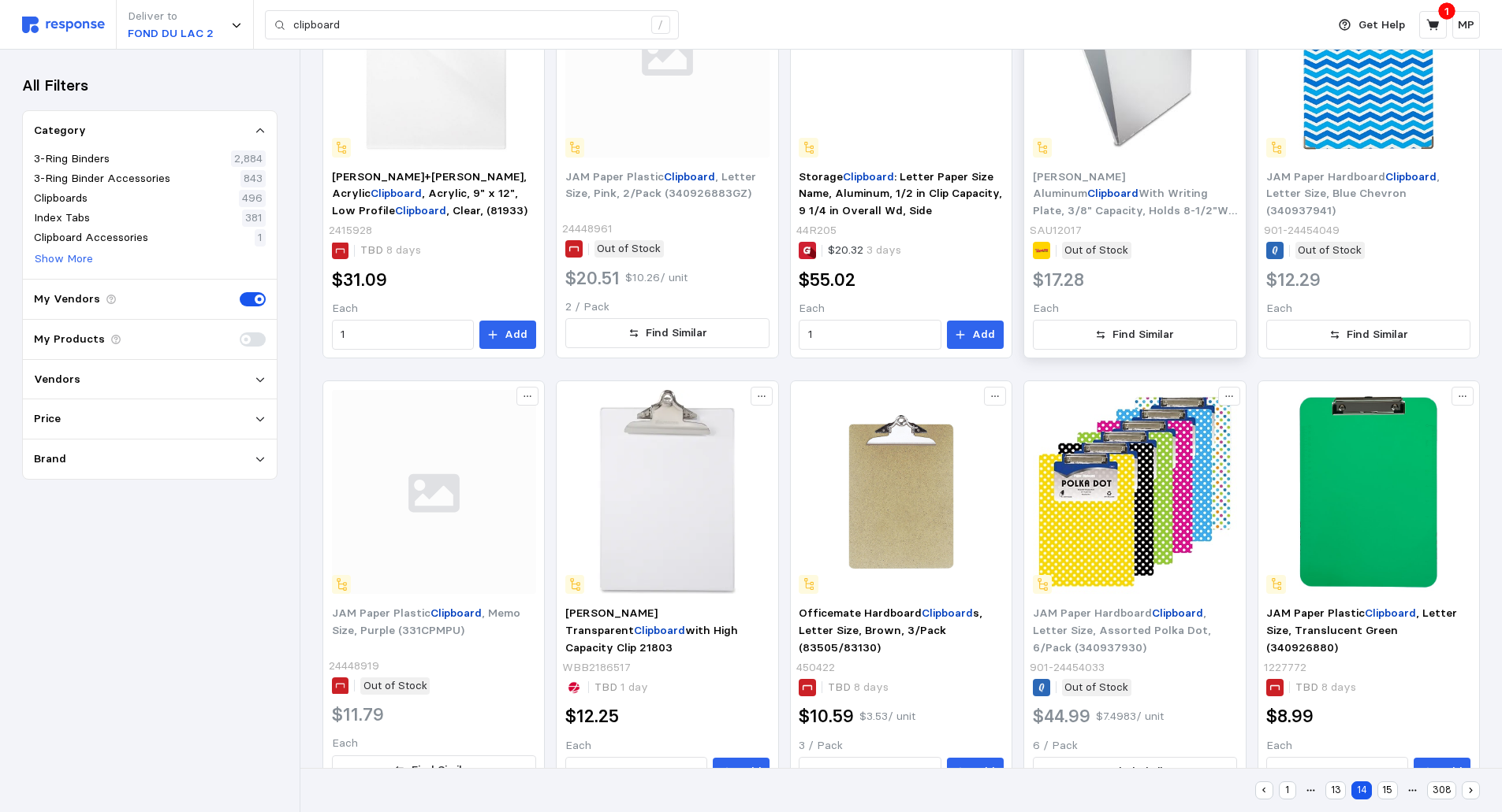
scroll to position [844, 0]
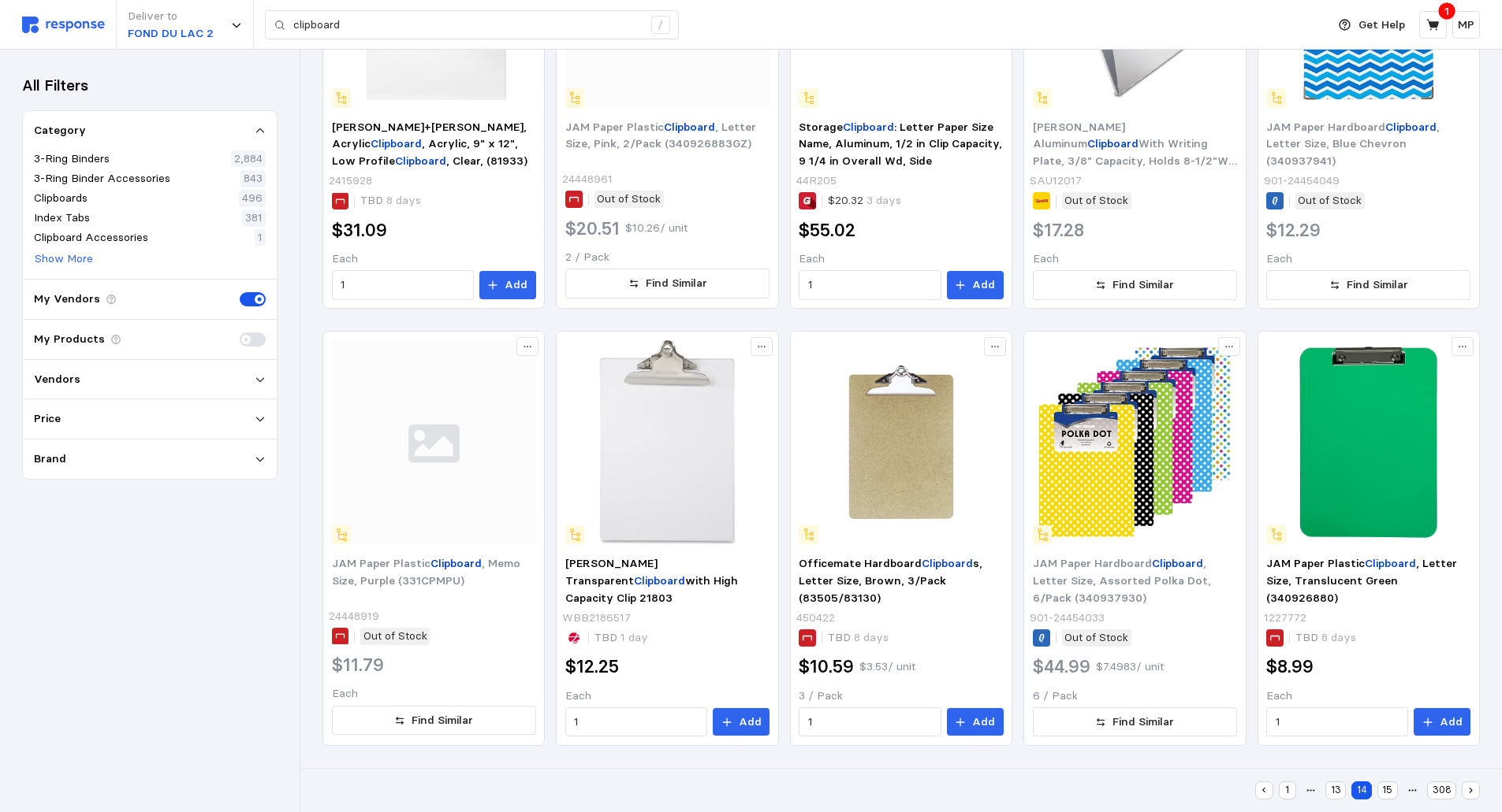
click at [1391, 784] on button "15" at bounding box center [1387, 790] width 20 height 18
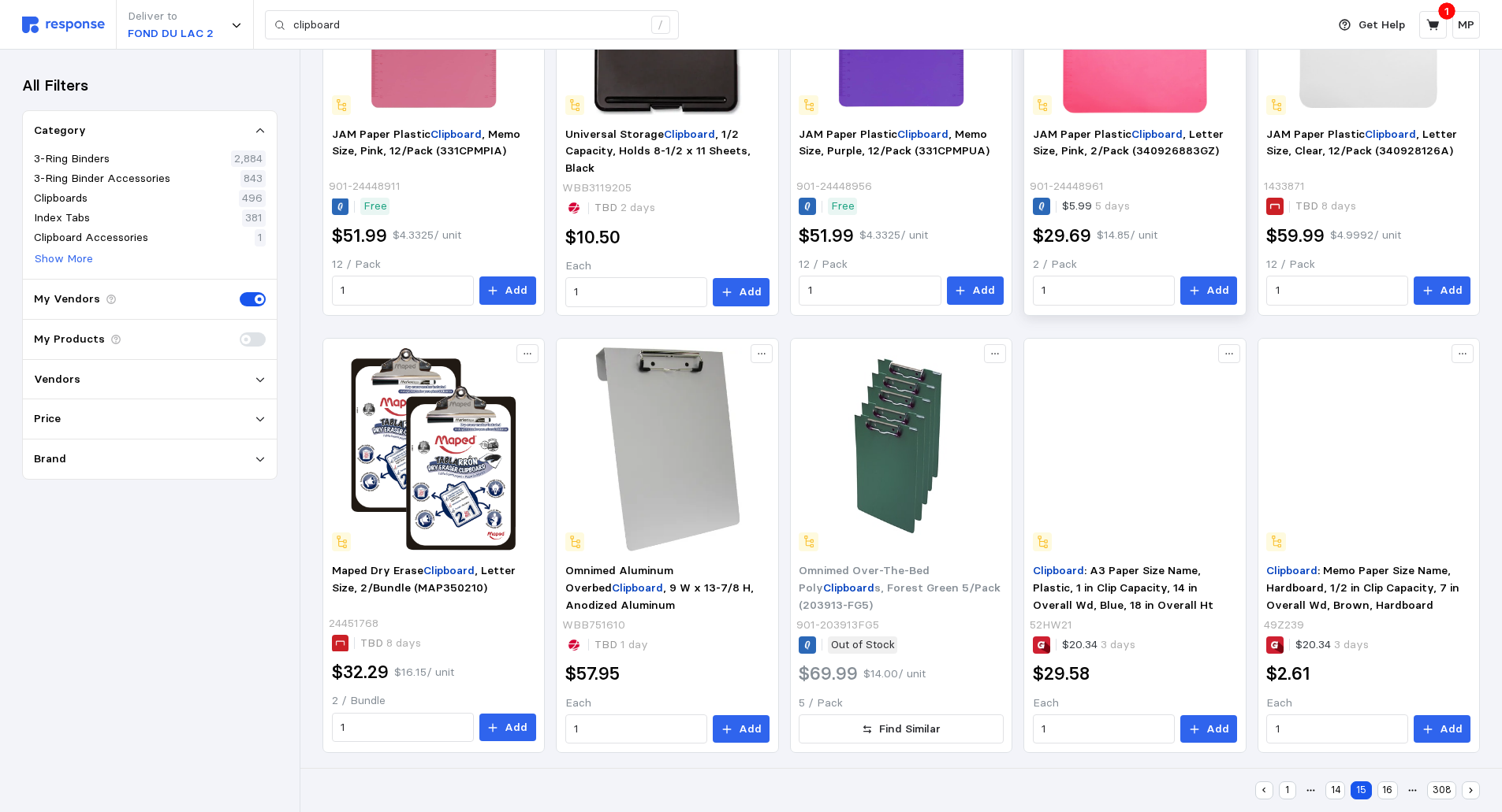
scroll to position [844, 0]
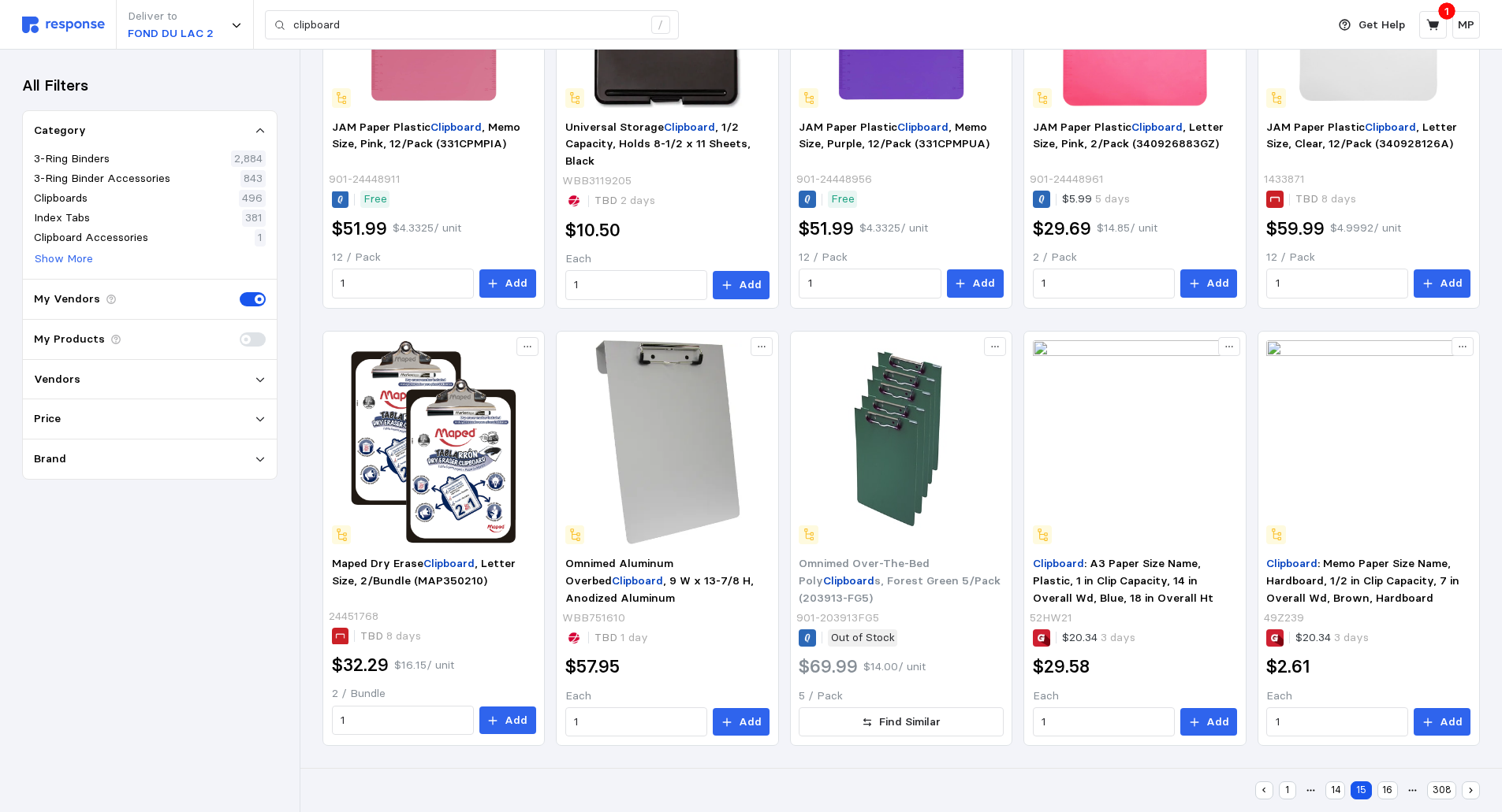
click at [1391, 785] on button "16" at bounding box center [1387, 790] width 20 height 18
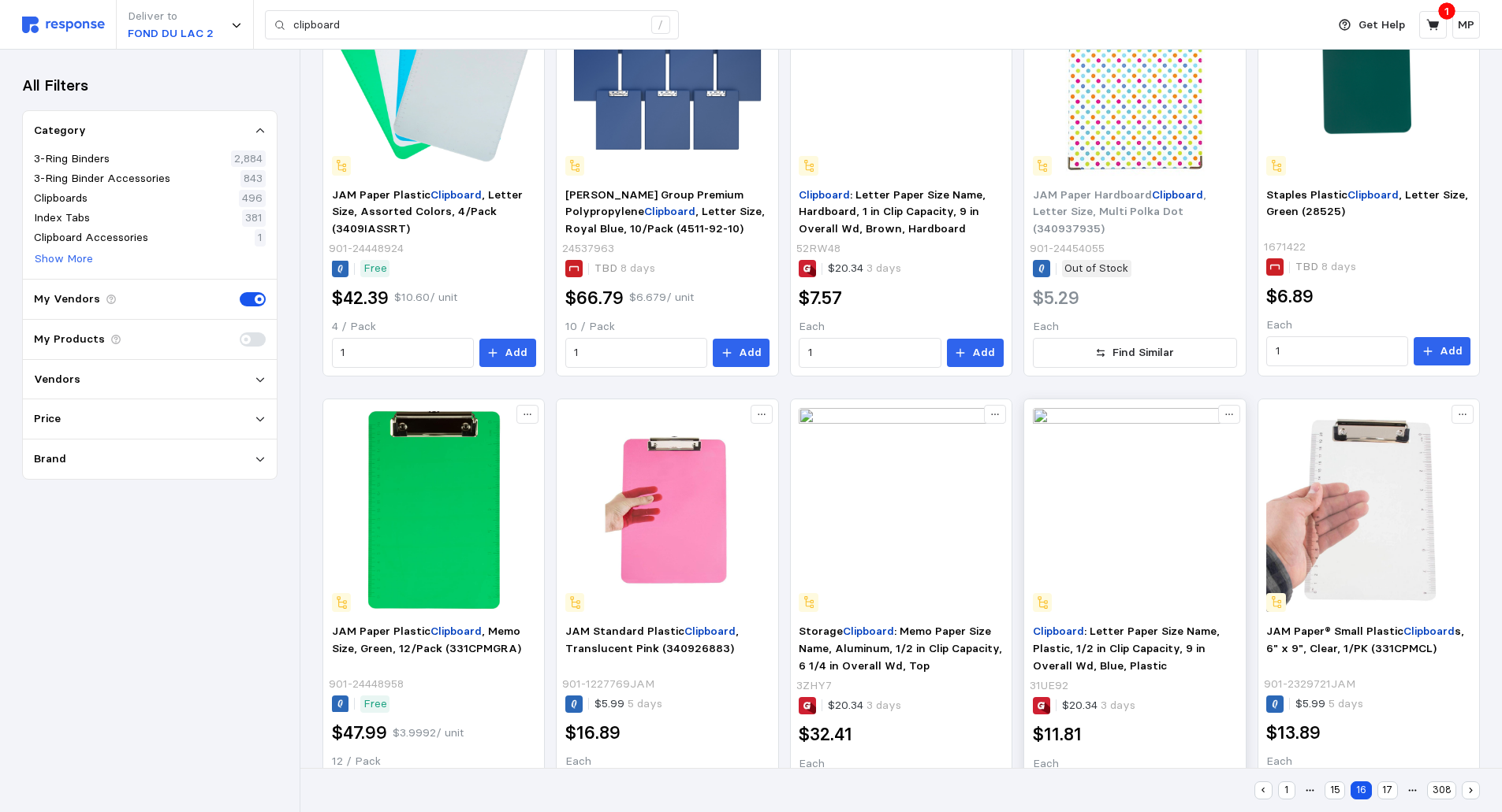
scroll to position [844, 0]
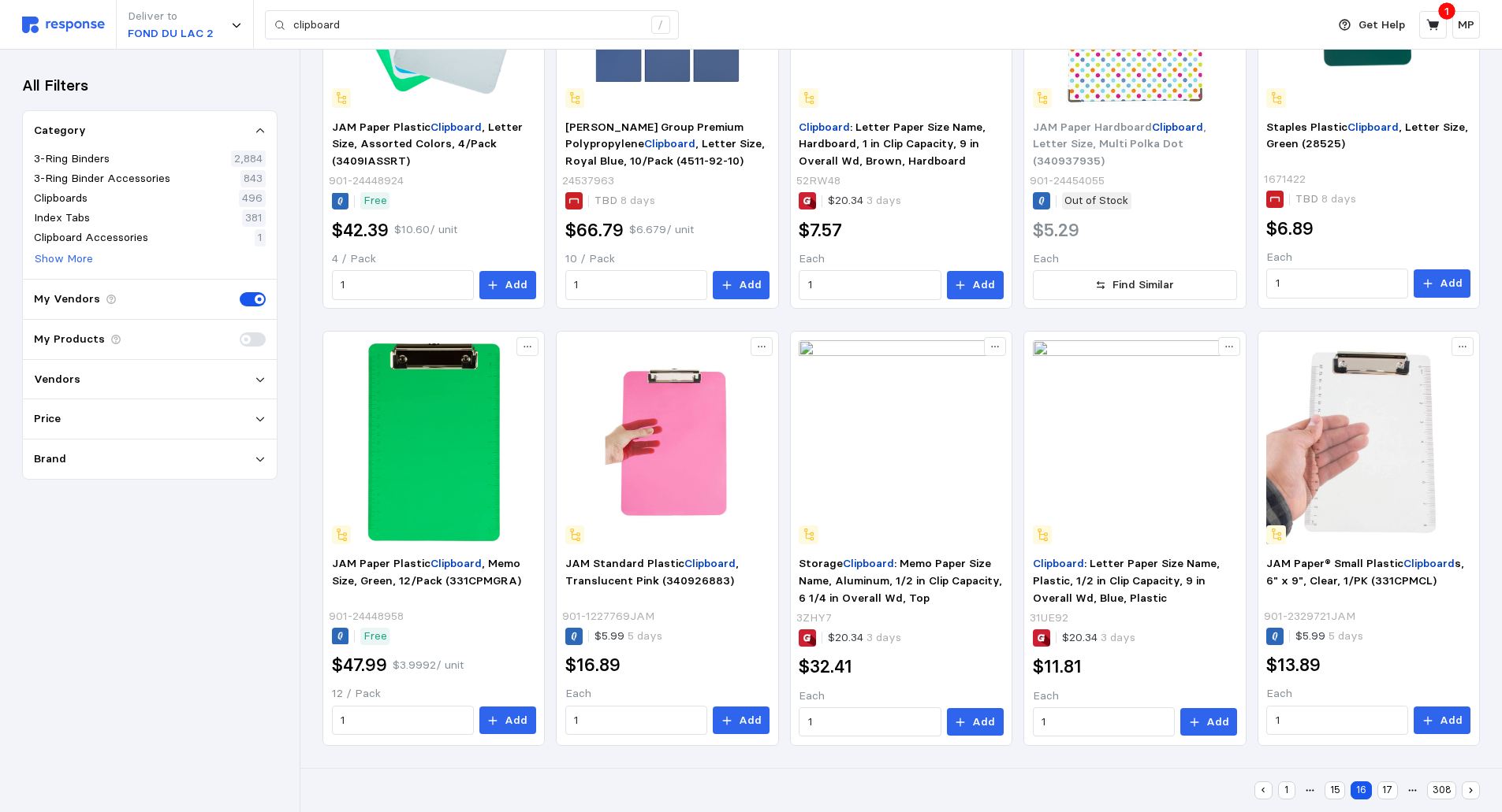
click at [1387, 788] on button "17" at bounding box center [1387, 790] width 20 height 18
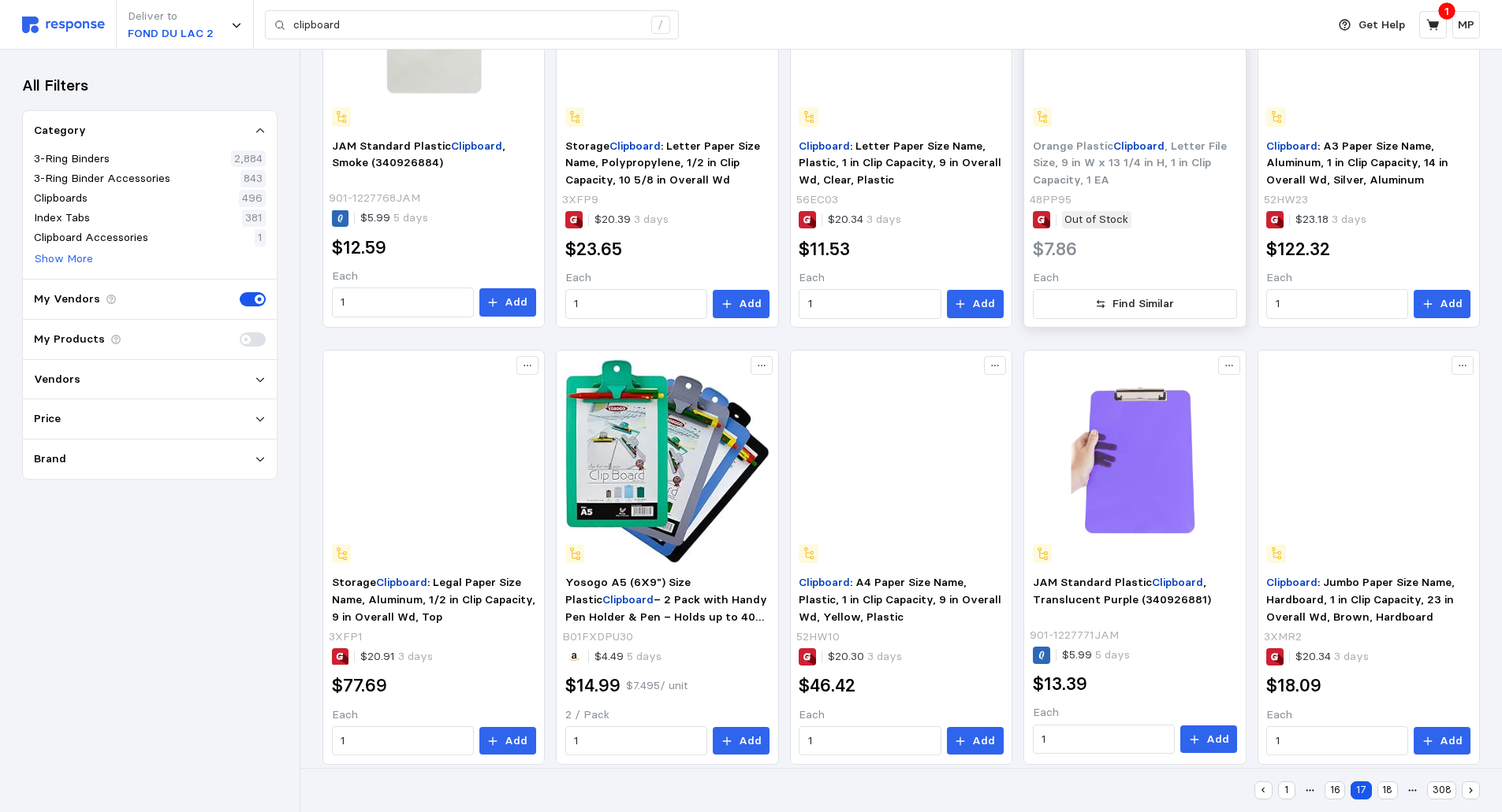
scroll to position [844, 0]
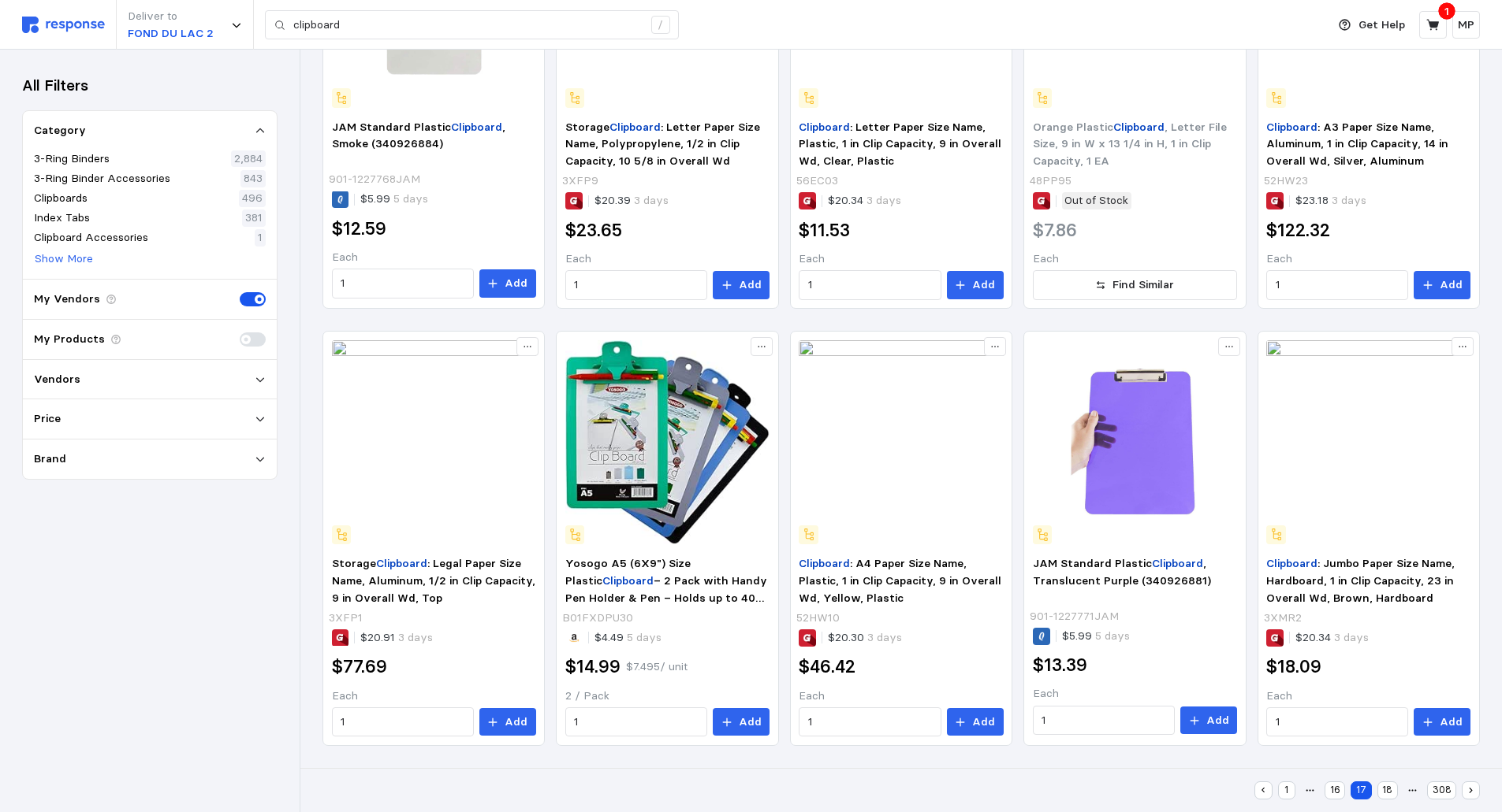
click at [1387, 787] on button "18" at bounding box center [1387, 790] width 20 height 18
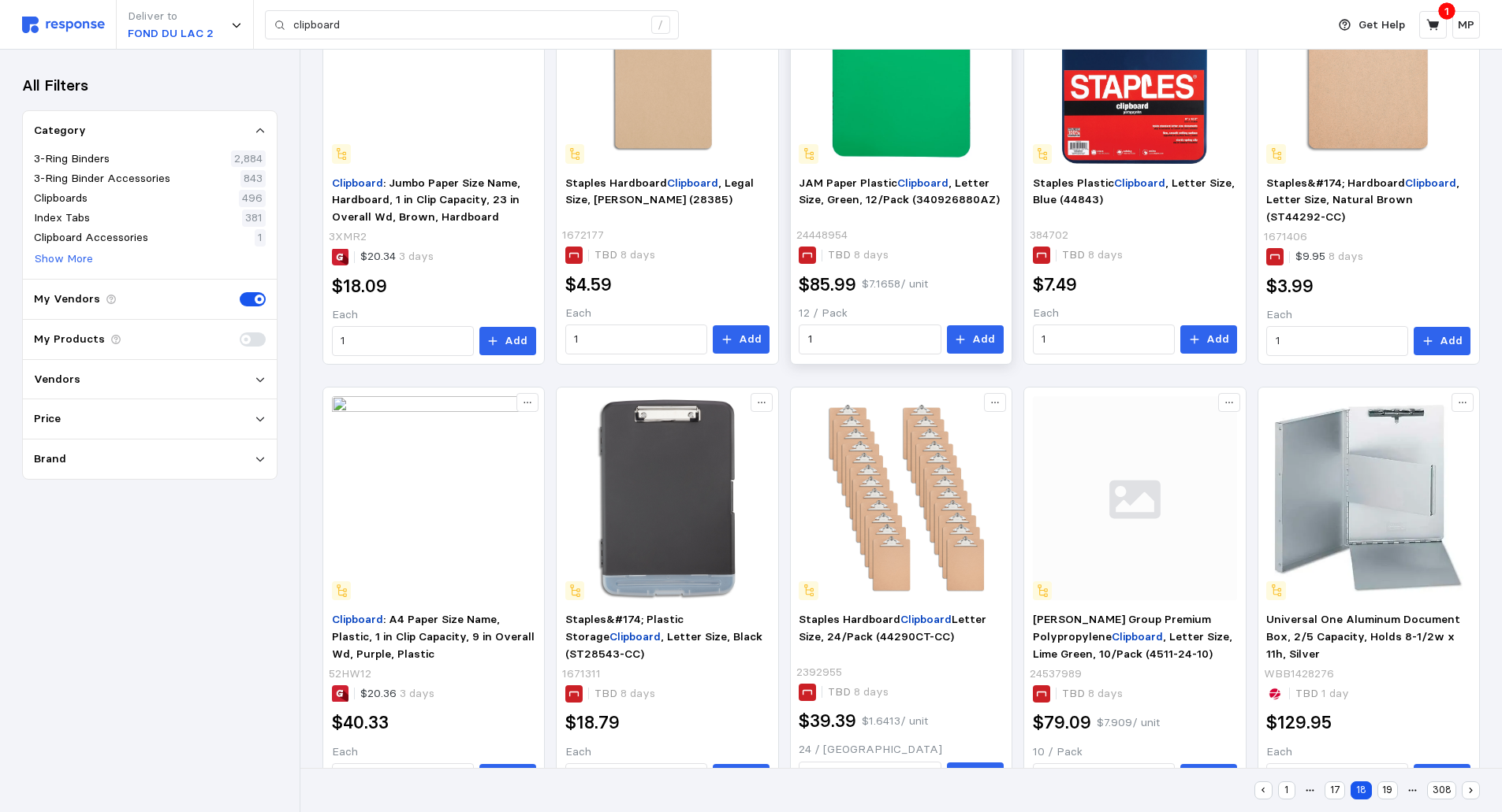
scroll to position [844, 0]
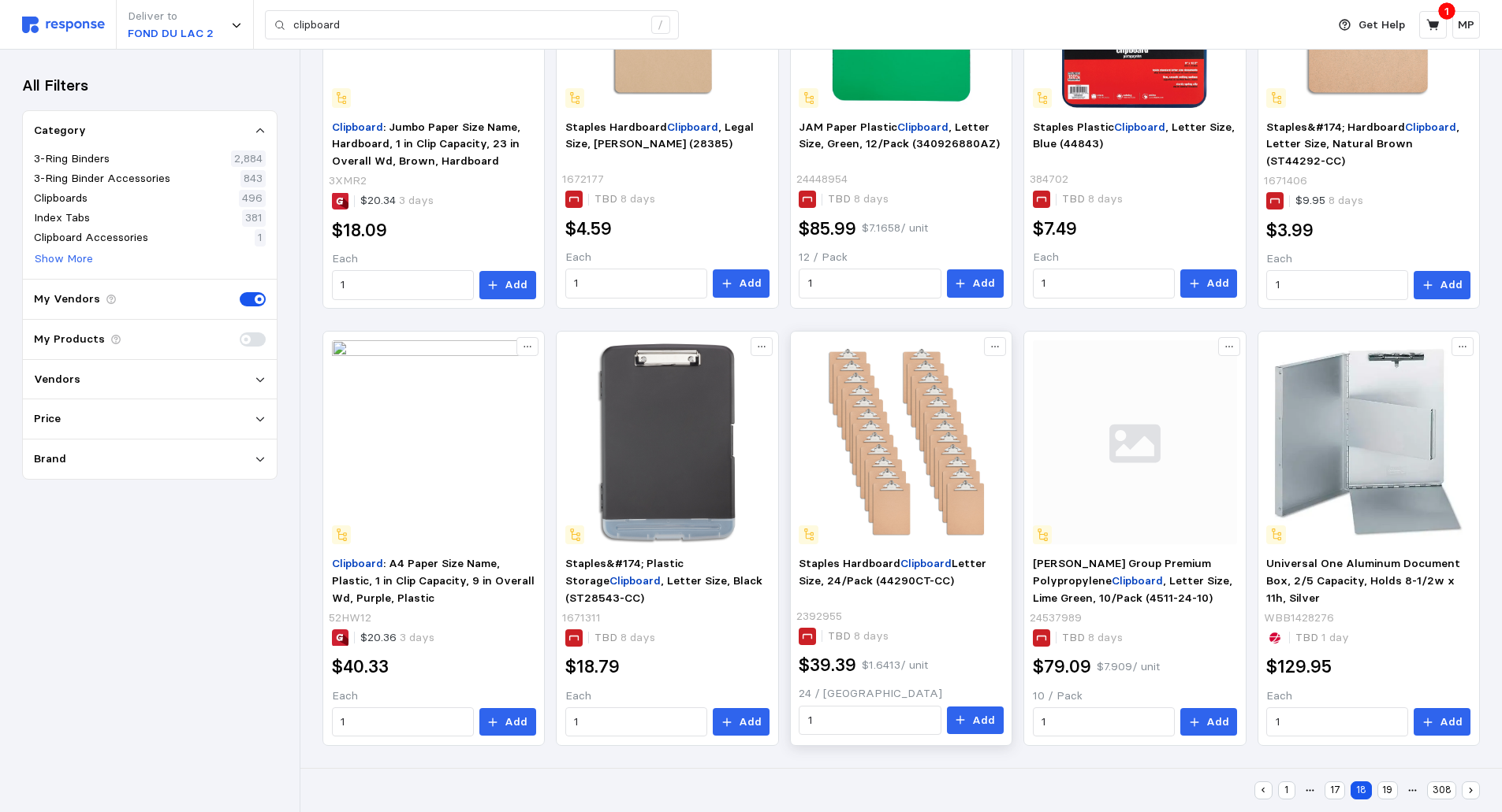
click at [916, 478] on img at bounding box center [900, 442] width 204 height 204
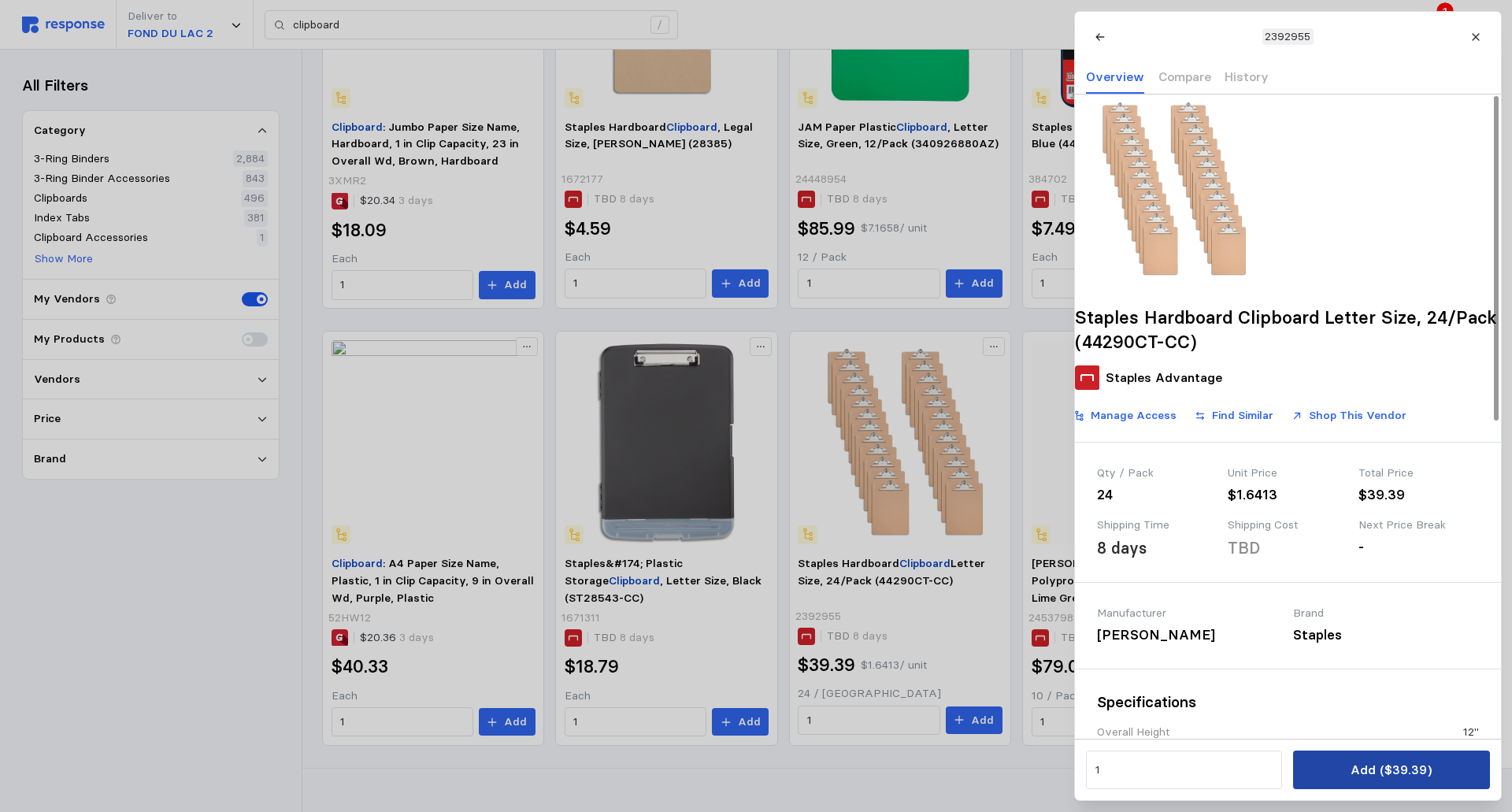
click at [1373, 768] on p "Add ($39.39)" at bounding box center [1390, 770] width 81 height 20
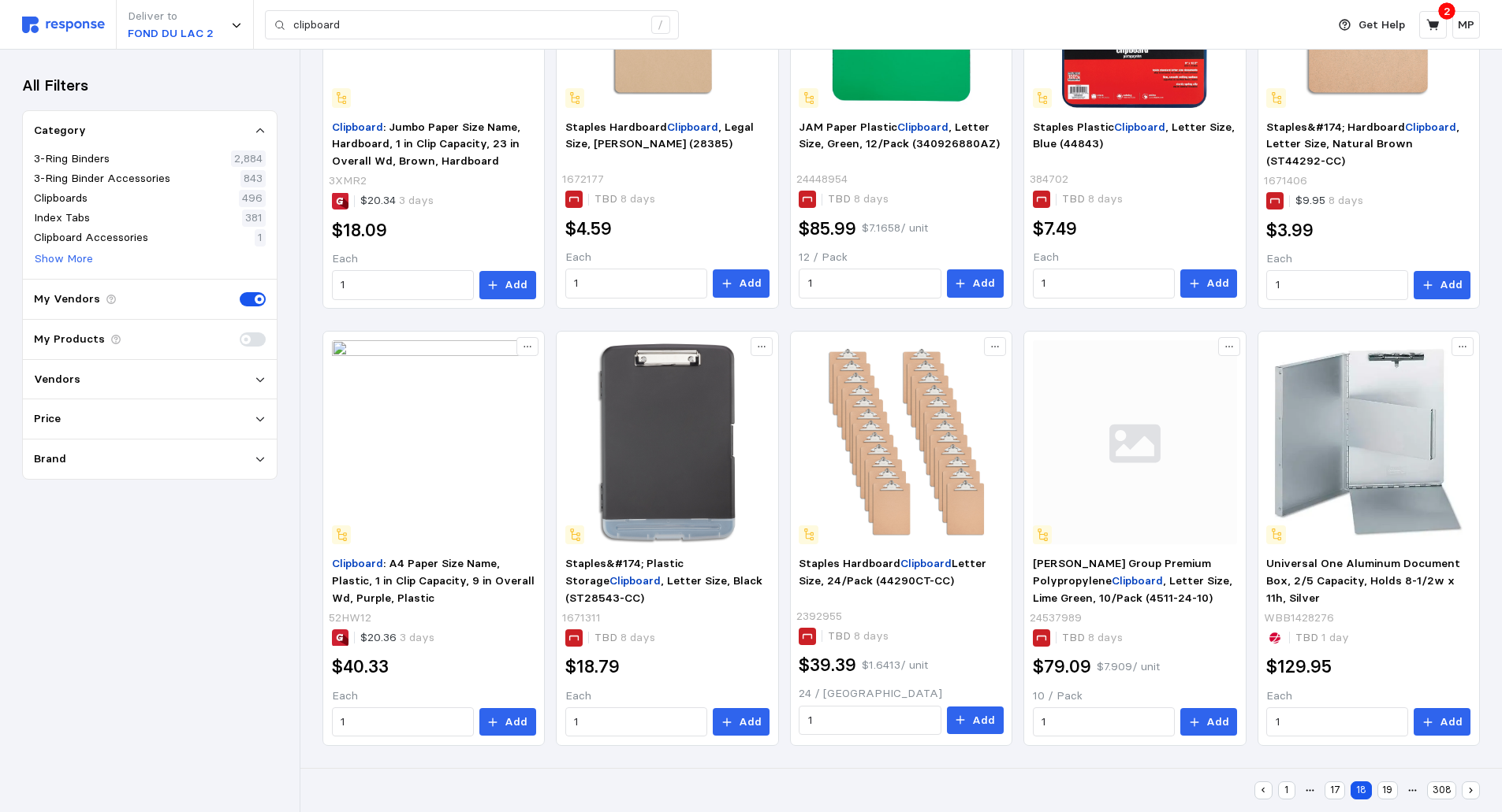
click at [1385, 787] on button "19" at bounding box center [1387, 790] width 20 height 18
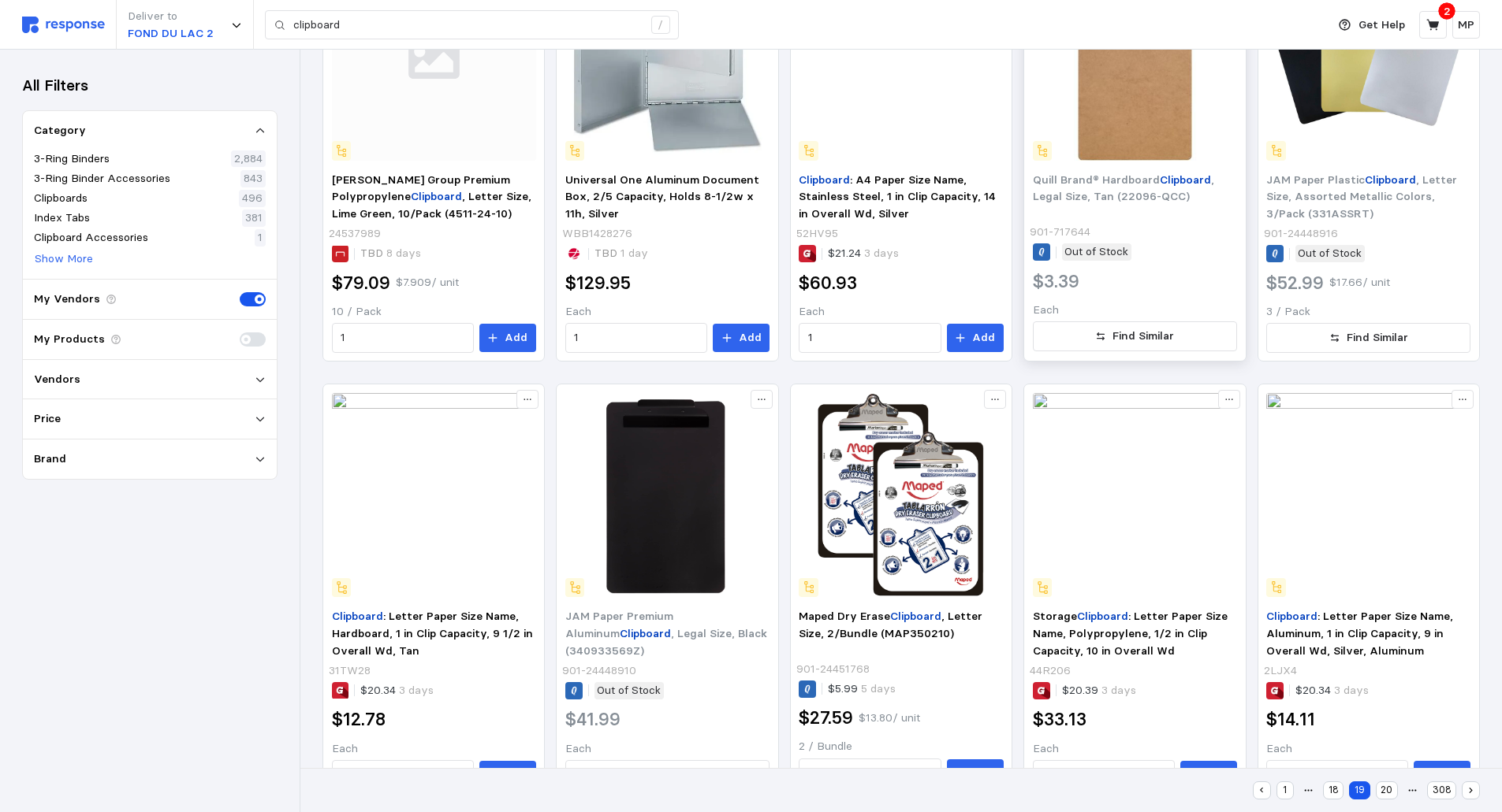
scroll to position [844, 0]
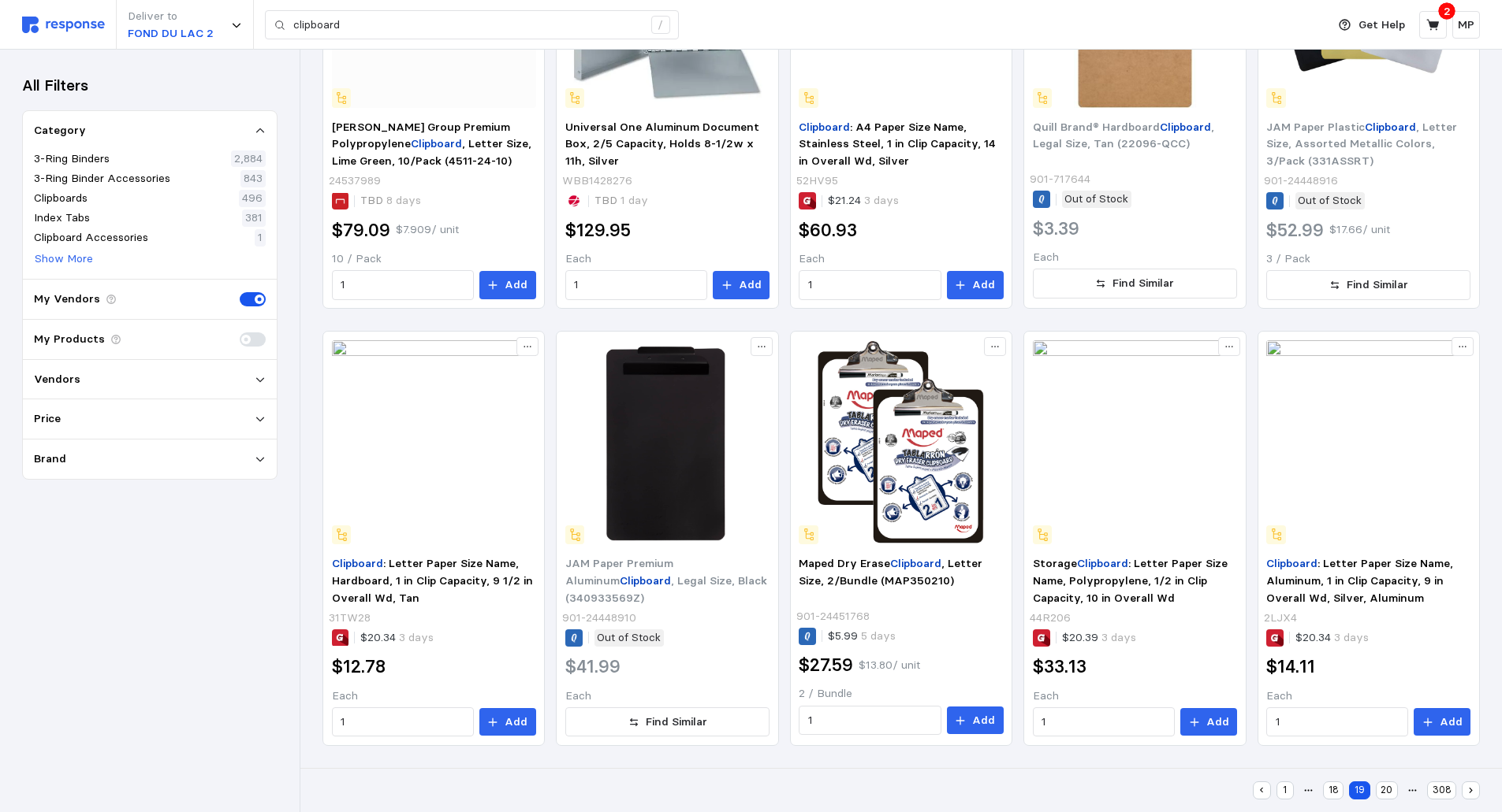
click at [1389, 788] on button "20" at bounding box center [1386, 790] width 22 height 18
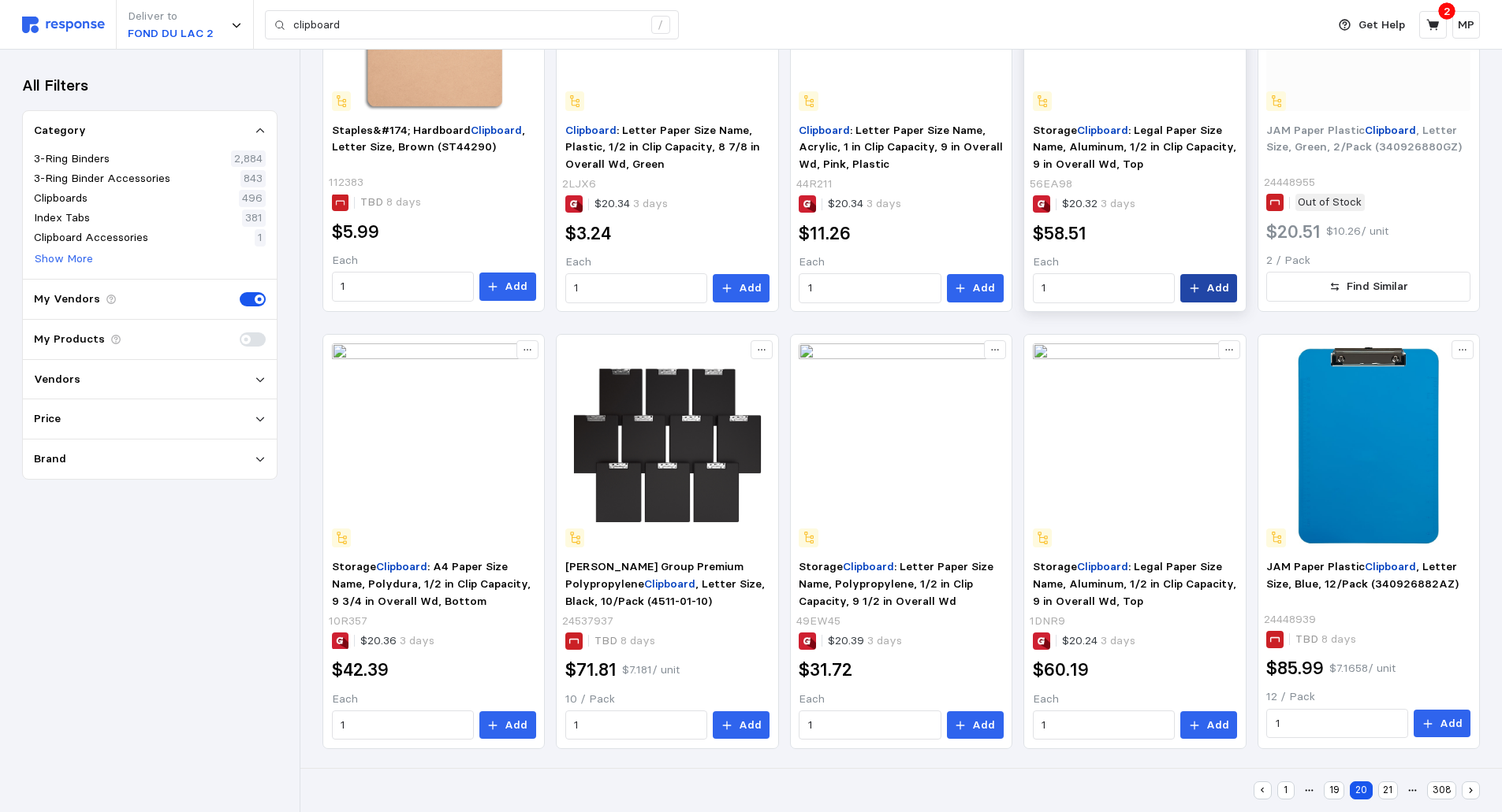
scroll to position [844, 0]
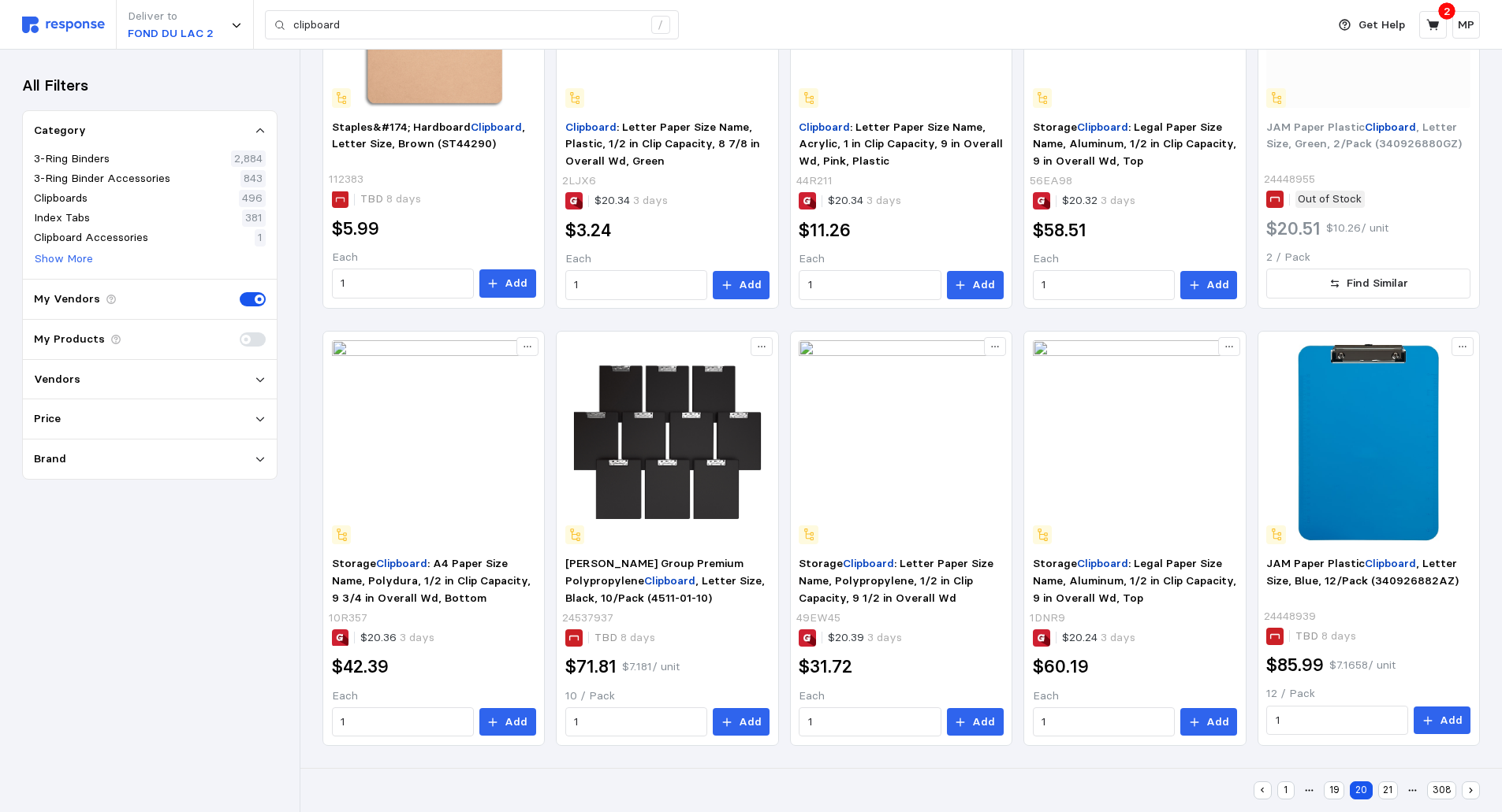
click at [1388, 788] on button "21" at bounding box center [1387, 790] width 20 height 18
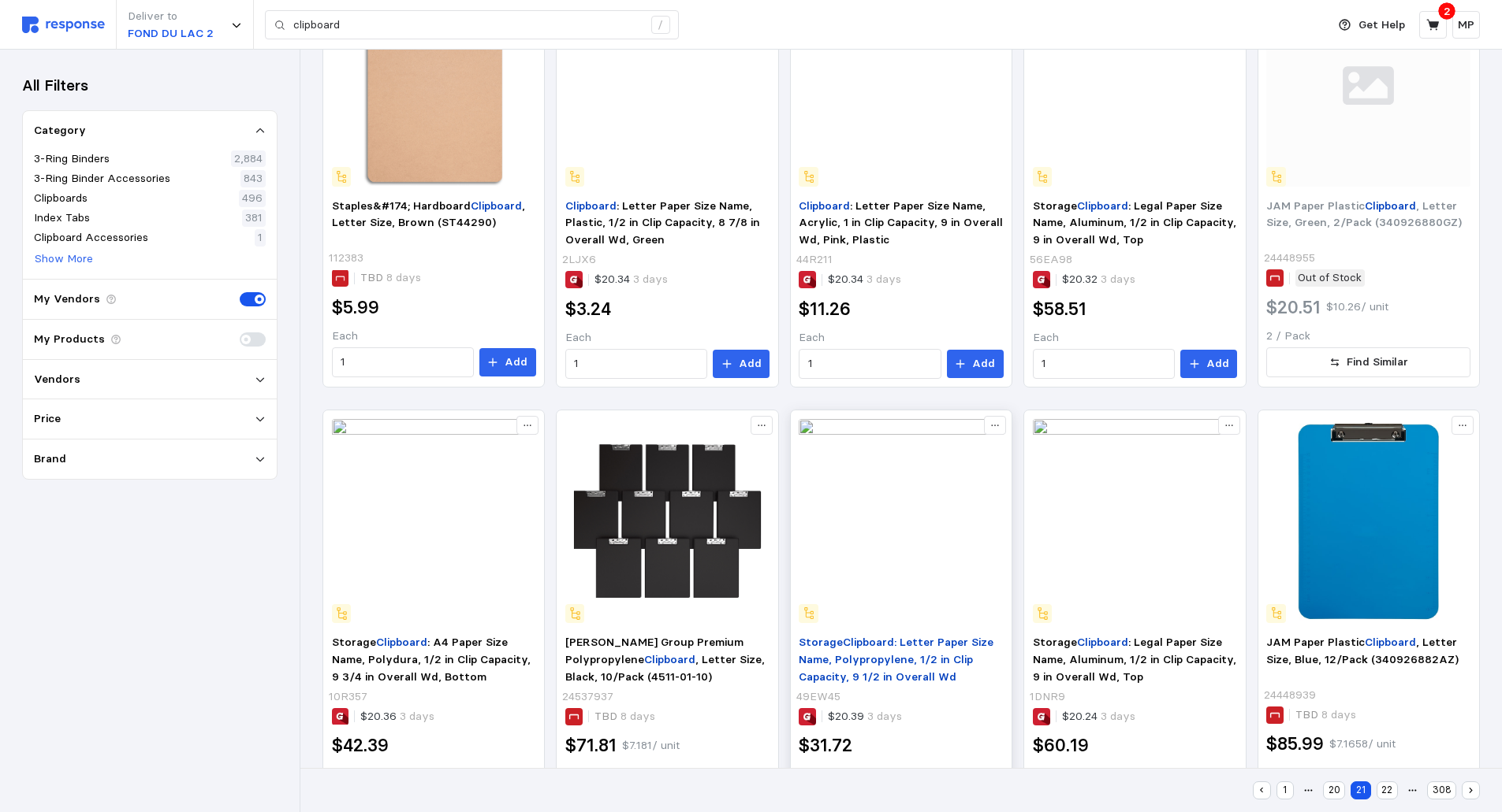
scroll to position [439, 0]
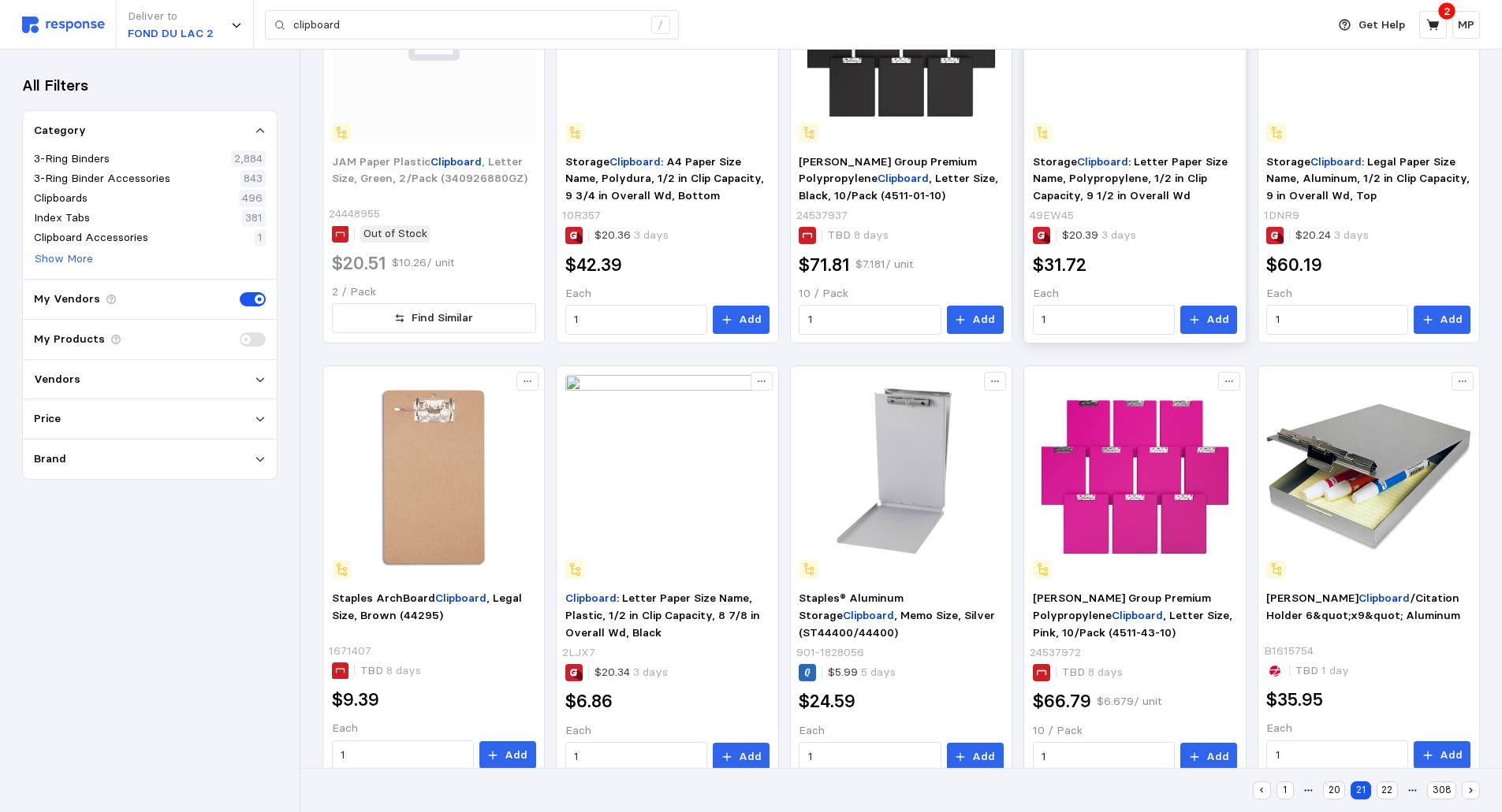
scroll to position [844, 0]
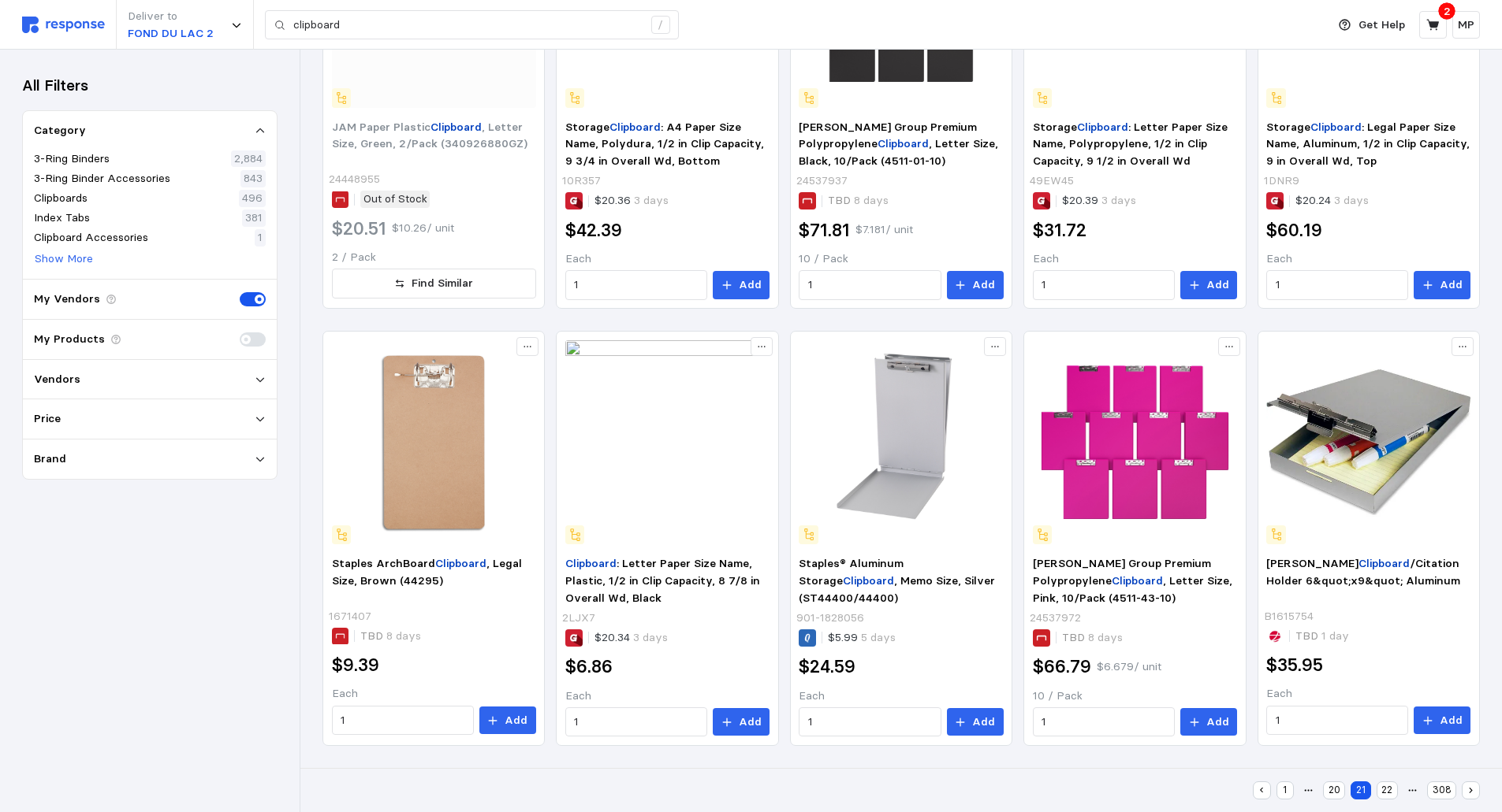
click at [1388, 790] on button "22" at bounding box center [1387, 790] width 21 height 18
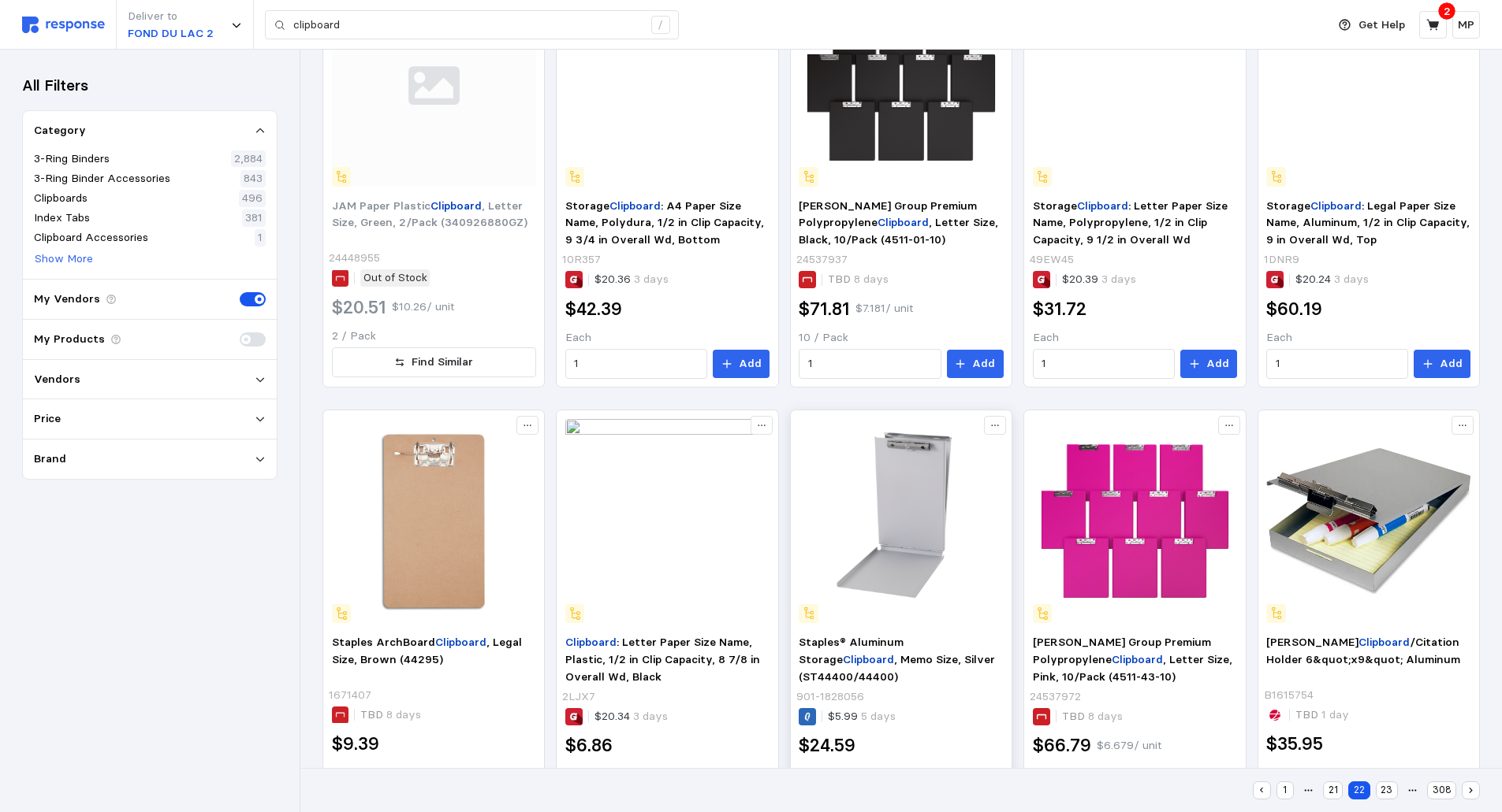
scroll to position [439, 0]
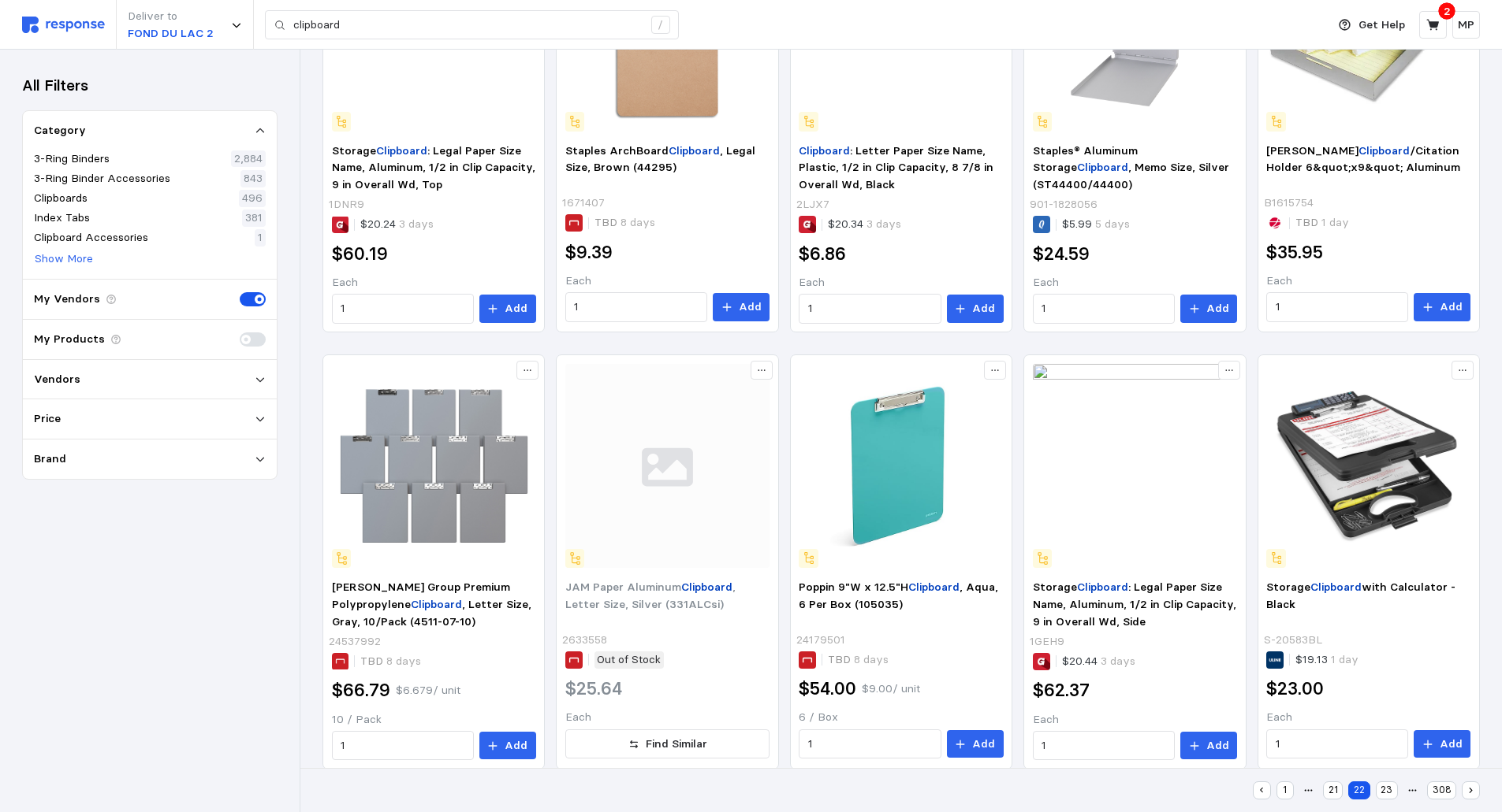
scroll to position [844, 0]
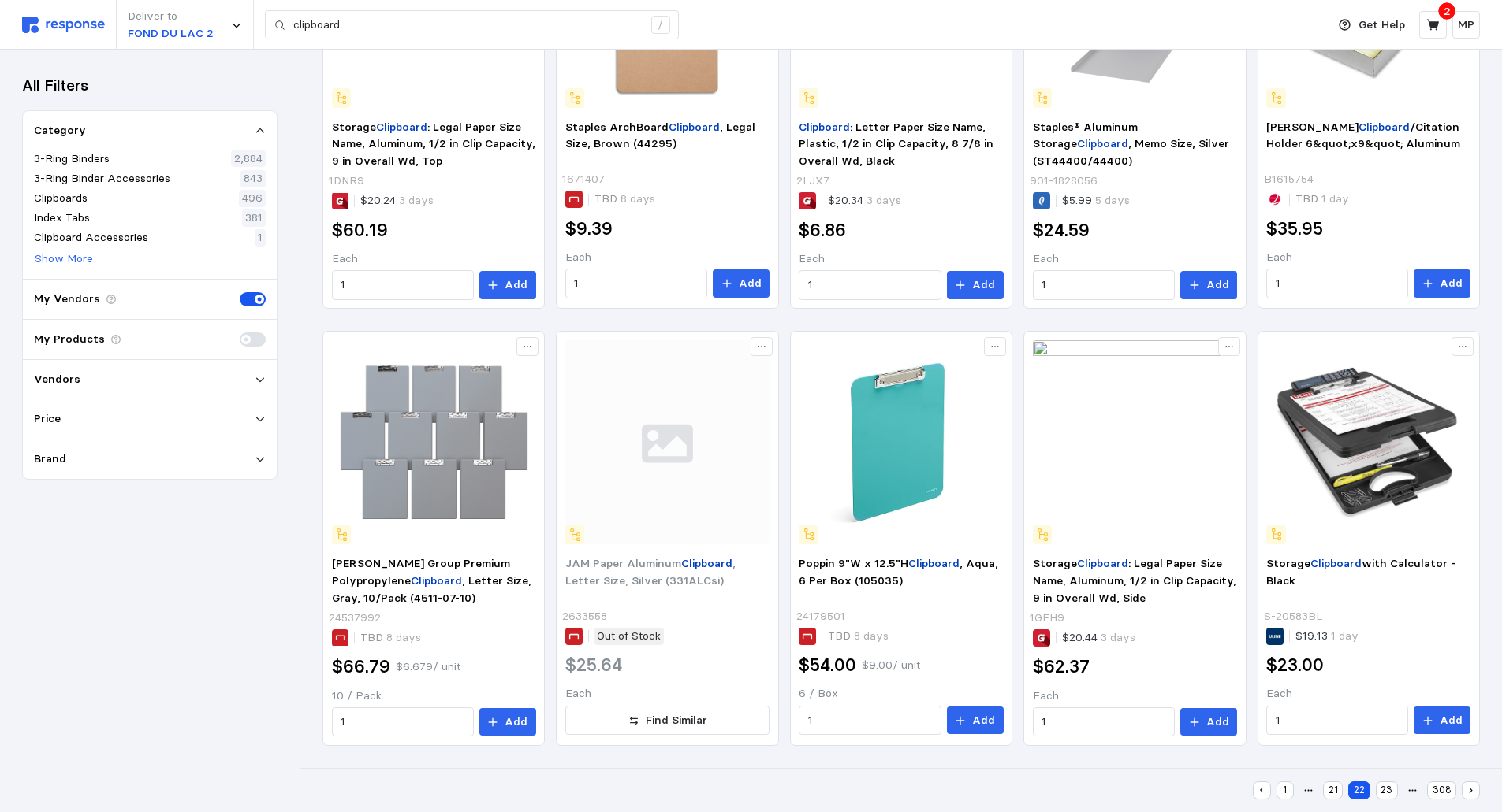
click at [1385, 786] on button "23" at bounding box center [1386, 790] width 22 height 18
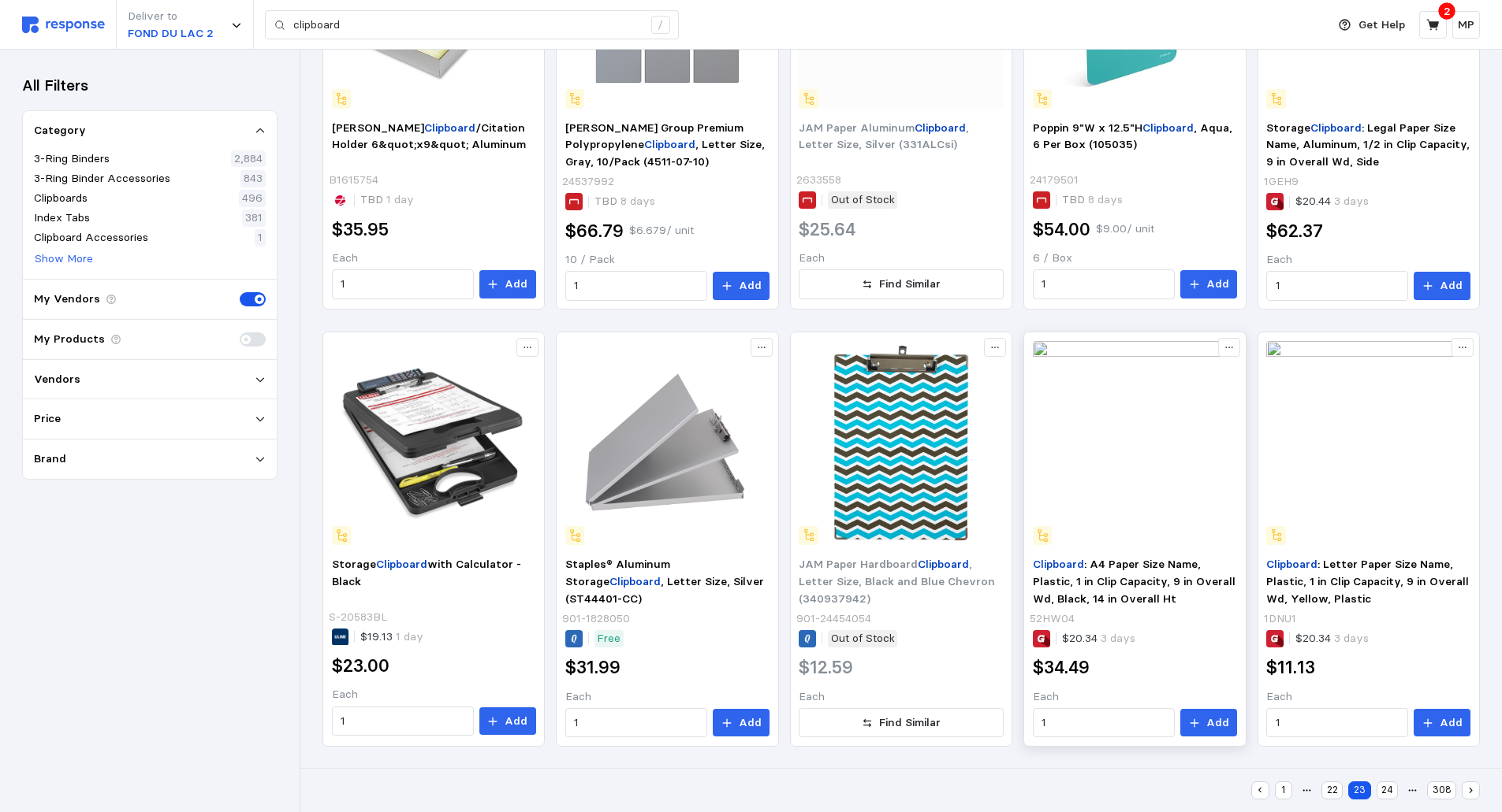
scroll to position [844, 0]
click at [1390, 785] on button "24" at bounding box center [1387, 790] width 21 height 18
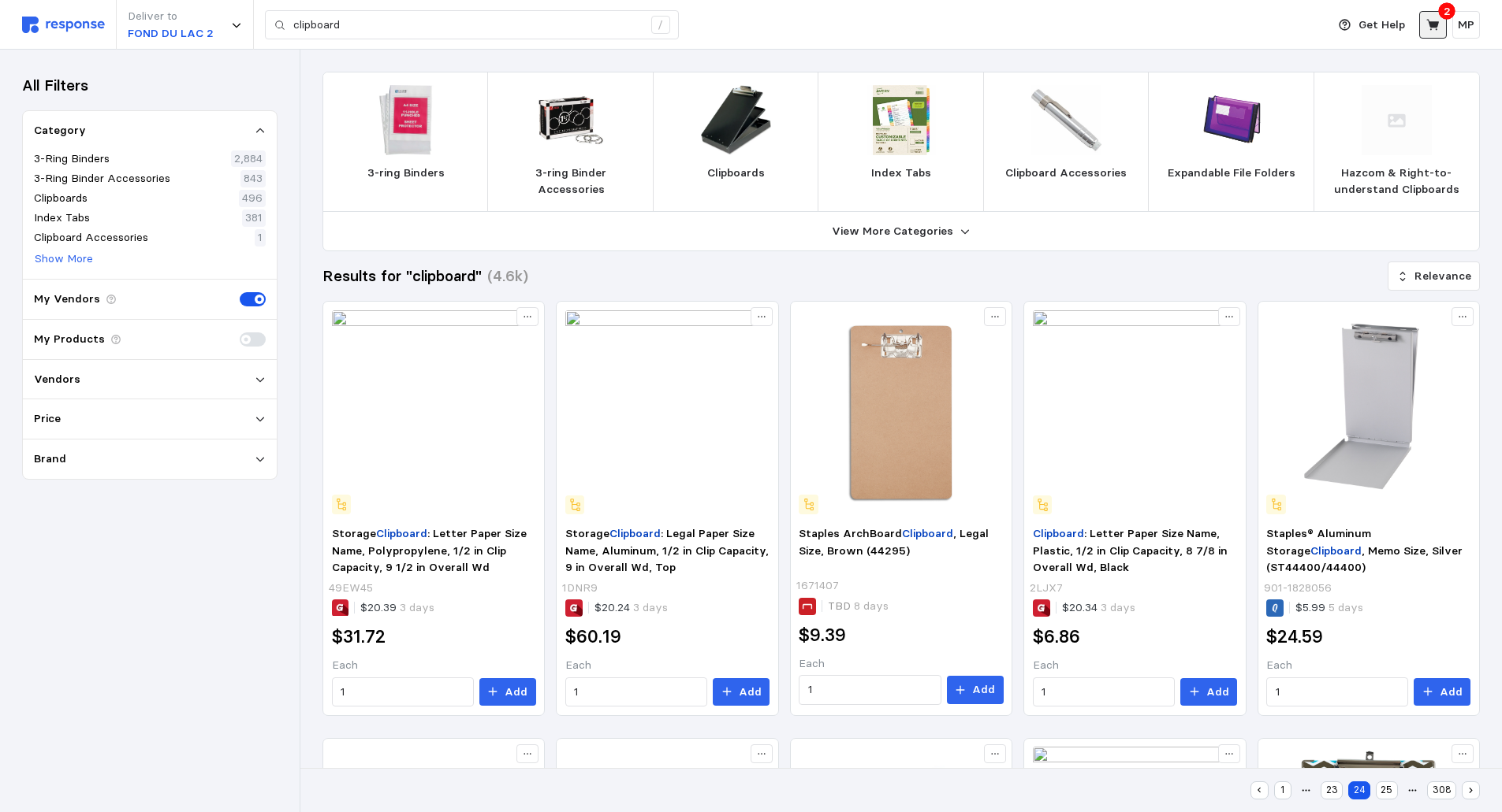
click at [1436, 19] on icon at bounding box center [1433, 25] width 14 height 14
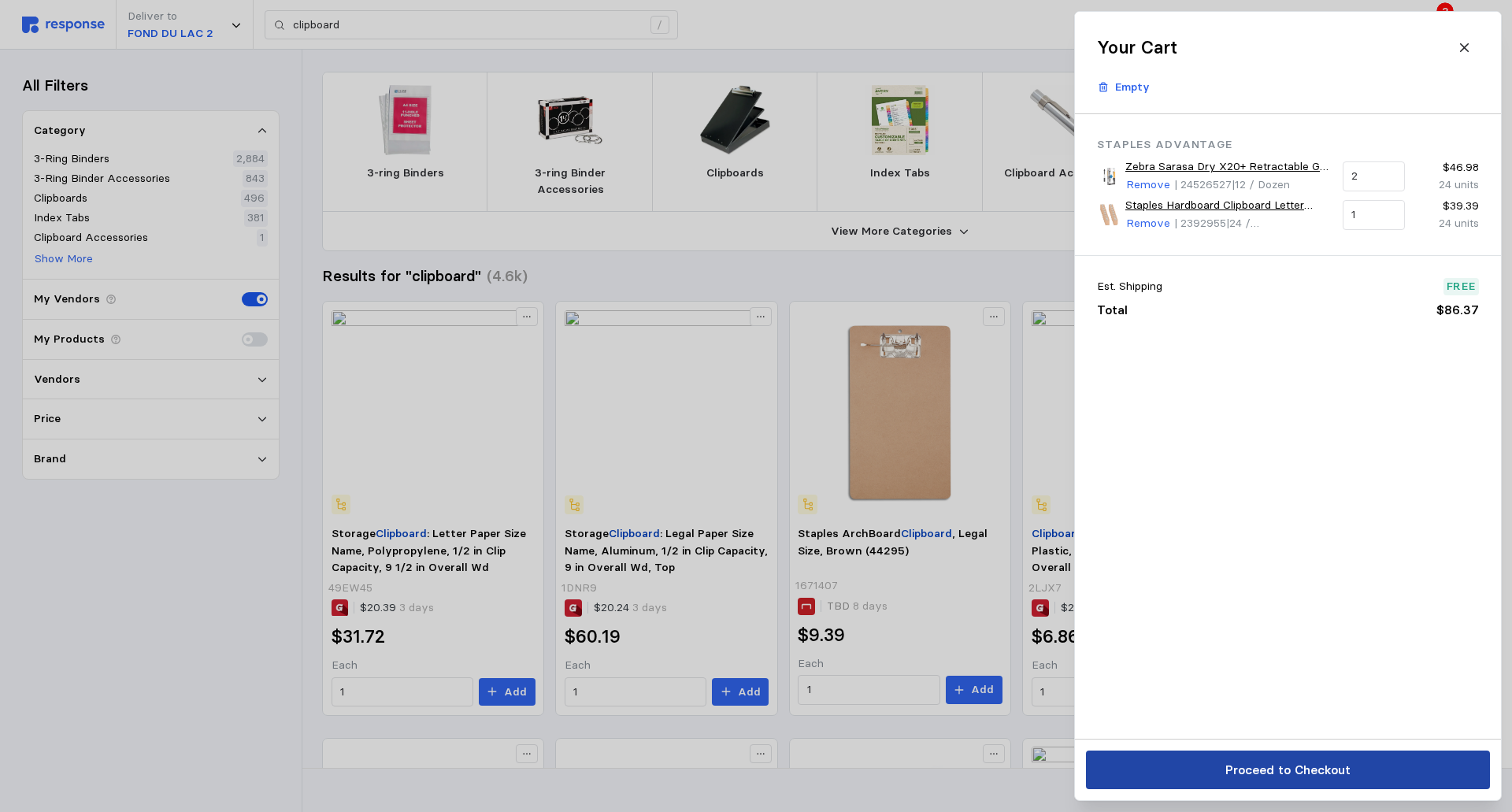
click at [1330, 766] on p "Proceed to Checkout" at bounding box center [1287, 770] width 125 height 20
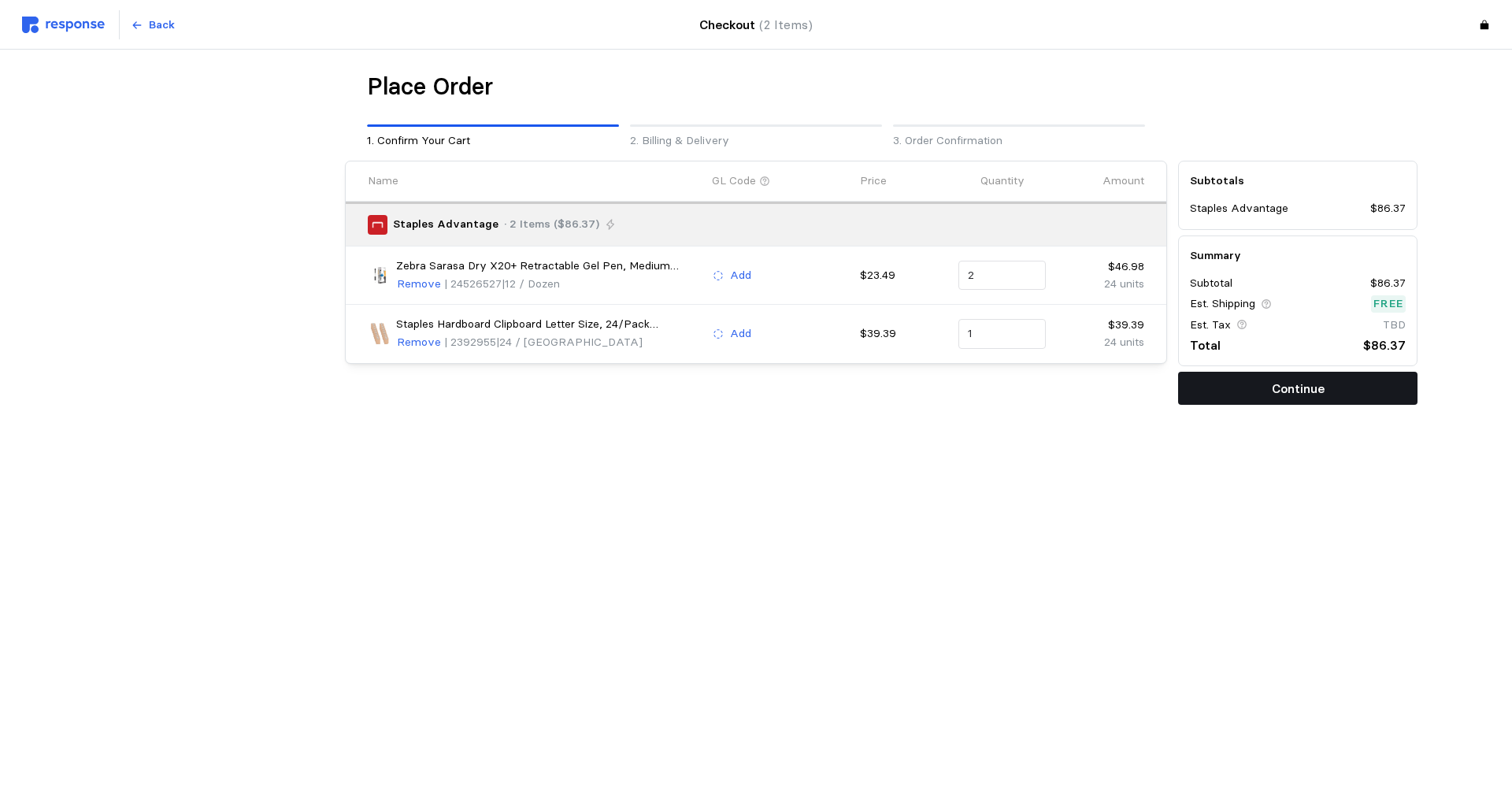
click at [1255, 385] on button "Continue" at bounding box center [1298, 388] width 239 height 34
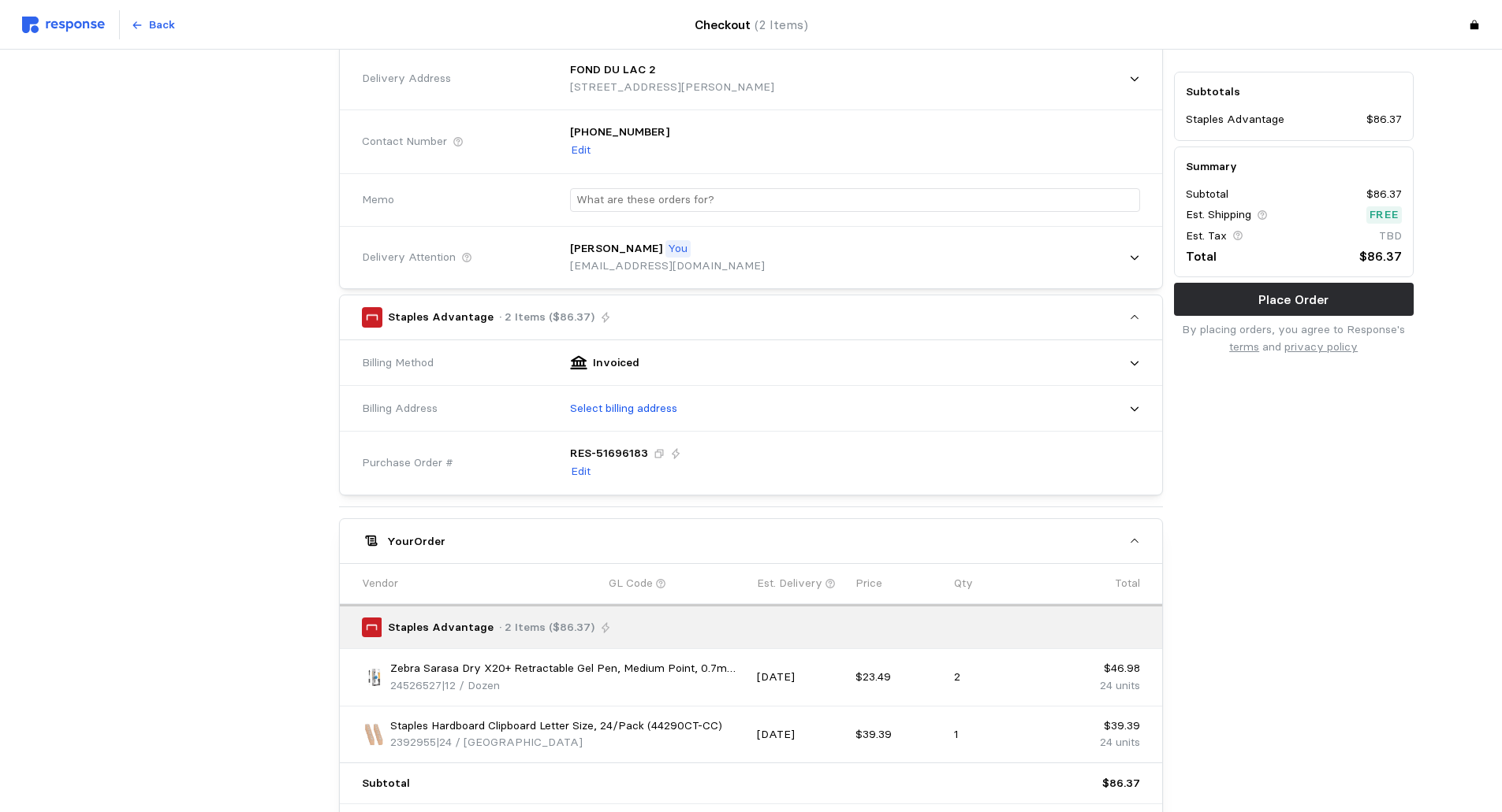
scroll to position [158, 0]
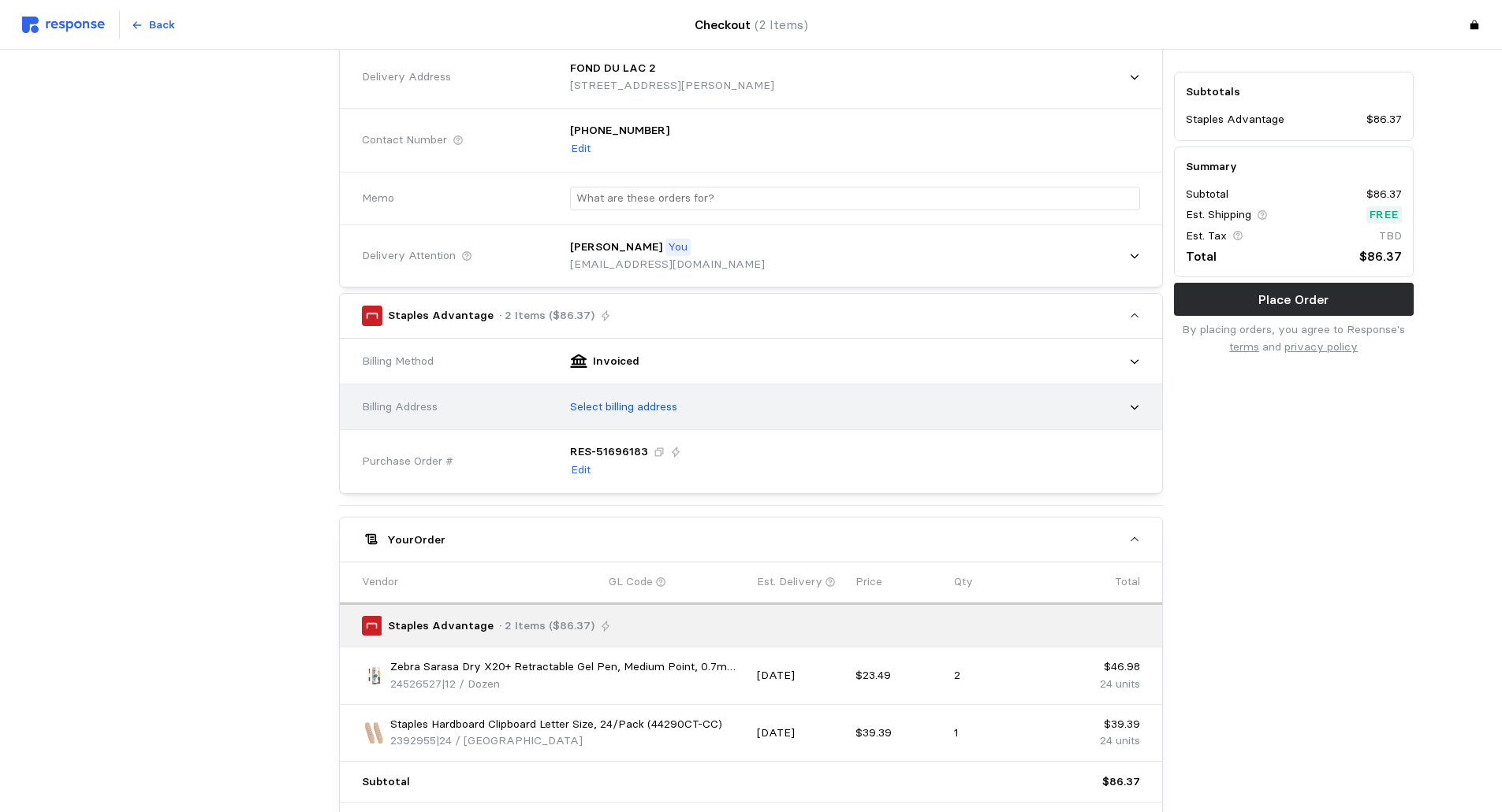
click at [1133, 400] on div "Select billing address" at bounding box center [849, 407] width 580 height 39
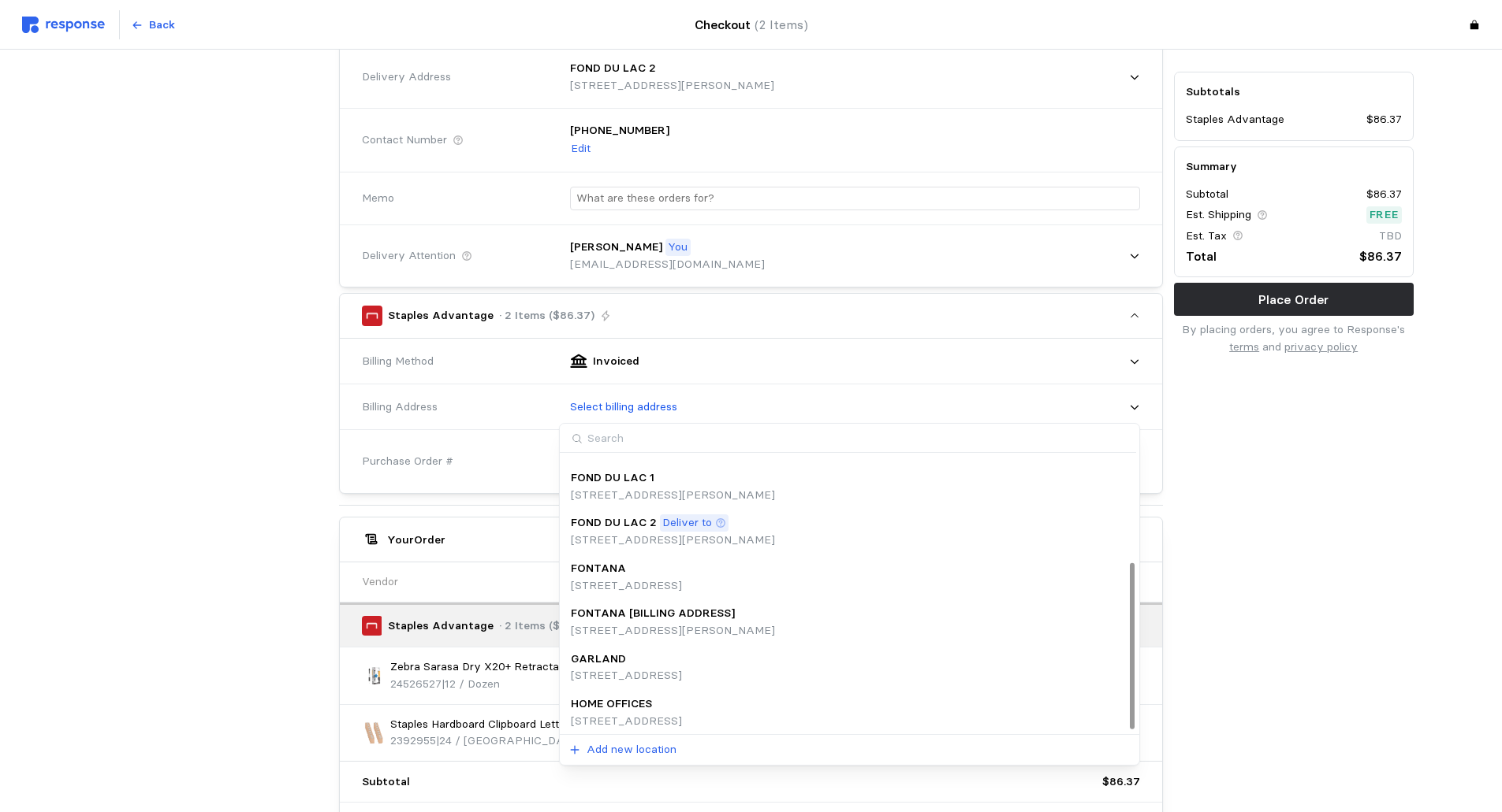
scroll to position [176, 0]
click at [682, 707] on div "HOME OFFICES" at bounding box center [626, 701] width 111 height 17
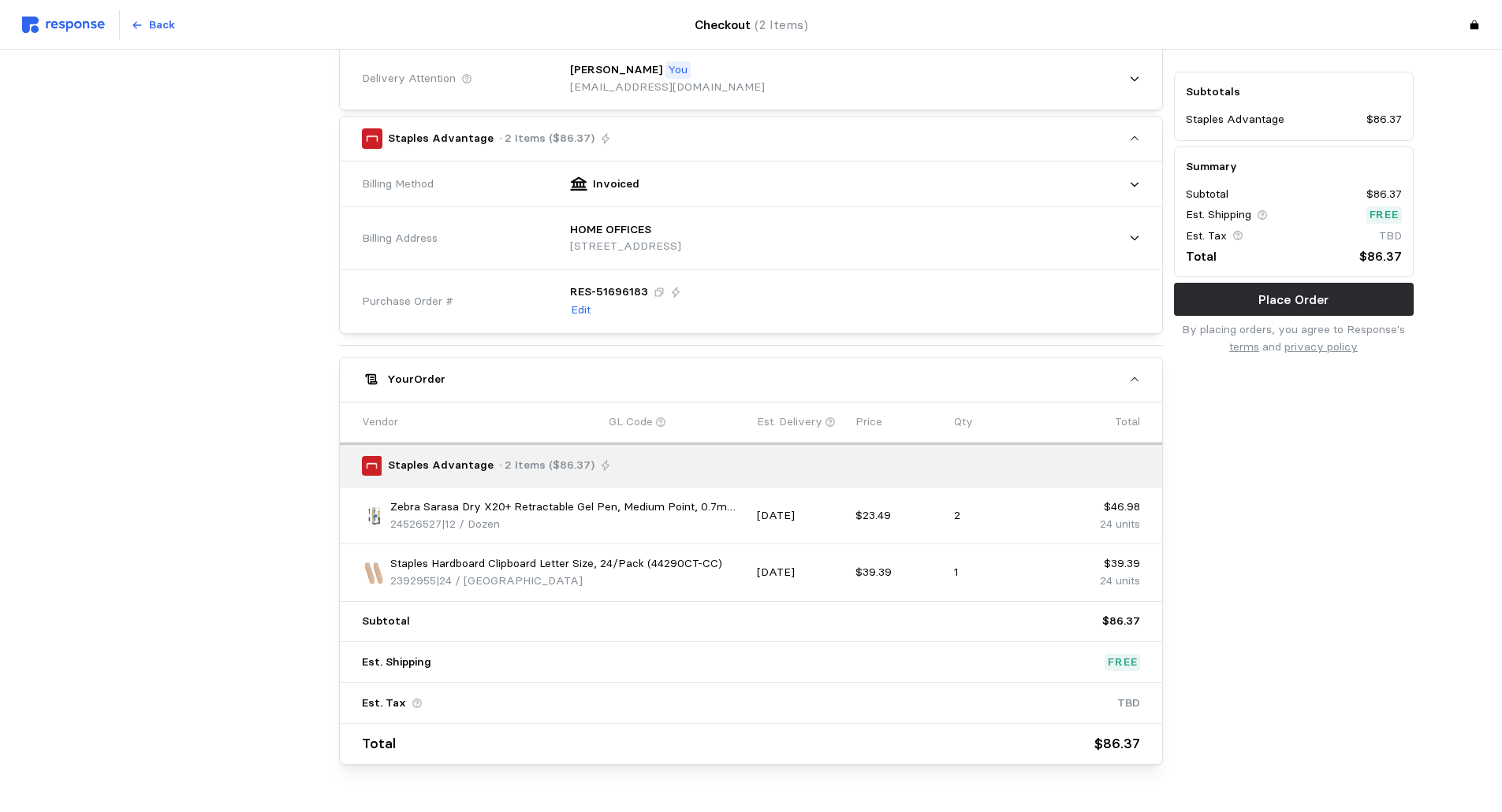
scroll to position [297, 0]
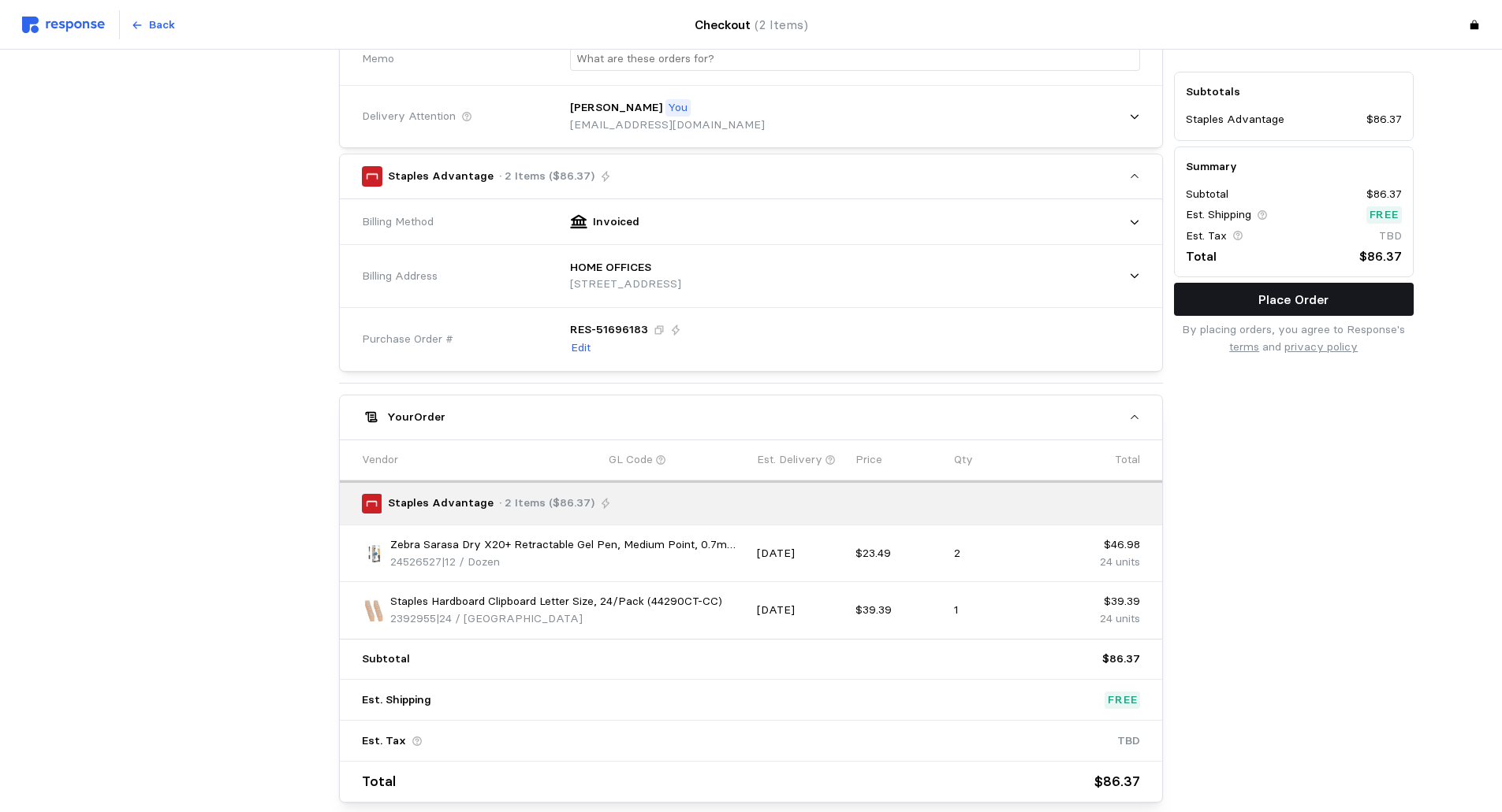
click at [1304, 291] on p "Place Order" at bounding box center [1292, 300] width 70 height 20
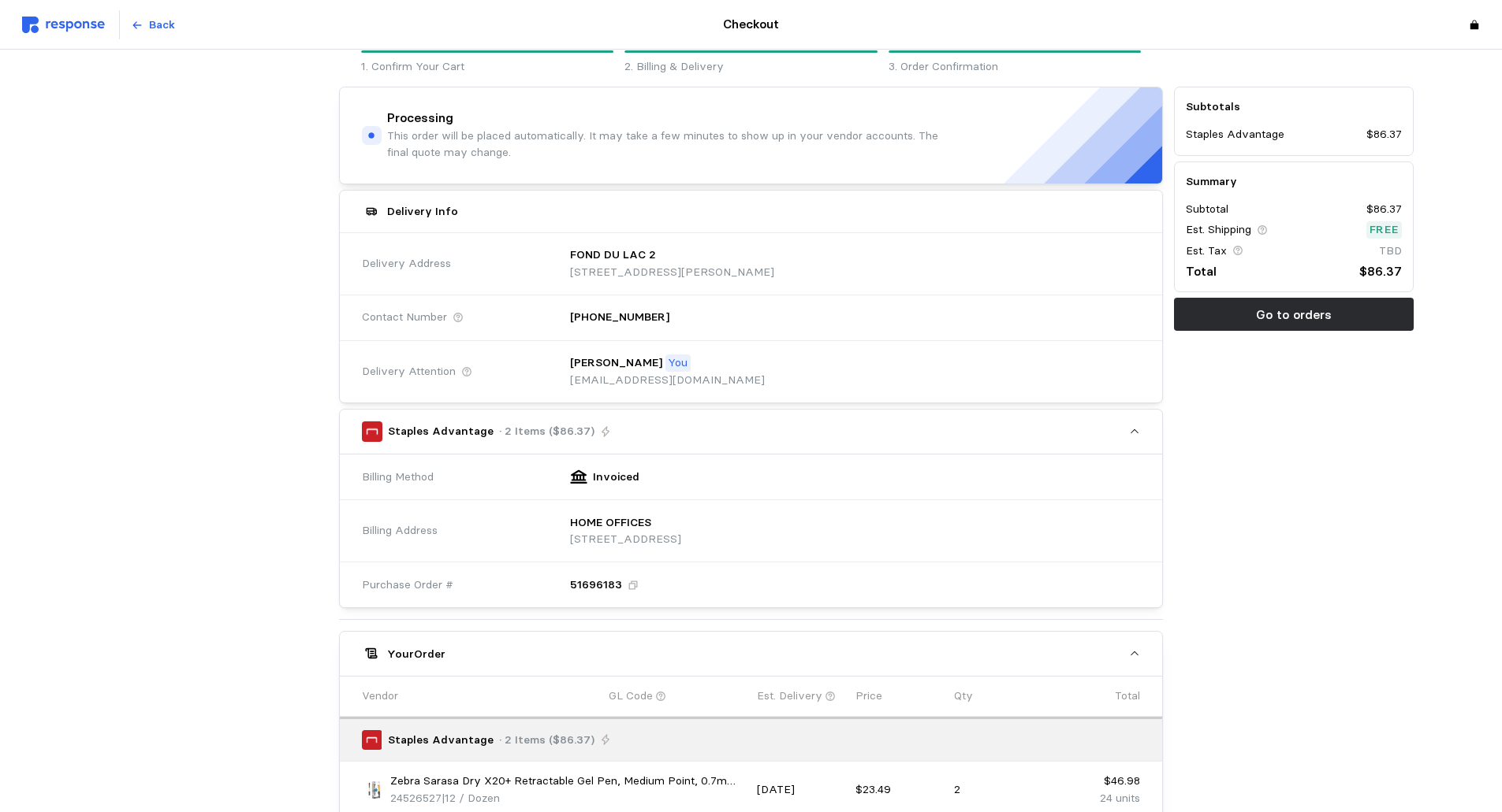
scroll to position [0, 0]
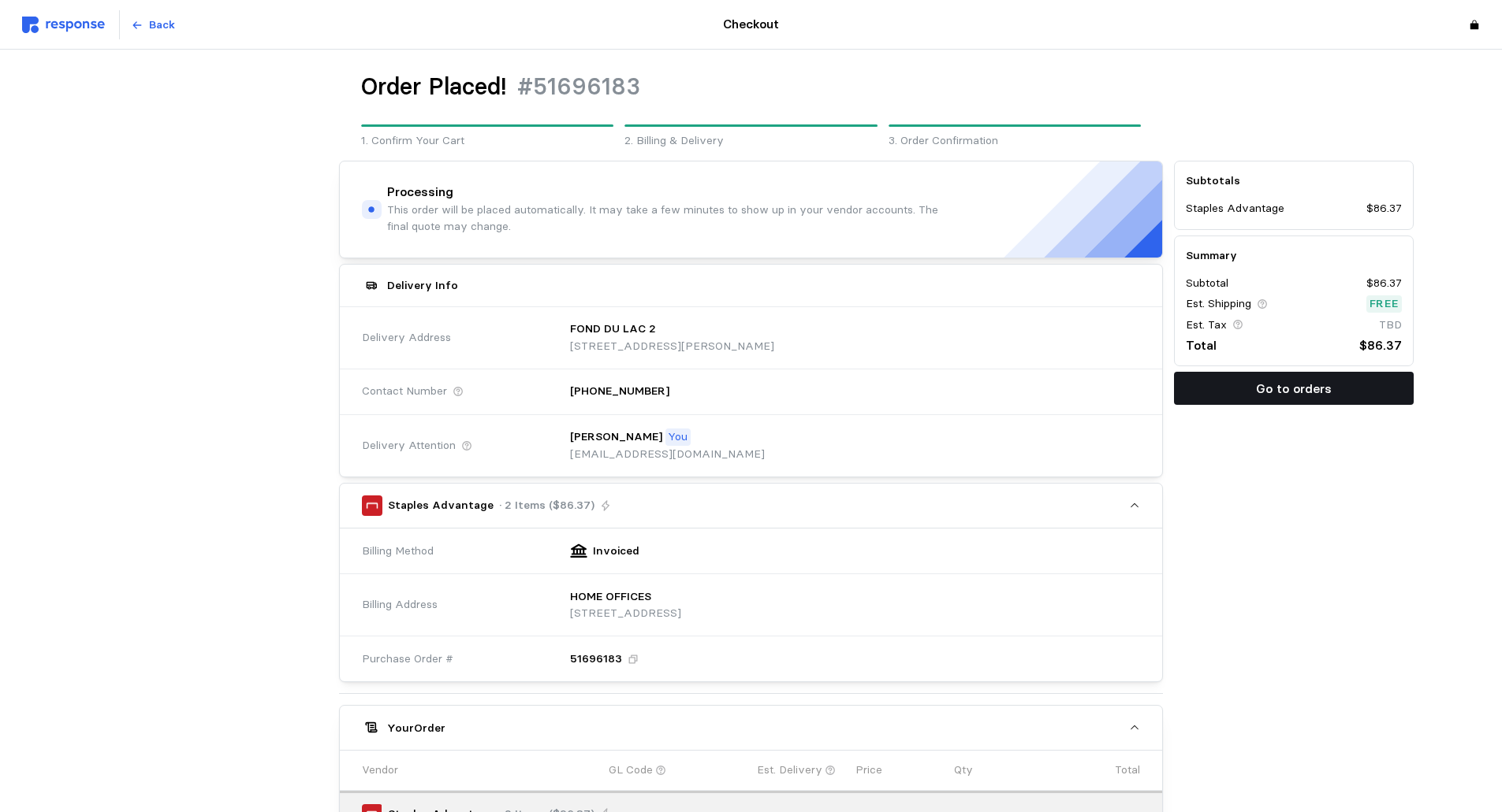
click at [1307, 382] on p "Go to orders" at bounding box center [1293, 389] width 76 height 20
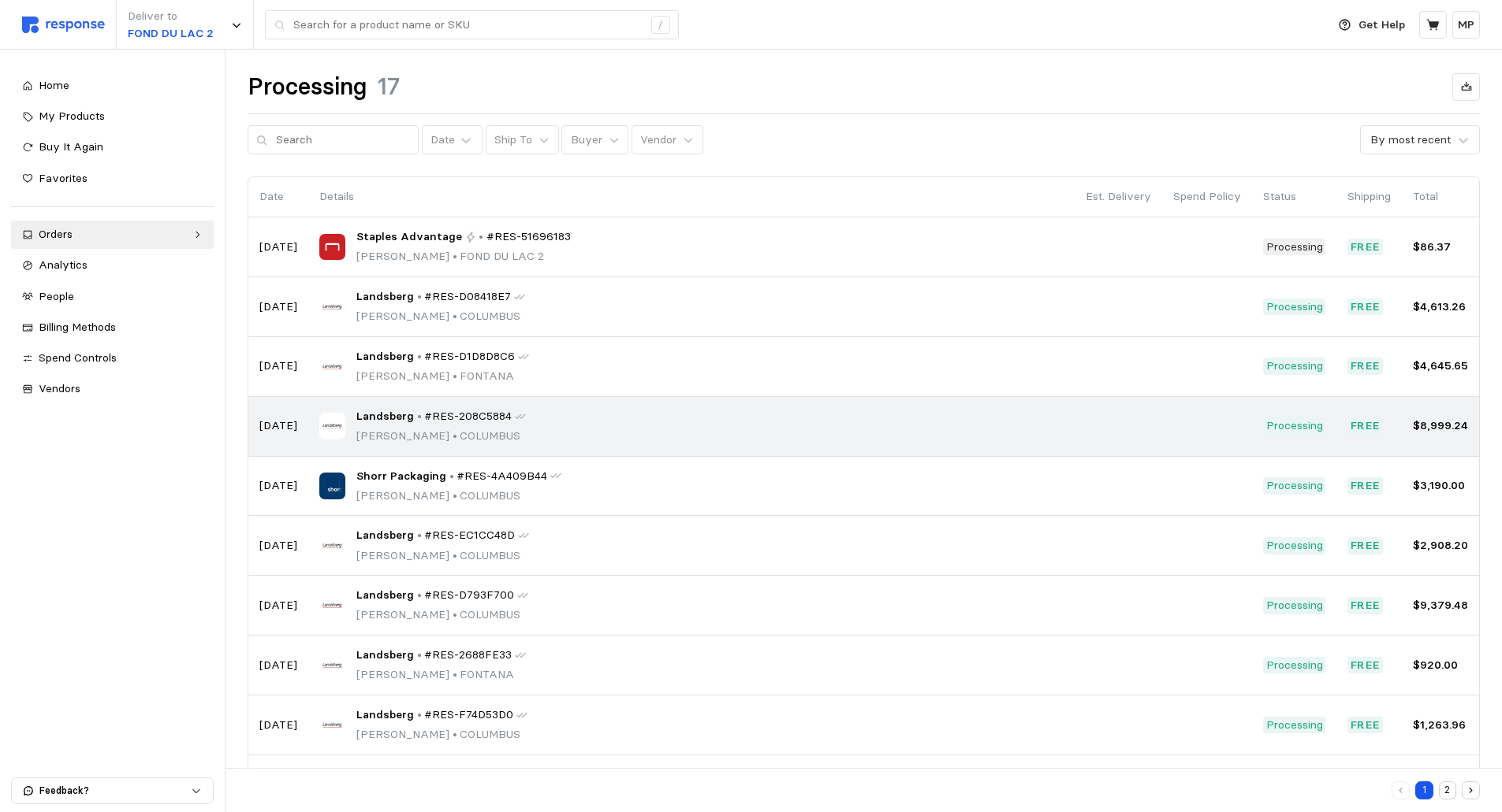
click at [429, 414] on span "#RES-208C5884" at bounding box center [467, 417] width 87 height 17
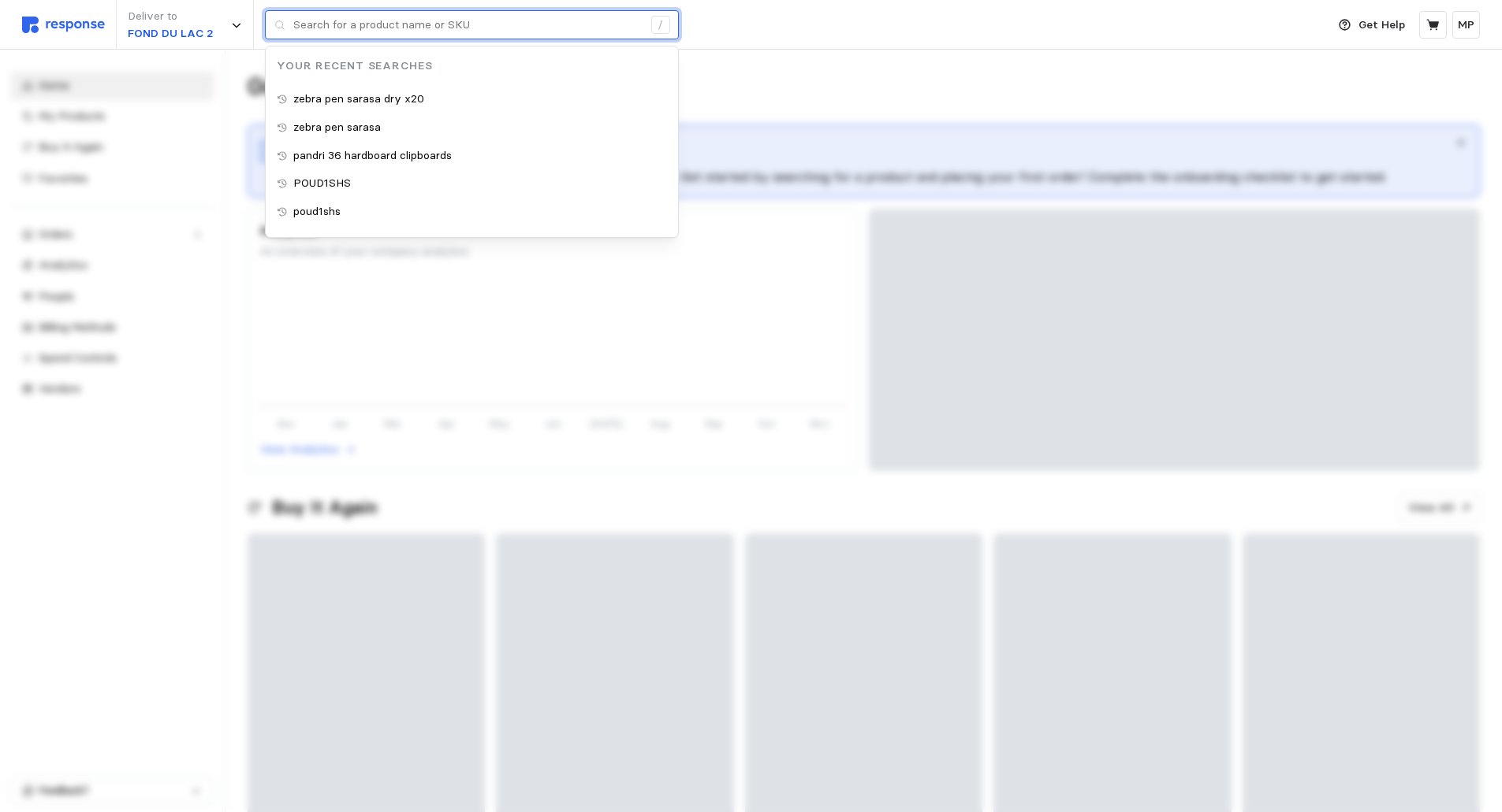
click at [301, 29] on input "text" at bounding box center [467, 26] width 350 height 29
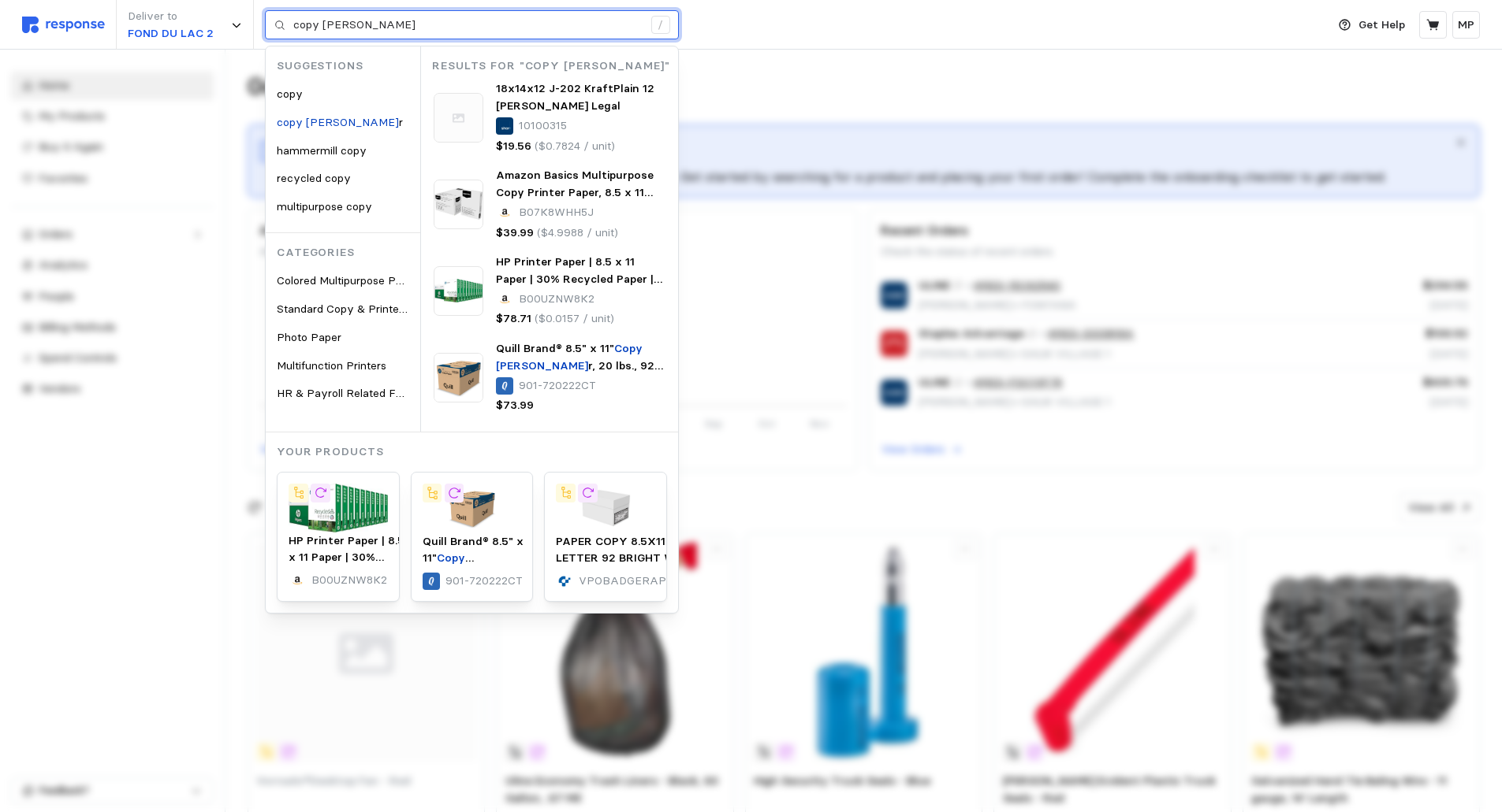
type input "copy paper"
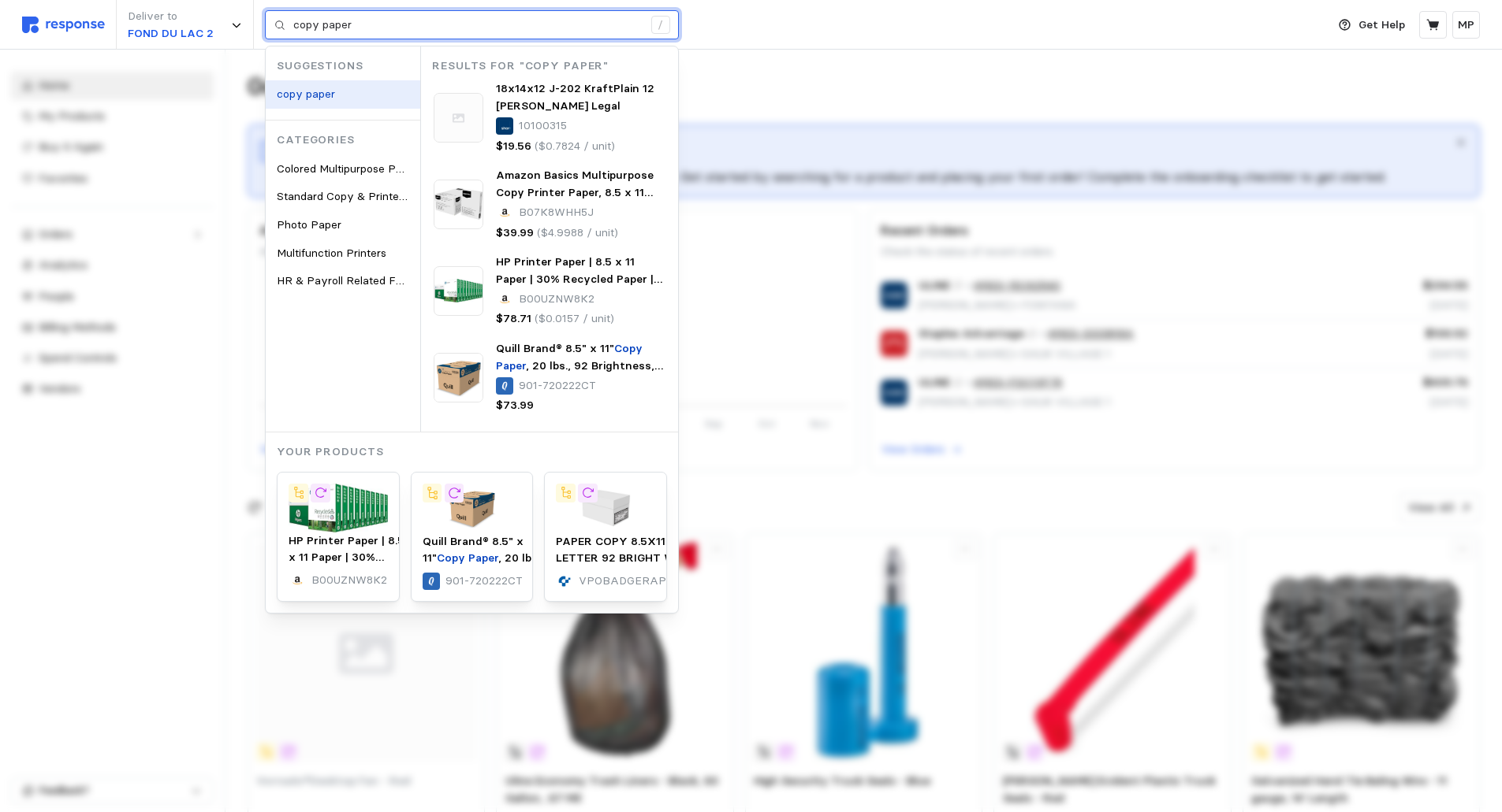
click at [325, 85] on div "copy paper" at bounding box center [342, 95] width 154 height 29
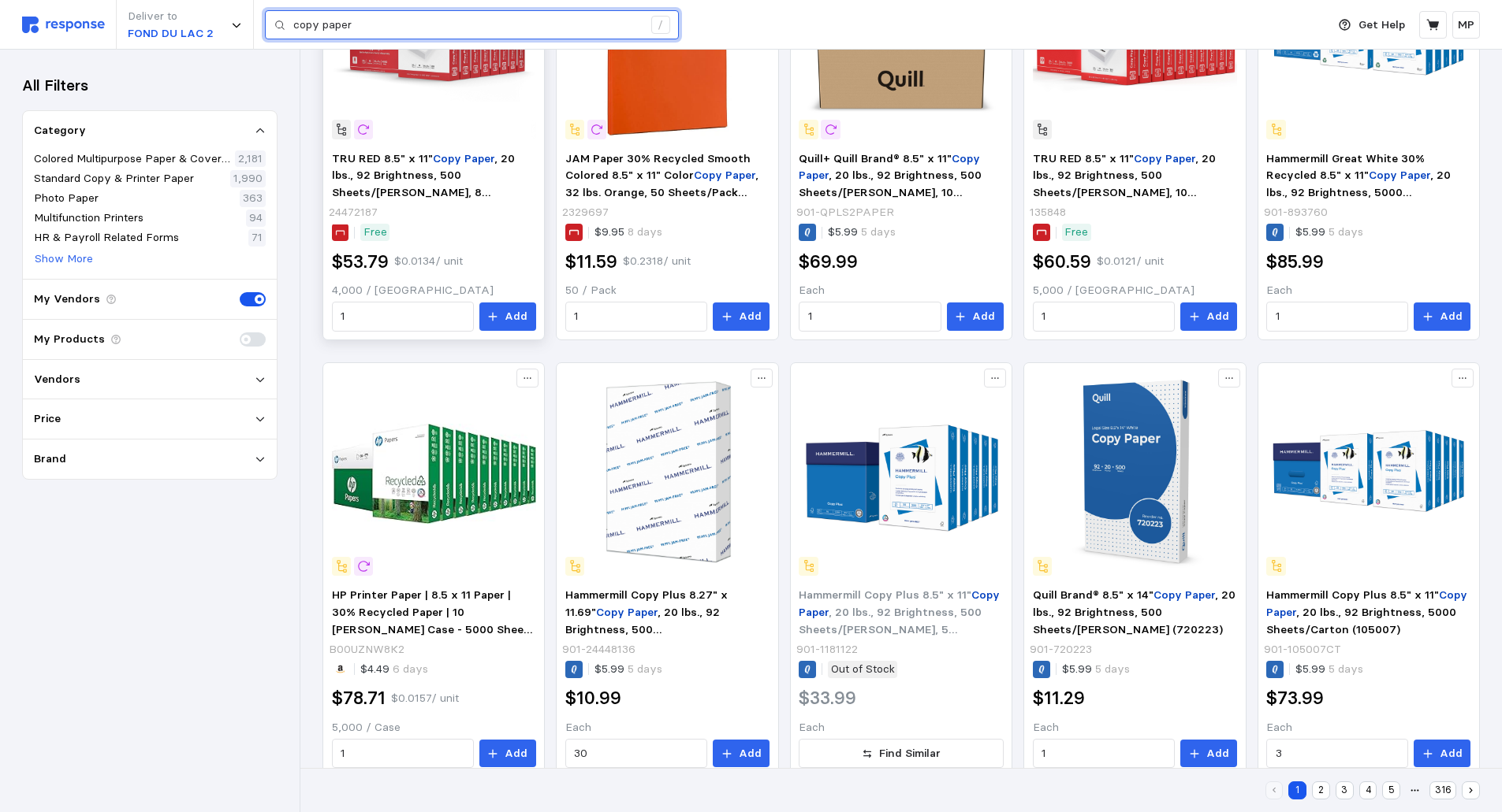
scroll to position [844, 0]
